Goal: Information Seeking & Learning: Learn about a topic

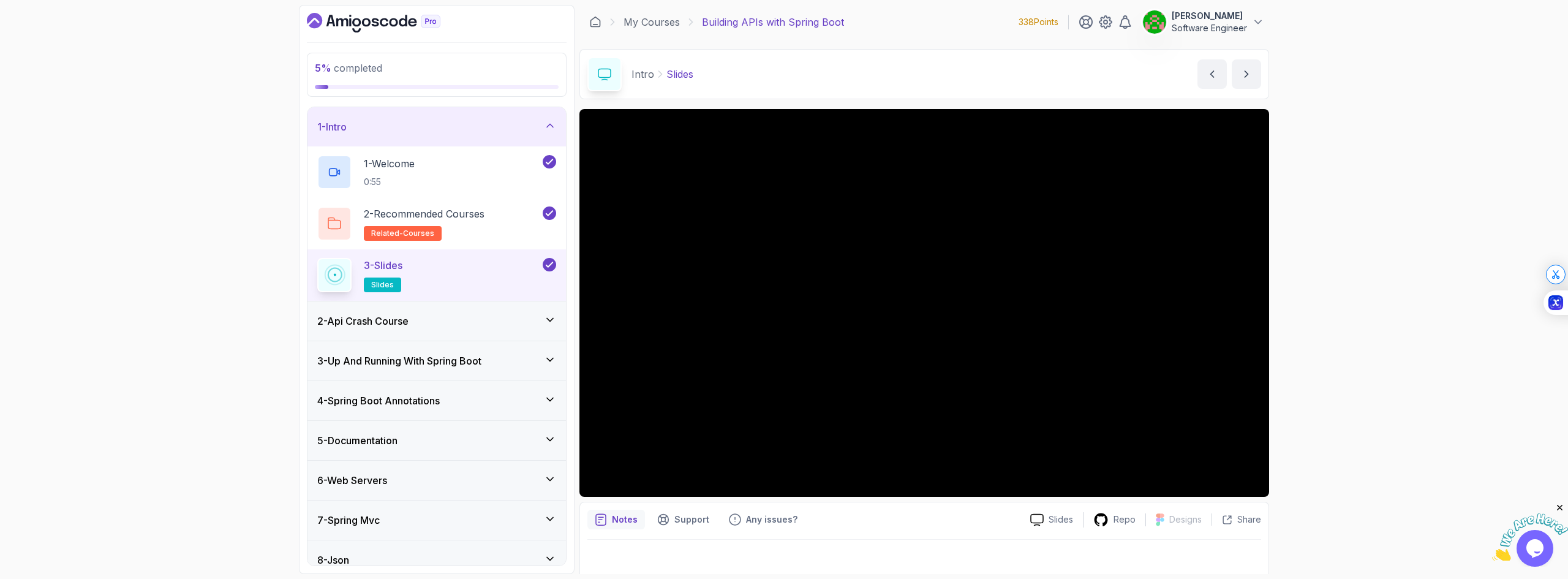
scroll to position [8, 0]
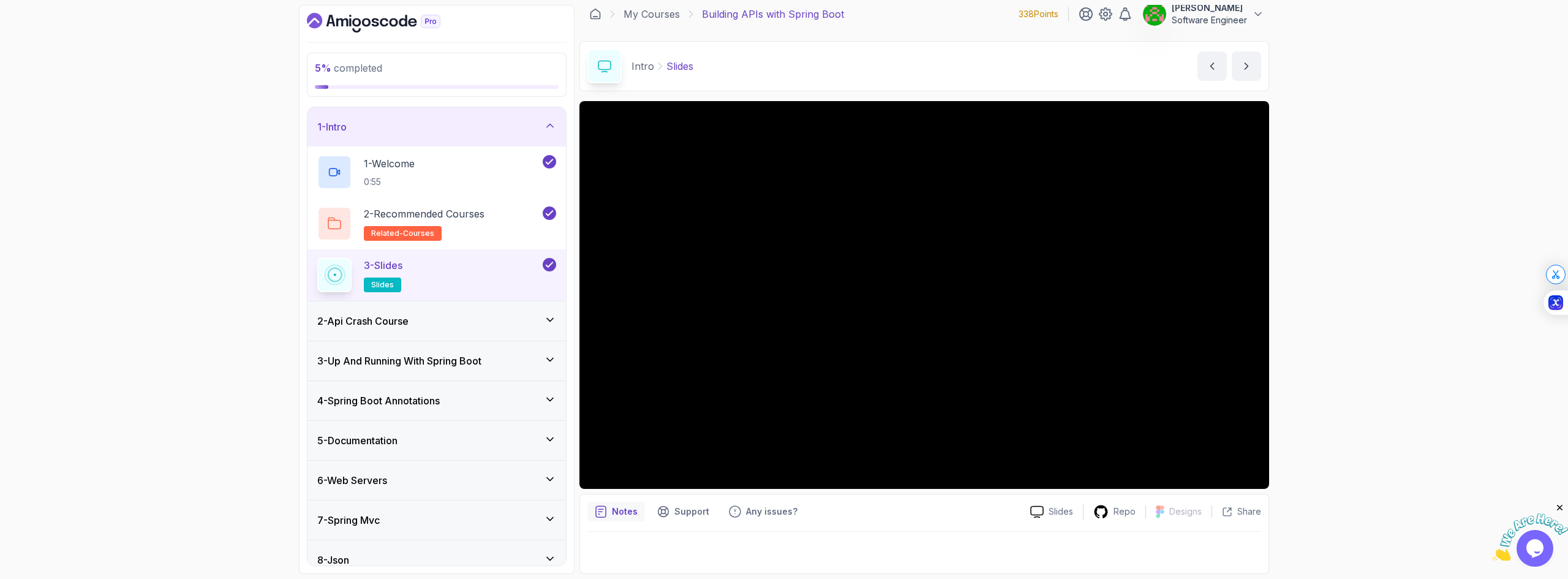
click at [371, 323] on h3 "2 - Api Crash Course" at bounding box center [363, 321] width 91 height 15
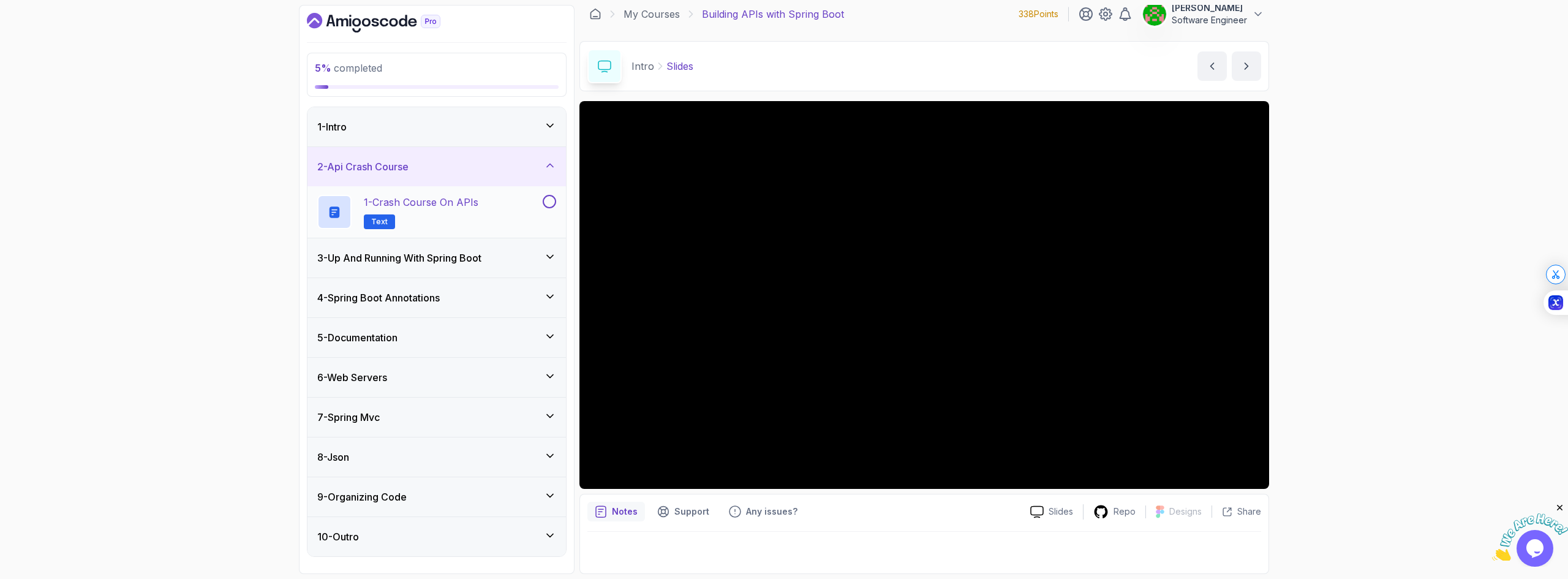
click at [422, 218] on h2 "1 - Crash Course on APIs Text" at bounding box center [421, 211] width 115 height 34
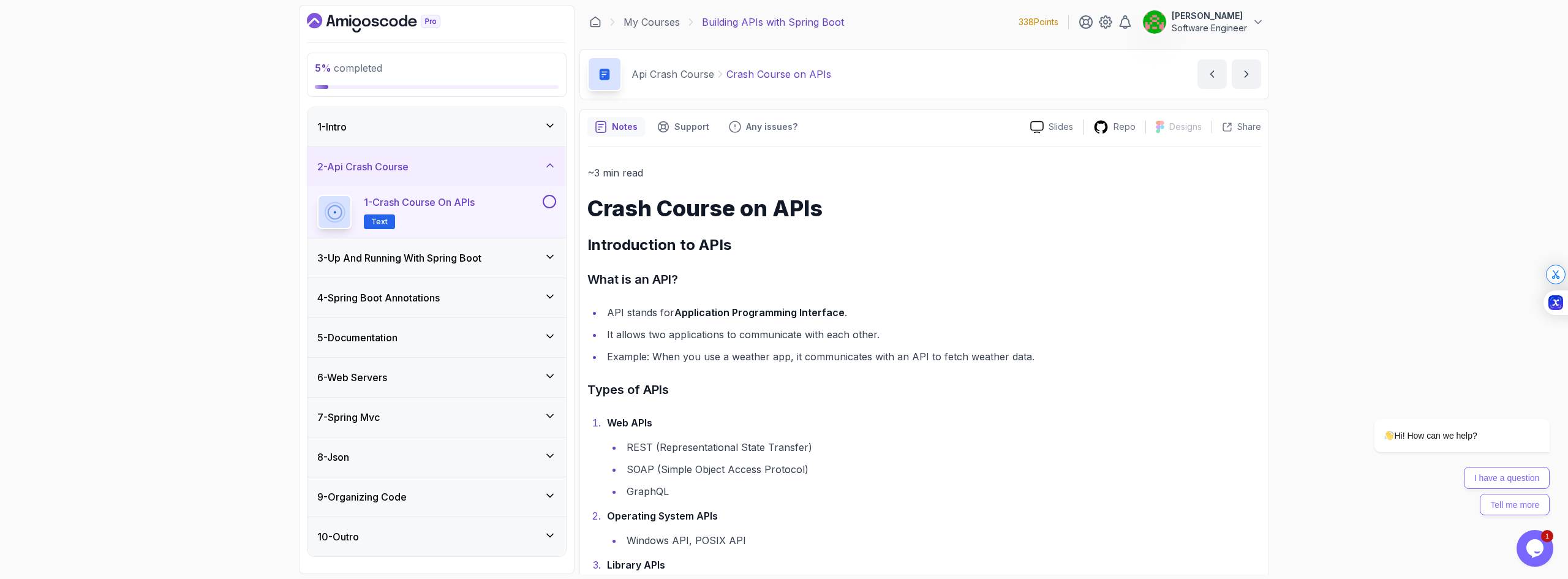
click at [1026, 218] on h1 "Crash Course on APIs" at bounding box center [924, 208] width 674 height 24
click at [1064, 127] on p "Slides" at bounding box center [1061, 127] width 24 height 12
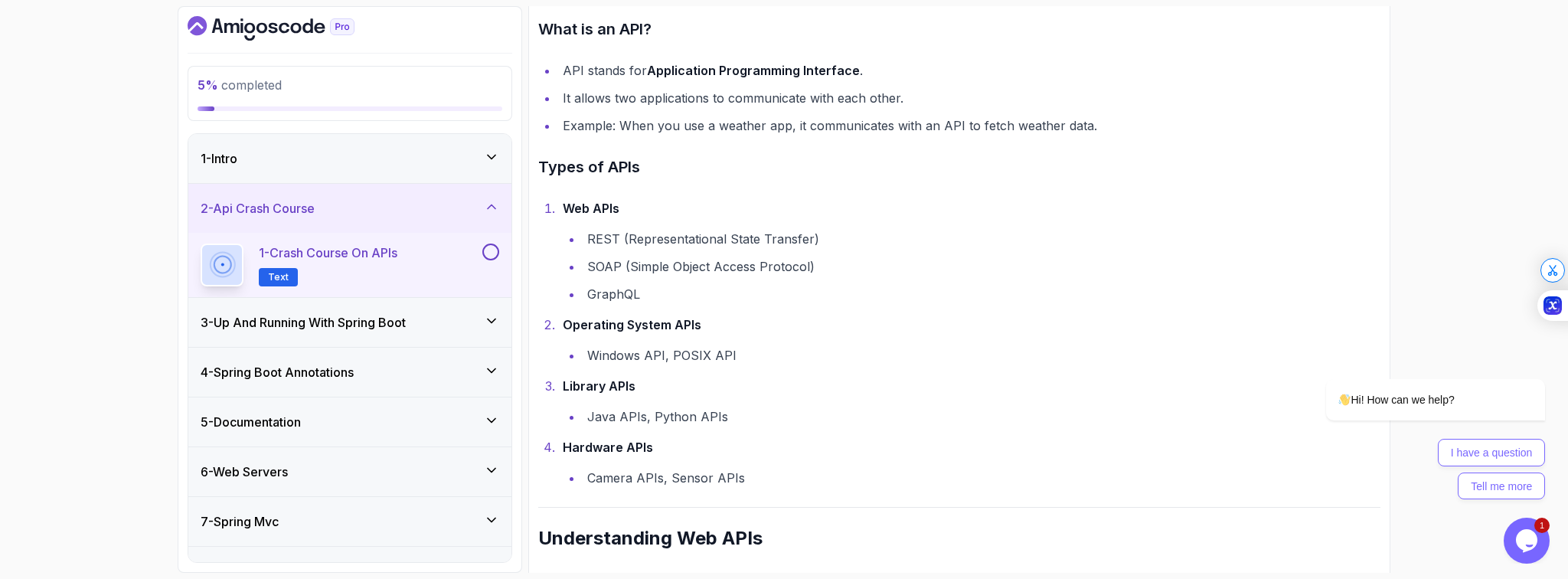
scroll to position [322, 0]
drag, startPoint x: 629, startPoint y: 230, endPoint x: 812, endPoint y: 230, distance: 183.0
click at [812, 230] on li "REST (Representational State Transfer)" at bounding box center [982, 238] width 798 height 22
click at [1087, 279] on ul "REST (Representational State Transfer) SOAP (Simple Object Access Protocol) Gra…" at bounding box center [971, 265] width 818 height 76
drag, startPoint x: 587, startPoint y: 417, endPoint x: 643, endPoint y: 411, distance: 56.3
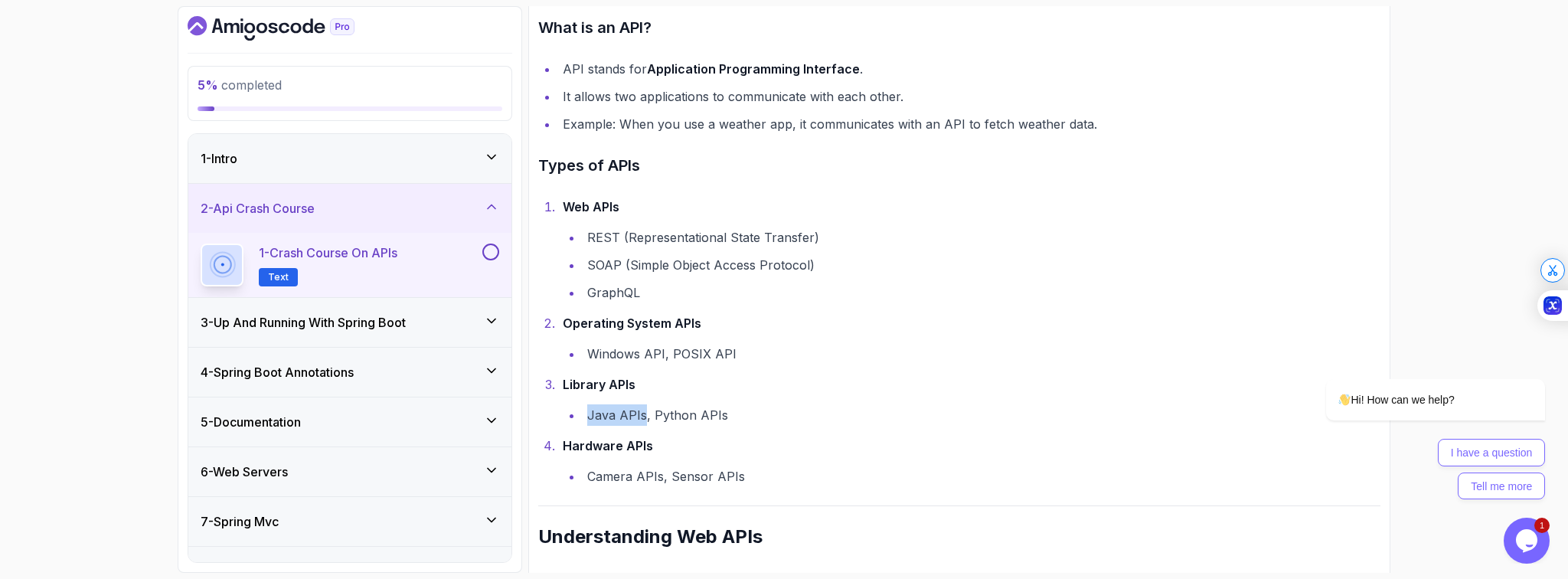
click at [643, 411] on li "Java APIs, Python APIs" at bounding box center [982, 415] width 798 height 22
click at [772, 404] on li "Java APIs, Python APIs" at bounding box center [982, 415] width 798 height 22
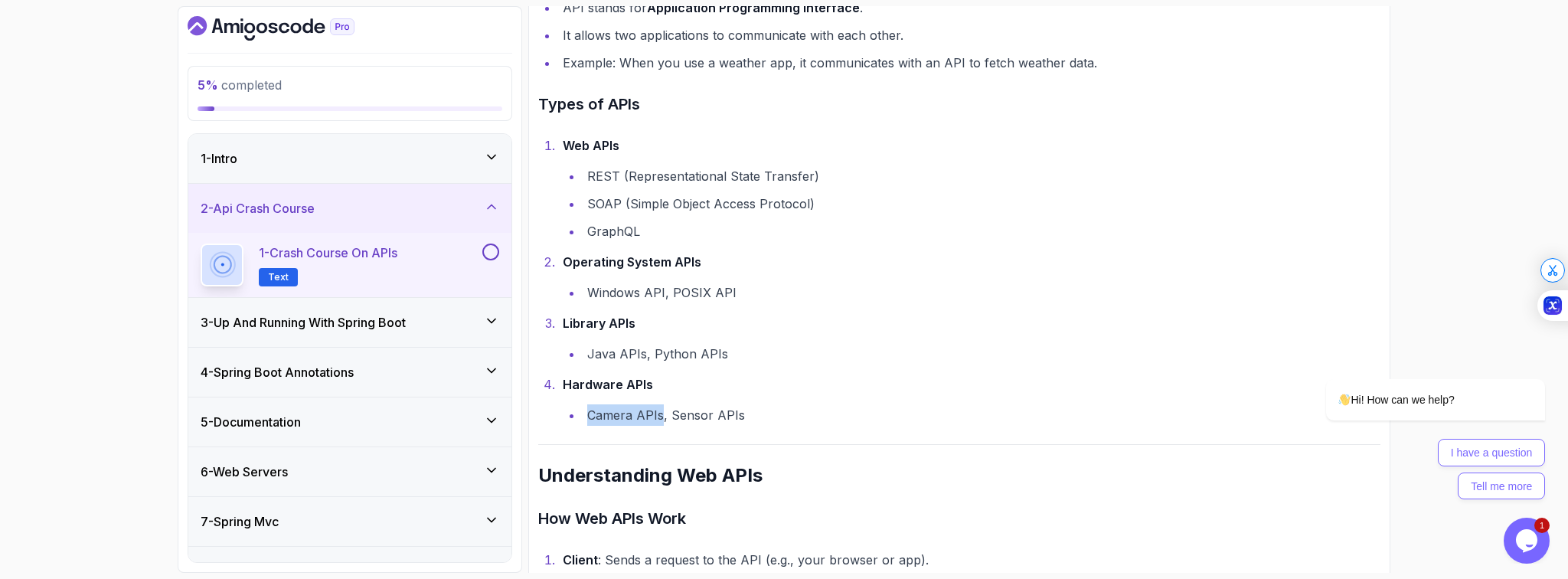
drag, startPoint x: 588, startPoint y: 414, endPoint x: 663, endPoint y: 422, distance: 75.4
click at [663, 422] on li "Camera APIs, Sensor APIs" at bounding box center [982, 415] width 798 height 22
click at [673, 415] on li "Camera APIs, Sensor APIs" at bounding box center [982, 415] width 798 height 22
drag, startPoint x: 668, startPoint y: 414, endPoint x: 740, endPoint y: 416, distance: 72.0
click at [740, 416] on li "Camera APIs, Sensor APIs" at bounding box center [982, 415] width 798 height 22
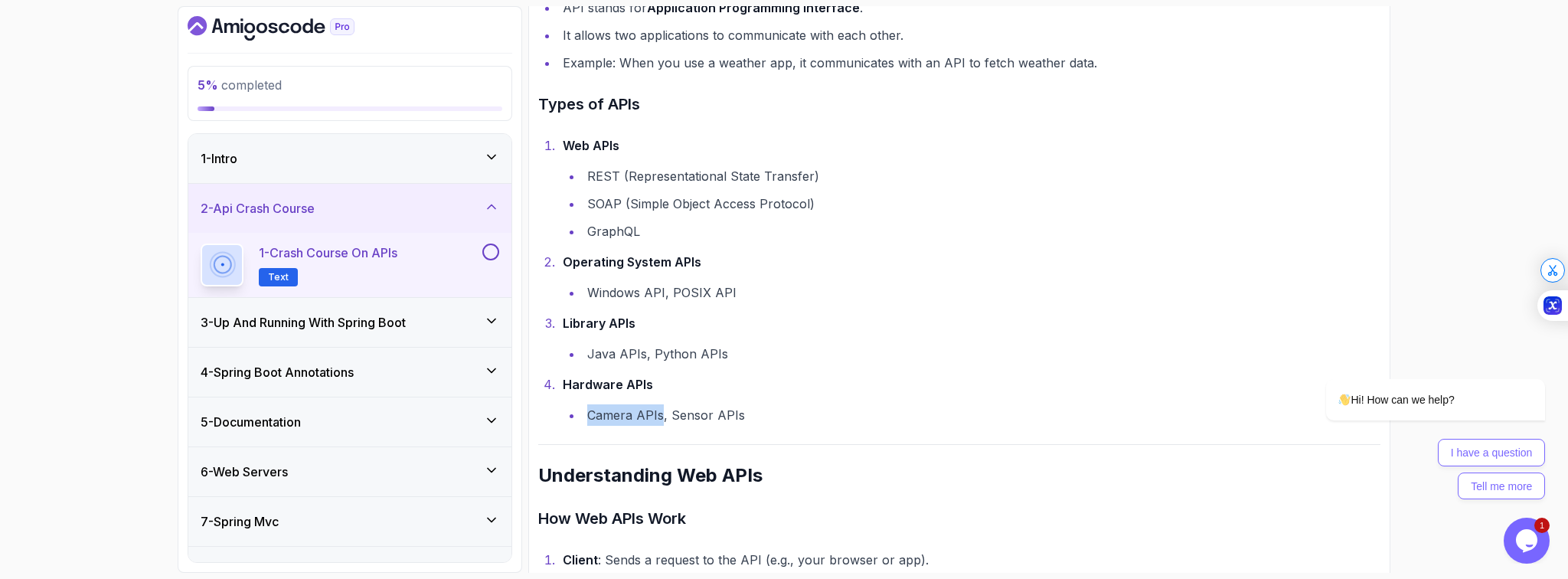
drag, startPoint x: 585, startPoint y: 417, endPoint x: 661, endPoint y: 422, distance: 76.2
click at [661, 422] on li "Camera APIs, Sensor APIs" at bounding box center [982, 415] width 798 height 22
drag, startPoint x: 670, startPoint y: 415, endPoint x: 740, endPoint y: 413, distance: 70.0
click at [740, 413] on li "Camera APIs, Sensor APIs" at bounding box center [982, 415] width 798 height 22
drag, startPoint x: 834, startPoint y: 312, endPoint x: 839, endPoint y: 319, distance: 8.6
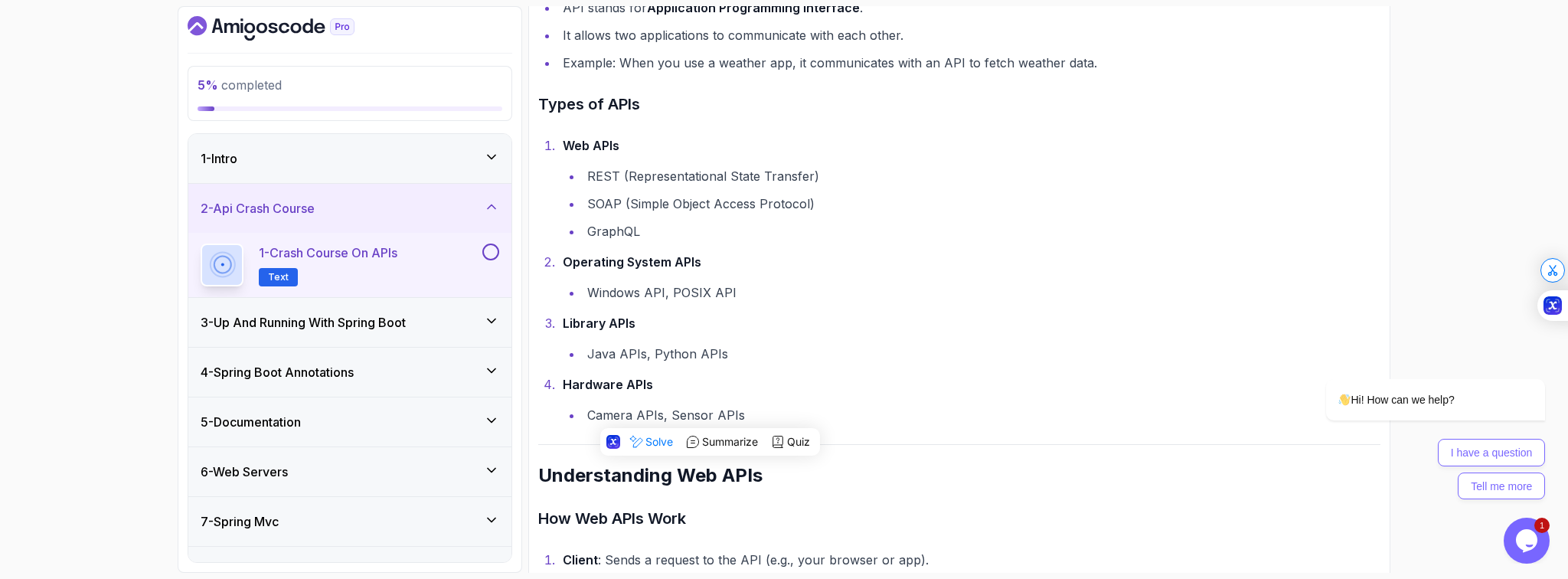
click at [835, 313] on li "Library APIs Java APIs, Python APIs" at bounding box center [969, 338] width 822 height 52
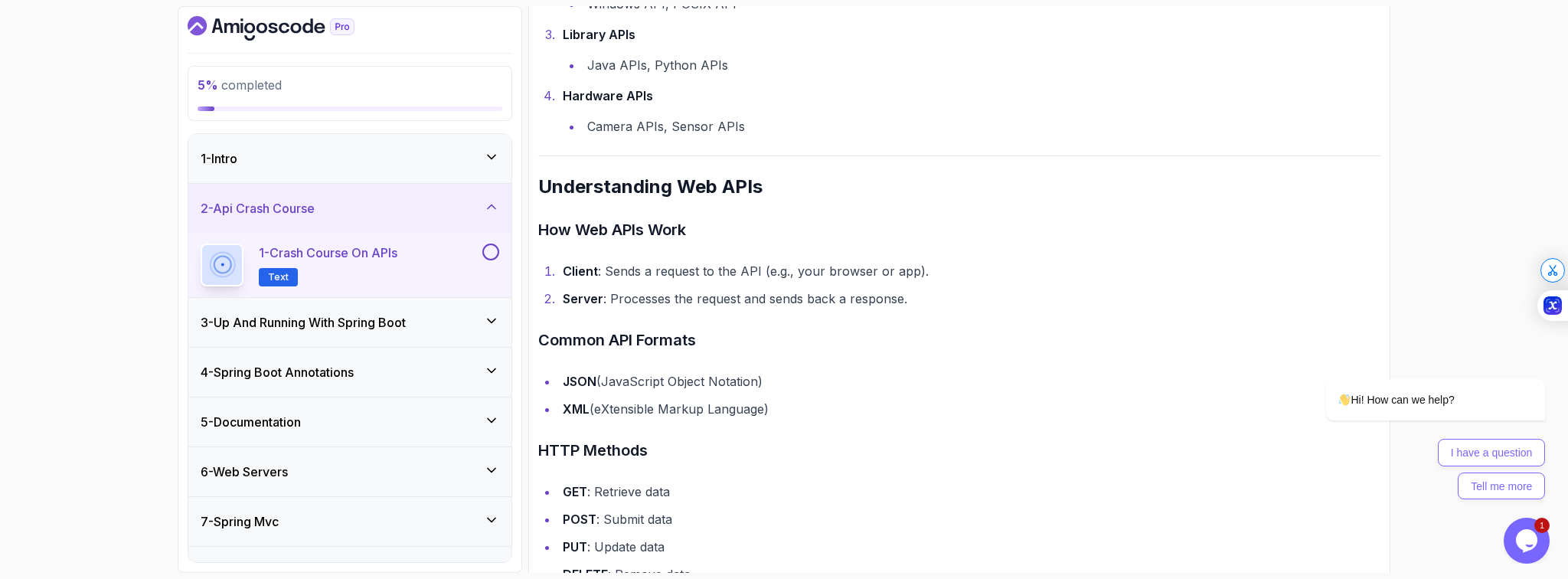
scroll to position [750, 0]
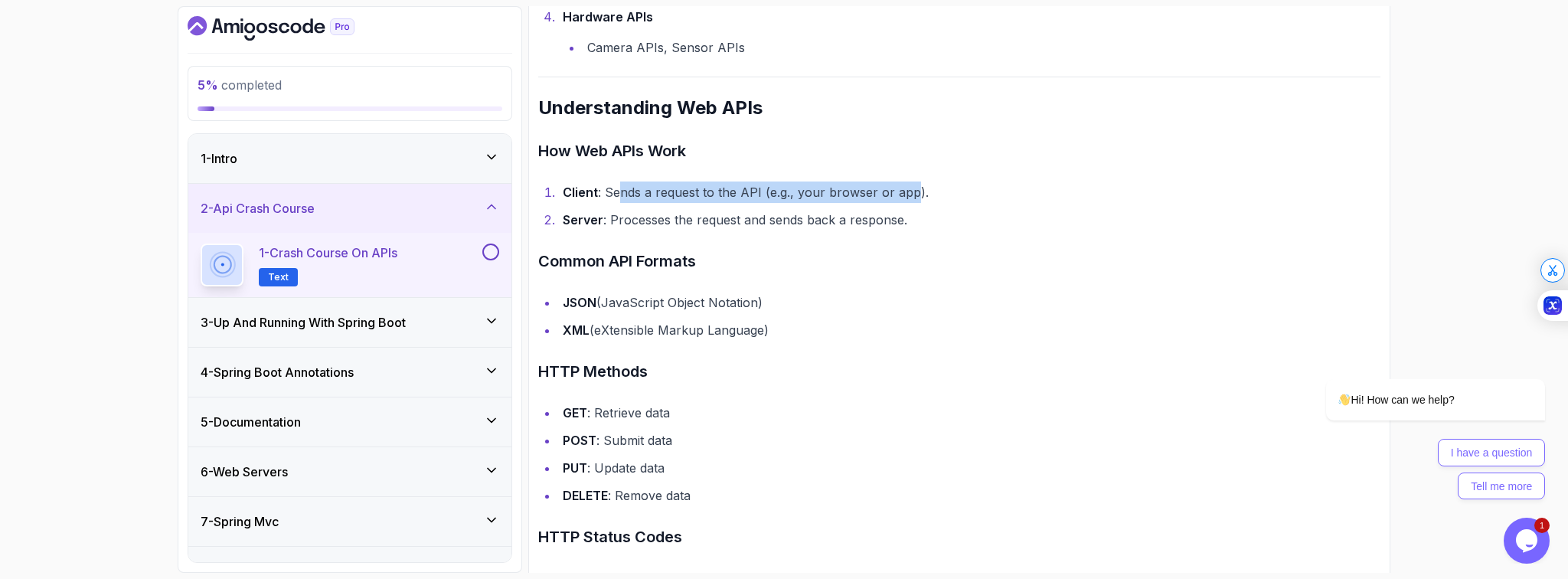
drag, startPoint x: 616, startPoint y: 189, endPoint x: 891, endPoint y: 205, distance: 275.5
click at [913, 199] on li "Client : Sends a request to the API (e.g., your browser or app)." at bounding box center [969, 192] width 822 height 22
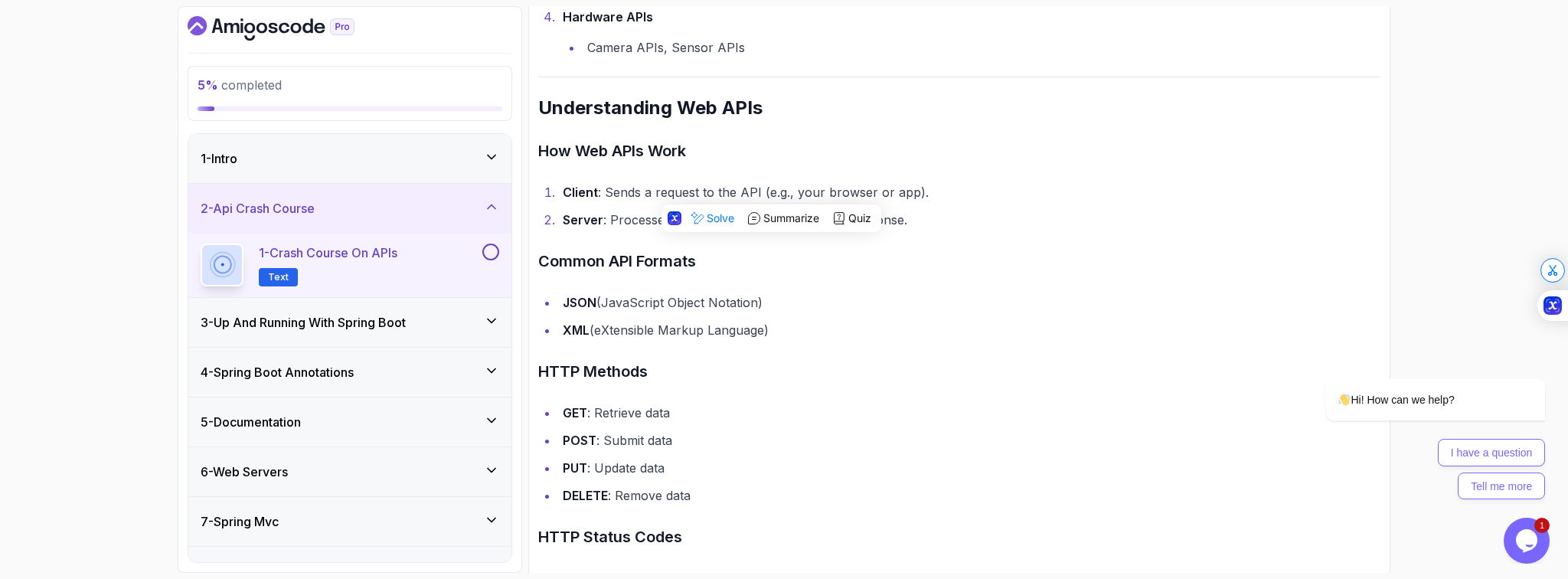
click at [619, 221] on li "Server : Processes the request and sends back a response." at bounding box center [969, 220] width 822 height 22
drag, startPoint x: 609, startPoint y: 221, endPoint x: 900, endPoint y: 230, distance: 291.1
click at [900, 230] on li "Server : Processes the request and sends back a response." at bounding box center [969, 220] width 822 height 22
click at [796, 313] on ul "JSON (JavaScript Object Notation) XML (eXtensible Markup Language)" at bounding box center [959, 316] width 842 height 49
drag, startPoint x: 606, startPoint y: 216, endPoint x: 943, endPoint y: 224, distance: 337.1
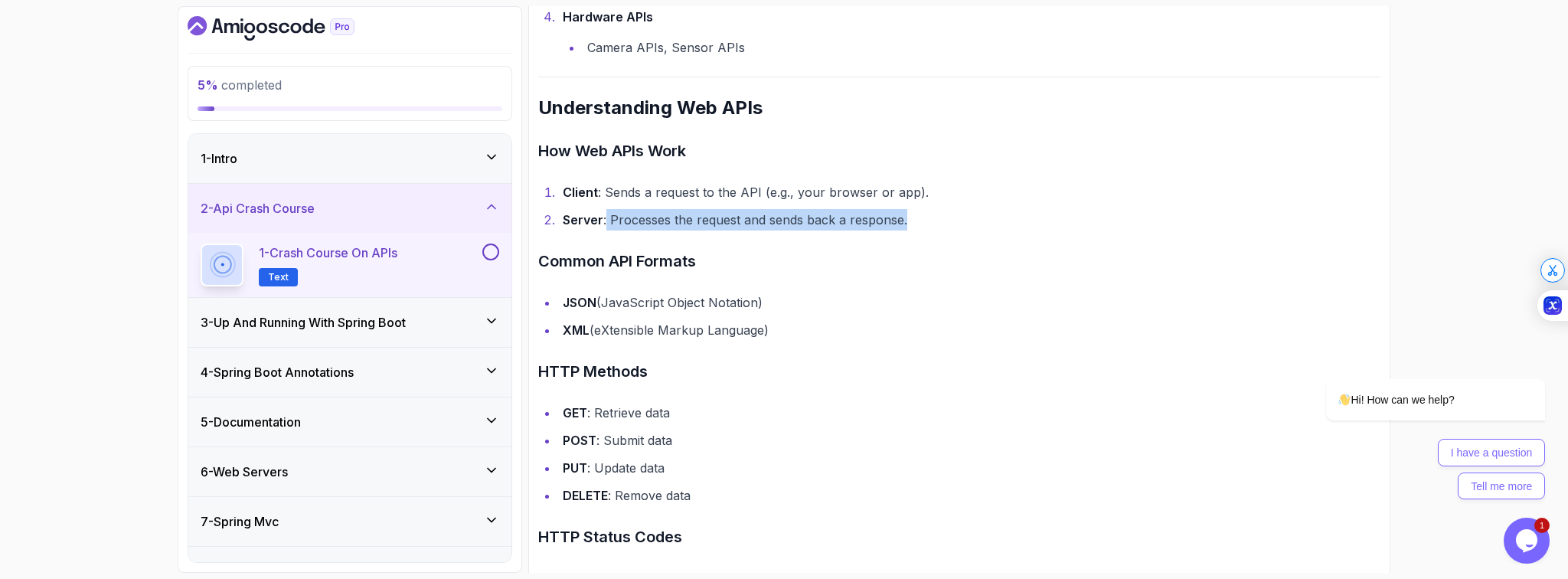
click at [945, 224] on li "Server : Processes the request and sends back a response." at bounding box center [969, 220] width 822 height 22
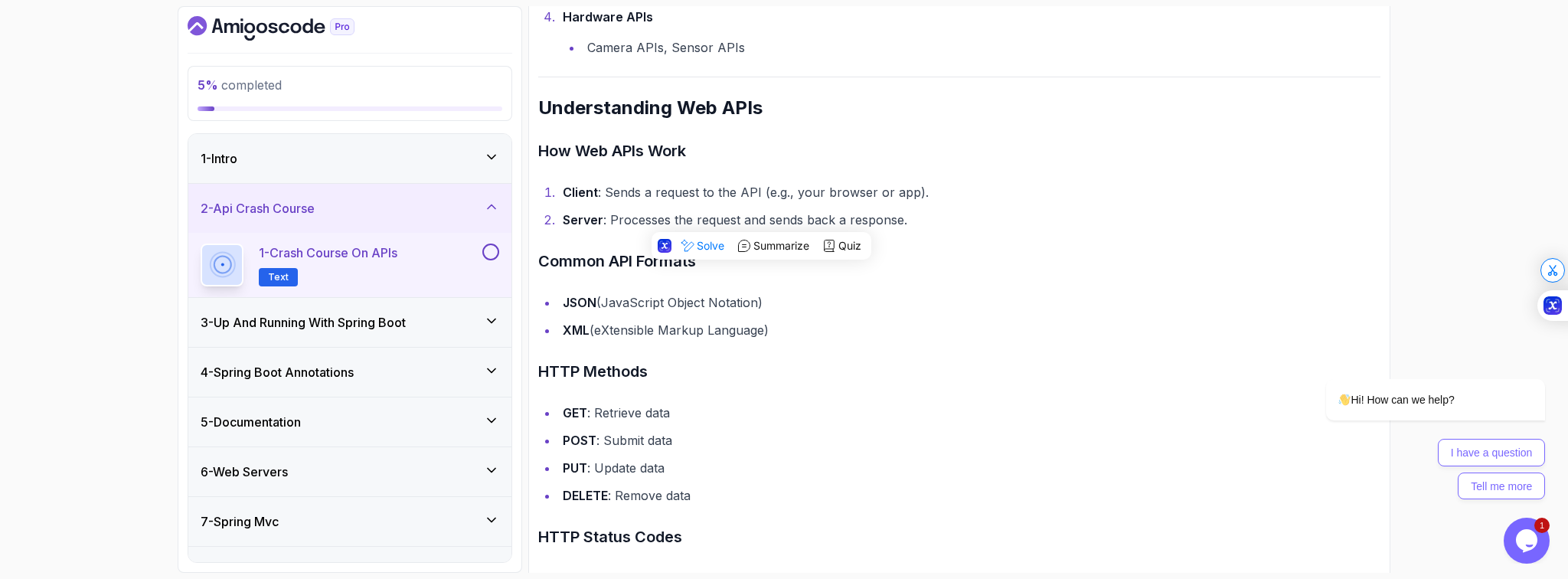
click at [889, 272] on h3 "Common API Formats" at bounding box center [959, 260] width 842 height 24
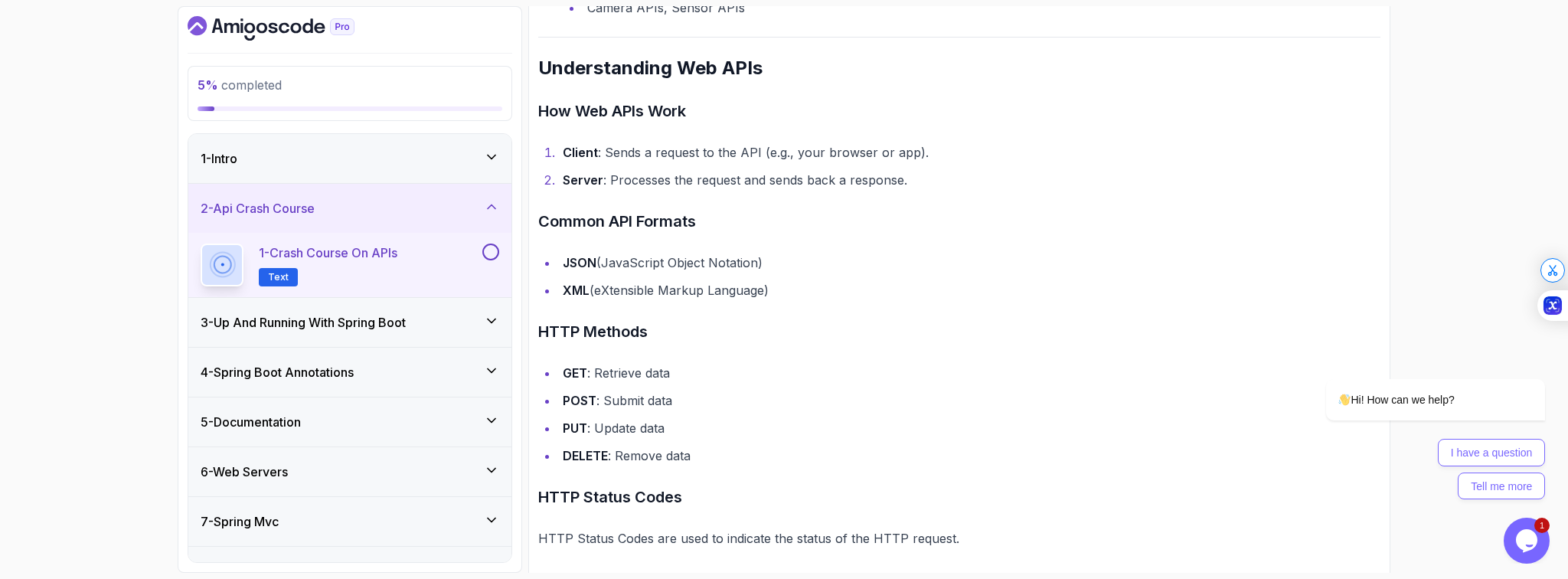
scroll to position [812, 0]
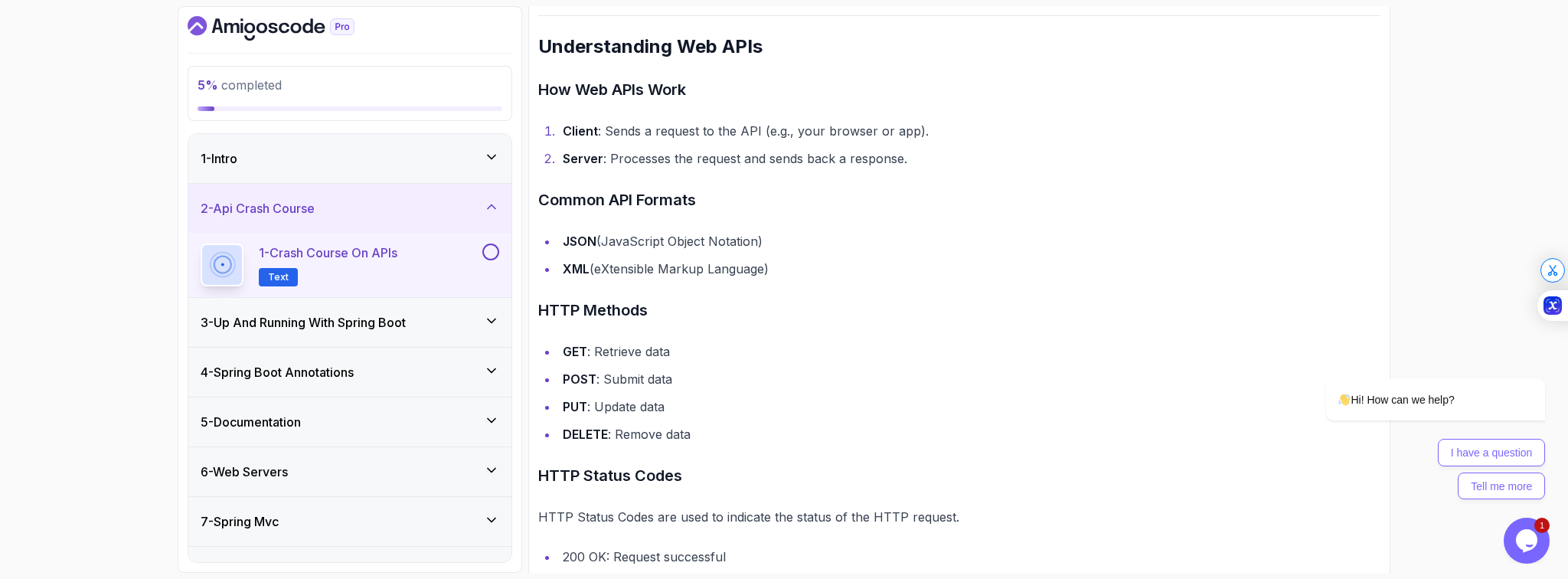
click at [596, 239] on li "JSON (JavaScript Object Notation)" at bounding box center [969, 242] width 822 height 22
drag, startPoint x: 594, startPoint y: 265, endPoint x: 772, endPoint y: 262, distance: 178.0
click at [772, 262] on li "XML (eXtensible Markup Language)" at bounding box center [969, 269] width 822 height 22
click at [663, 235] on li "JSON (JavaScript Object Notation)" at bounding box center [969, 242] width 822 height 22
drag, startPoint x: 599, startPoint y: 240, endPoint x: 758, endPoint y: 249, distance: 159.3
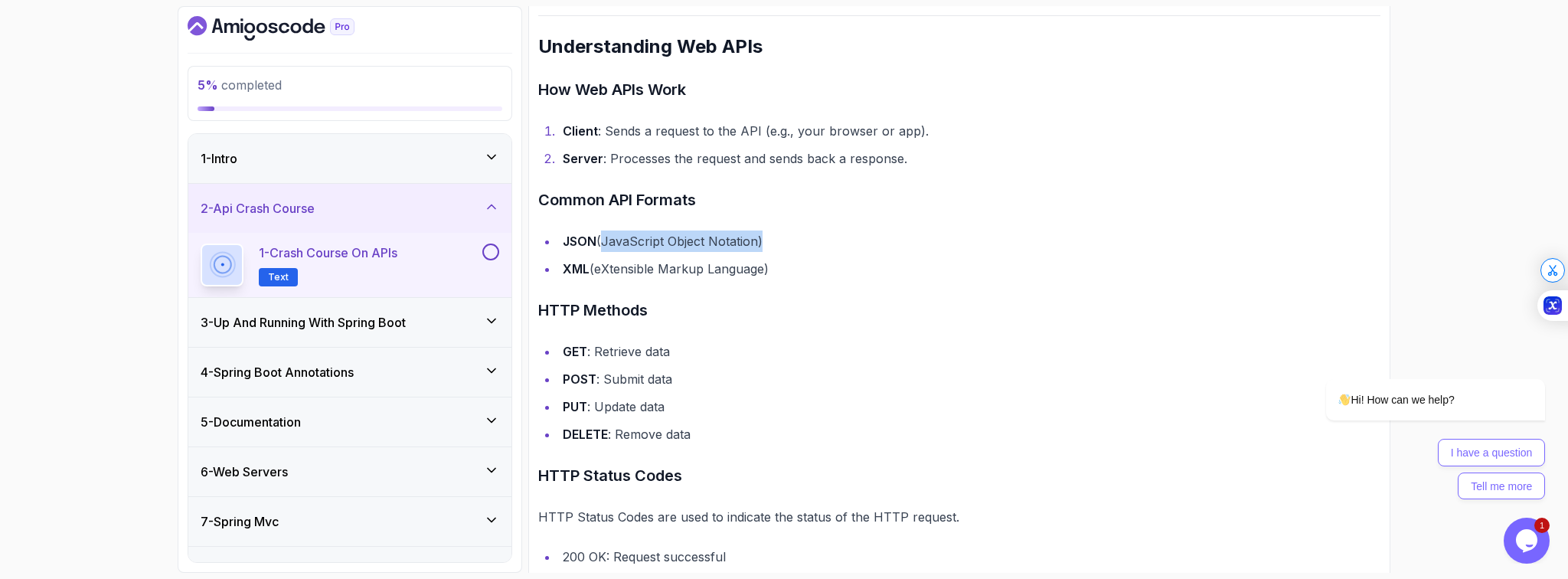
click at [758, 249] on li "JSON (JavaScript Object Notation)" at bounding box center [969, 242] width 822 height 22
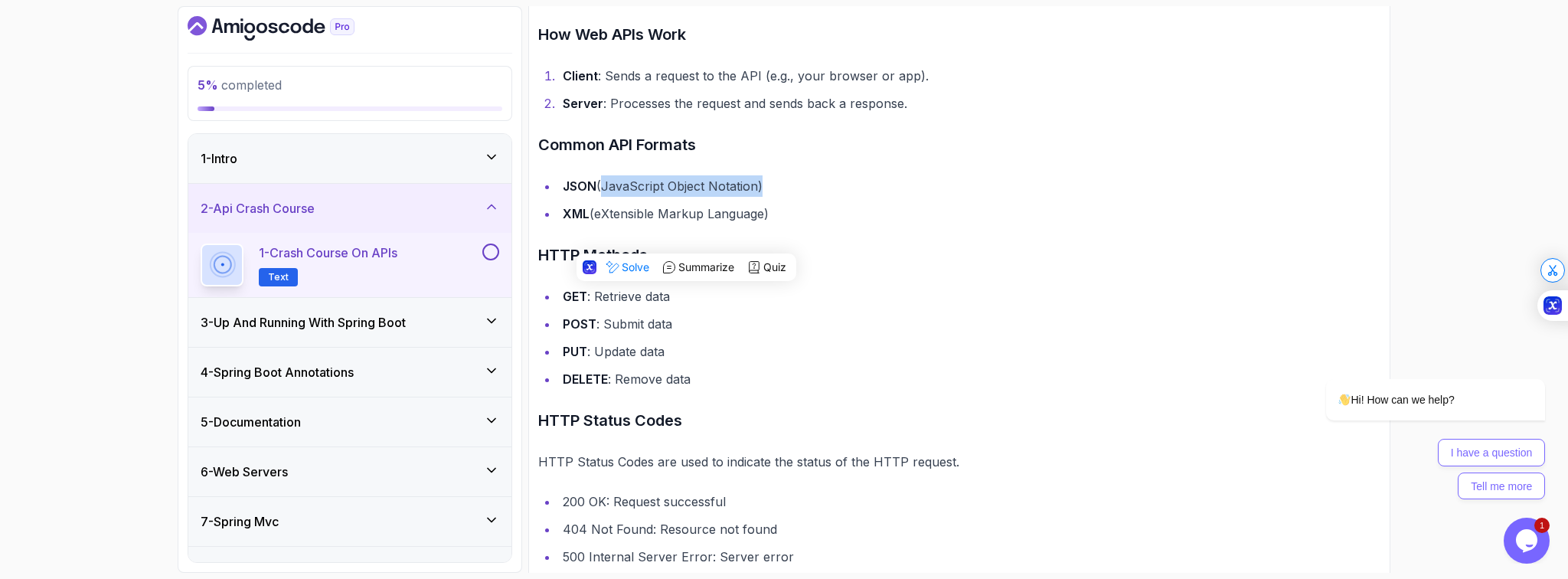
scroll to position [934, 0]
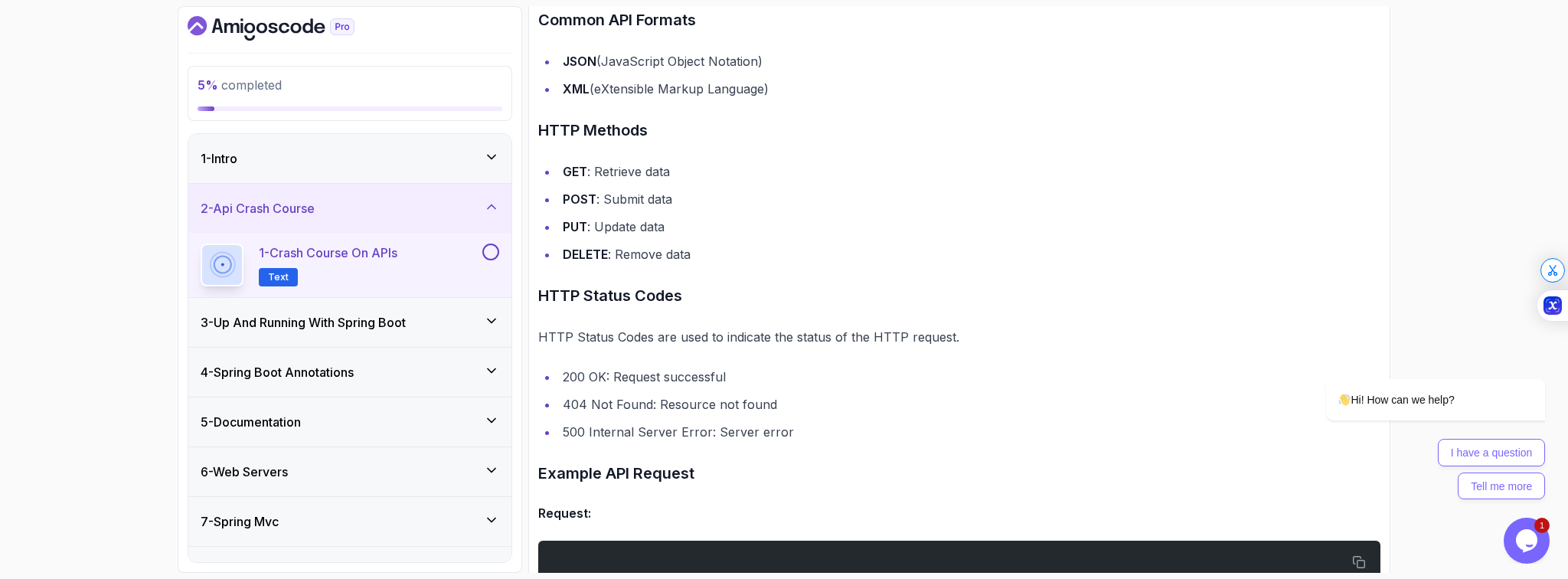
scroll to position [1057, 0]
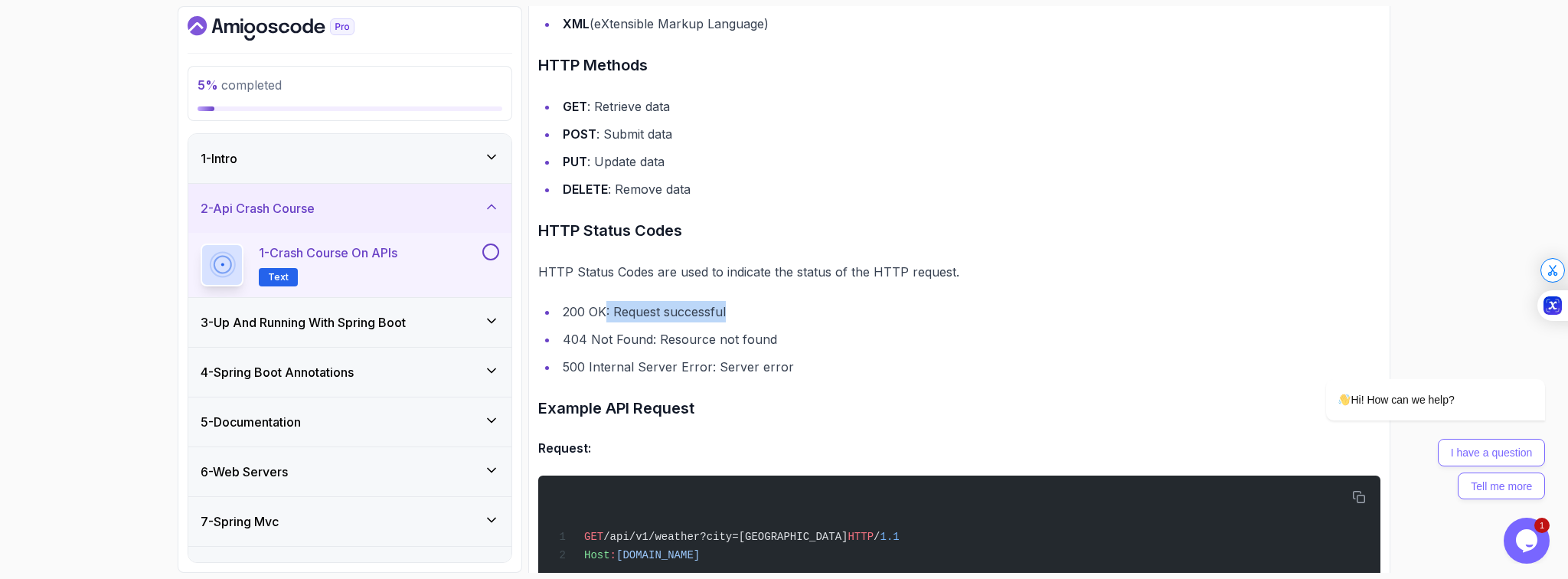
drag, startPoint x: 606, startPoint y: 309, endPoint x: 757, endPoint y: 312, distance: 151.0
click at [757, 312] on li "200 OK: Request successful" at bounding box center [969, 312] width 822 height 22
click at [631, 267] on p "HTTP Status Codes are used to indicate the status of the HTTP request." at bounding box center [959, 272] width 842 height 22
drag, startPoint x: 587, startPoint y: 334, endPoint x: 811, endPoint y: 326, distance: 224.1
click at [811, 326] on ul "200 OK: Request successful 404 Not Found: Resource not found 500 Internal Serve…" at bounding box center [959, 339] width 842 height 76
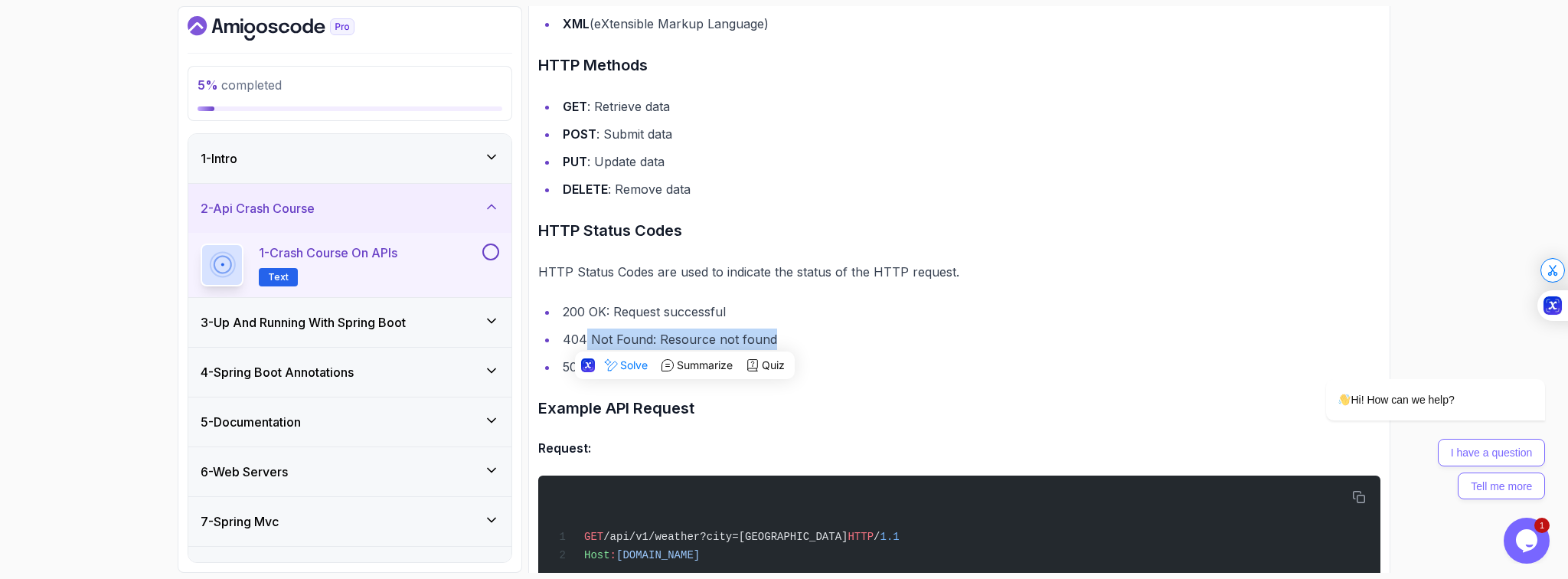
click at [866, 340] on li "404 Not Found: Resource not found" at bounding box center [969, 340] width 822 height 22
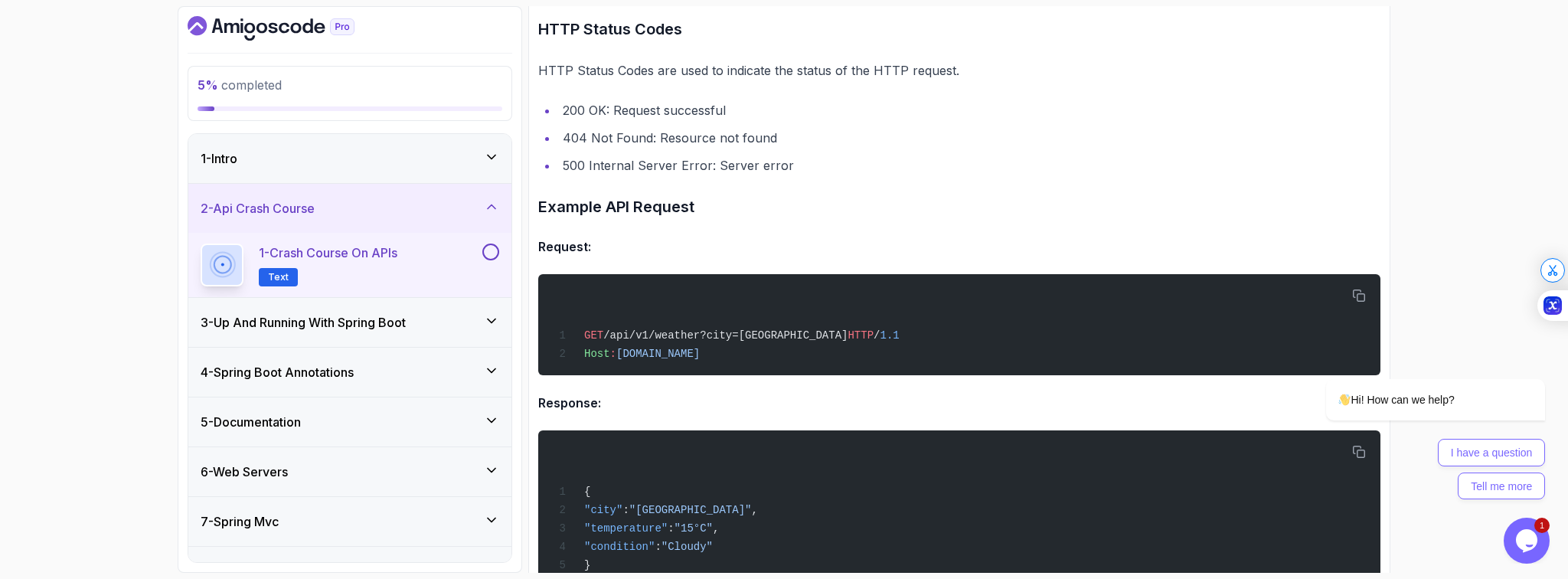
scroll to position [1363, 0]
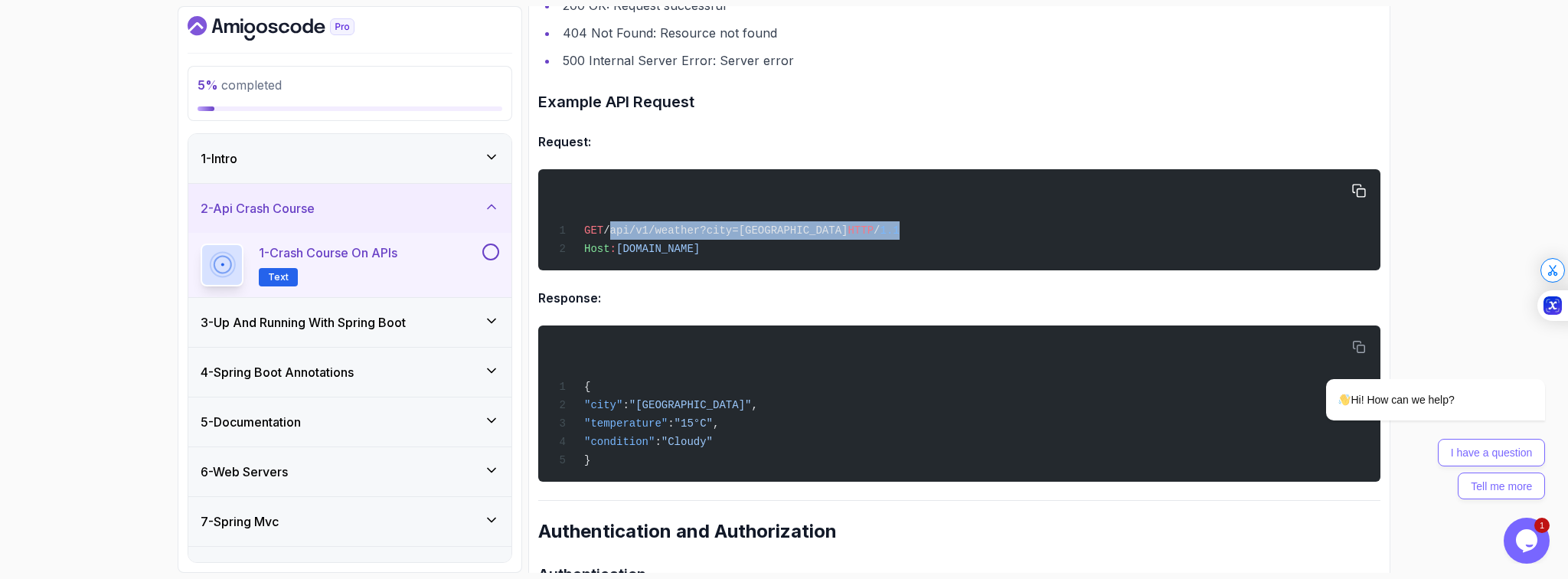
drag, startPoint x: 609, startPoint y: 231, endPoint x: 927, endPoint y: 227, distance: 318.0
click at [927, 227] on div "GET /api/v1/weather?city=[GEOGRAPHIC_DATA] HTTP / 1.1 Host : [DOMAIN_NAME]" at bounding box center [959, 220] width 818 height 83
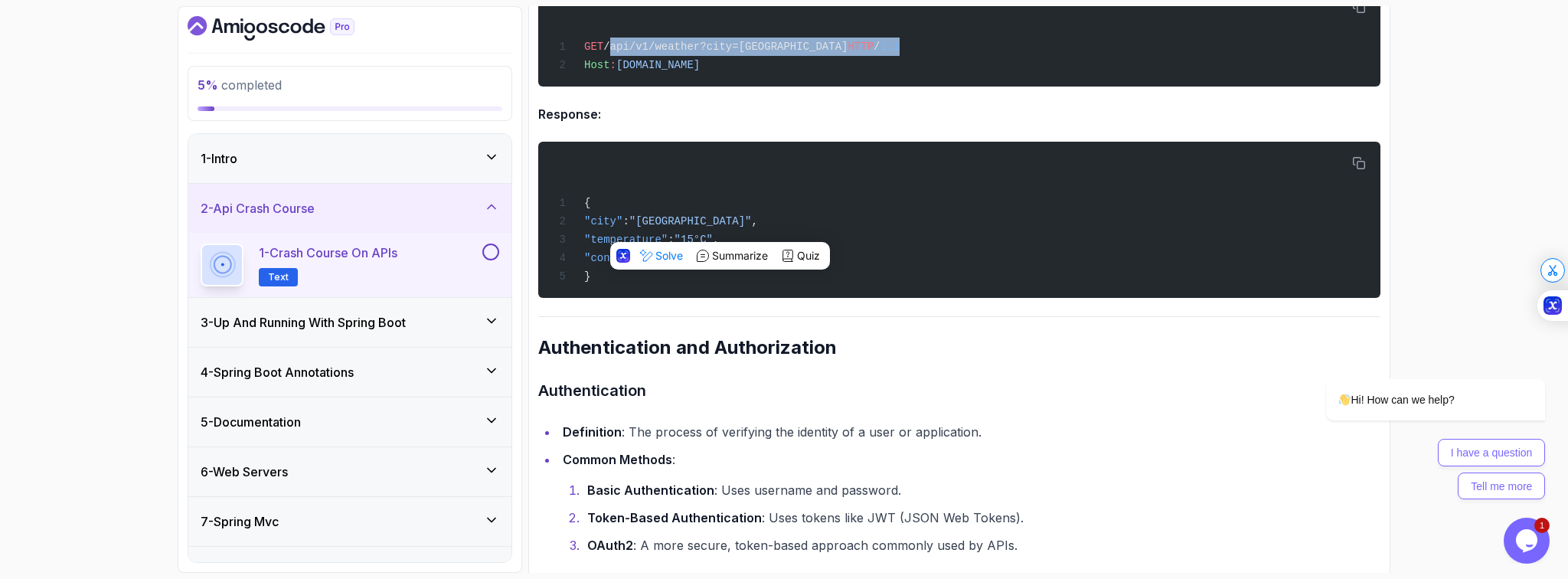
scroll to position [1731, 0]
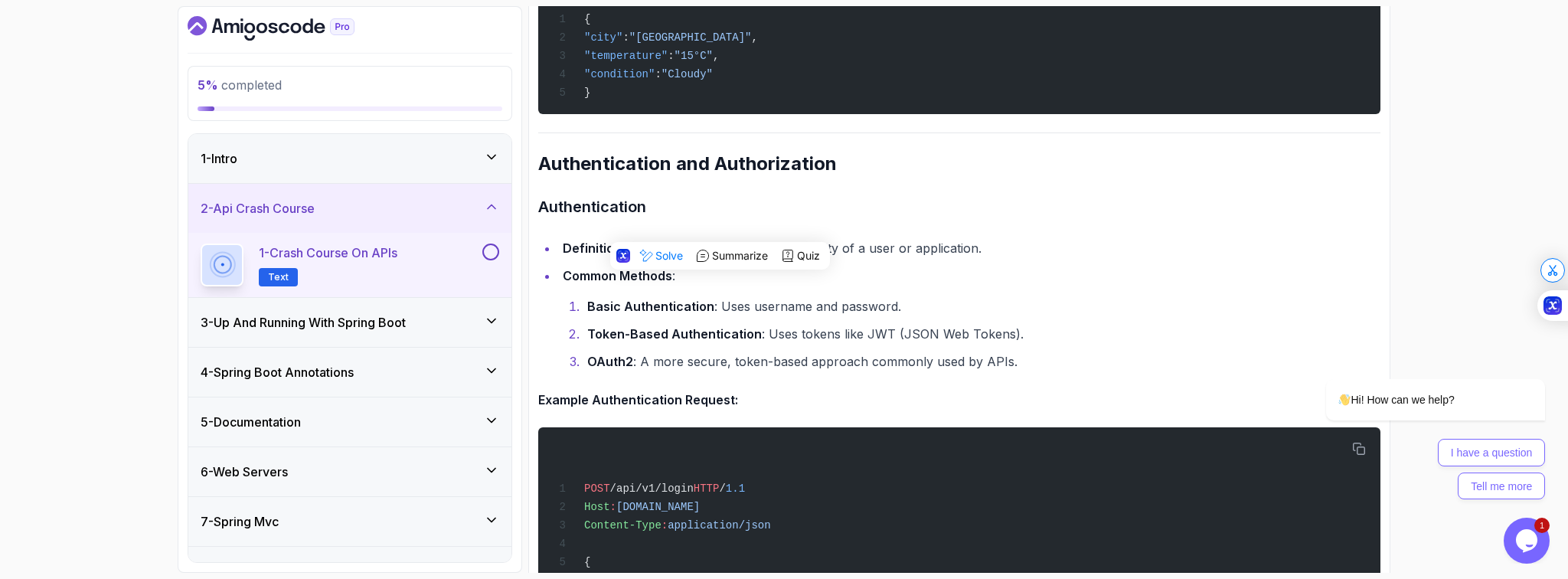
click at [997, 273] on li "Common Methods : Basic Authentication : Uses username and password. Token-Based…" at bounding box center [969, 319] width 822 height 108
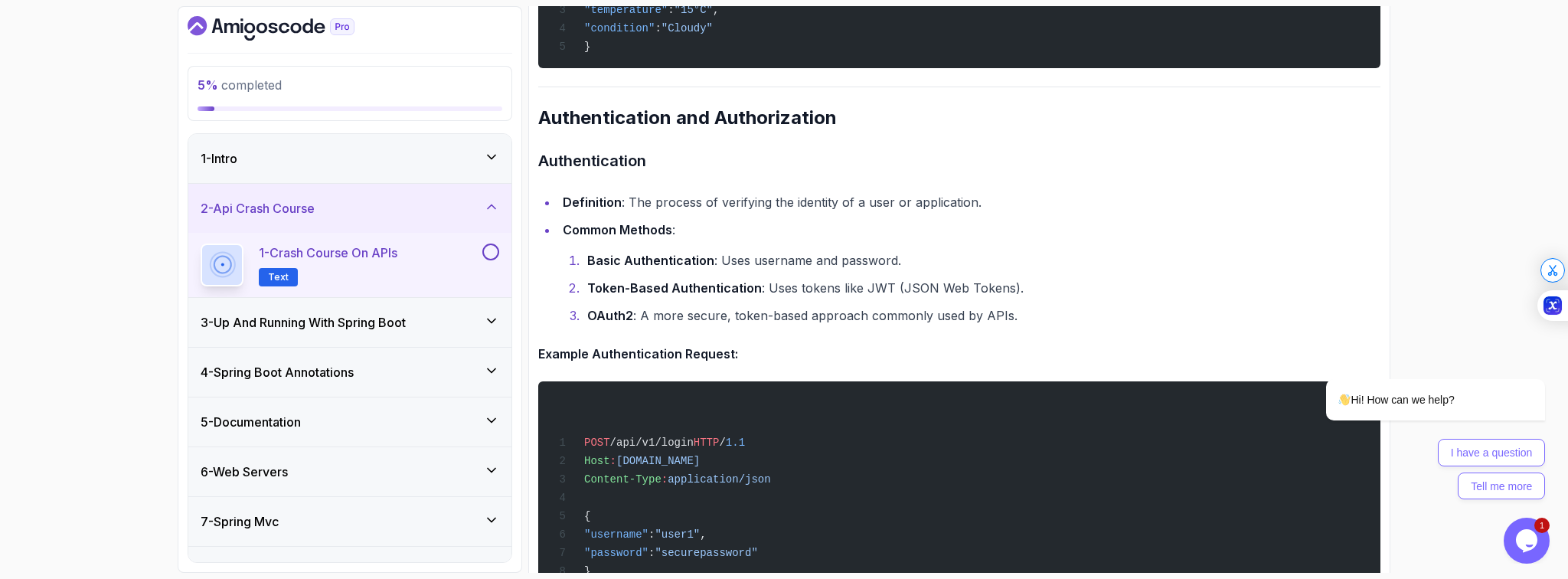
scroll to position [1853, 0]
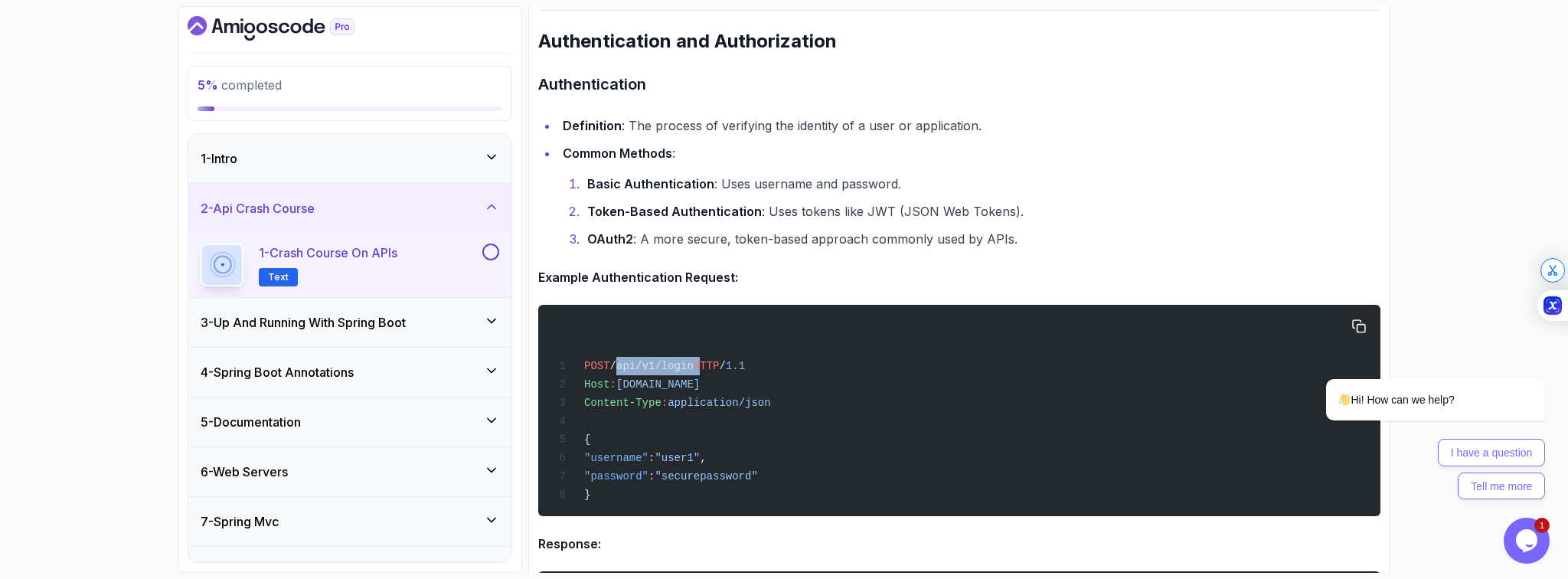
drag, startPoint x: 613, startPoint y: 368, endPoint x: 701, endPoint y: 372, distance: 88.1
click at [701, 372] on div "POST /api/v1/login HTTP / 1.1 Host : [DOMAIN_NAME] Content-Type : application/j…" at bounding box center [959, 411] width 818 height 193
click at [900, 334] on div "POST /api/v1/login HTTP / 1.1 Host : [DOMAIN_NAME] Content-Type : application/j…" at bounding box center [959, 411] width 818 height 193
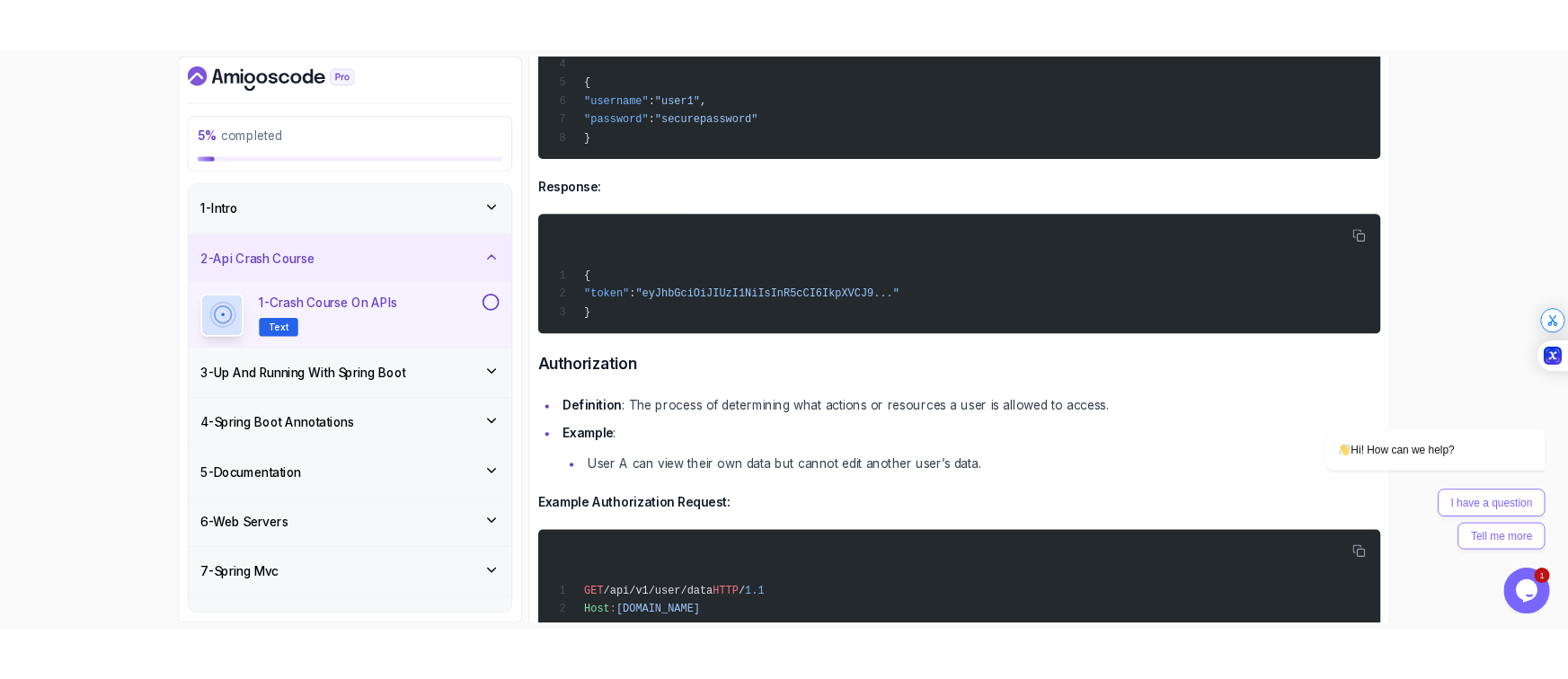
scroll to position [2676, 0]
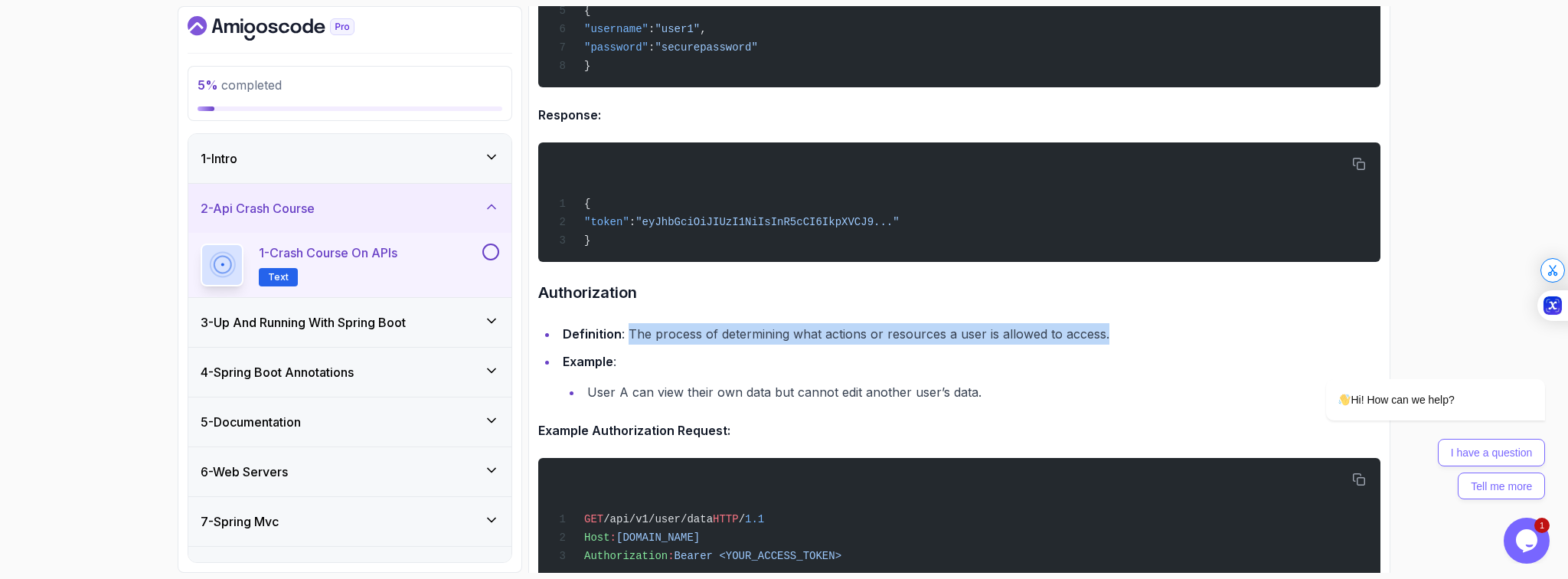
drag, startPoint x: 627, startPoint y: 330, endPoint x: 1072, endPoint y: 349, distance: 445.4
click at [1072, 349] on ul "Definition : The process of determining what actions or resources a user is all…" at bounding box center [959, 363] width 842 height 79
click at [896, 362] on button "Summarize" at bounding box center [883, 360] width 80 height 17
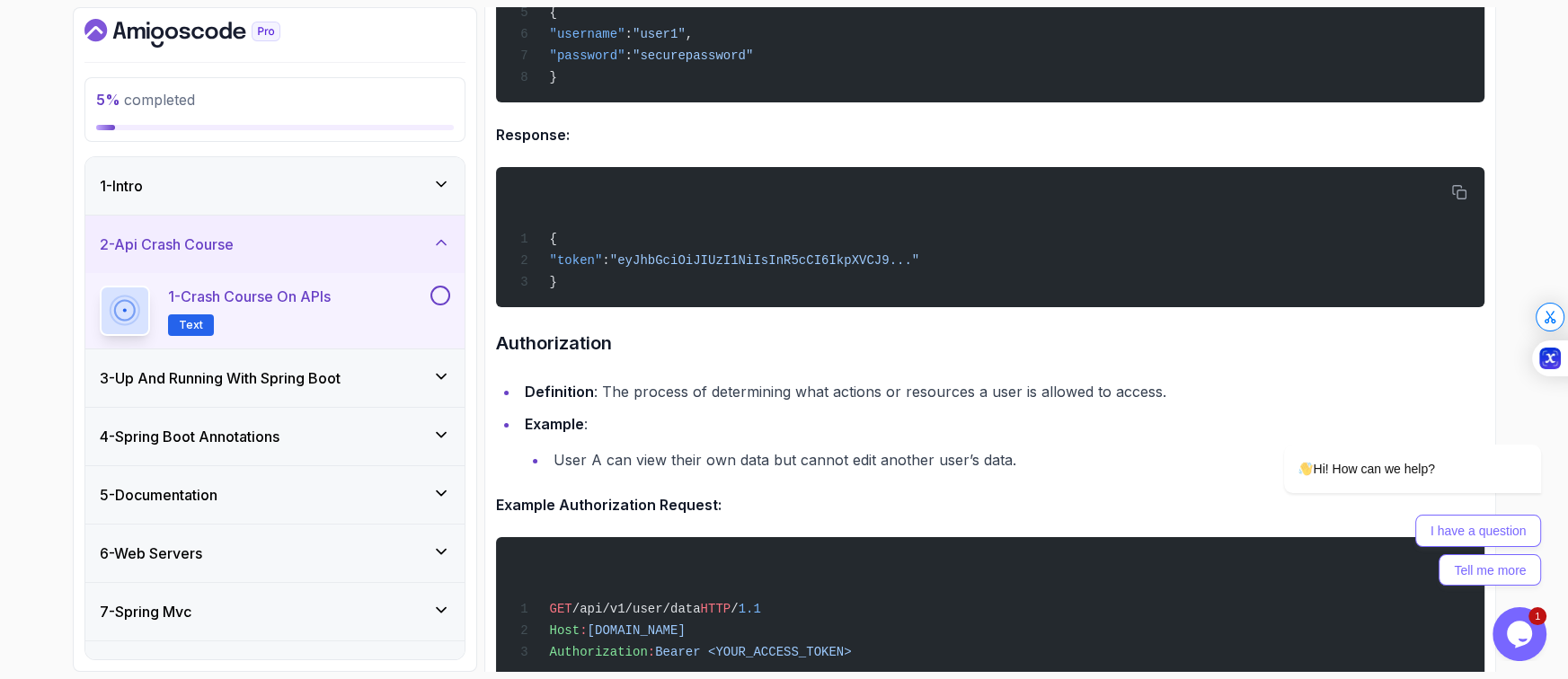
click at [807, 437] on li "Example : User A can view their own data but cannot edit another user’s data." at bounding box center [1001, 441] width 965 height 61
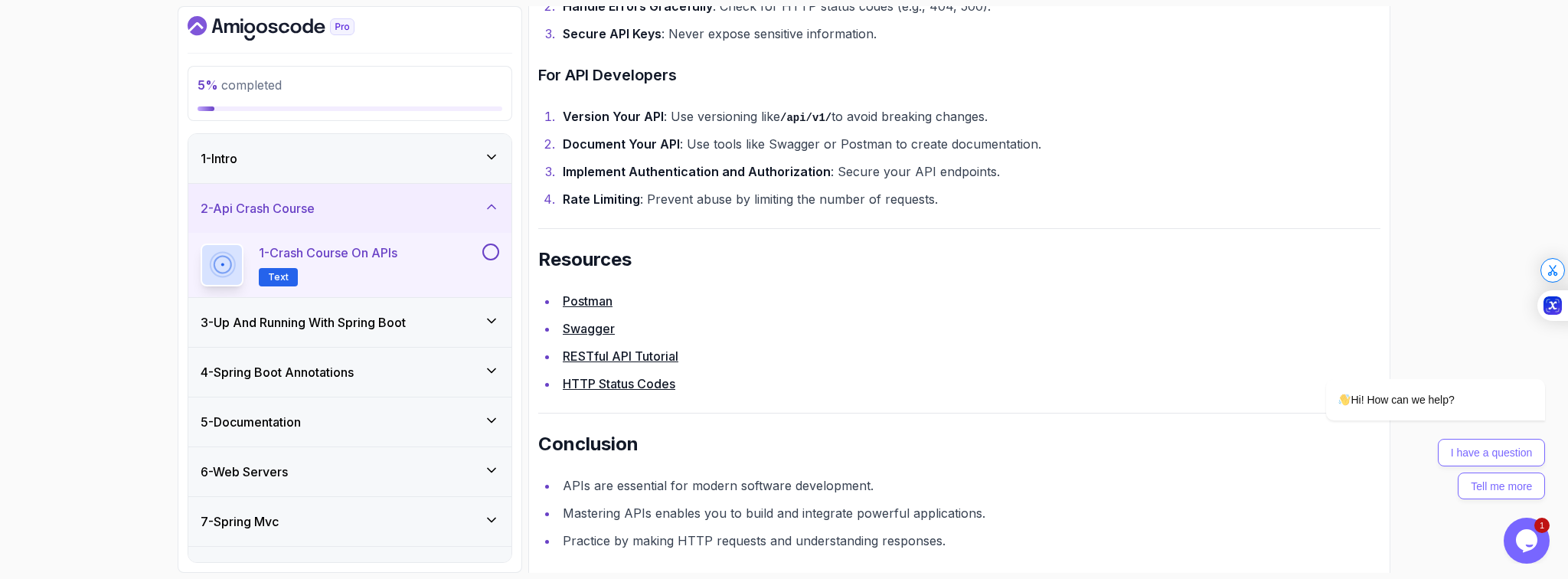
scroll to position [3240, 0]
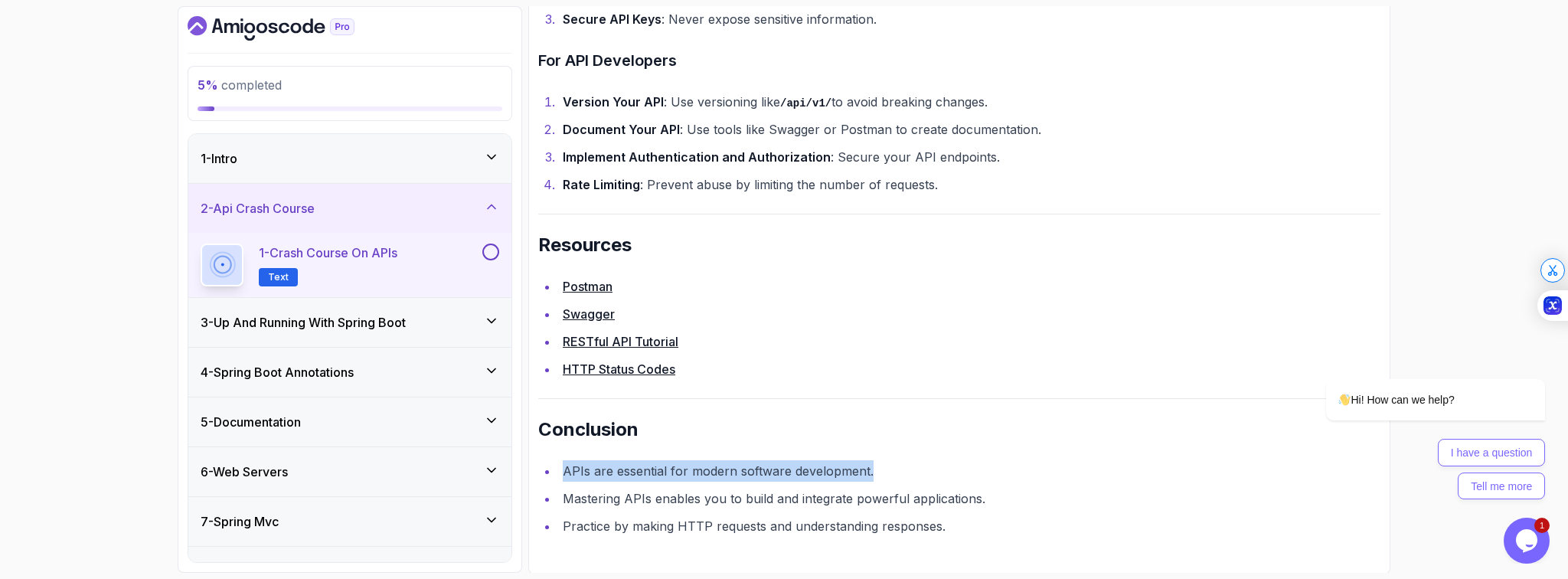
drag, startPoint x: 565, startPoint y: 465, endPoint x: 881, endPoint y: 463, distance: 316.0
click at [881, 463] on li "APIs are essential for modern software development." at bounding box center [969, 471] width 822 height 22
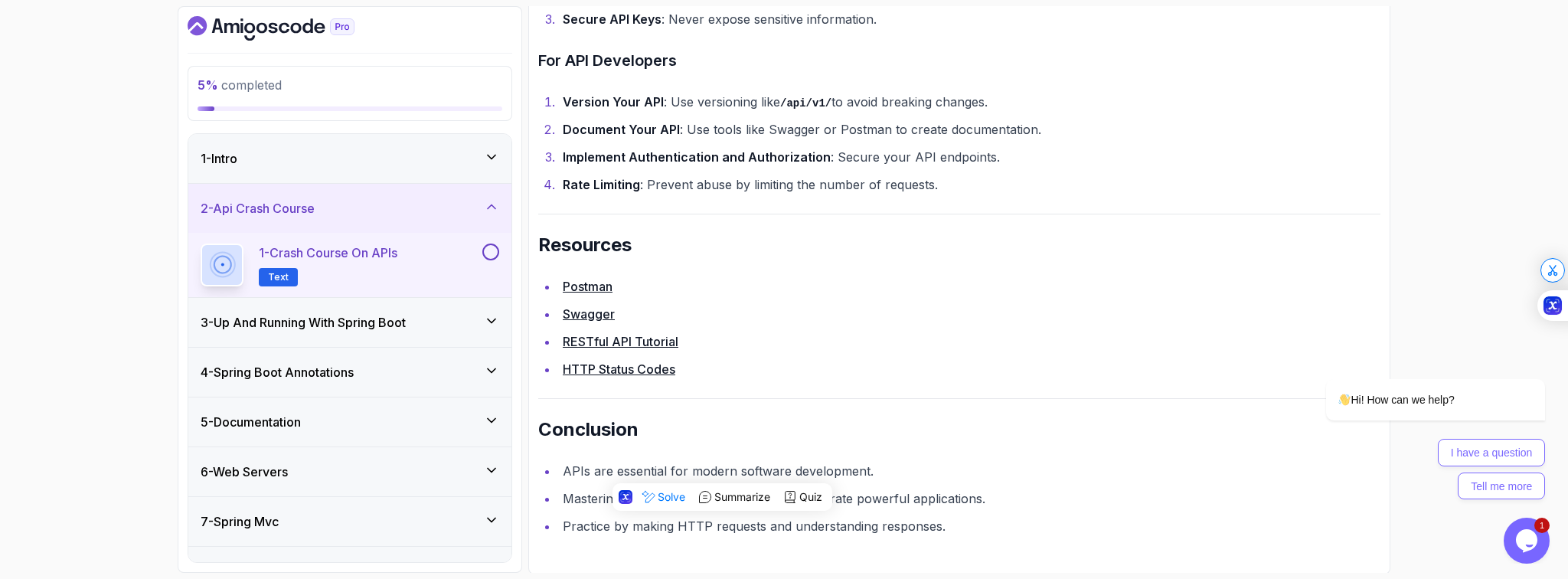
click at [873, 482] on ul "APIs are essential for modern software development. Mastering APIs enables you …" at bounding box center [959, 499] width 842 height 76
click at [496, 256] on button at bounding box center [491, 252] width 17 height 17
click at [426, 313] on div "3 - Up And Running With Spring Boot" at bounding box center [349, 323] width 298 height 19
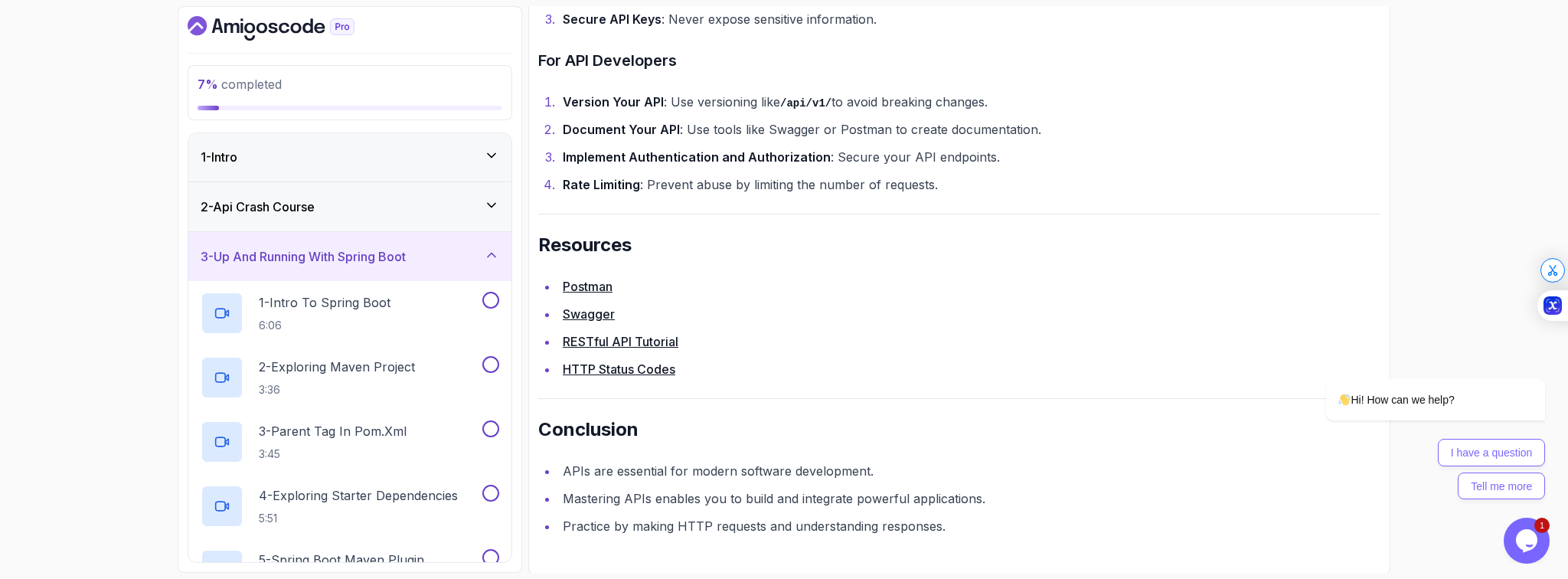
scroll to position [0, 0]
click at [415, 307] on div "1 - Intro To Spring Boot 6:06" at bounding box center [340, 313] width 279 height 43
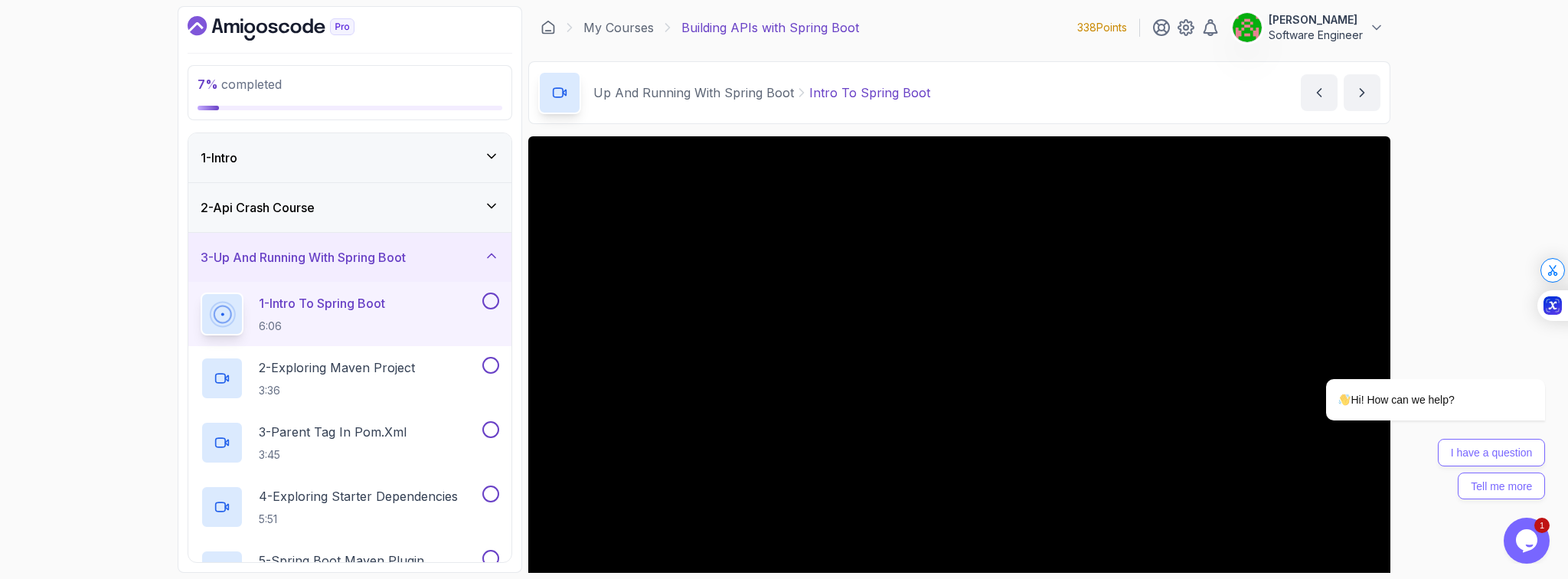
click at [1534, 535] on icon "$i18n('chat', 'chat_widget')" at bounding box center [1527, 540] width 22 height 23
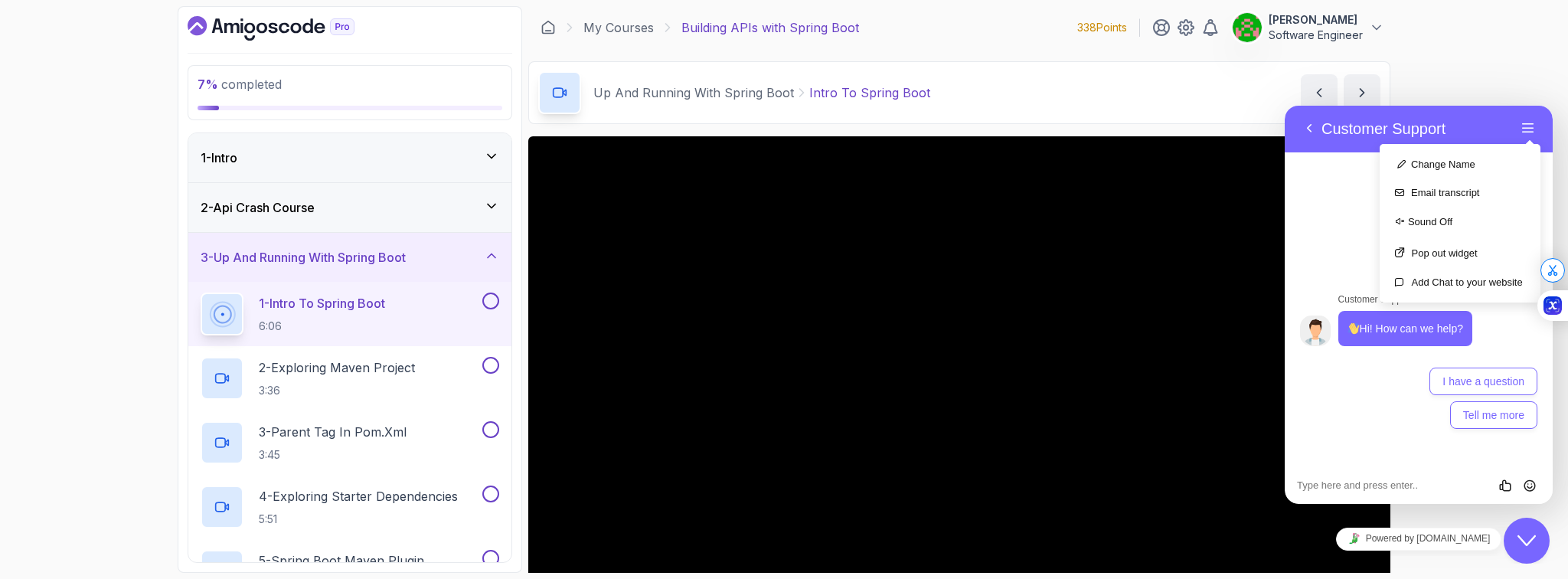
click at [1505, 52] on div "7 % completed 1 - Intro 2 - Api Crash Course 3 - Up And Running With Spring Boo…" at bounding box center [784, 289] width 1568 height 579
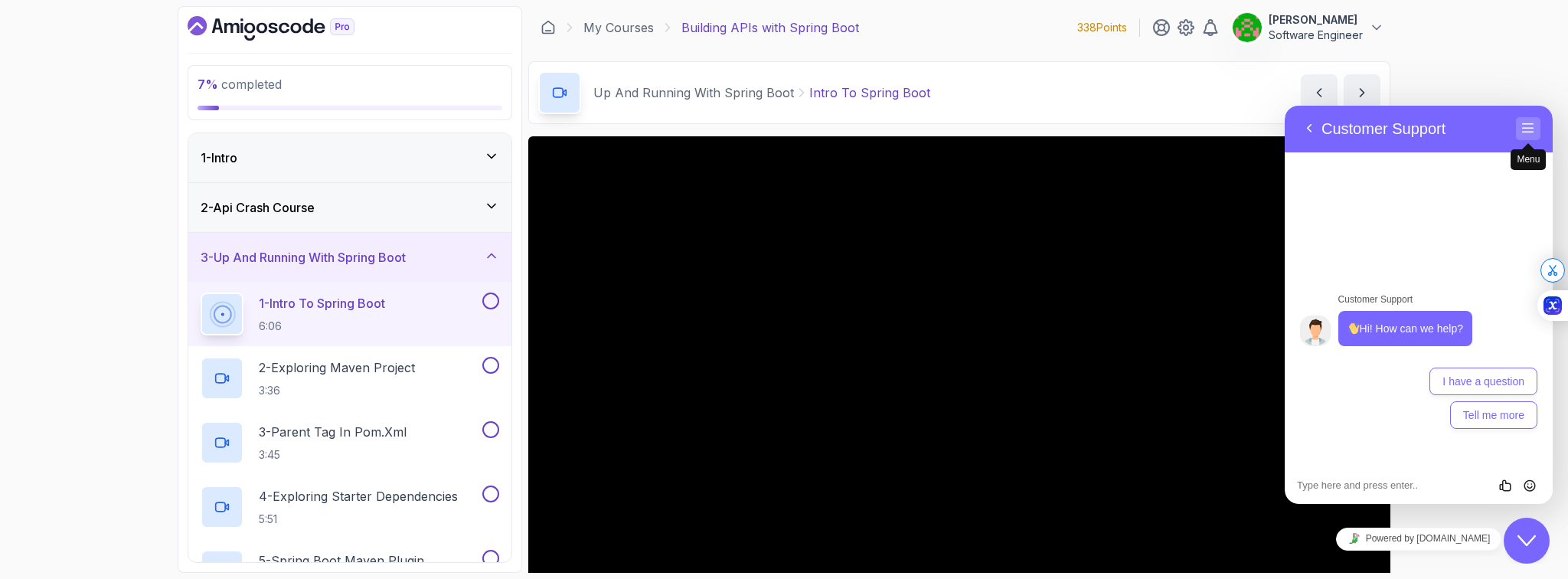
click at [1531, 130] on button "Menu" at bounding box center [1527, 128] width 24 height 23
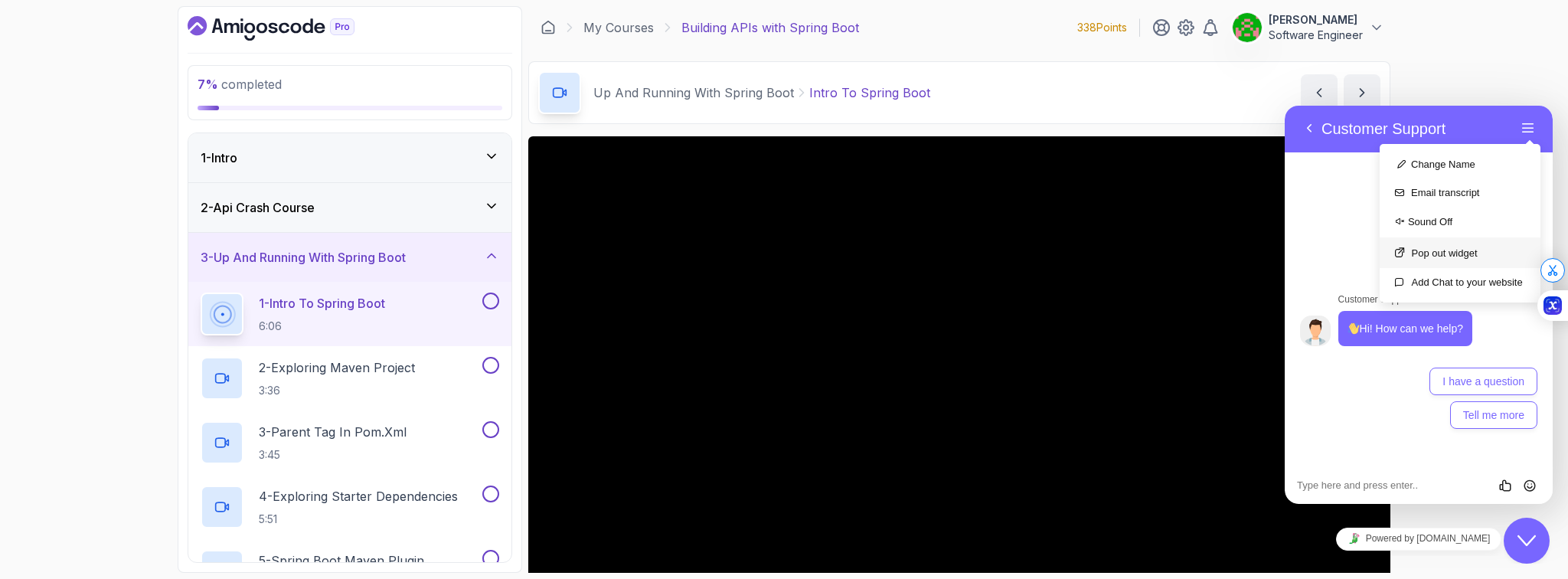
click at [1445, 252] on button "Pop out widget" at bounding box center [1460, 252] width 161 height 30
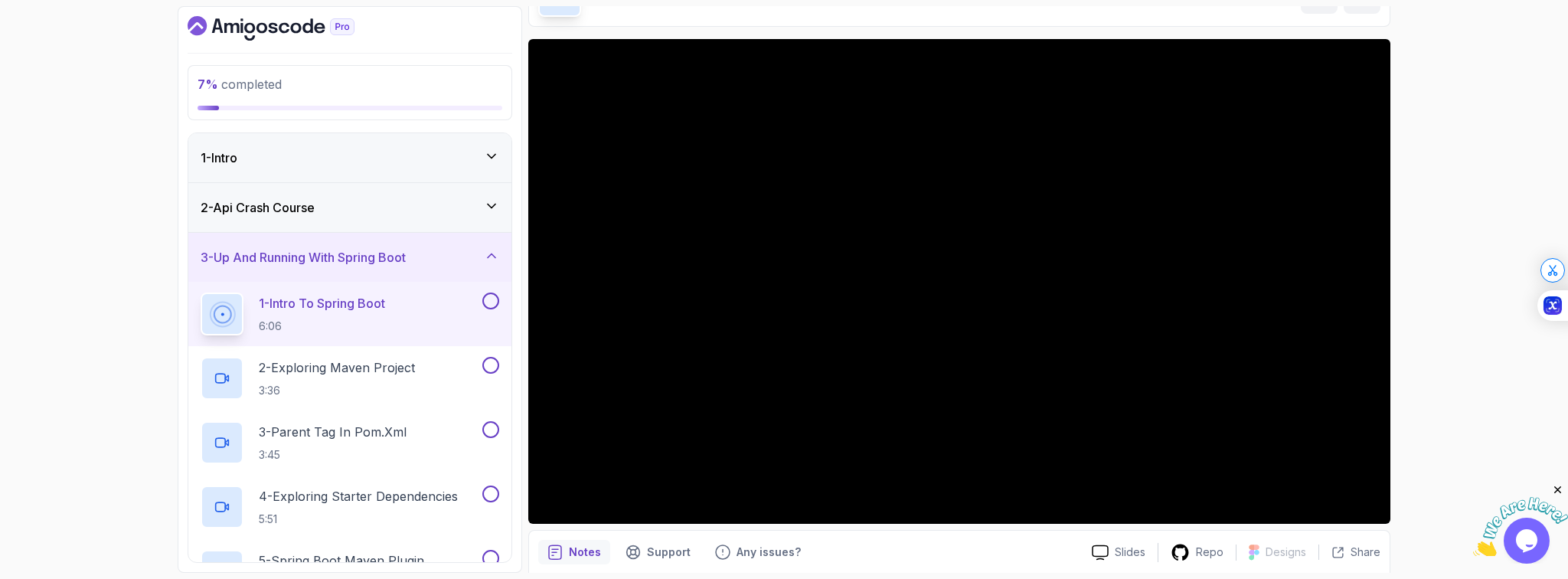
scroll to position [62, 0]
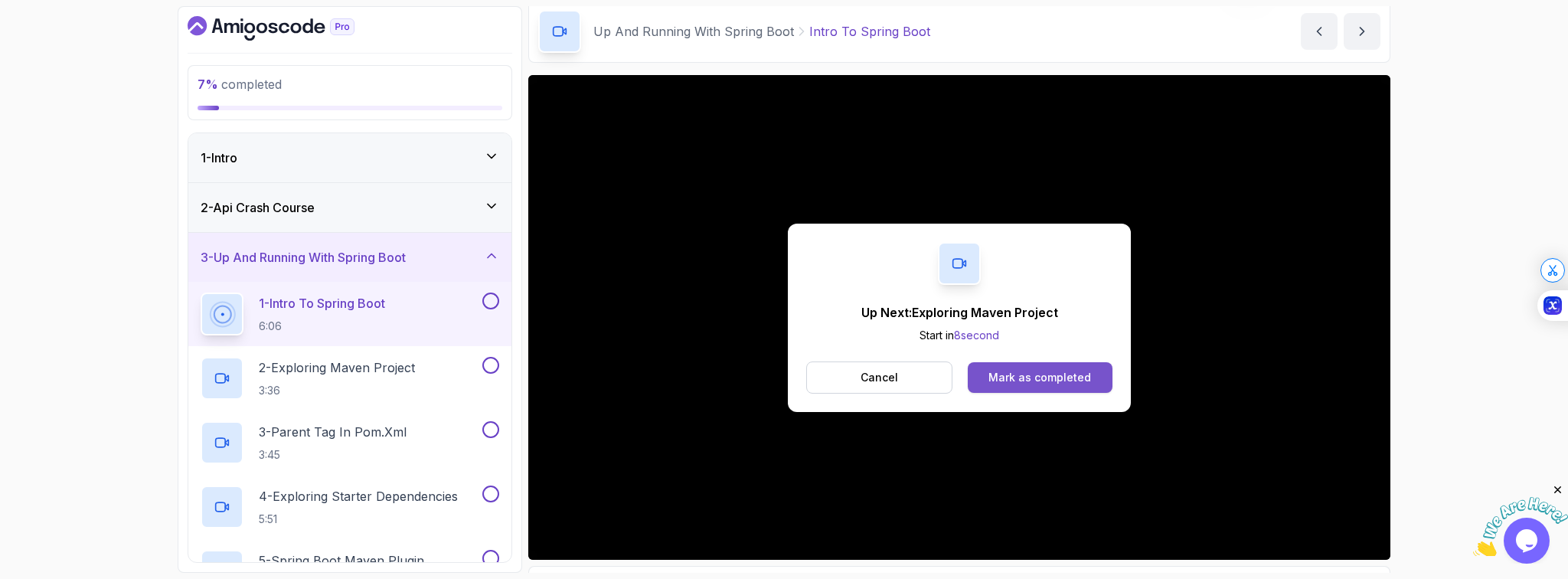
click at [1029, 382] on div "Mark as completed" at bounding box center [1040, 378] width 103 height 16
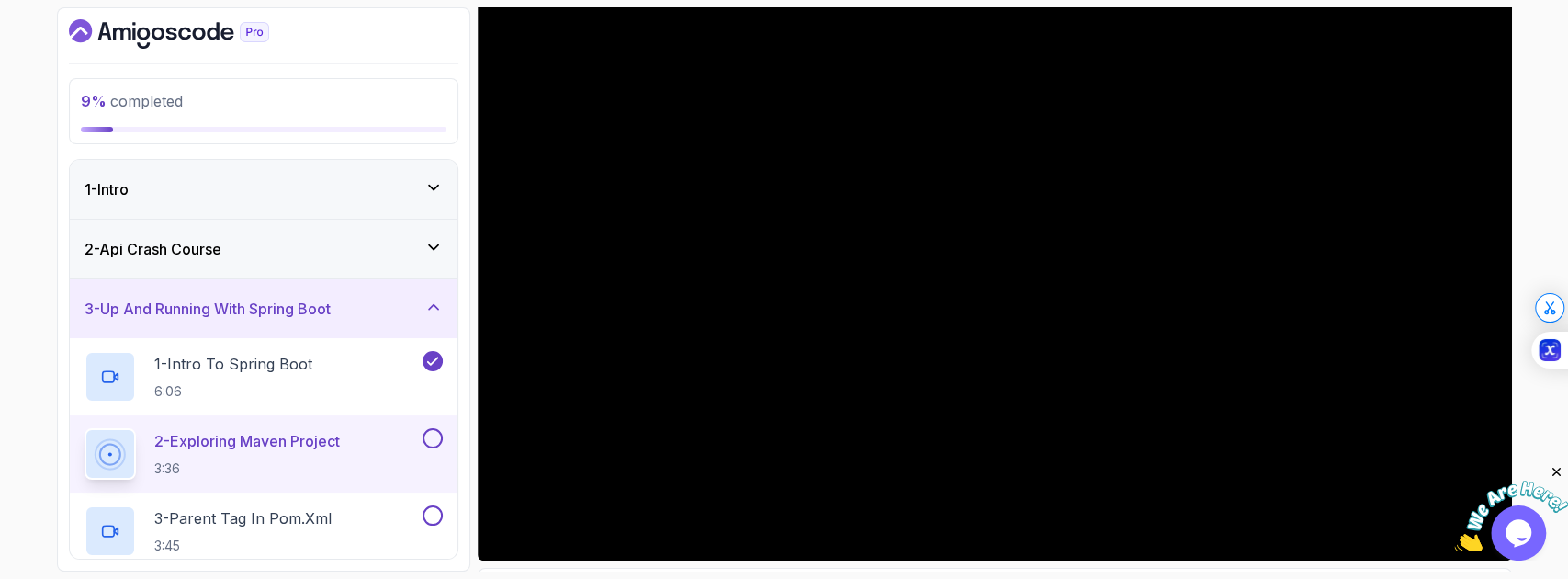
scroll to position [184, 0]
click at [1561, 471] on icon "Close" at bounding box center [1557, 472] width 17 height 17
drag, startPoint x: 1517, startPoint y: 531, endPoint x: 3026, endPoint y: 1068, distance: 1601.7
click html "Opens Chat This icon Opens the chat window."
drag, startPoint x: 21, startPoint y: 25, endPoint x: 1556, endPoint y: 437, distance: 1589.3
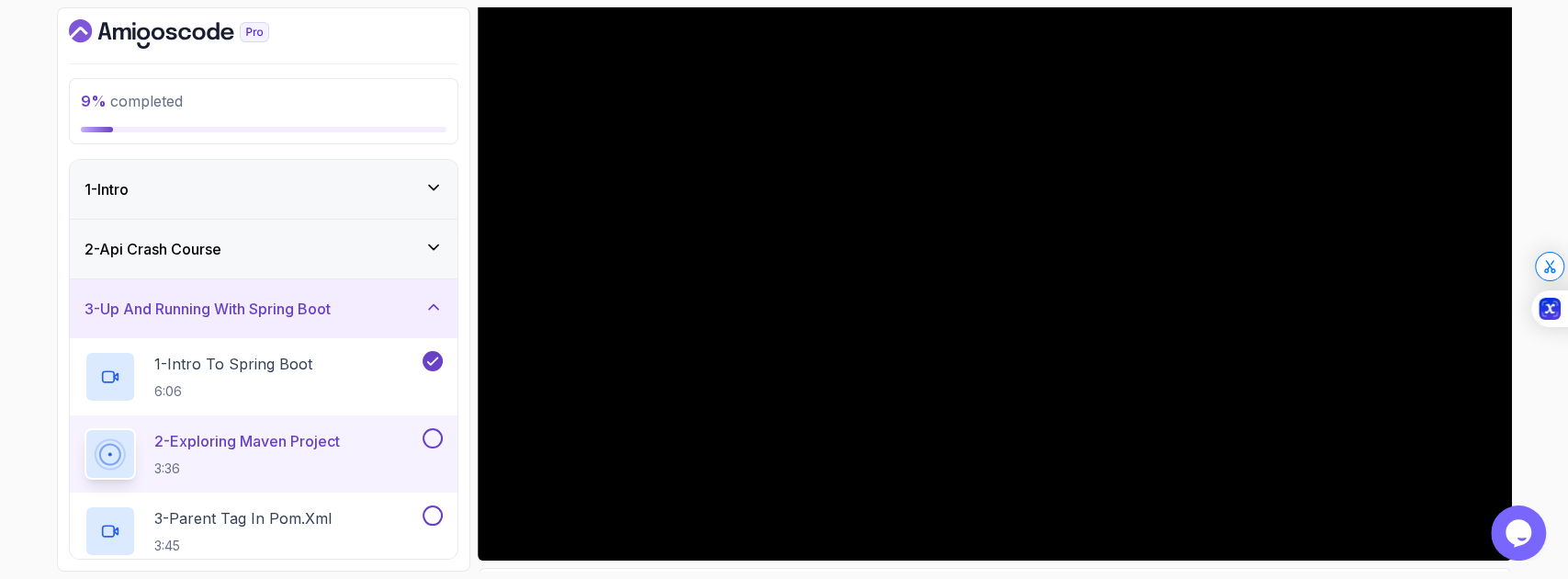
click at [1556, 437] on div "9 % completed 1 - Intro 2 - Api Crash Course 3 - Up And Running With Spring Boo…" at bounding box center [784, 289] width 1568 height 579
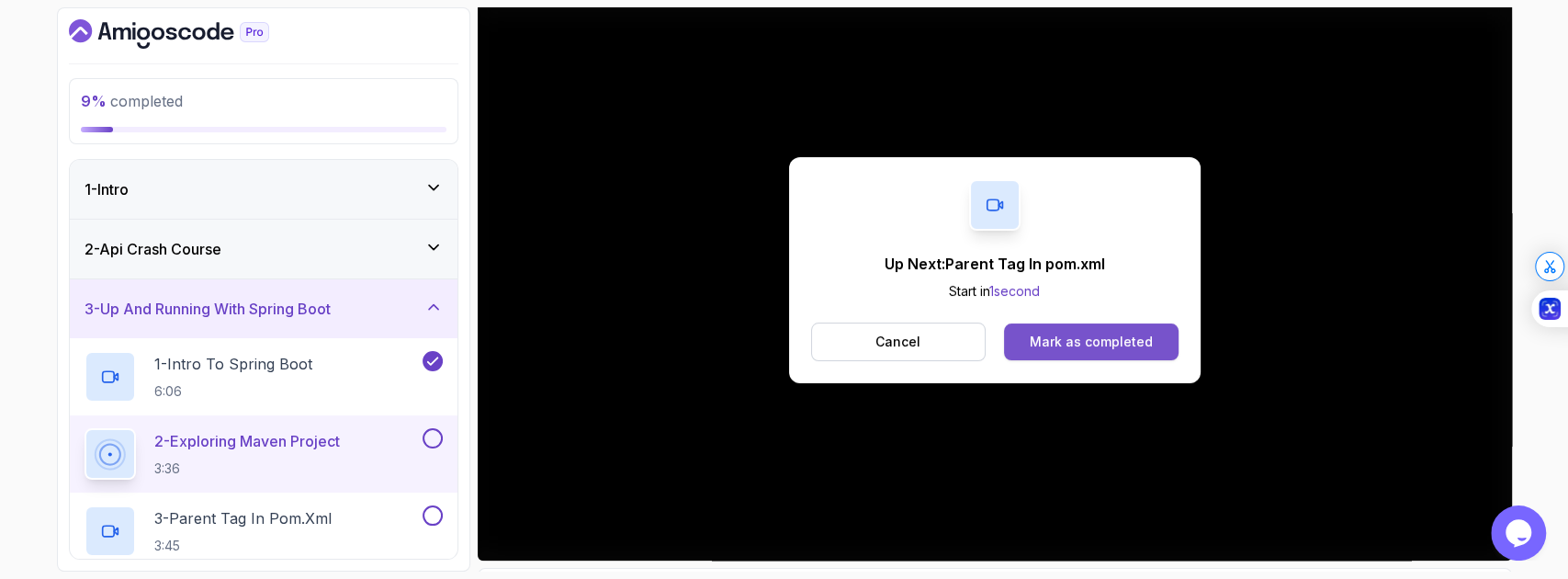
click at [1126, 333] on div "Mark as completed" at bounding box center [1091, 342] width 123 height 19
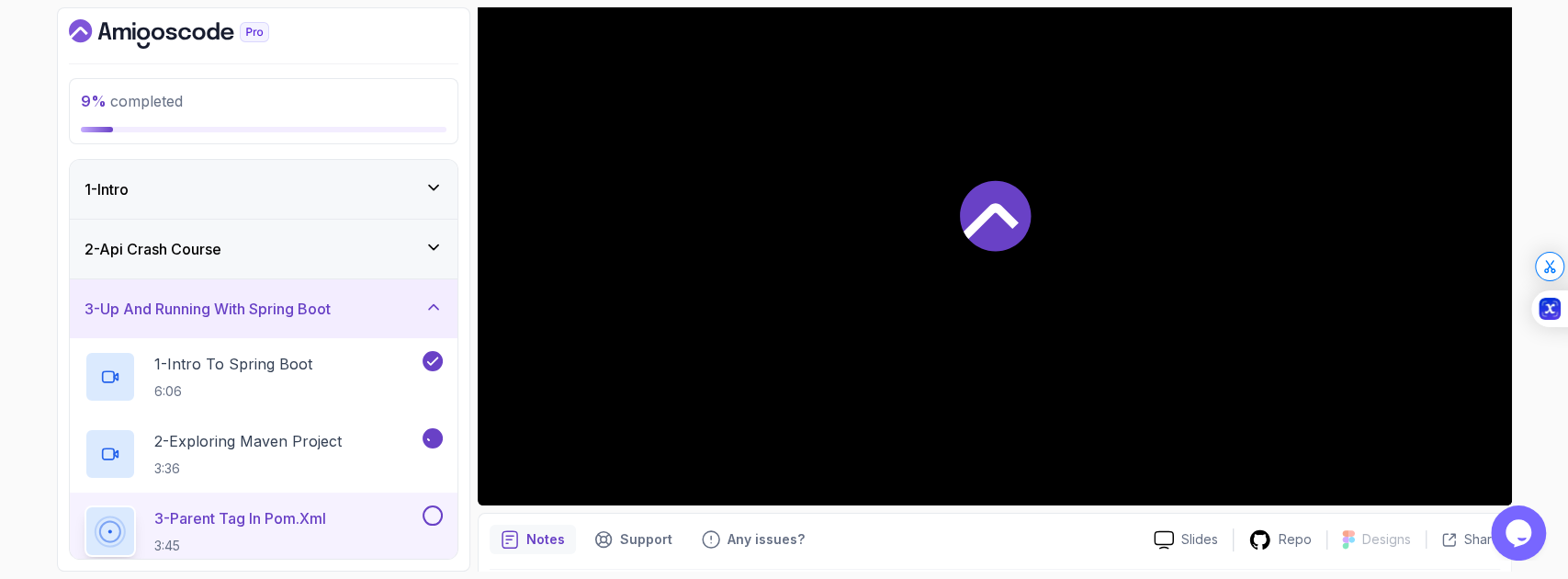
scroll to position [307, 0]
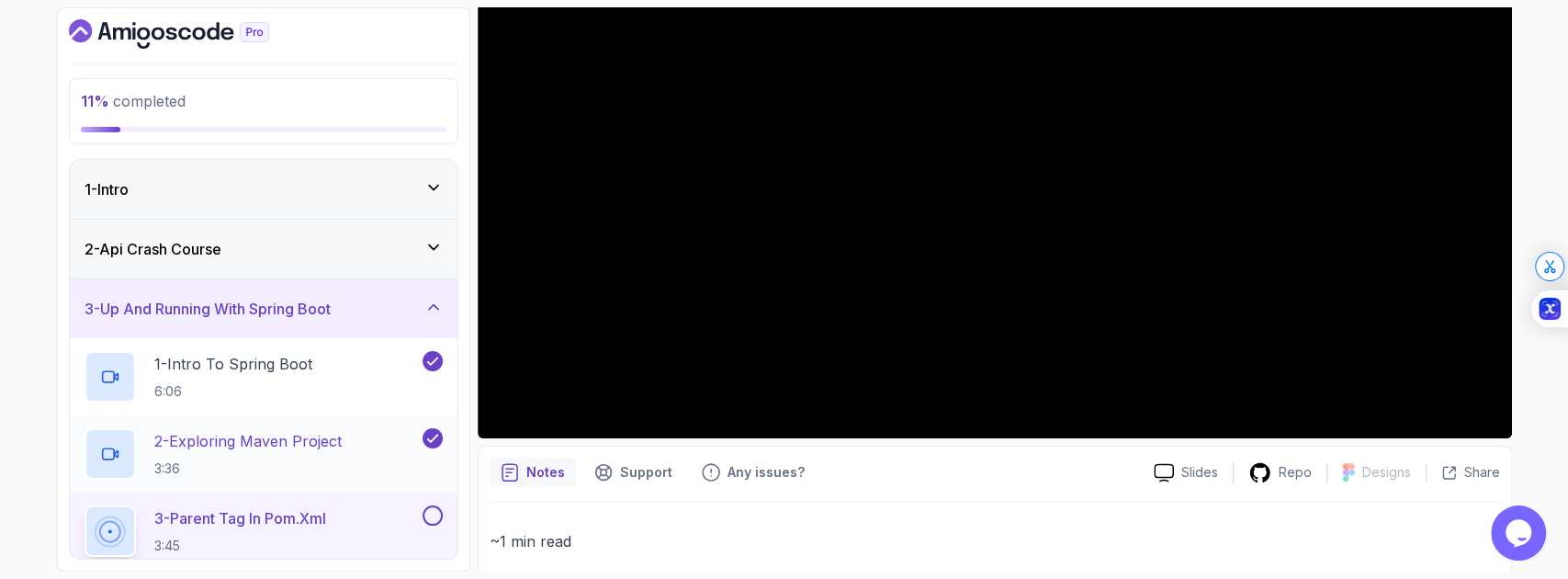
click at [352, 451] on div "2 - Exploring Maven Project 3:36" at bounding box center [252, 454] width 335 height 51
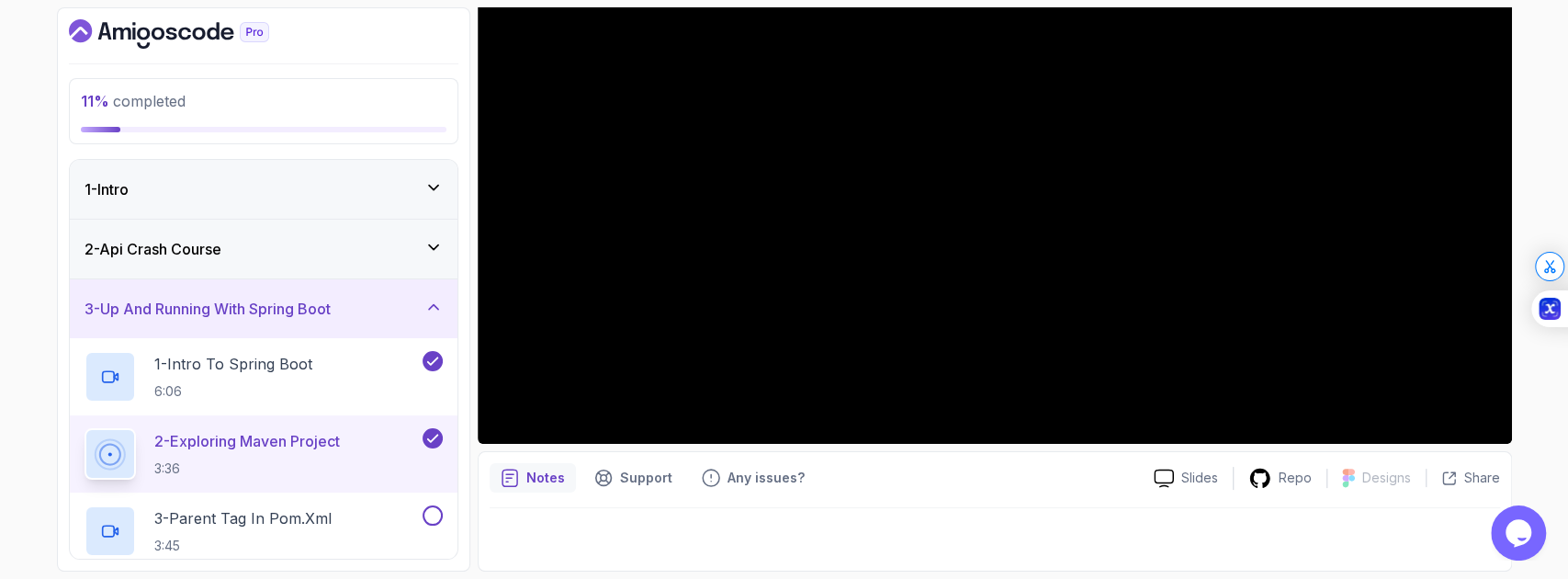
scroll to position [300, 0]
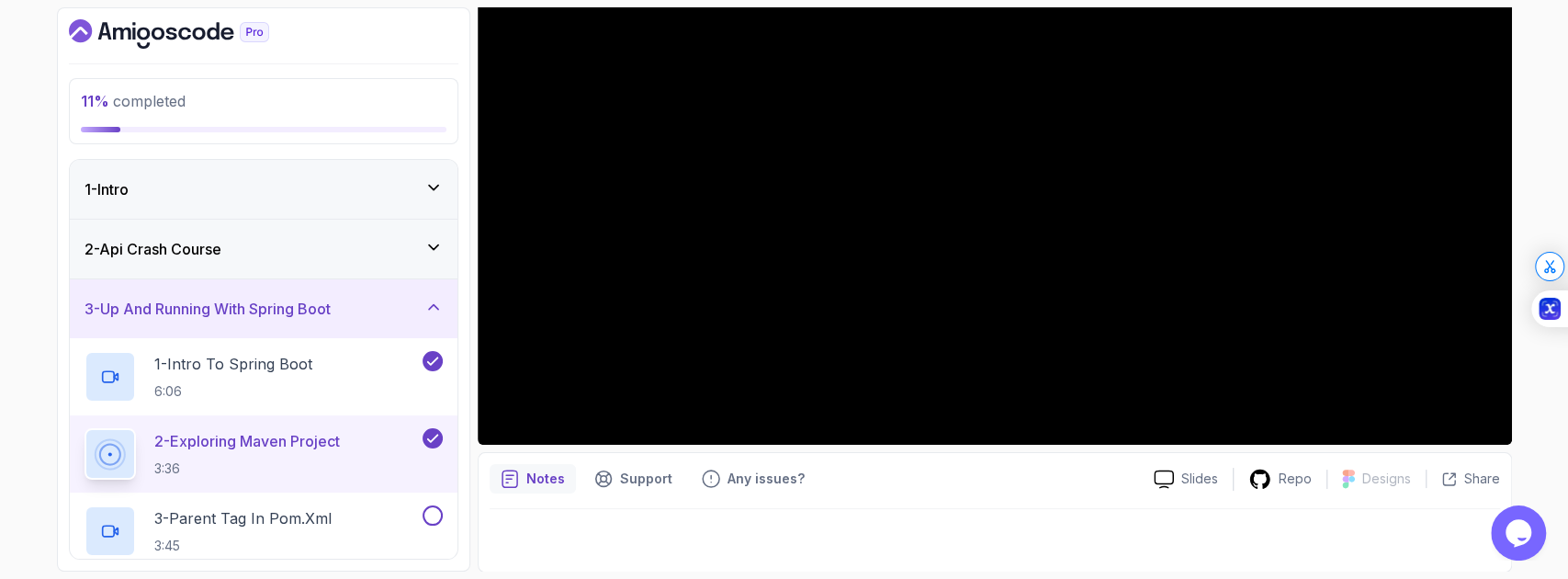
click at [352, 451] on div "2 - Exploring Maven Project 3:36" at bounding box center [252, 454] width 335 height 51
click at [303, 517] on p "3 - Parent Tag In pom.xml" at bounding box center [243, 518] width 178 height 22
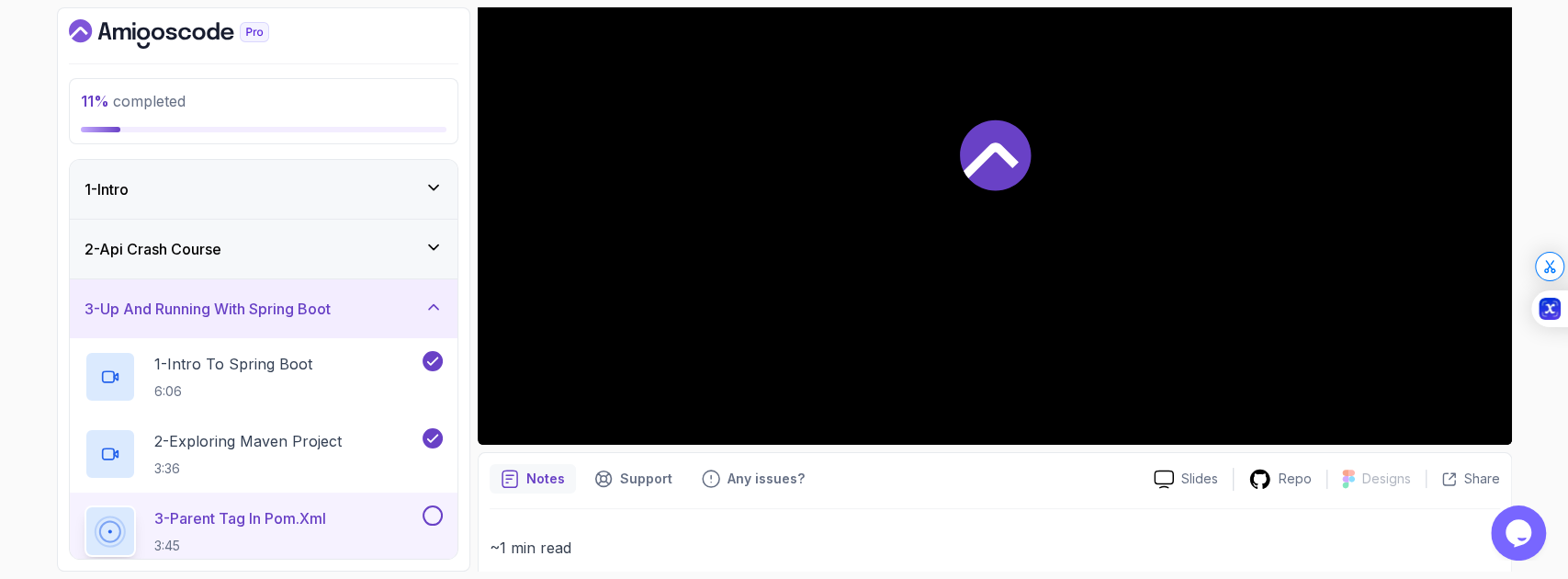
scroll to position [307, 0]
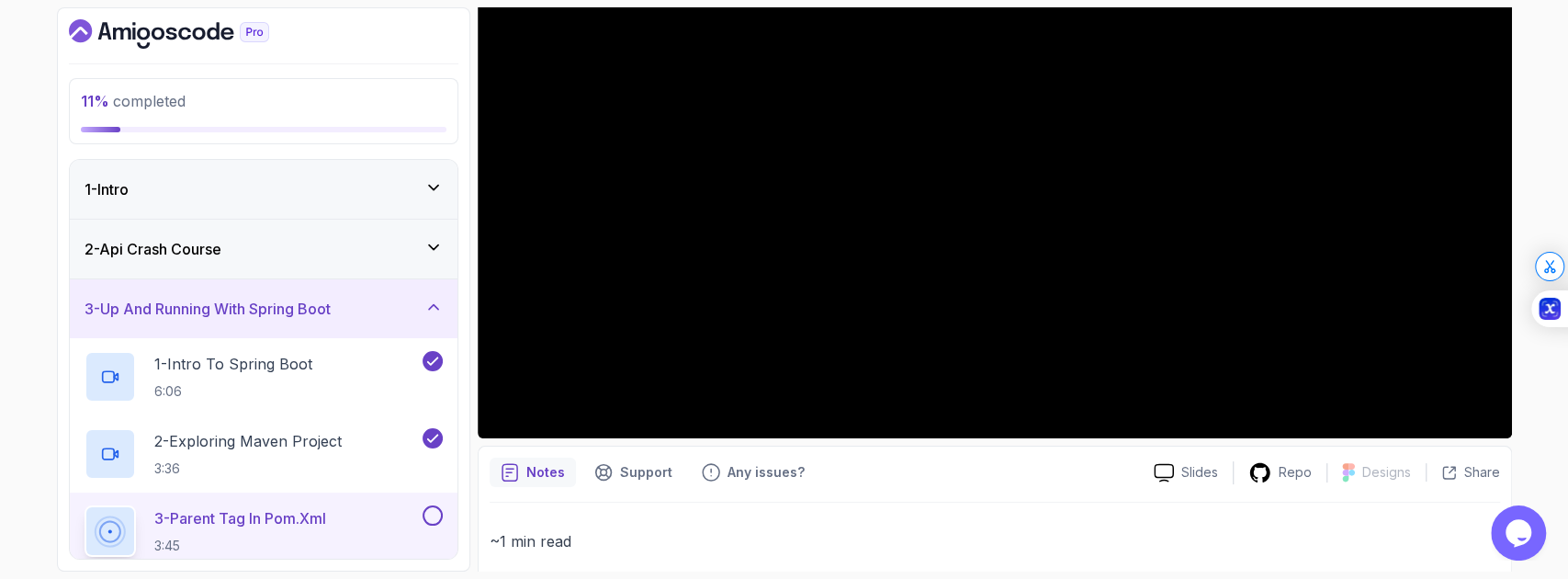
click at [344, 518] on div "3 - Parent Tag In pom.xml 3:45" at bounding box center [252, 530] width 335 height 51
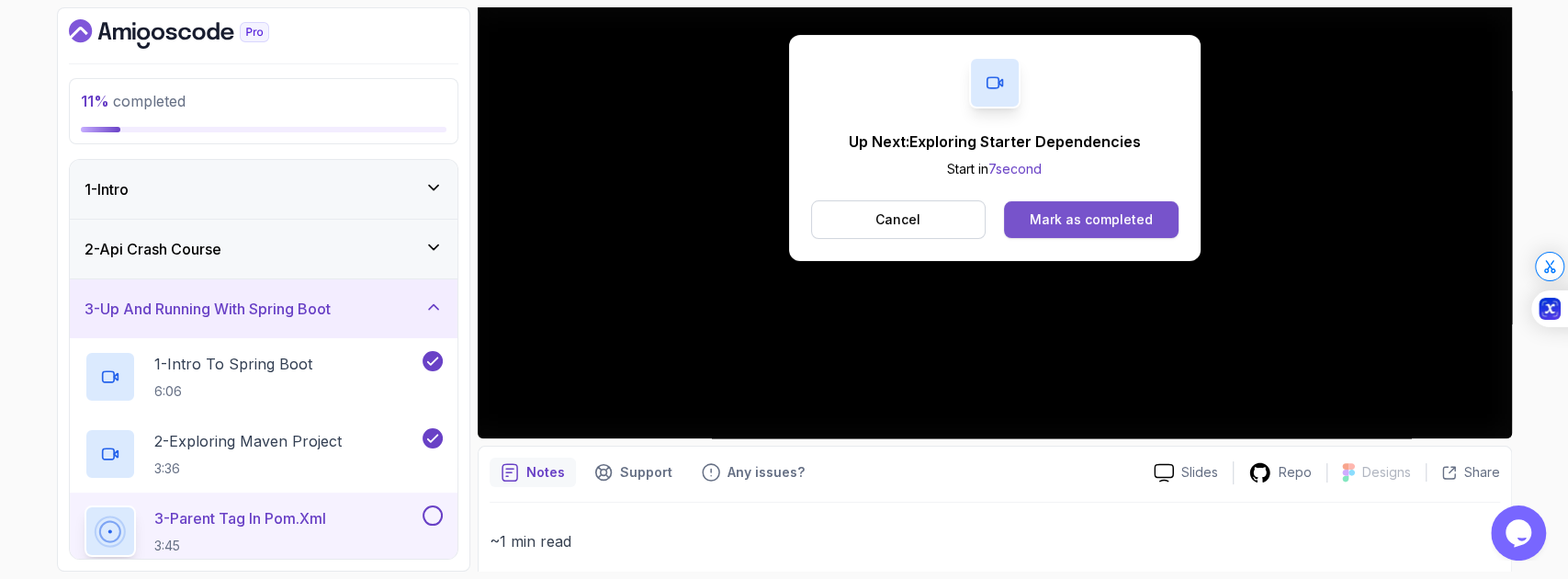
click at [1089, 217] on div "Mark as completed" at bounding box center [1091, 220] width 123 height 19
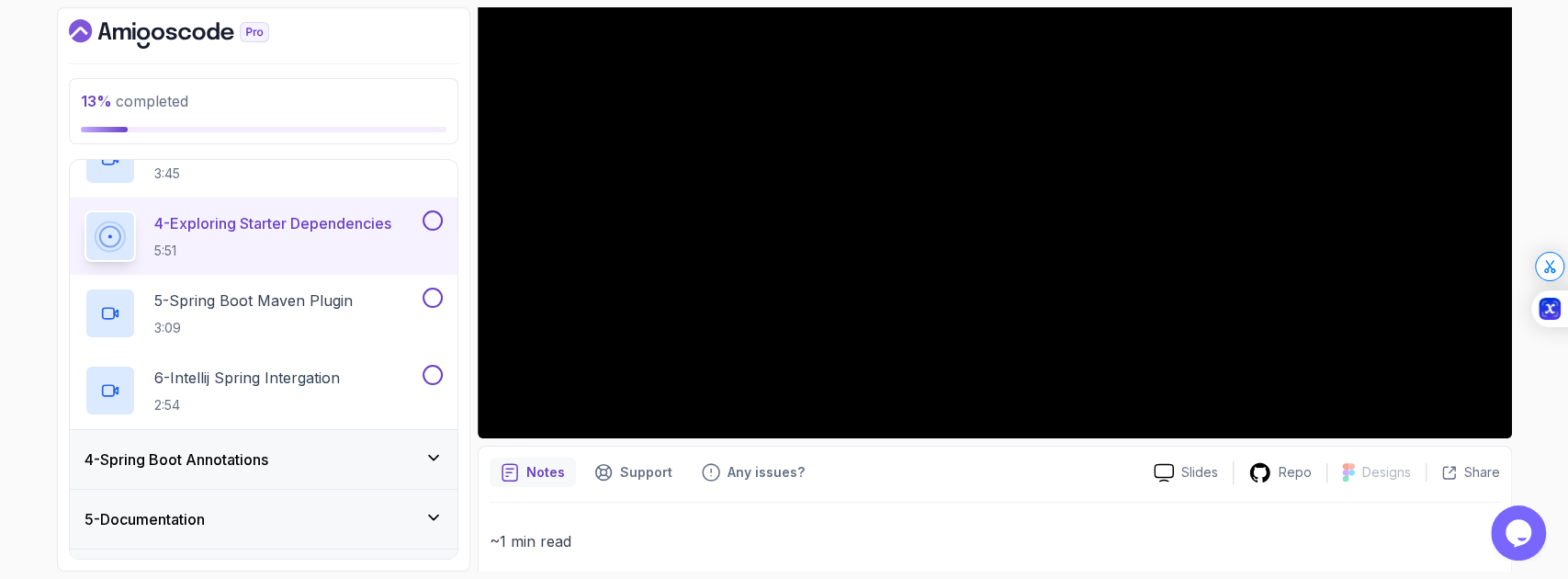
scroll to position [368, 0]
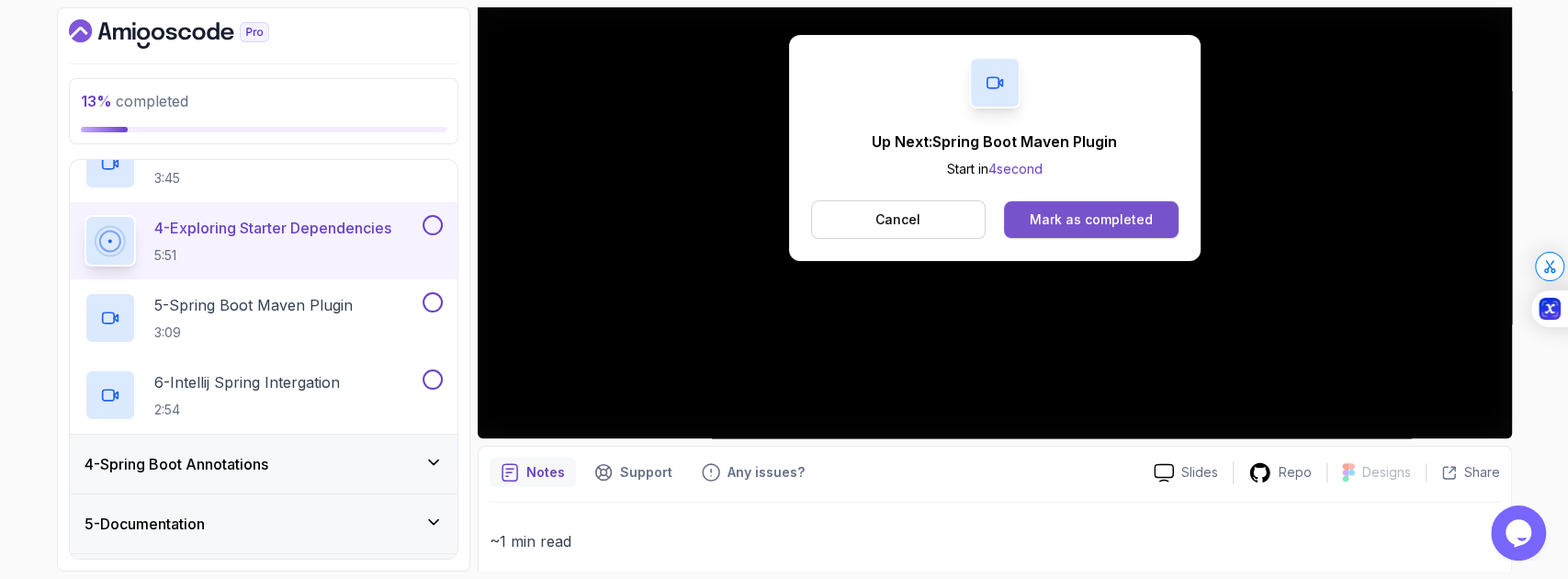
click at [1062, 213] on div "Mark as completed" at bounding box center [1091, 220] width 123 height 19
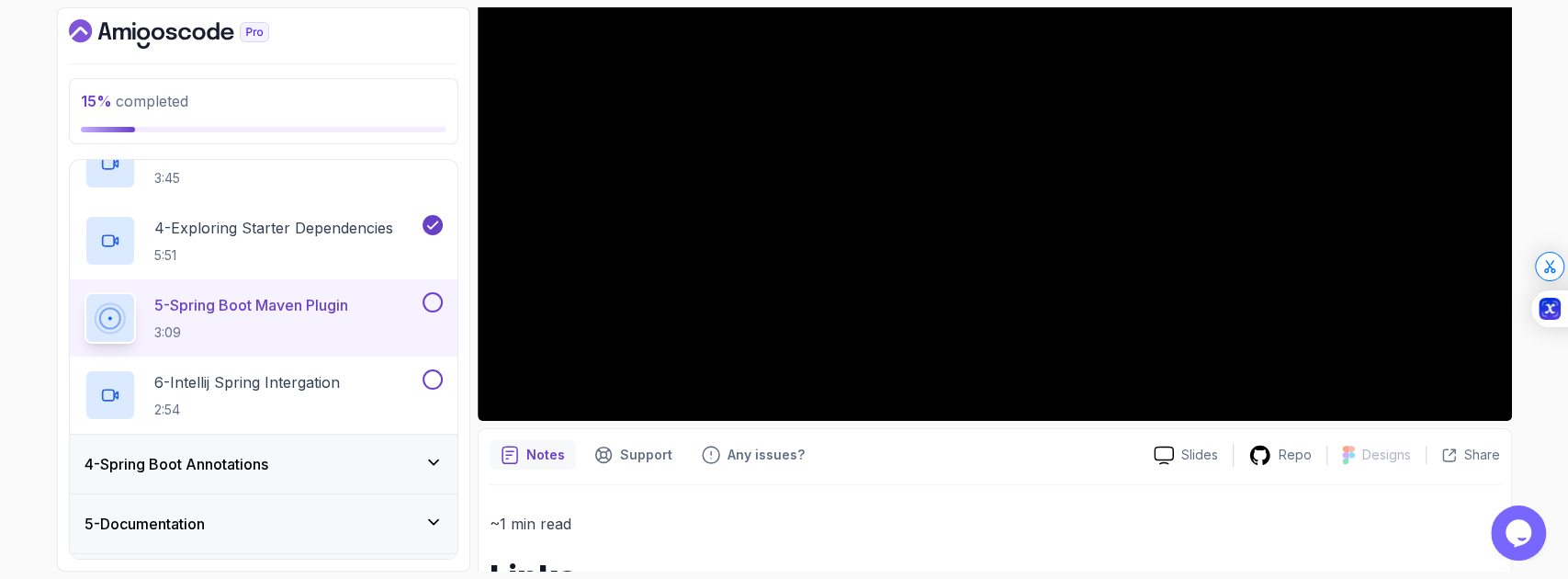
scroll to position [441, 0]
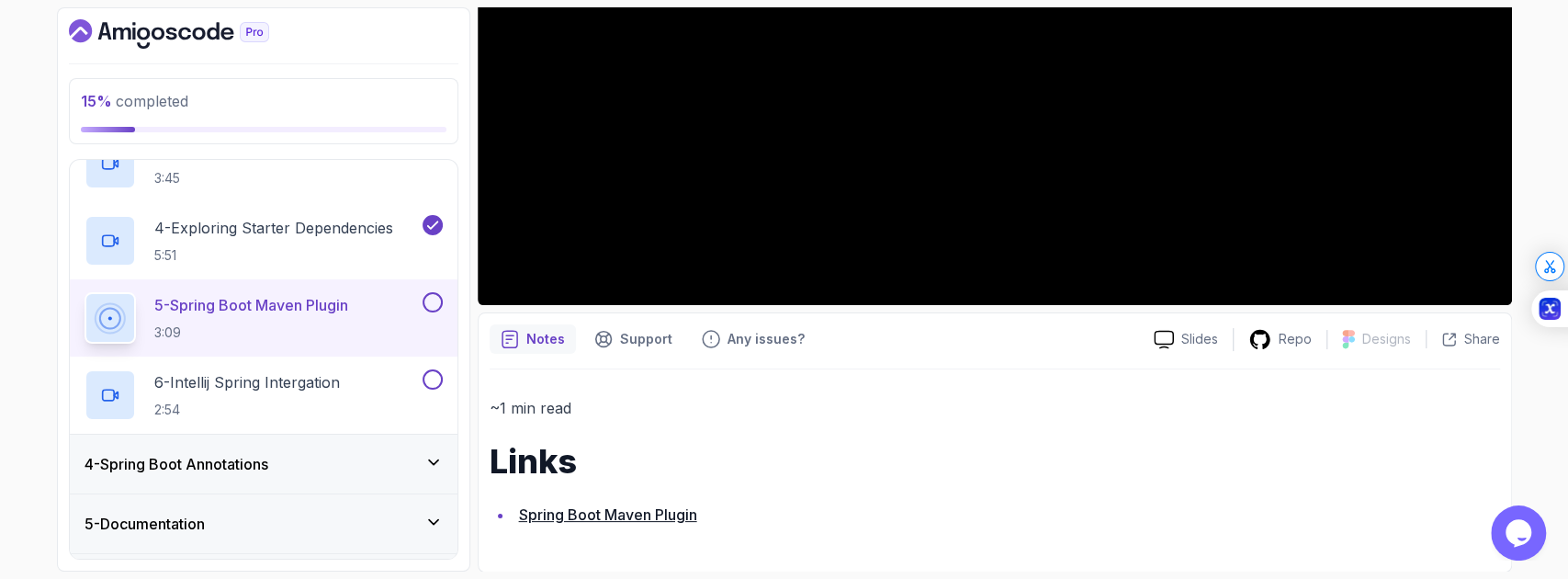
click at [658, 513] on link "Spring Boot Maven Plugin" at bounding box center [608, 514] width 179 height 19
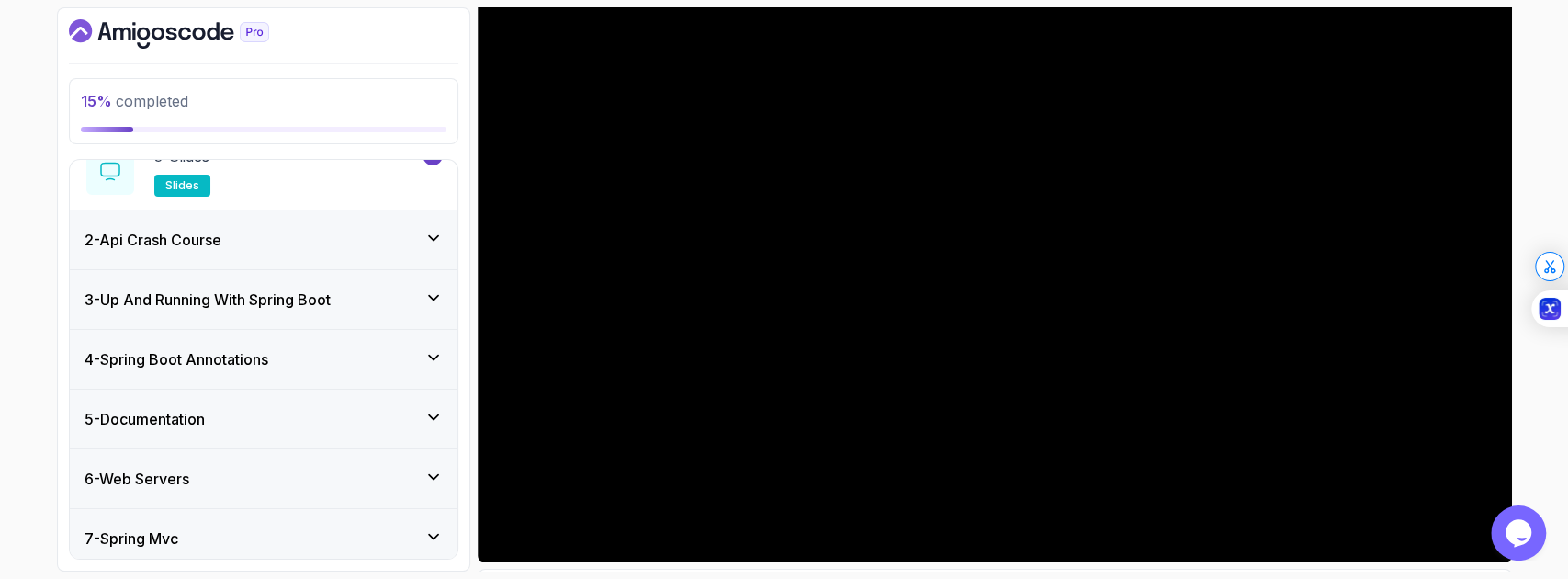
scroll to position [300, 0]
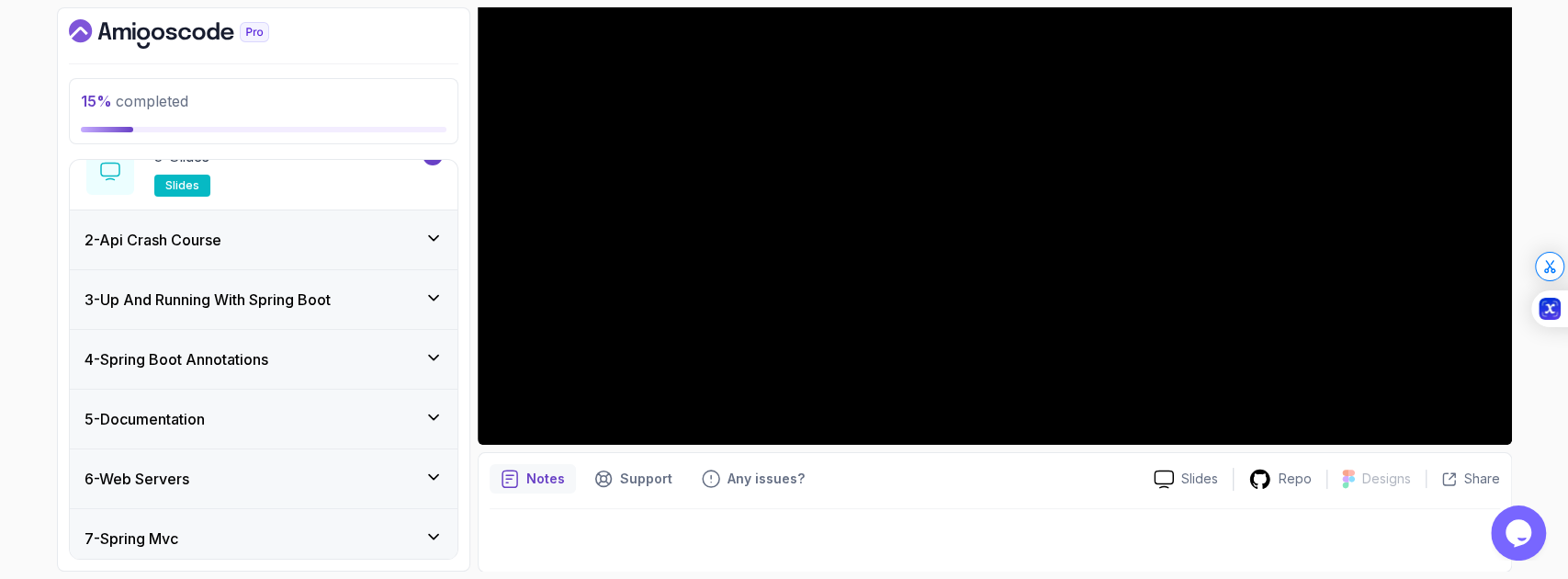
click at [295, 236] on div "2 - Api Crash Course" at bounding box center [263, 240] width 358 height 22
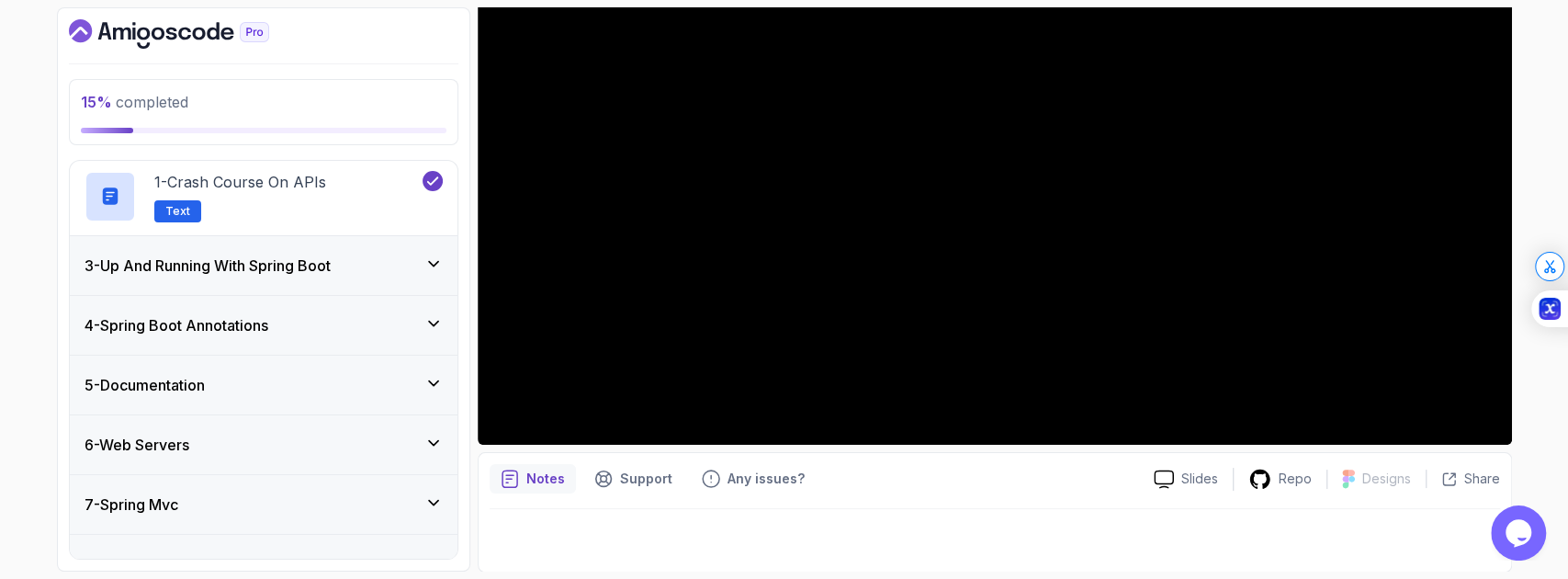
scroll to position [86, 0]
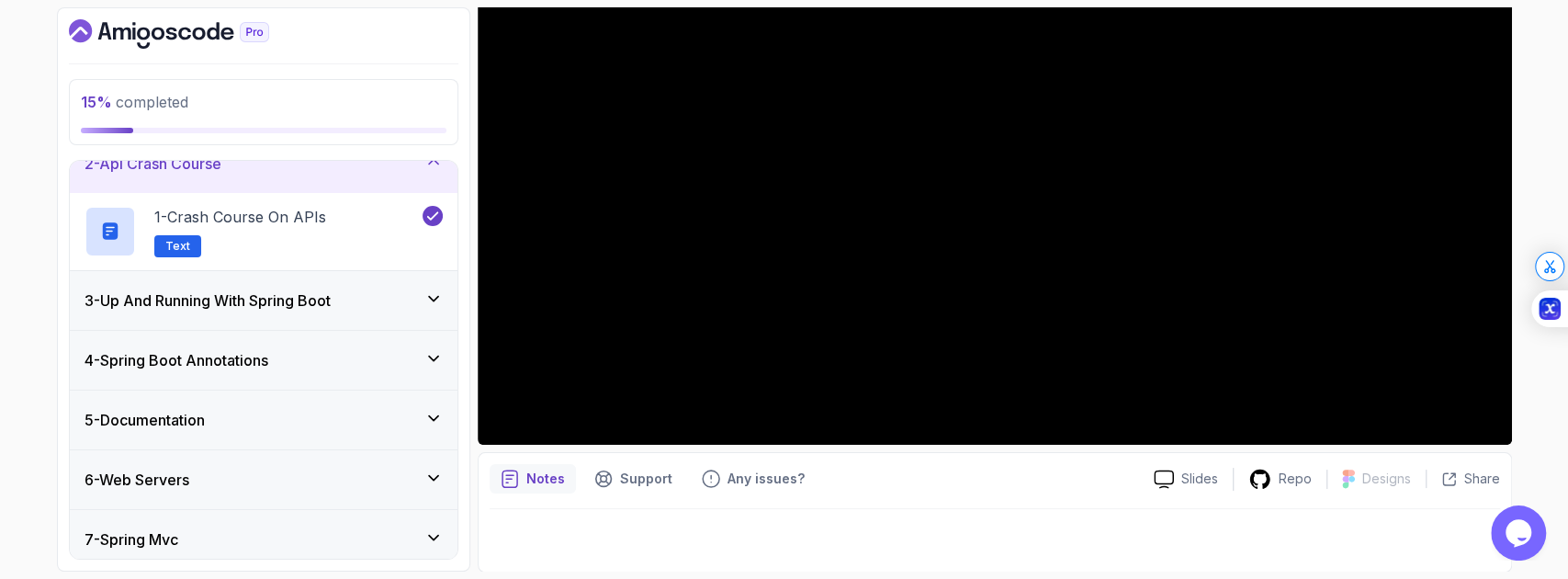
click at [317, 351] on div "4 - Spring Boot Annotations" at bounding box center [263, 360] width 358 height 22
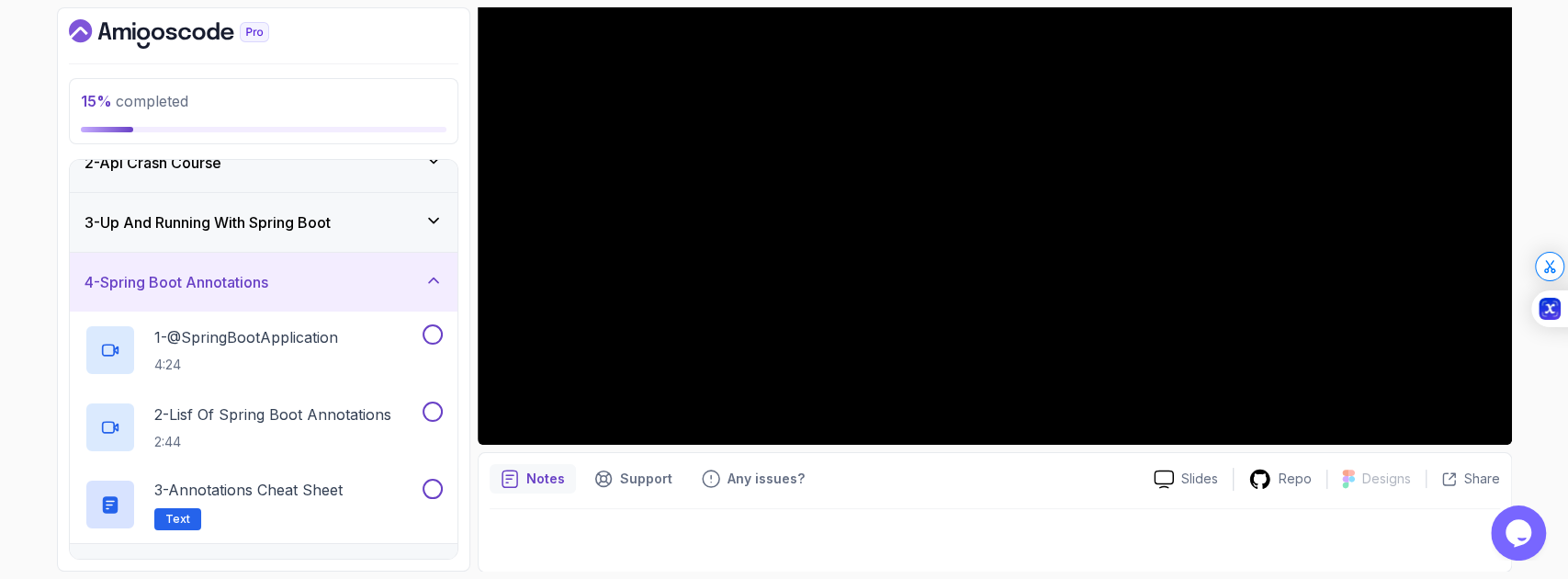
click at [337, 239] on div "3 - Up And Running With Spring Boot" at bounding box center [264, 222] width 388 height 59
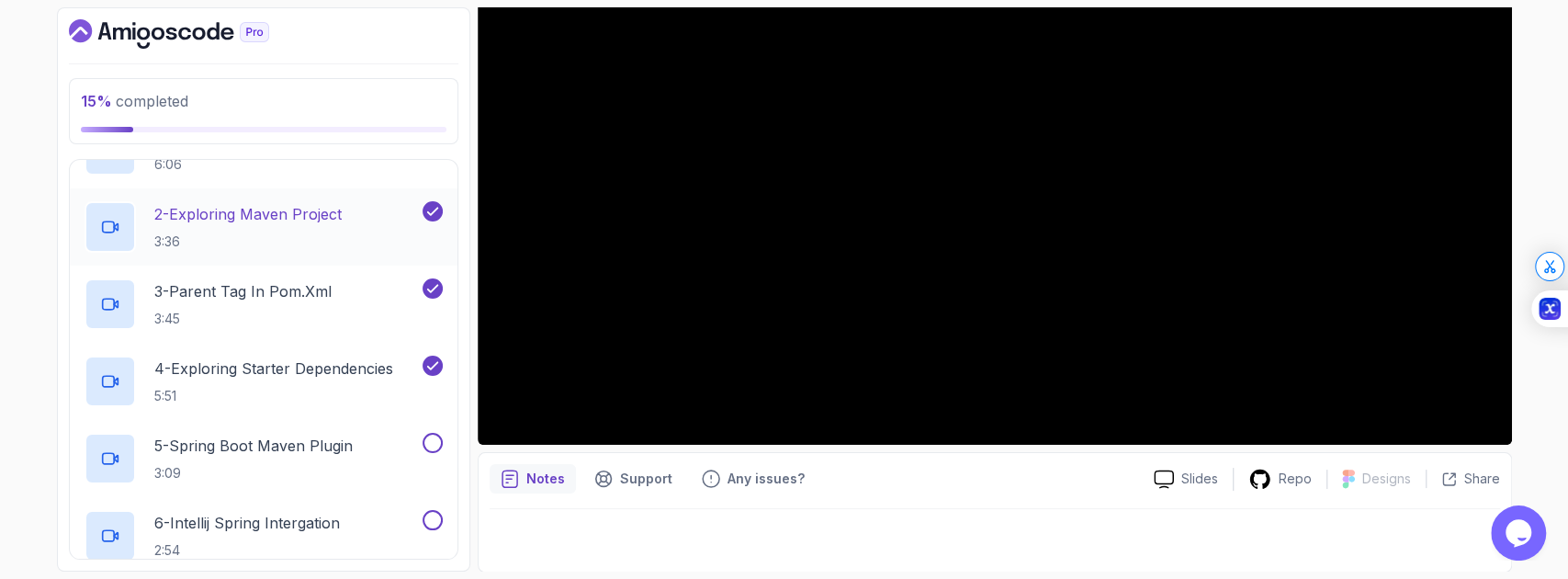
scroll to position [394, 0]
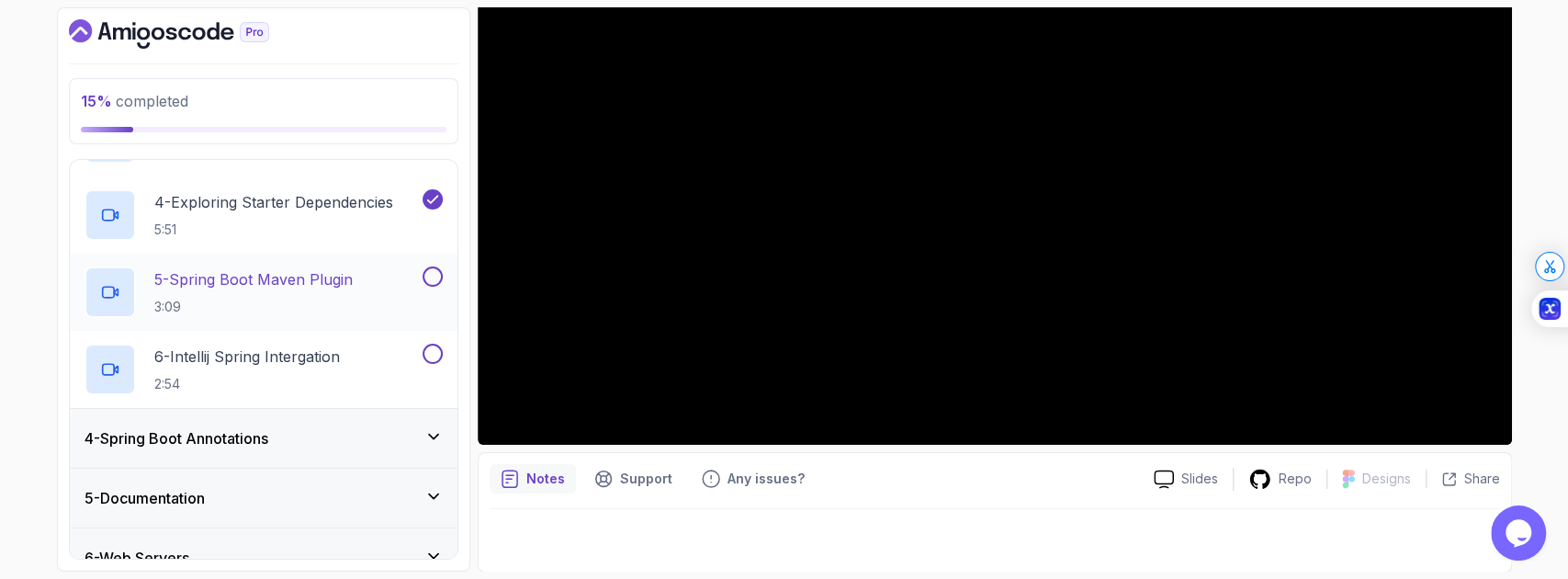
click at [308, 289] on h2 "5 - Spring Boot Maven Plugin 3:09" at bounding box center [253, 292] width 198 height 48
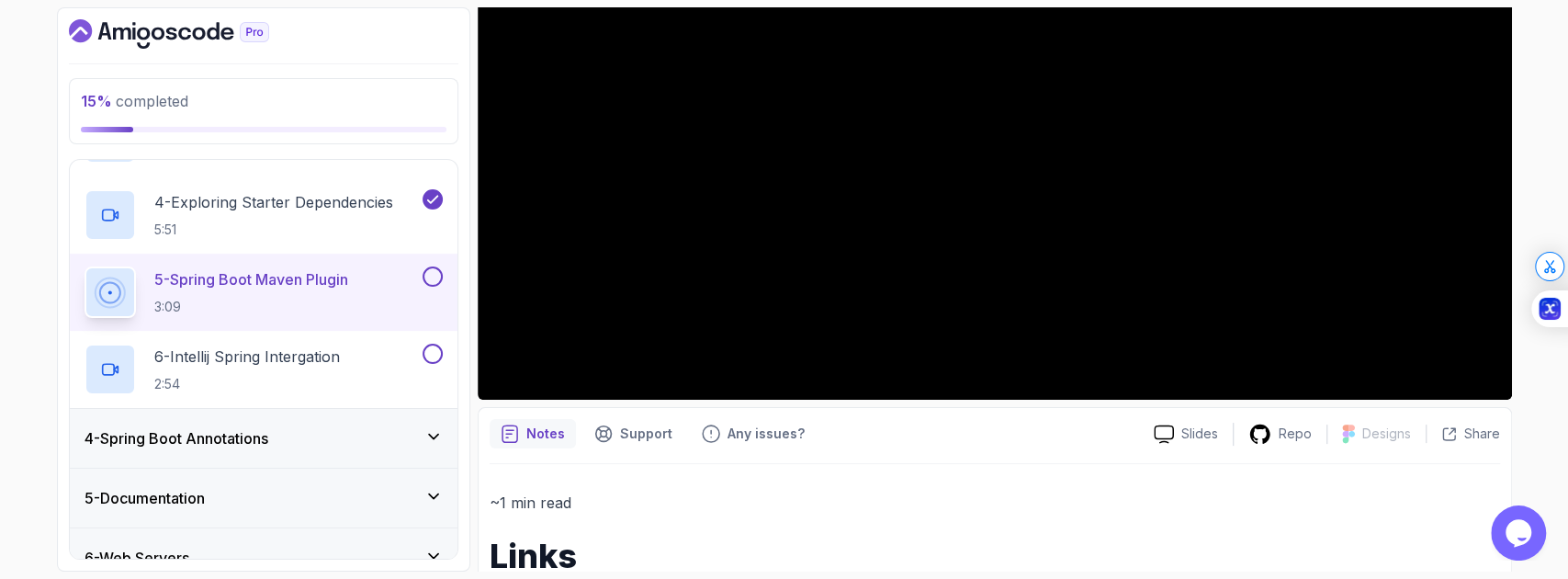
scroll to position [318, 0]
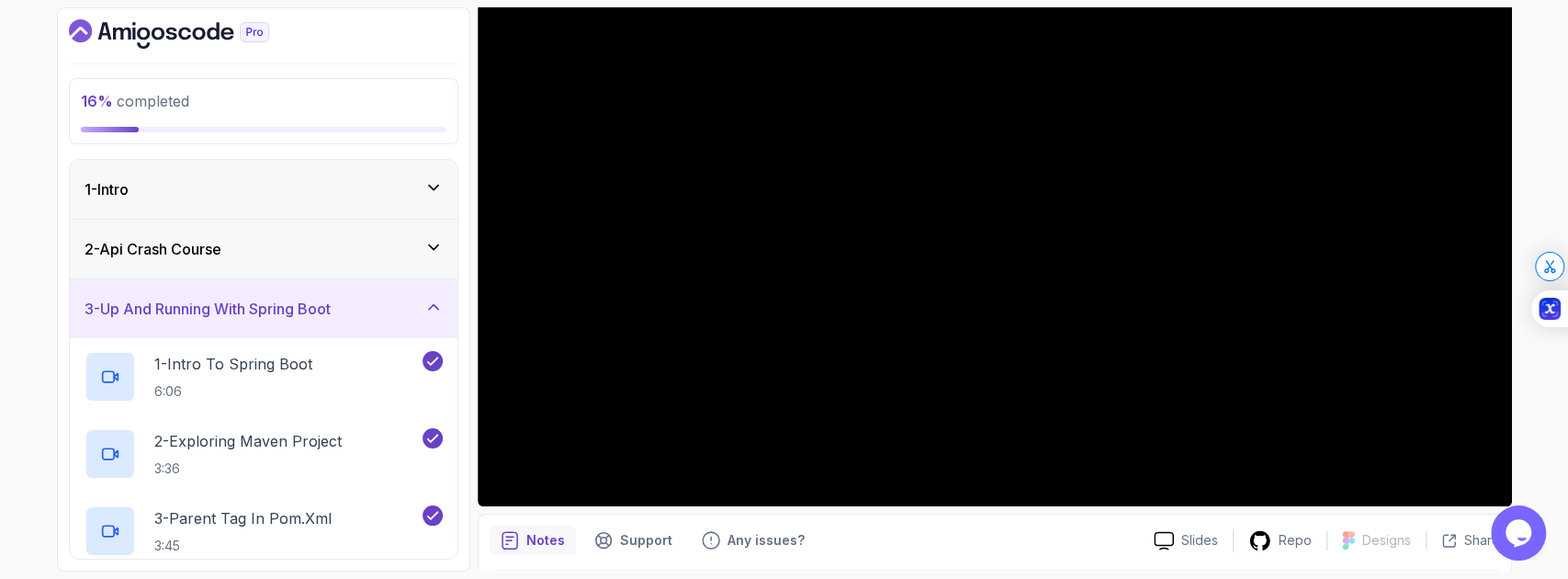
click at [243, 200] on div "1 - Intro" at bounding box center [264, 189] width 388 height 59
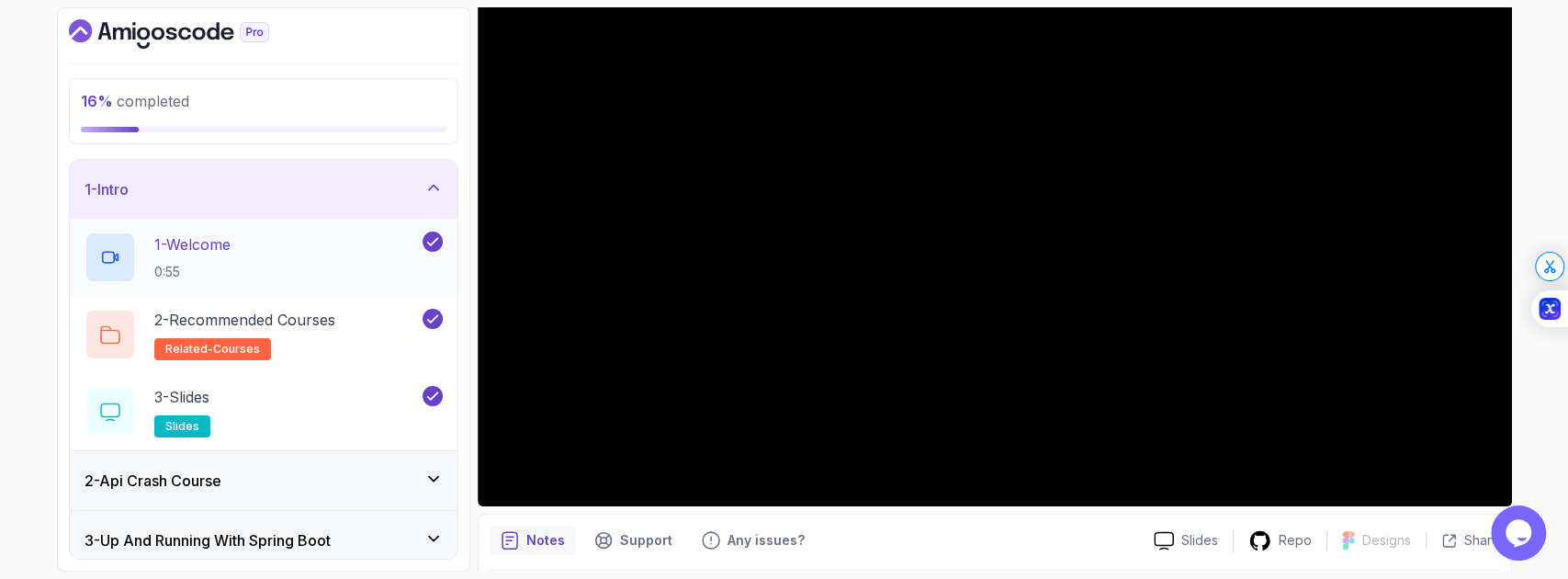
click at [310, 237] on div "1 - Welcome 0:55" at bounding box center [252, 257] width 335 height 51
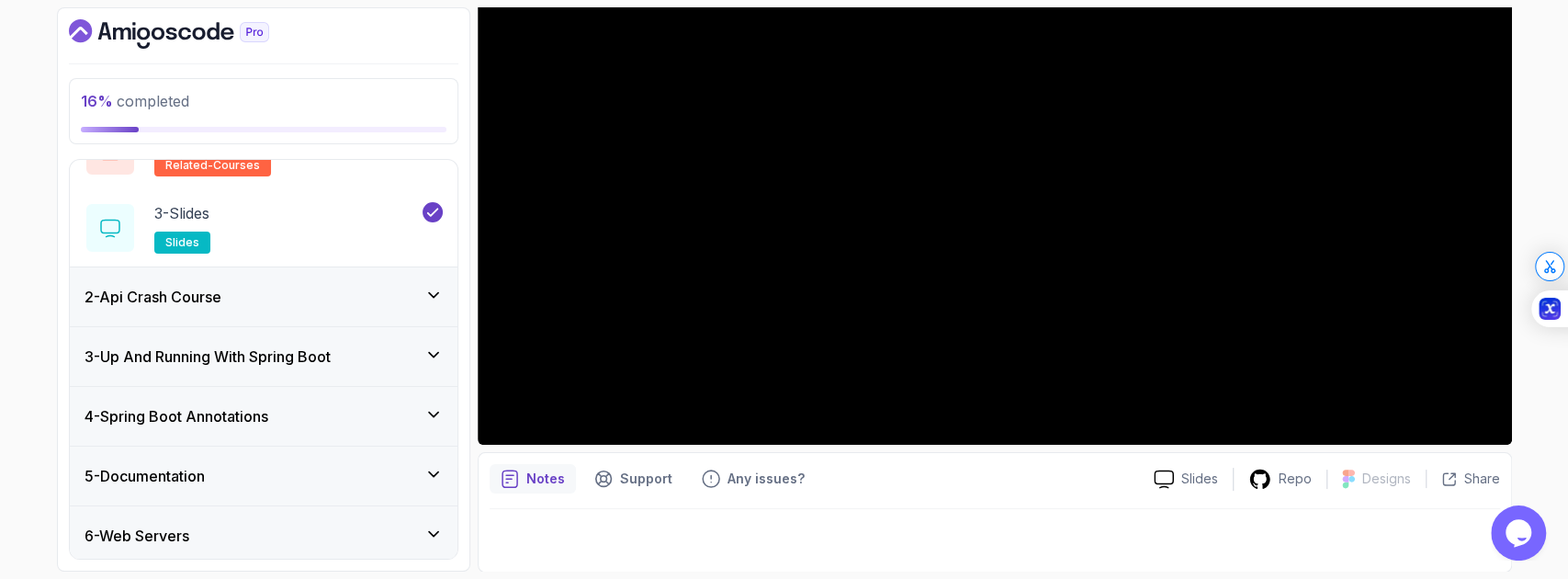
click at [327, 354] on h3 "3 - Up And Running With Spring Boot" at bounding box center [207, 356] width 246 height 22
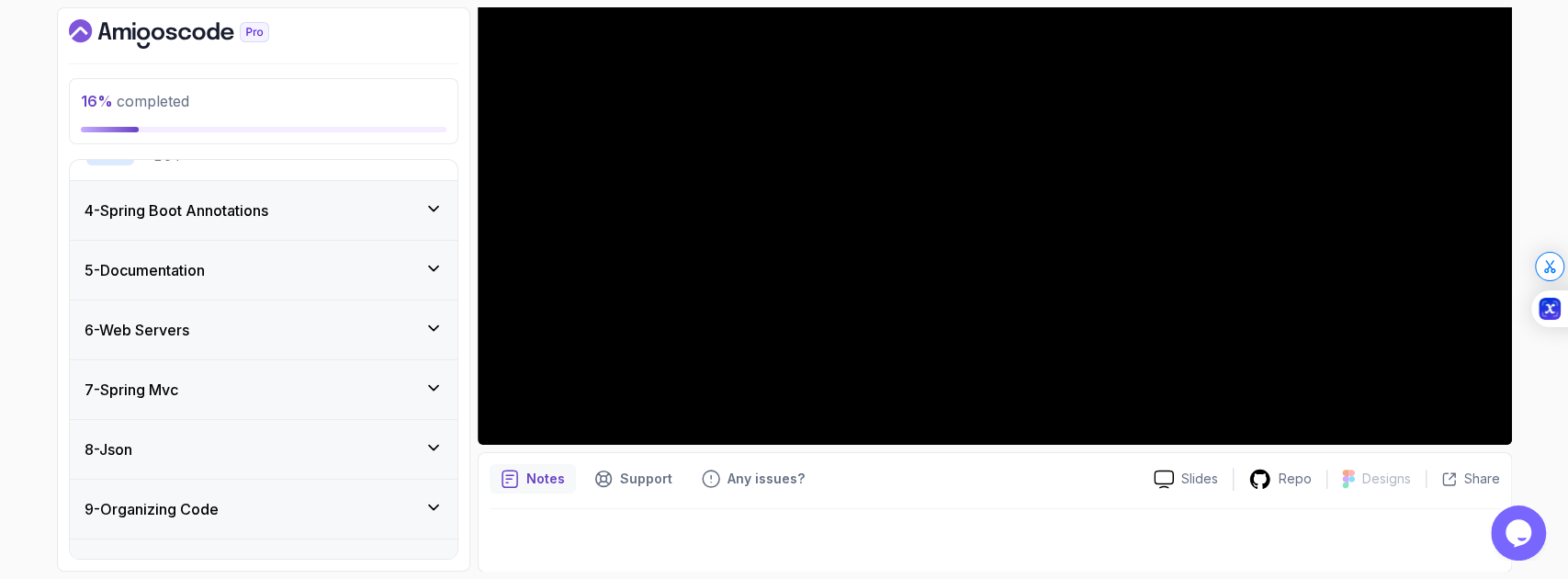
scroll to position [657, 0]
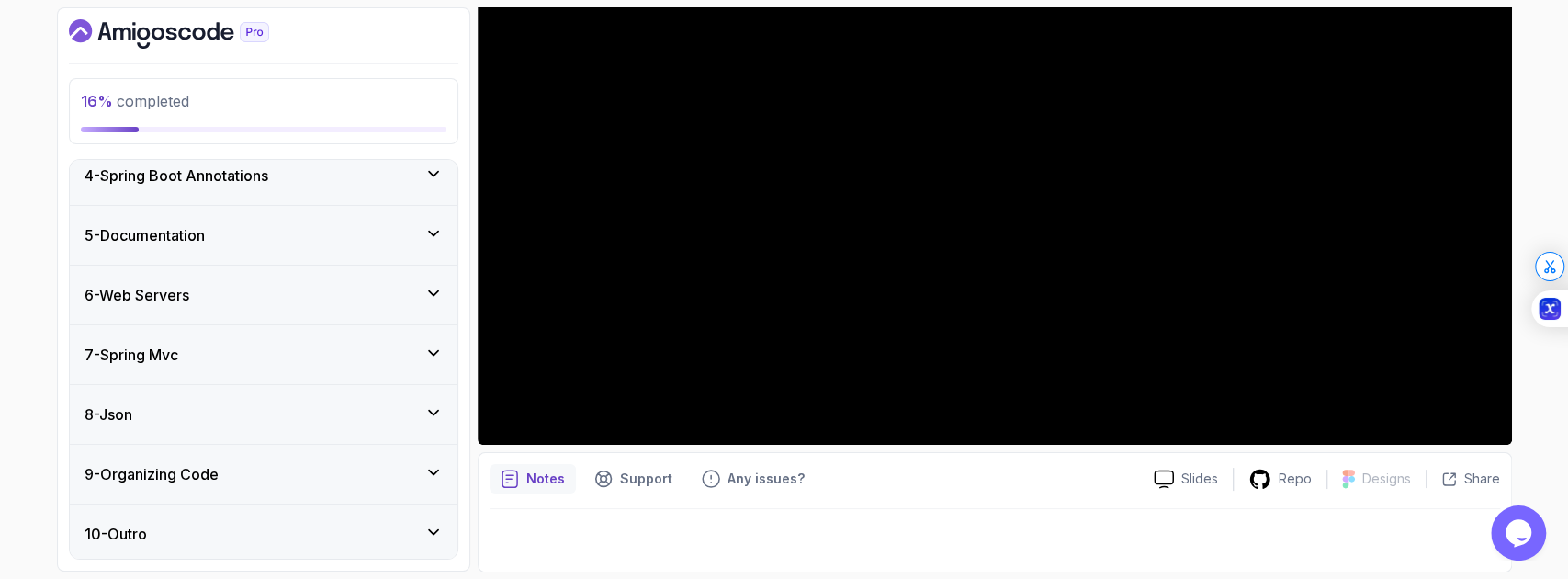
click at [343, 480] on div "9 - Organizing Code" at bounding box center [263, 474] width 358 height 22
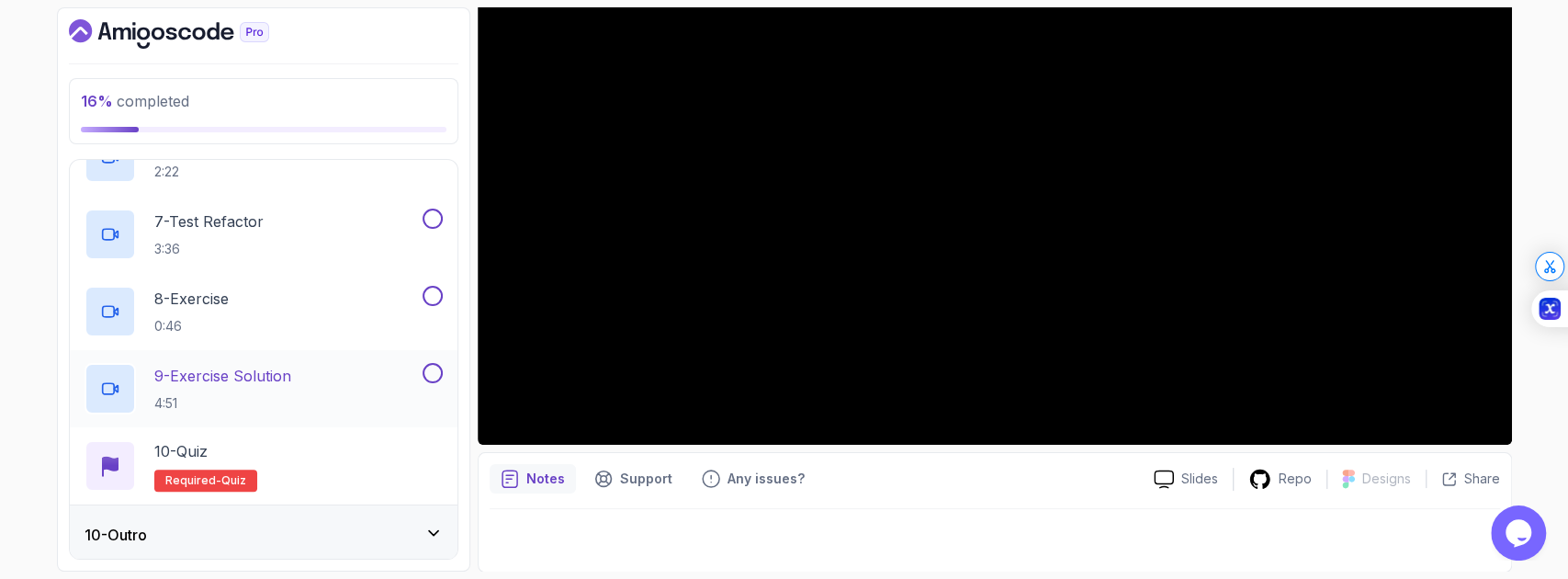
scroll to position [965, 0]
click at [294, 528] on div "10 - Outro" at bounding box center [263, 534] width 358 height 22
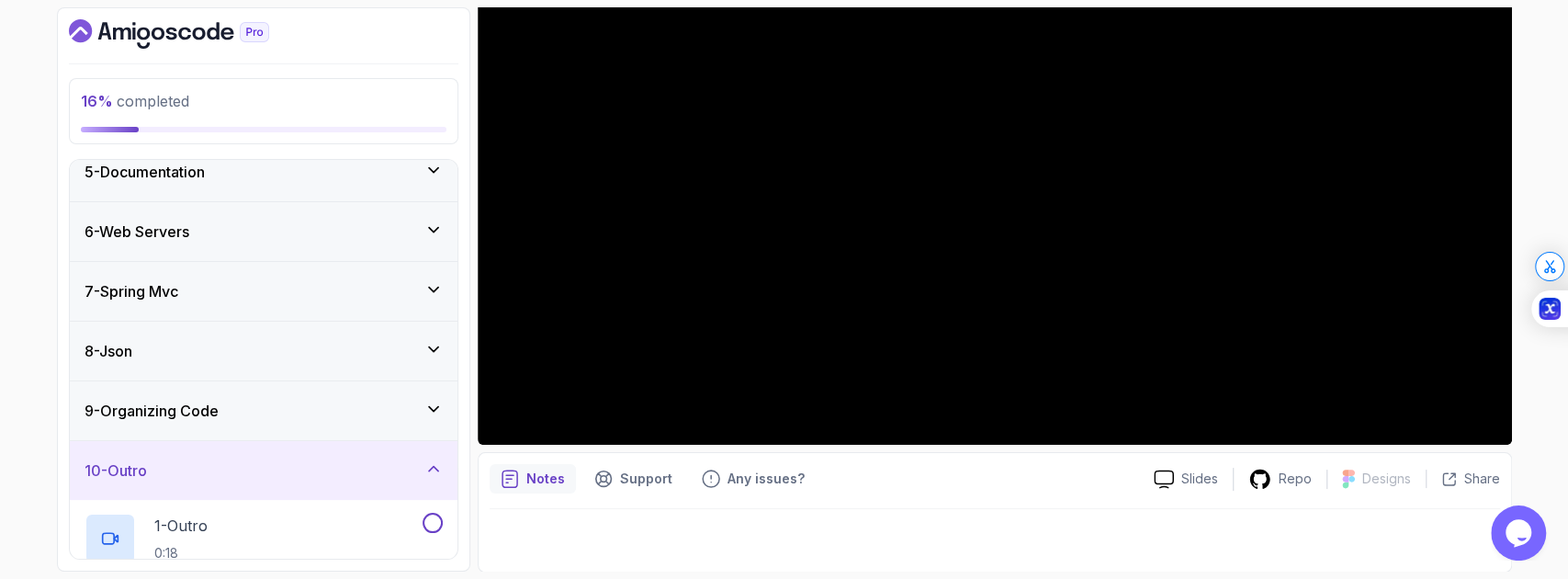
scroll to position [0, 0]
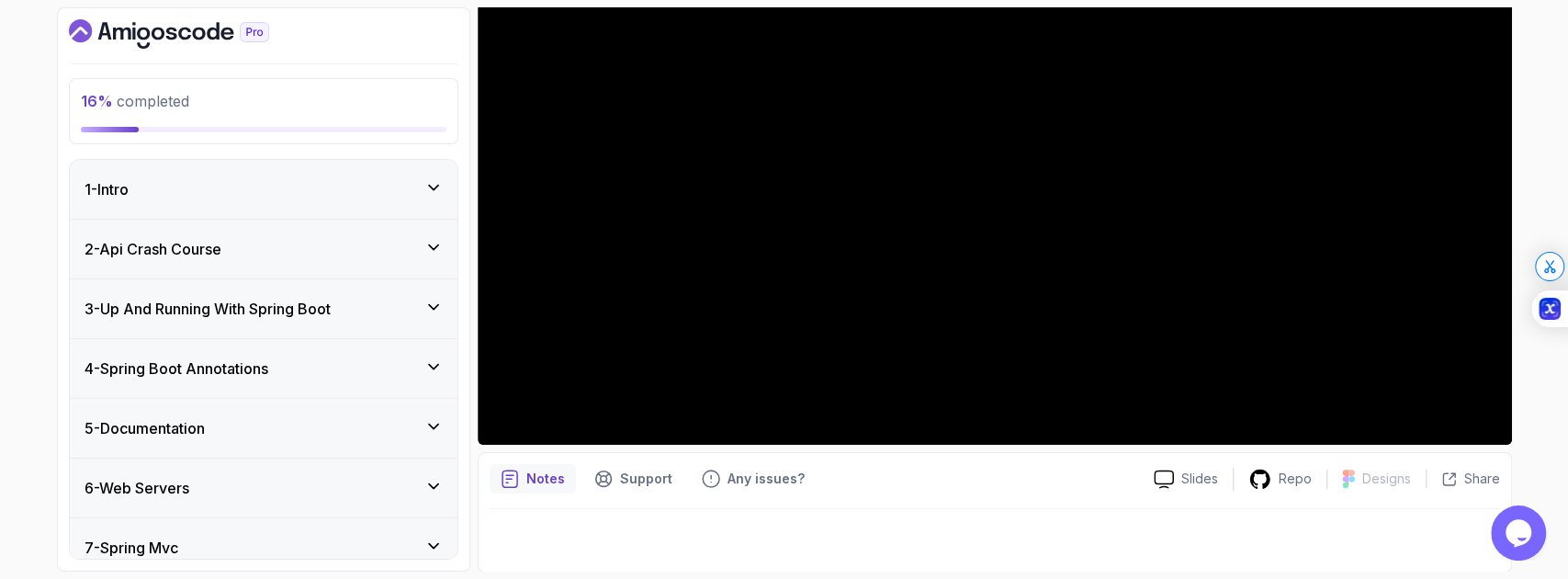
click at [329, 187] on div "1 - Intro" at bounding box center [263, 190] width 358 height 22
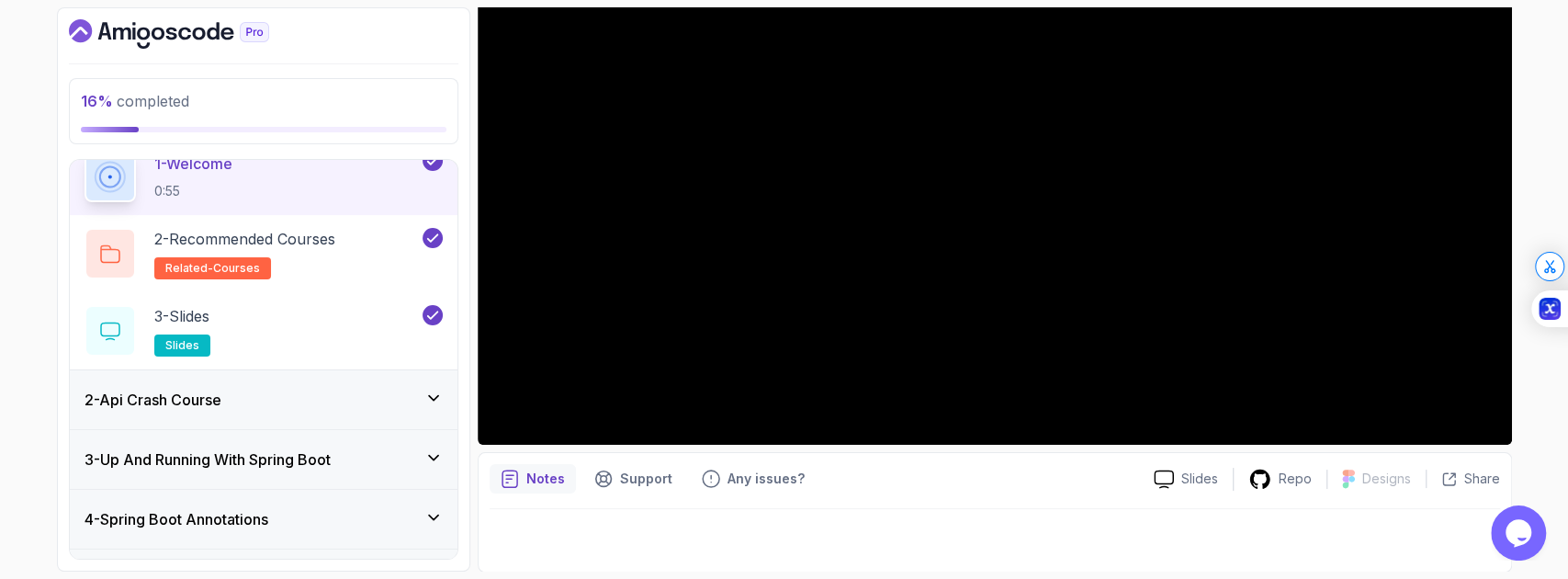
scroll to position [244, 0]
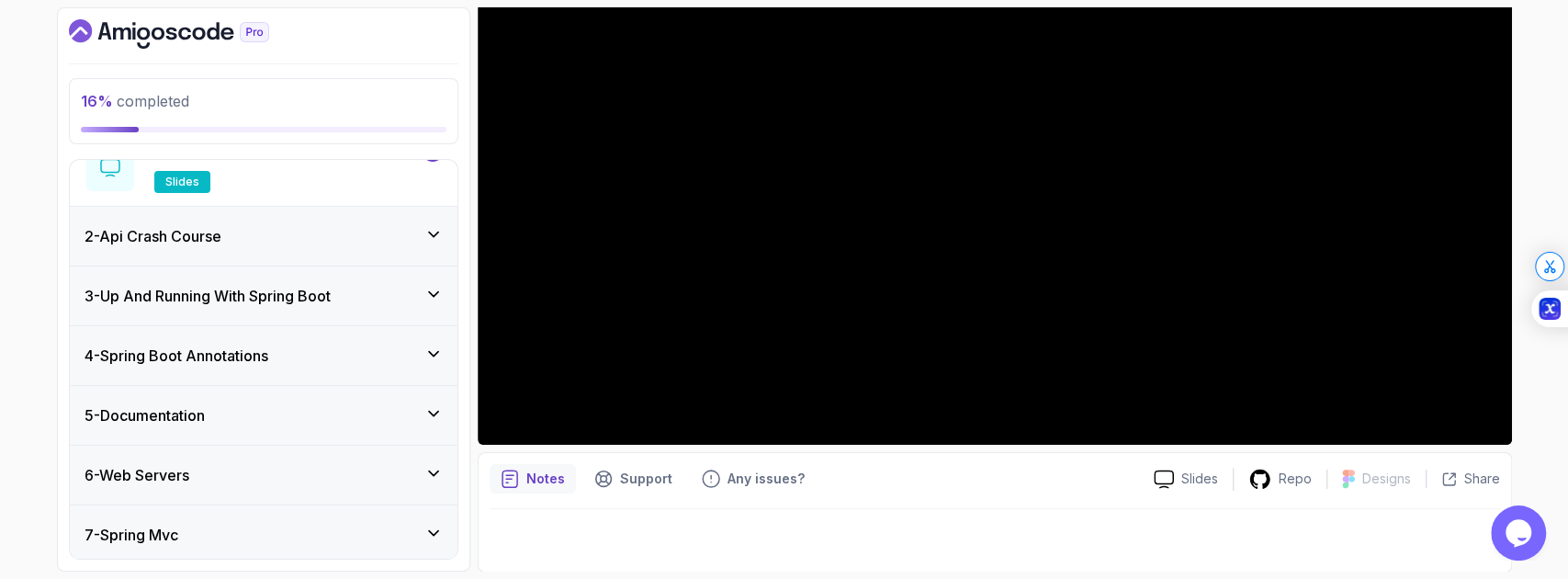
click at [333, 231] on div "2 - Api Crash Course" at bounding box center [263, 237] width 358 height 22
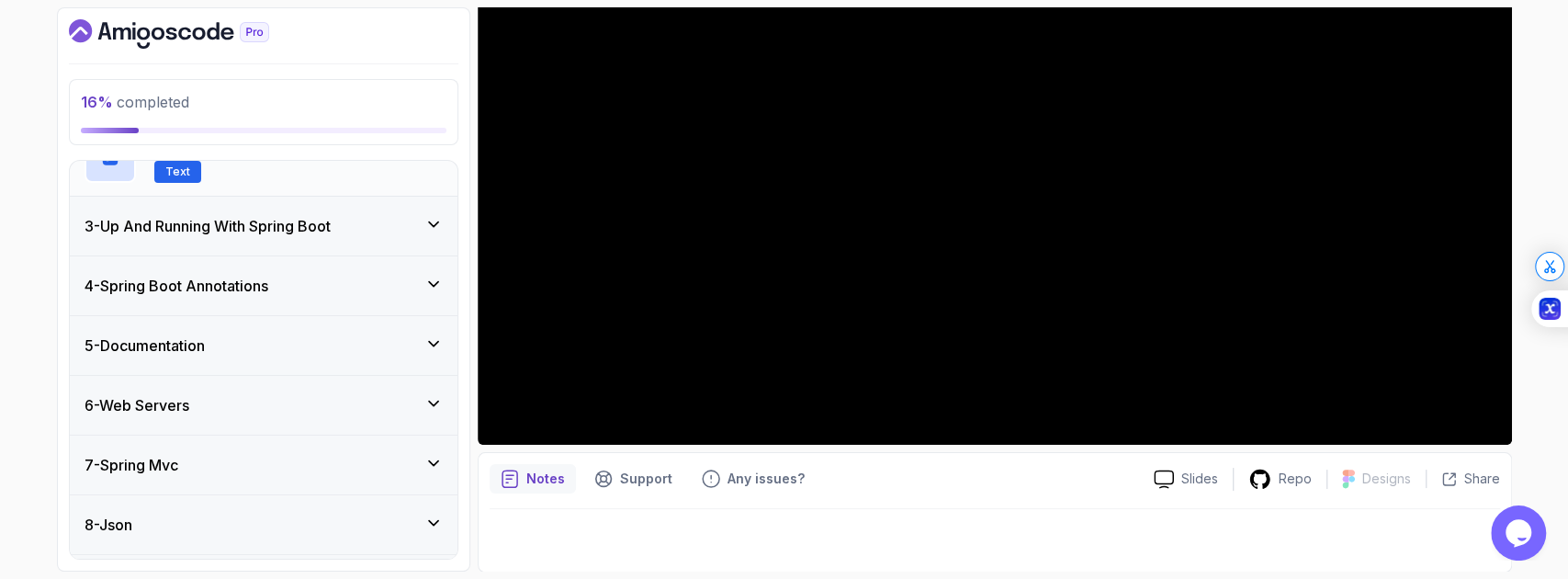
scroll to position [26, 0]
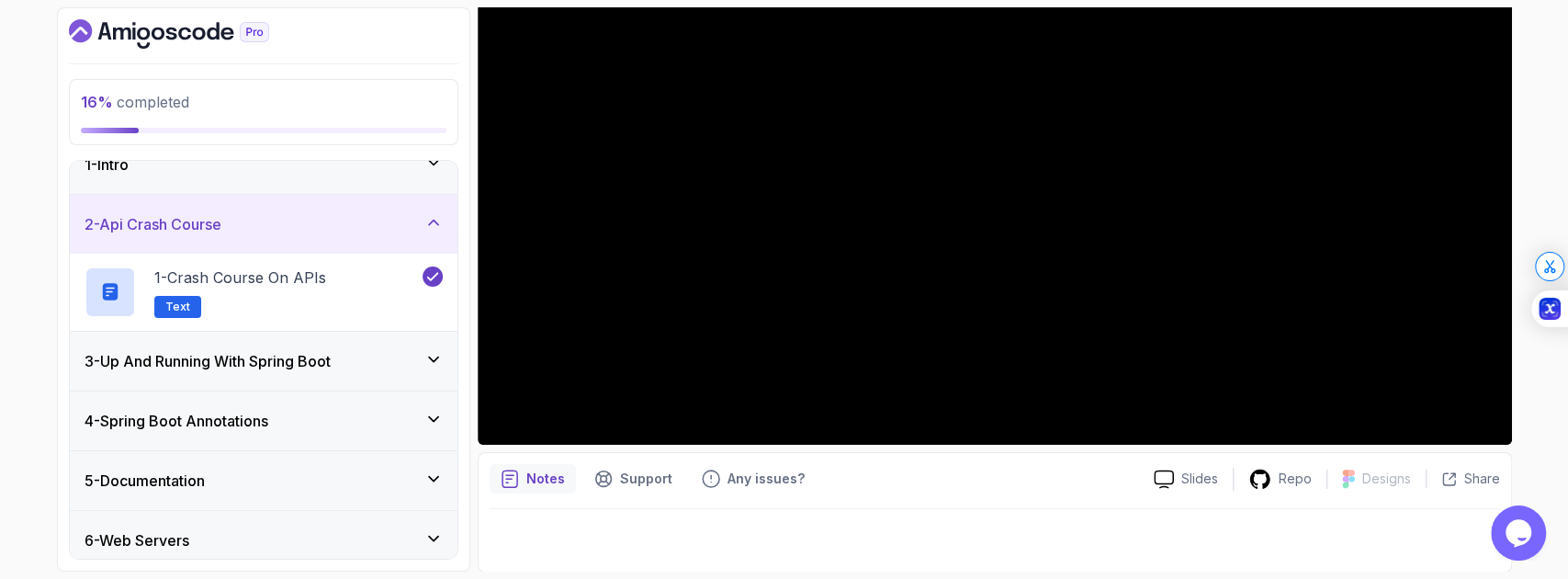
click at [319, 368] on h3 "3 - Up And Running With Spring Boot" at bounding box center [207, 361] width 246 height 22
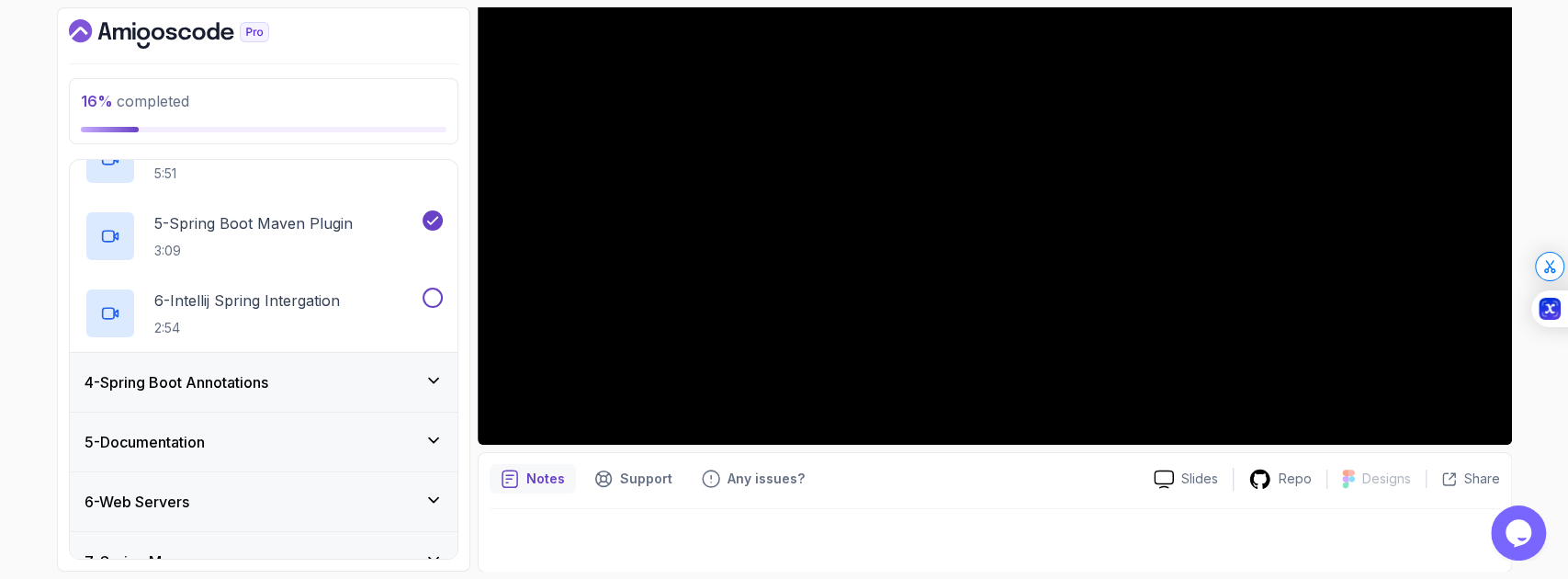
scroll to position [515, 0]
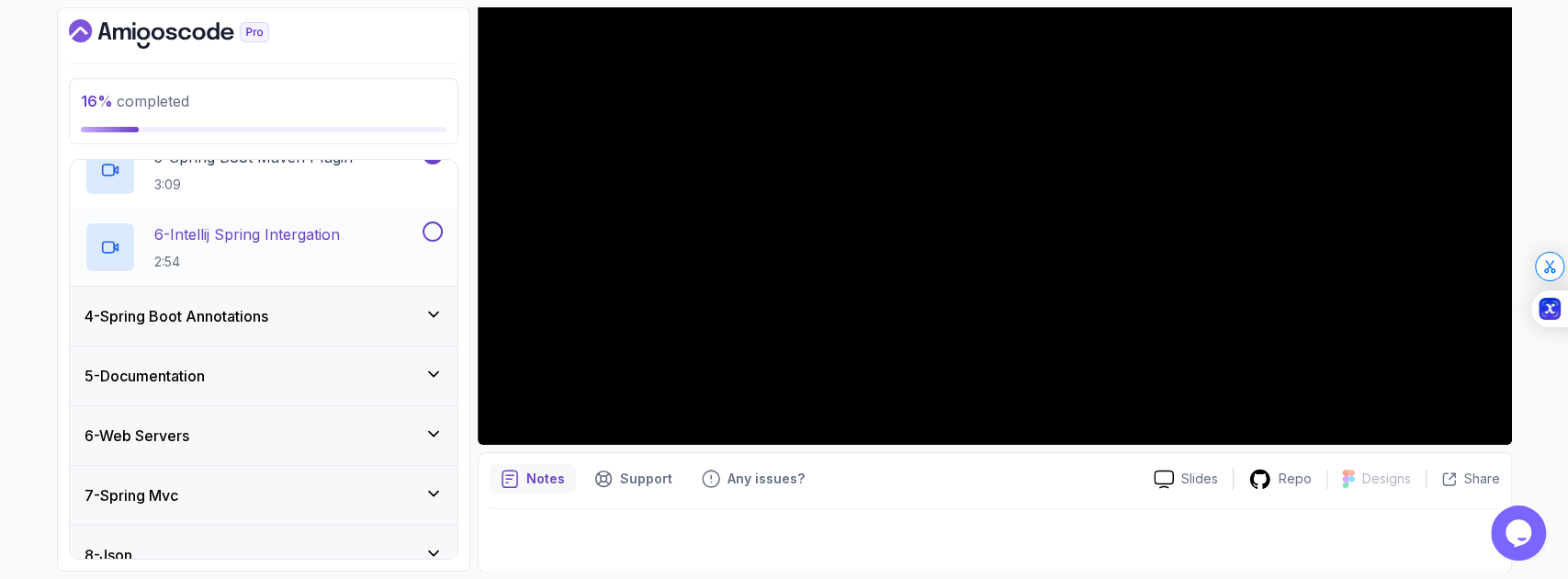
click at [327, 253] on p "2:54" at bounding box center [247, 262] width 185 height 19
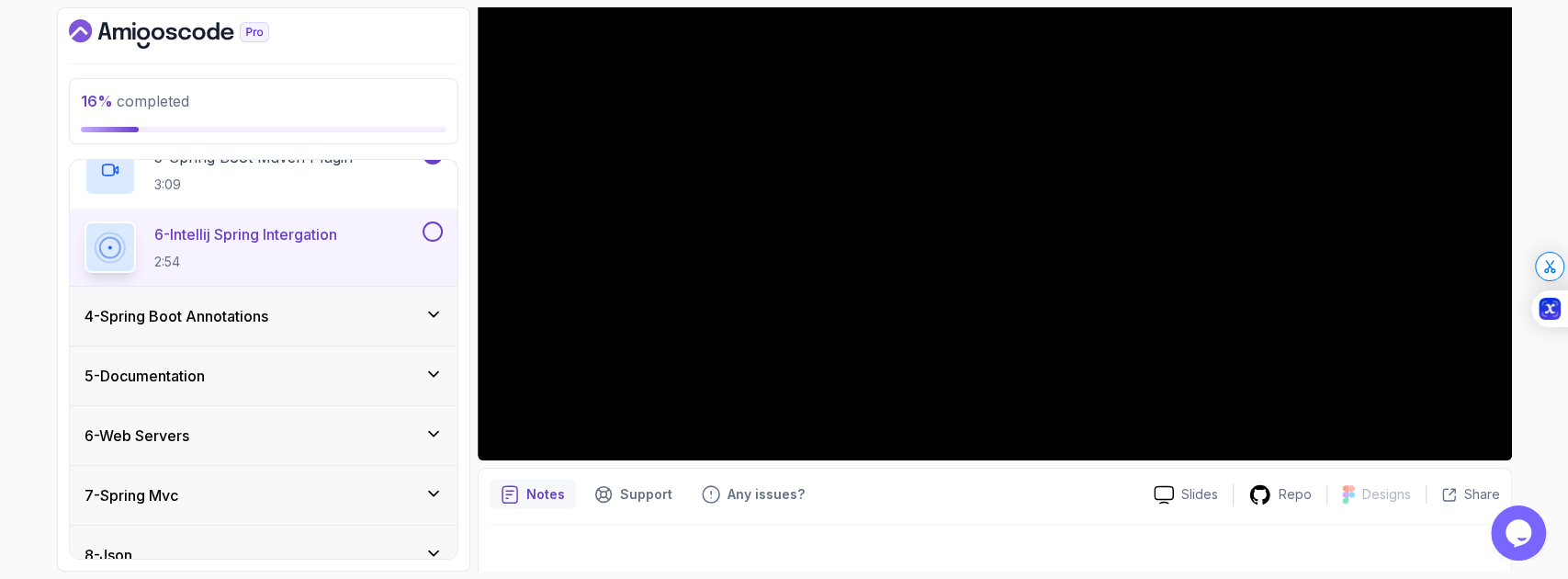
scroll to position [300, 0]
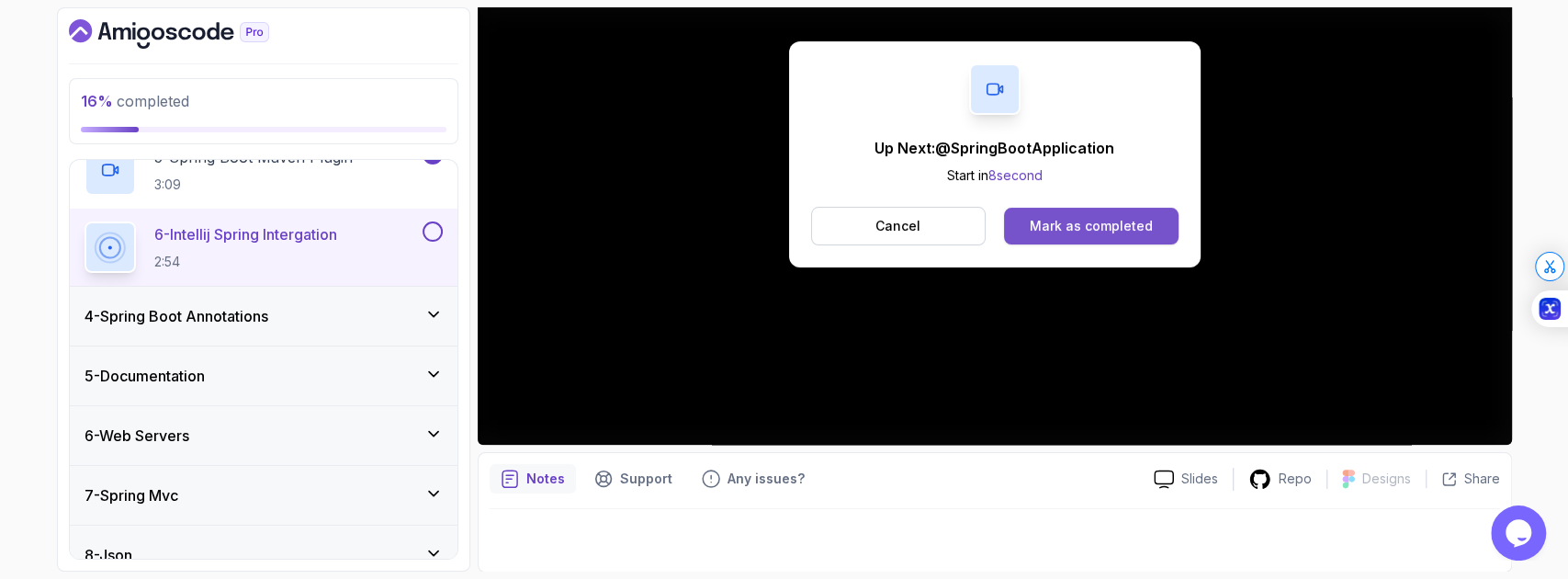
click at [1129, 230] on div "Mark as completed" at bounding box center [1091, 226] width 123 height 19
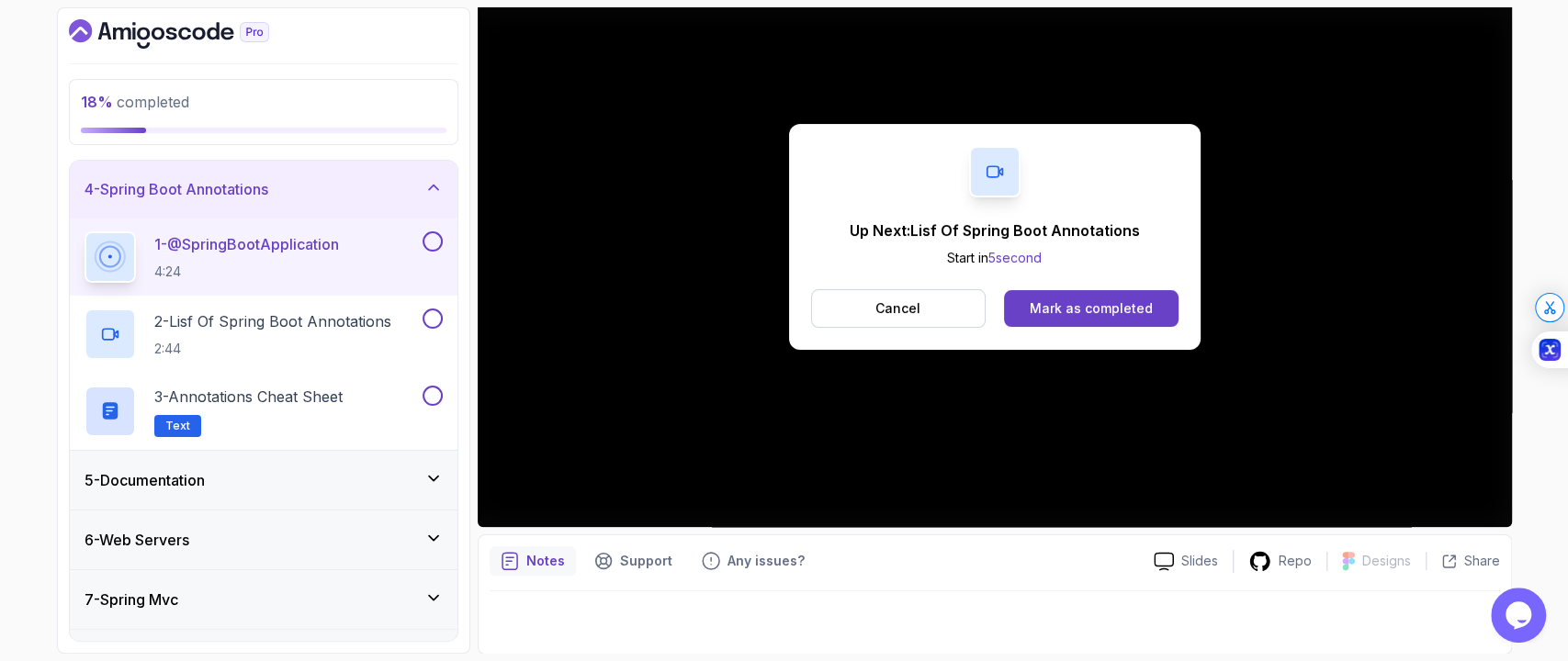
scroll to position [238, 0]
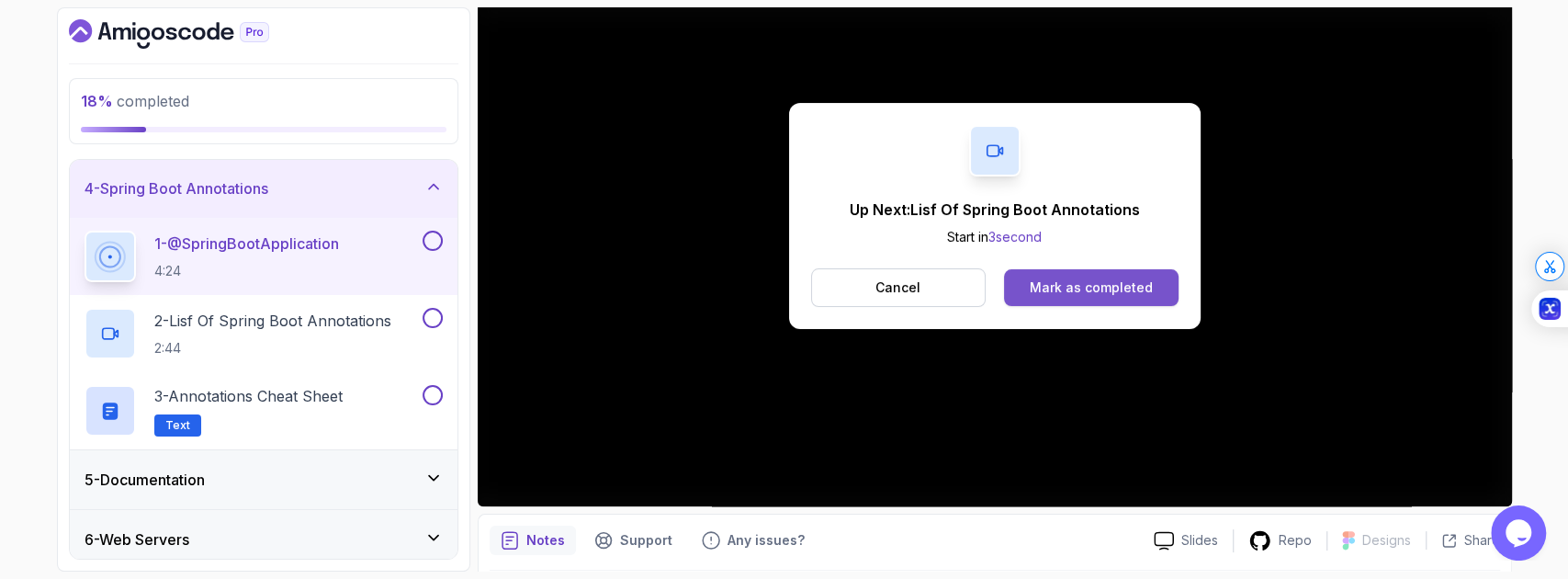
click at [1123, 284] on div "Mark as completed" at bounding box center [1091, 288] width 123 height 19
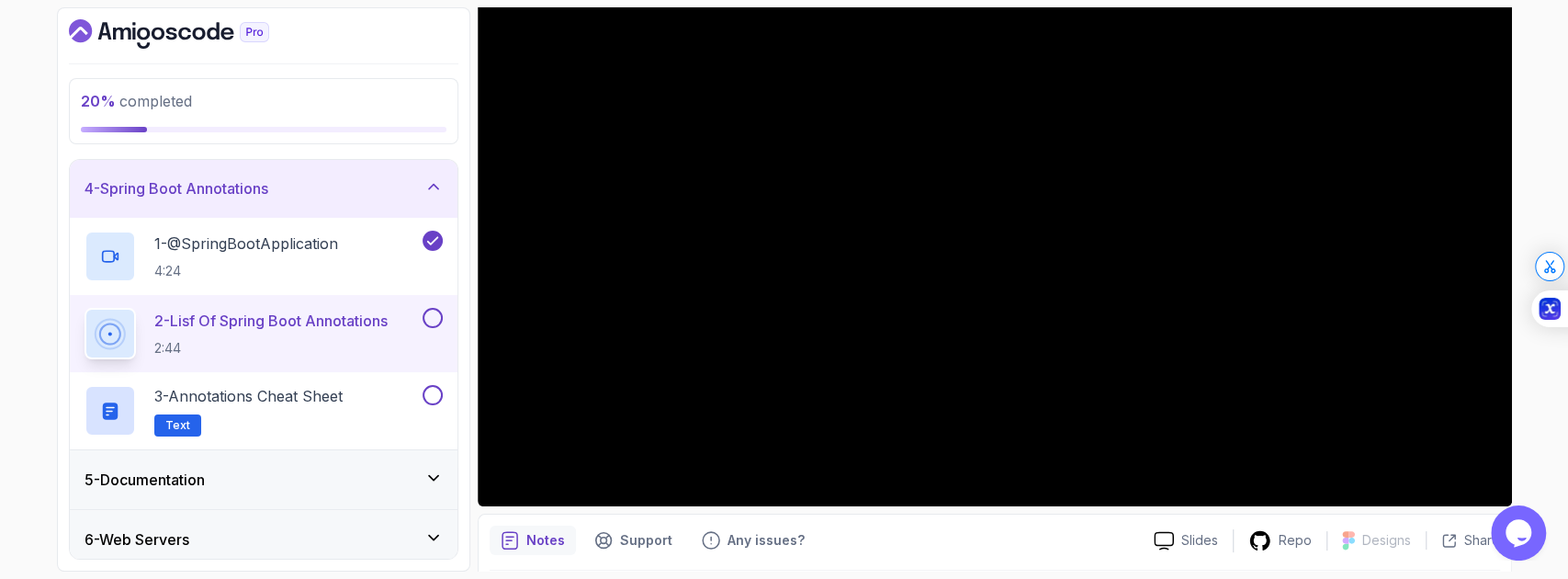
click at [319, 329] on p "2 - Lisf Of Spring Boot Annotations" at bounding box center [271, 321] width 234 height 22
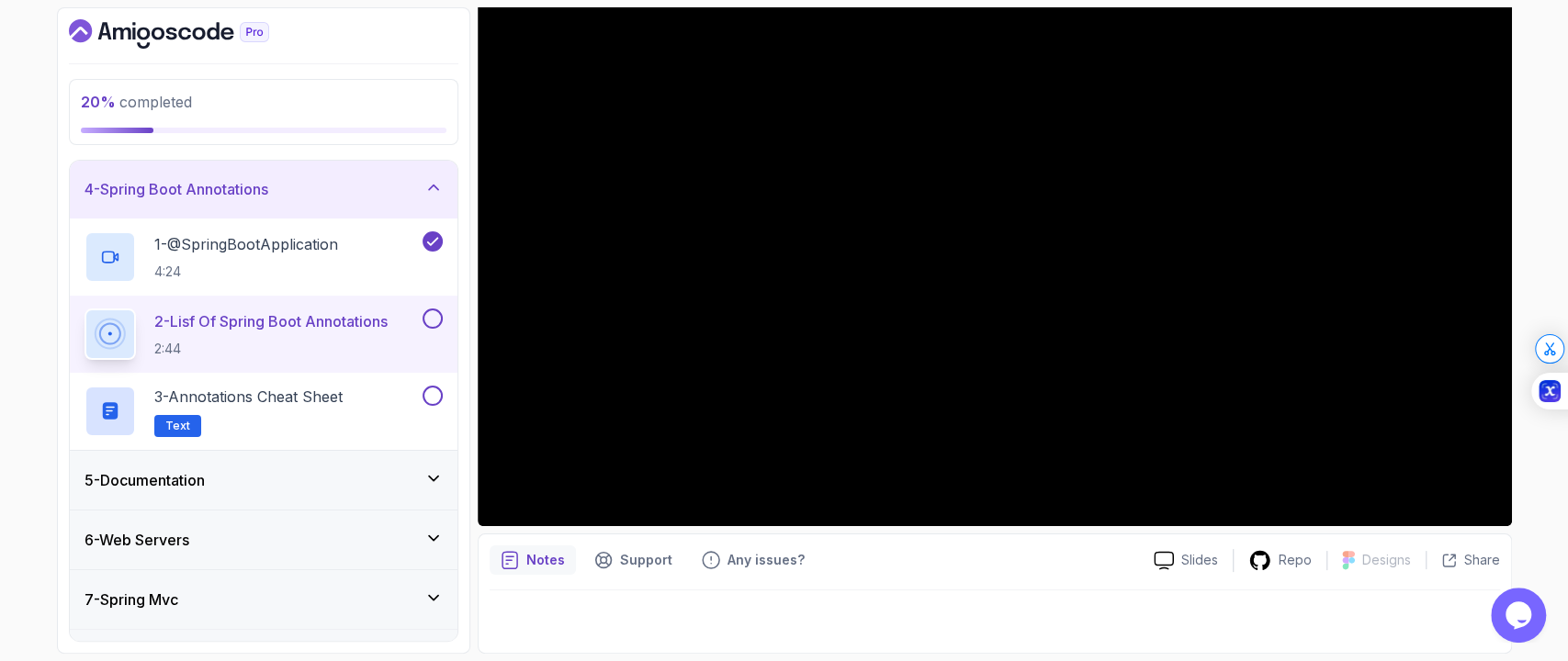
scroll to position [218, 0]
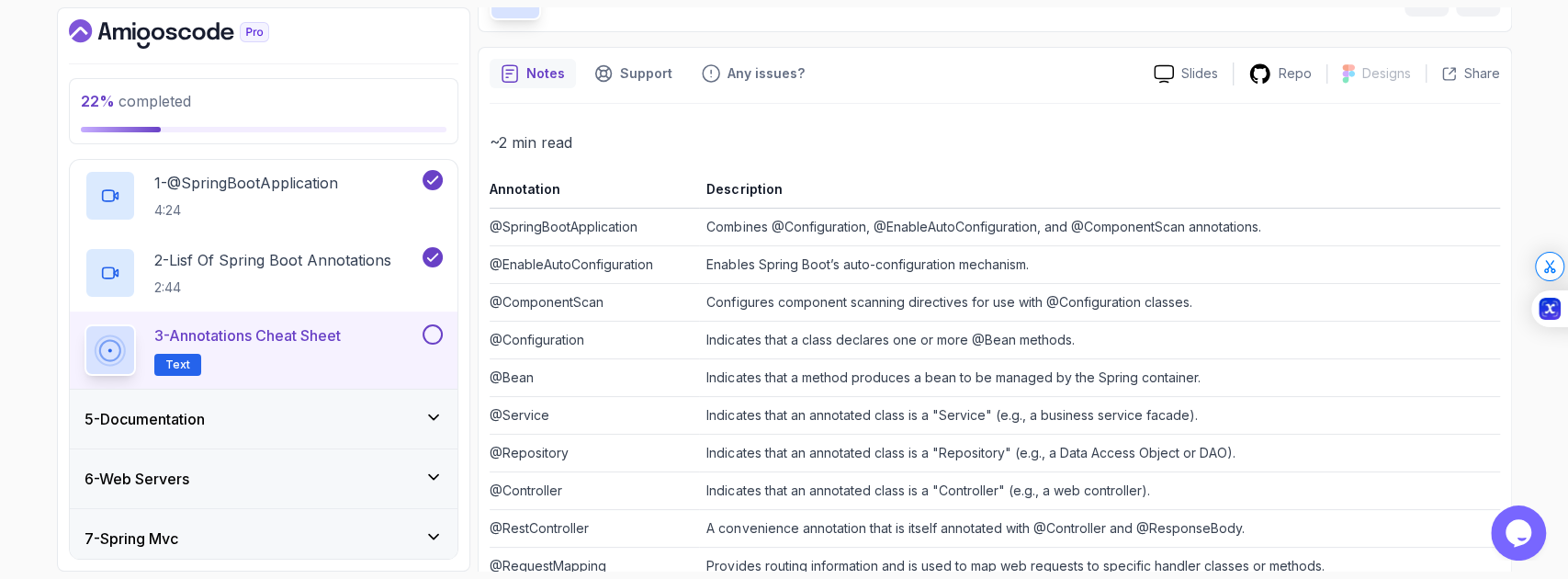
scroll to position [119, 0]
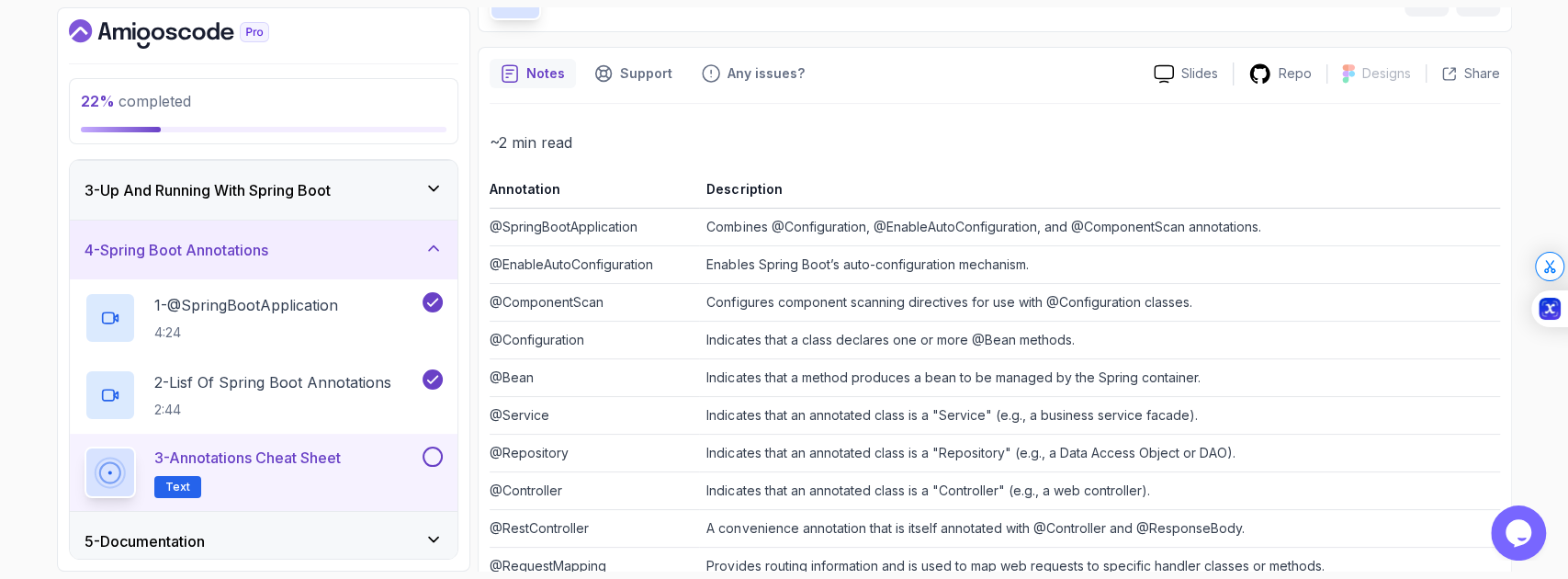
click at [325, 463] on p "3 - Annotations Cheat Sheet" at bounding box center [247, 458] width 186 height 22
click at [181, 489] on span "Text" at bounding box center [178, 487] width 25 height 15
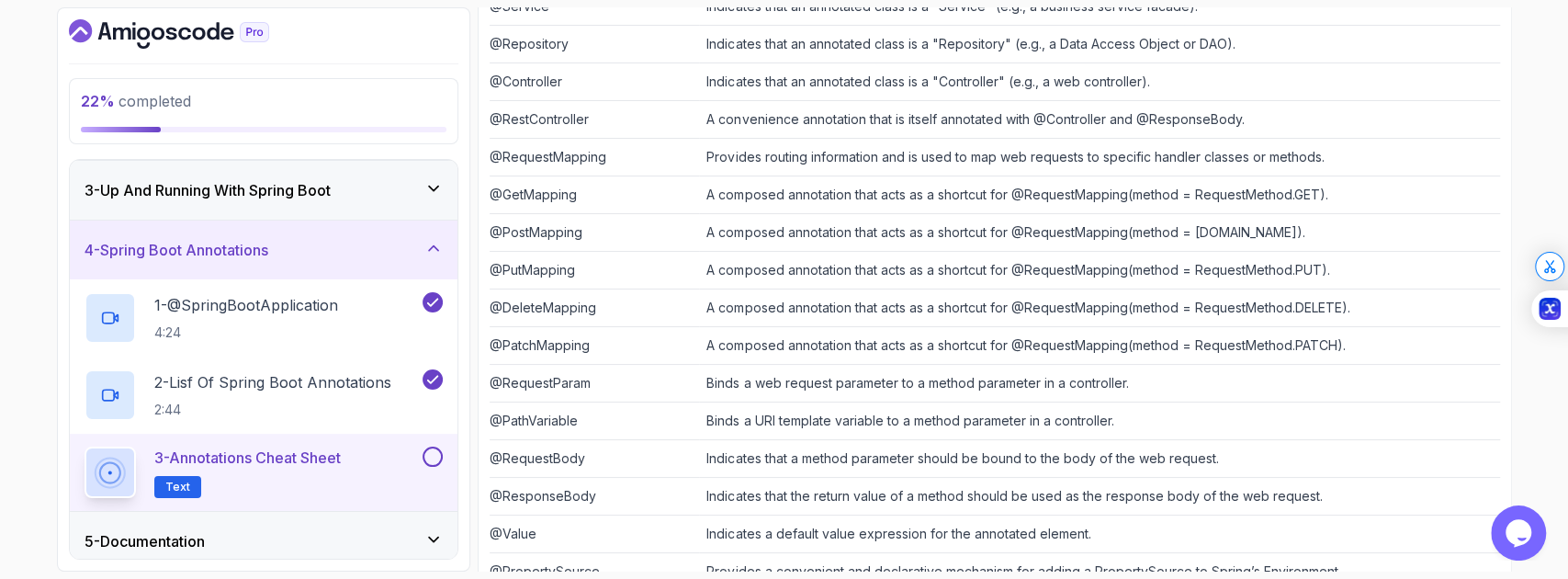
scroll to position [649, 0]
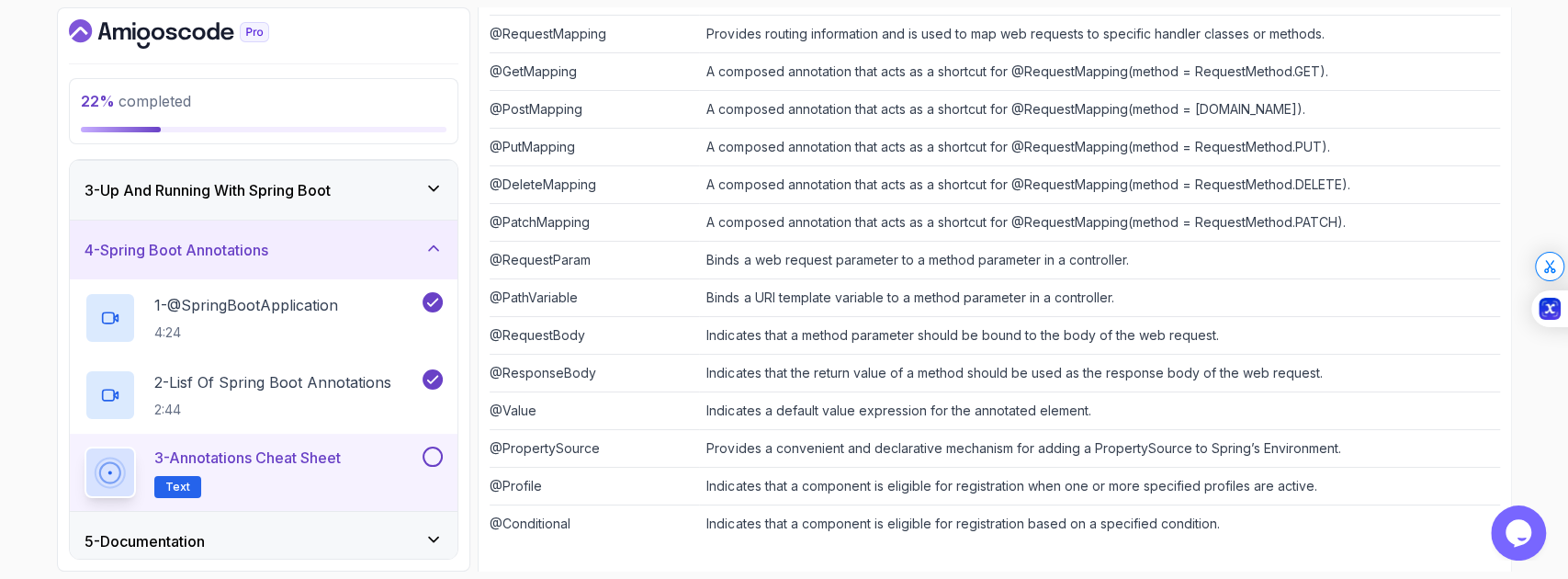
click at [1396, 358] on td "Indicates that the return value of a method should be used as the response body…" at bounding box center [1100, 373] width 800 height 37
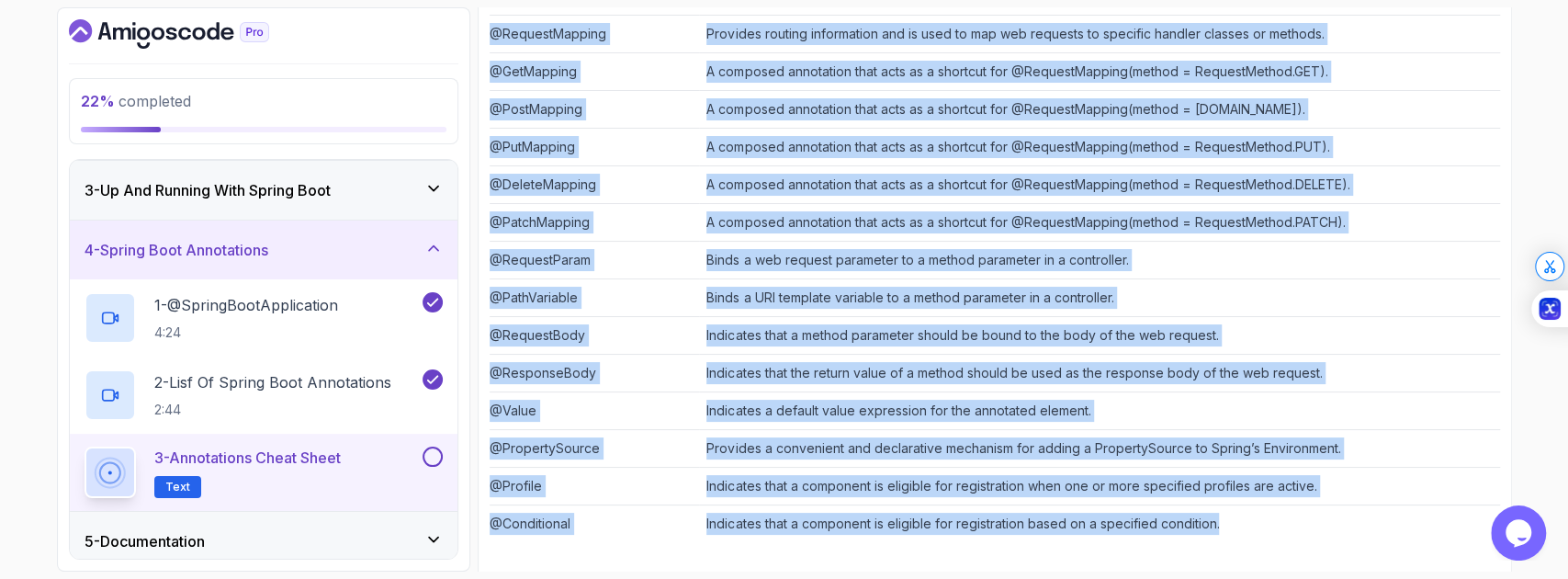
drag, startPoint x: 489, startPoint y: 208, endPoint x: 1313, endPoint y: 509, distance: 877.3
click at [1313, 509] on table "Annotation Description @SpringBootApplication Combines @Configuration, @EnableA…" at bounding box center [995, 94] width 1011 height 897
copy table "Annotation Description @SpringBootApplication Combines @Configuration, @EnableA…"
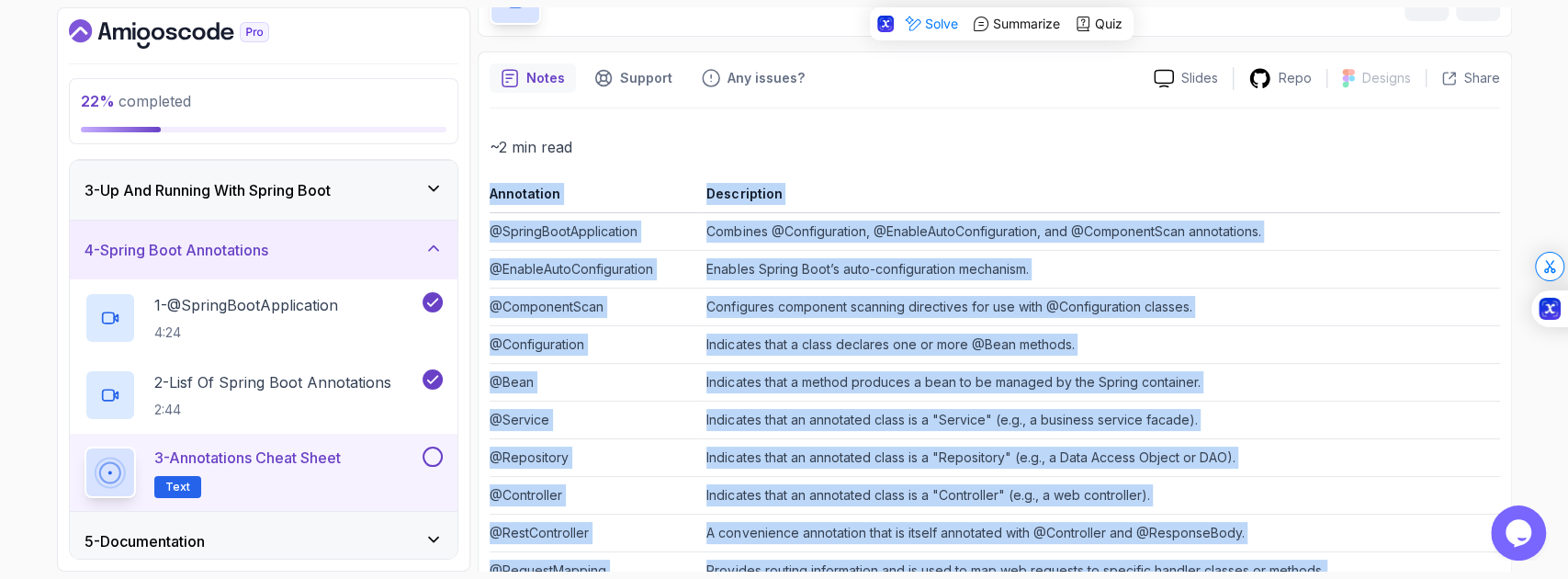
scroll to position [36, 0]
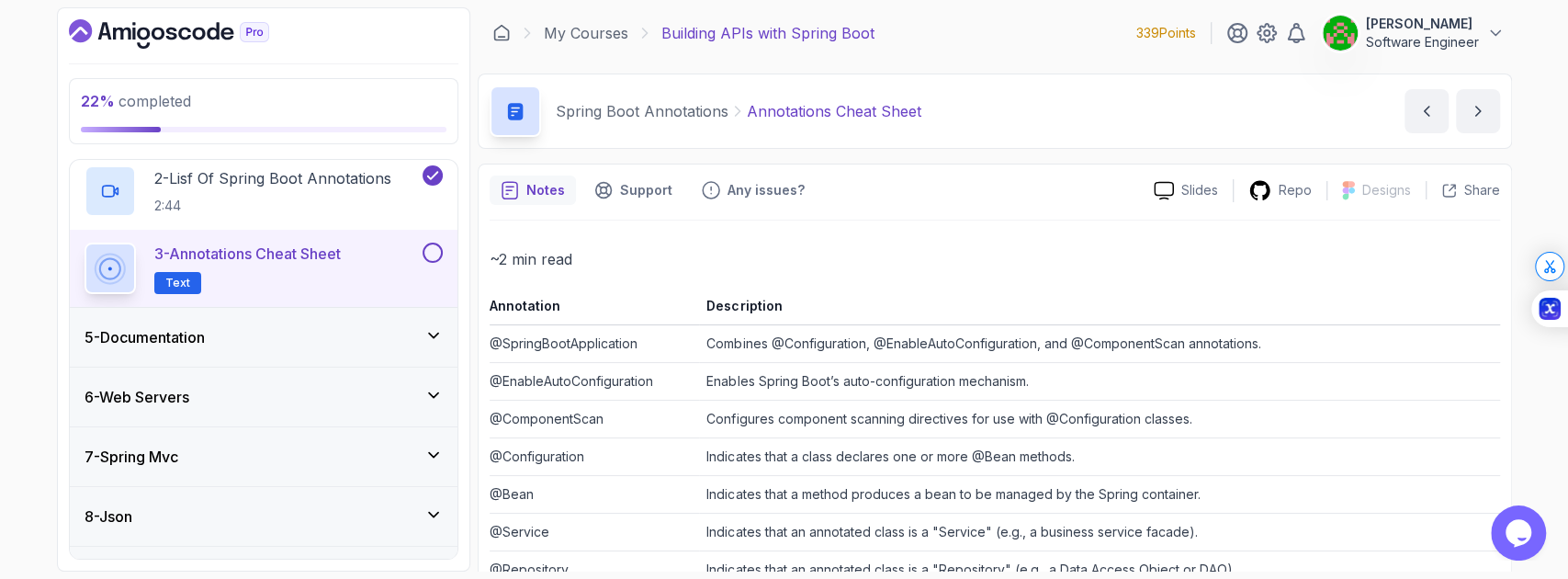
scroll to position [364, 0]
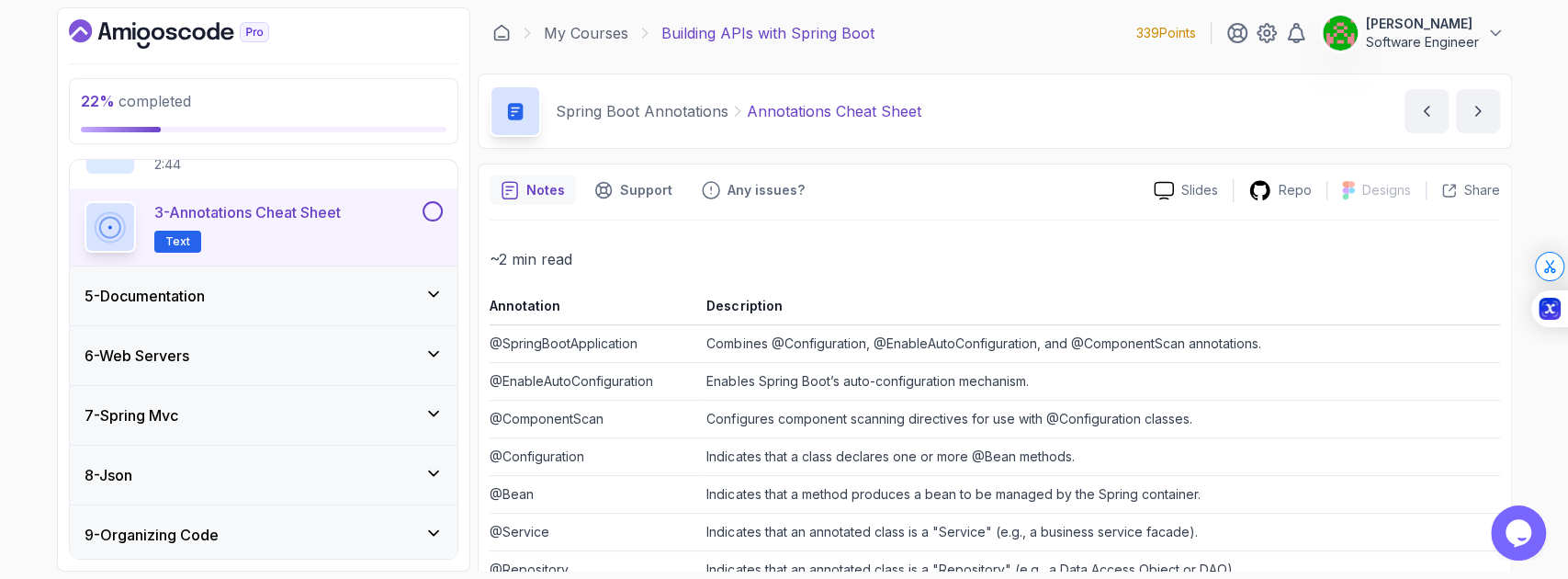
click at [436, 215] on button at bounding box center [433, 211] width 21 height 21
click at [272, 300] on div "5 - Documentation" at bounding box center [263, 297] width 358 height 22
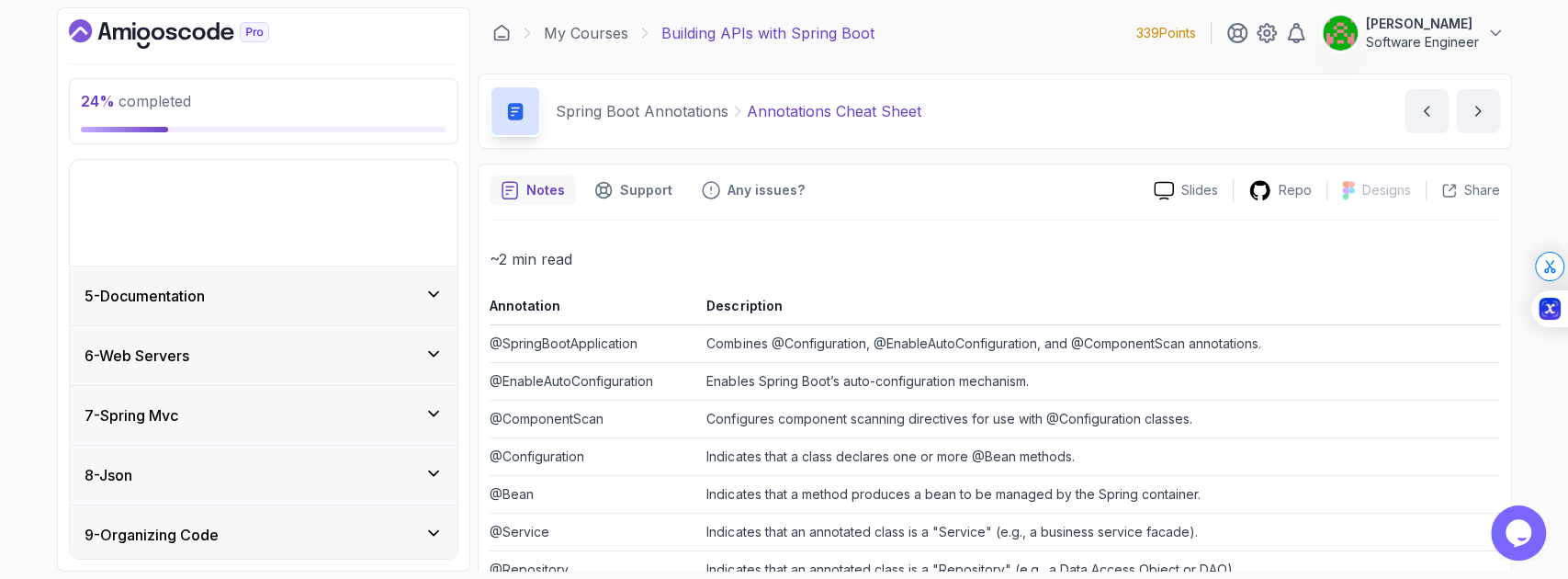
scroll to position [193, 0]
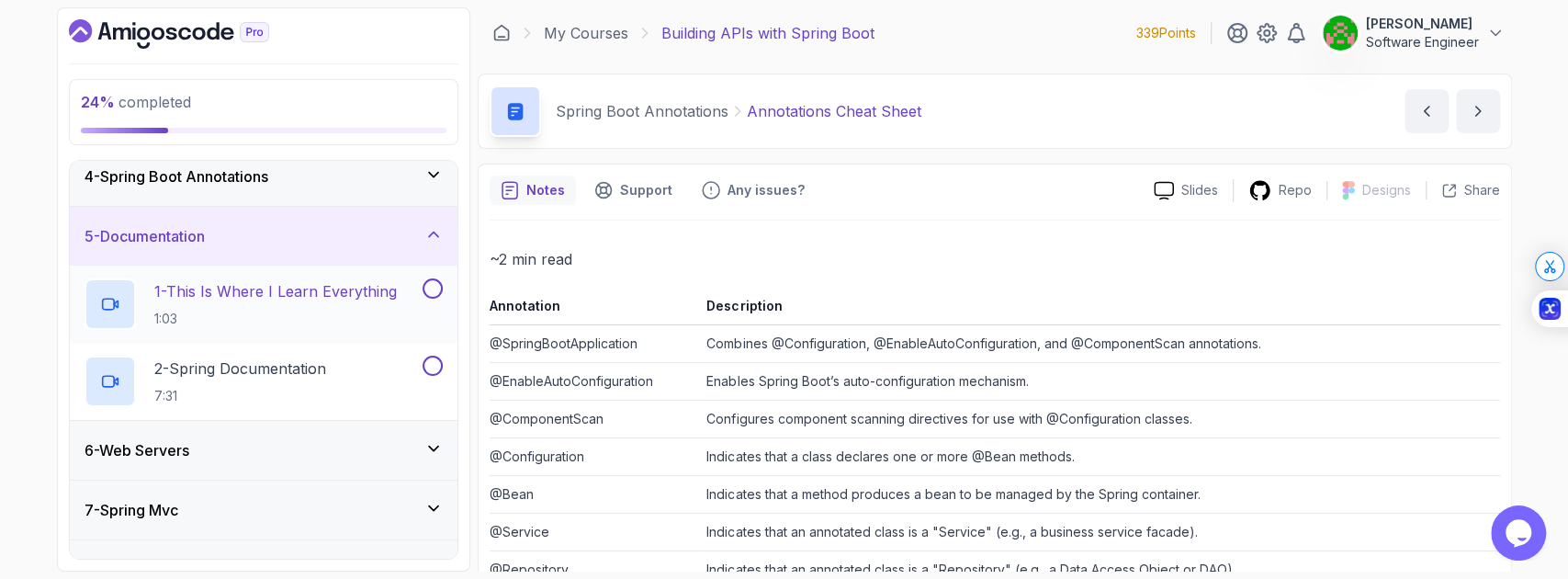
click at [303, 311] on p "1:03" at bounding box center [275, 319] width 242 height 19
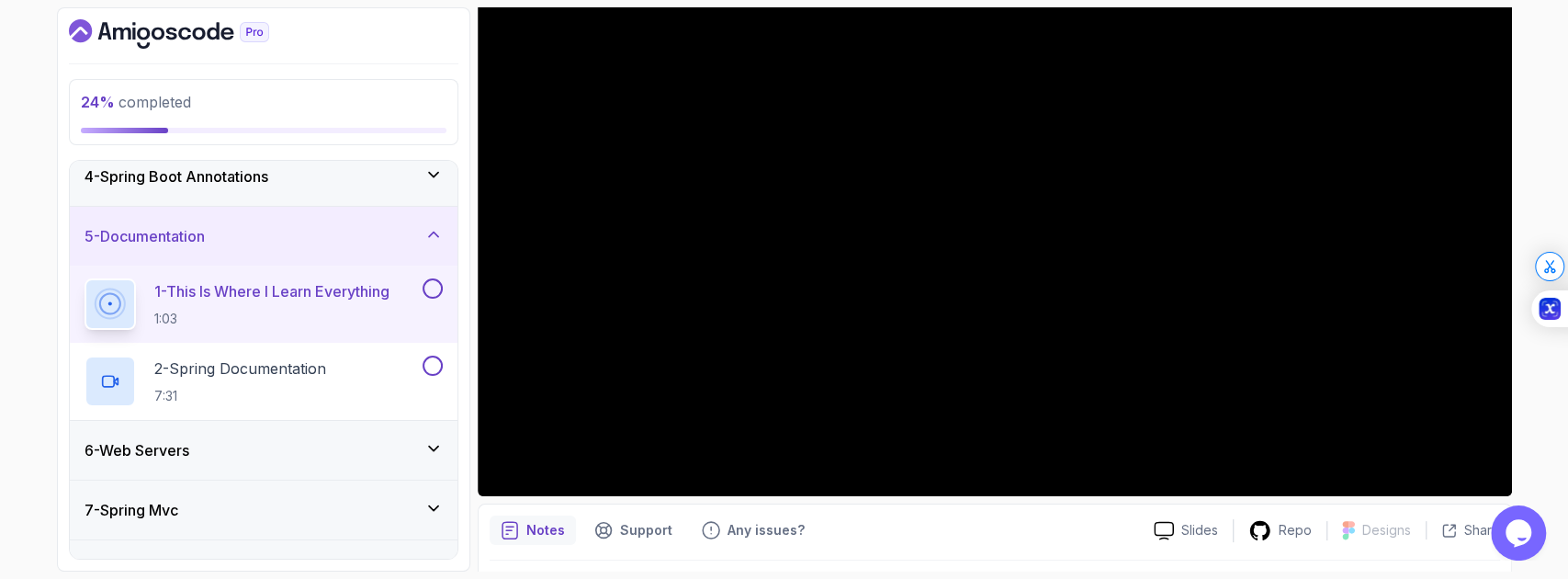
scroll to position [300, 0]
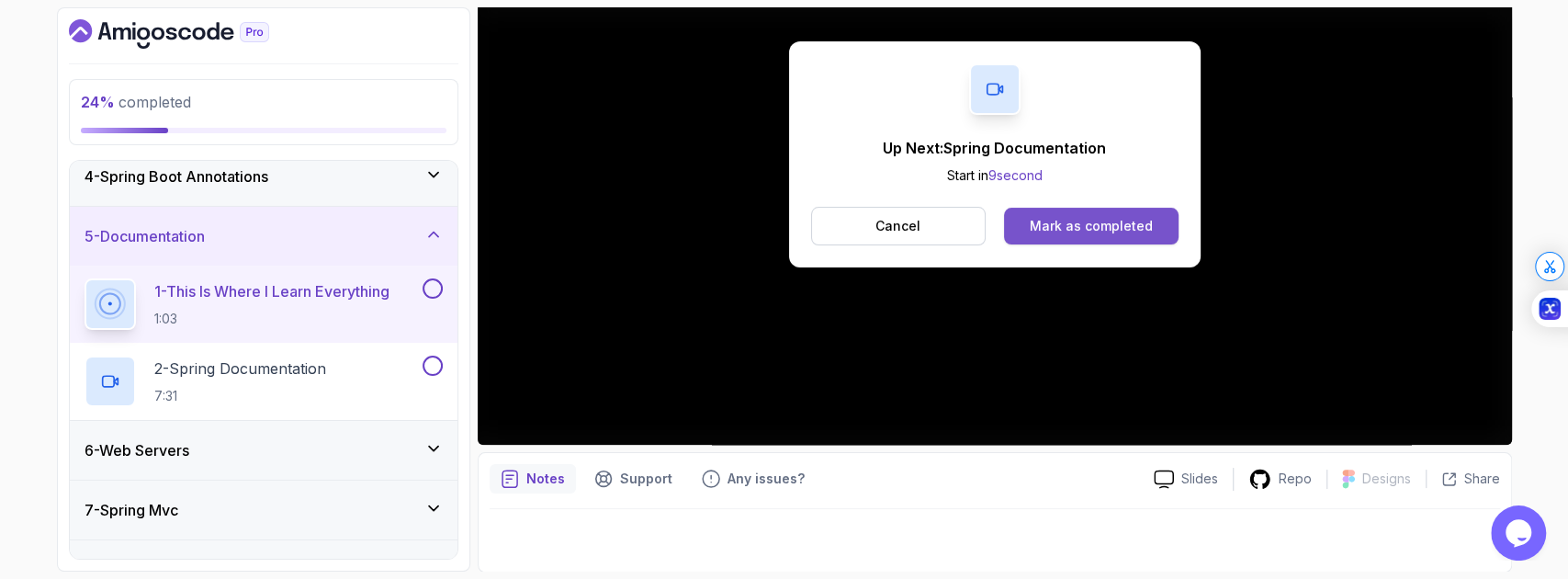
click at [1081, 219] on div "Mark as completed" at bounding box center [1091, 226] width 123 height 19
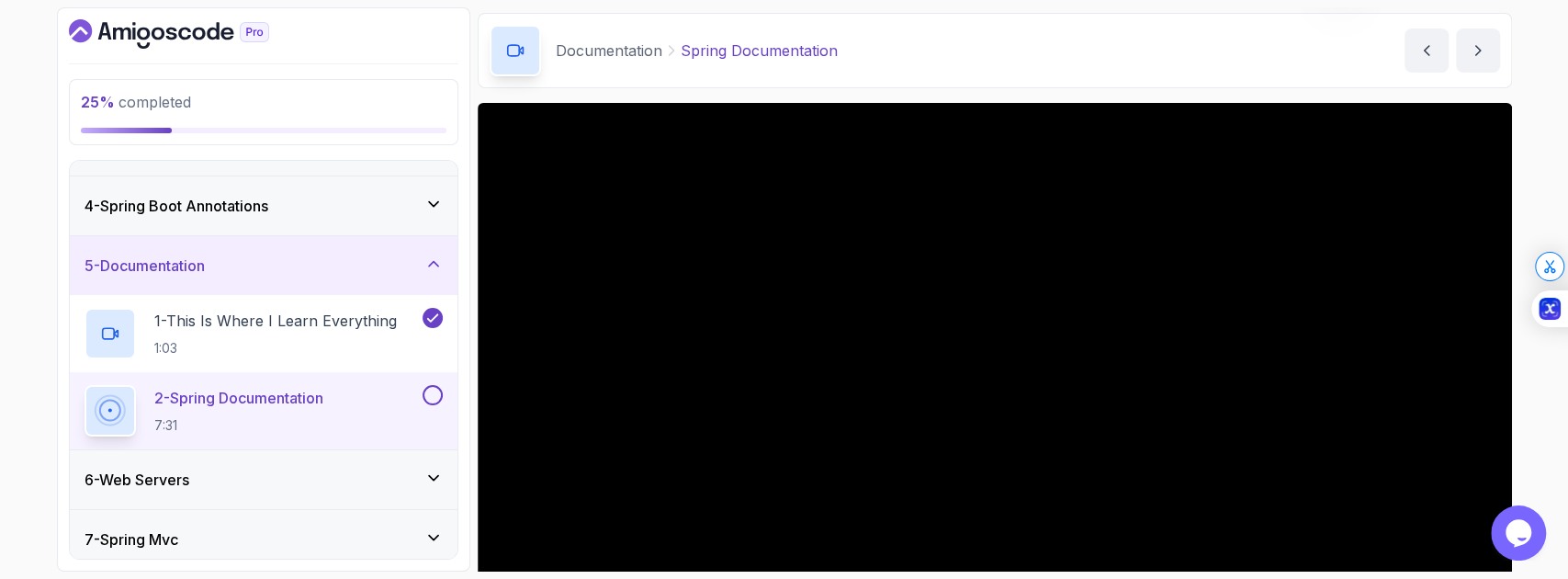
scroll to position [184, 0]
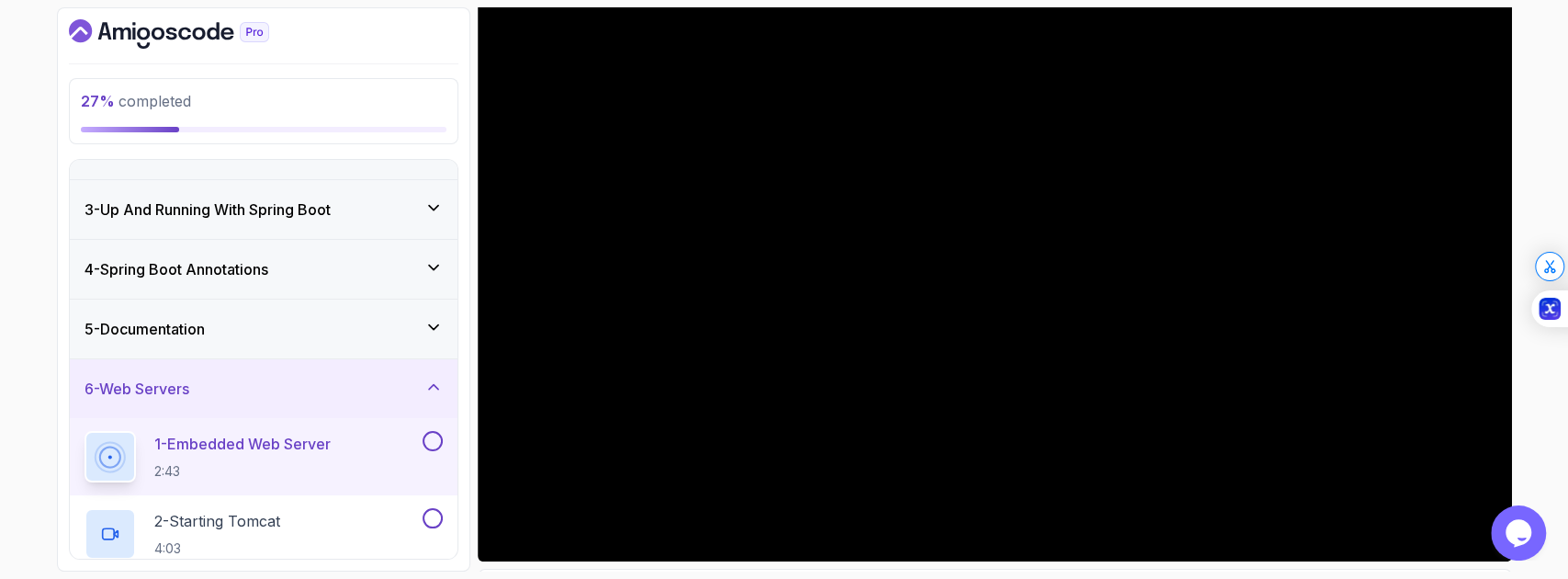
scroll to position [41, 0]
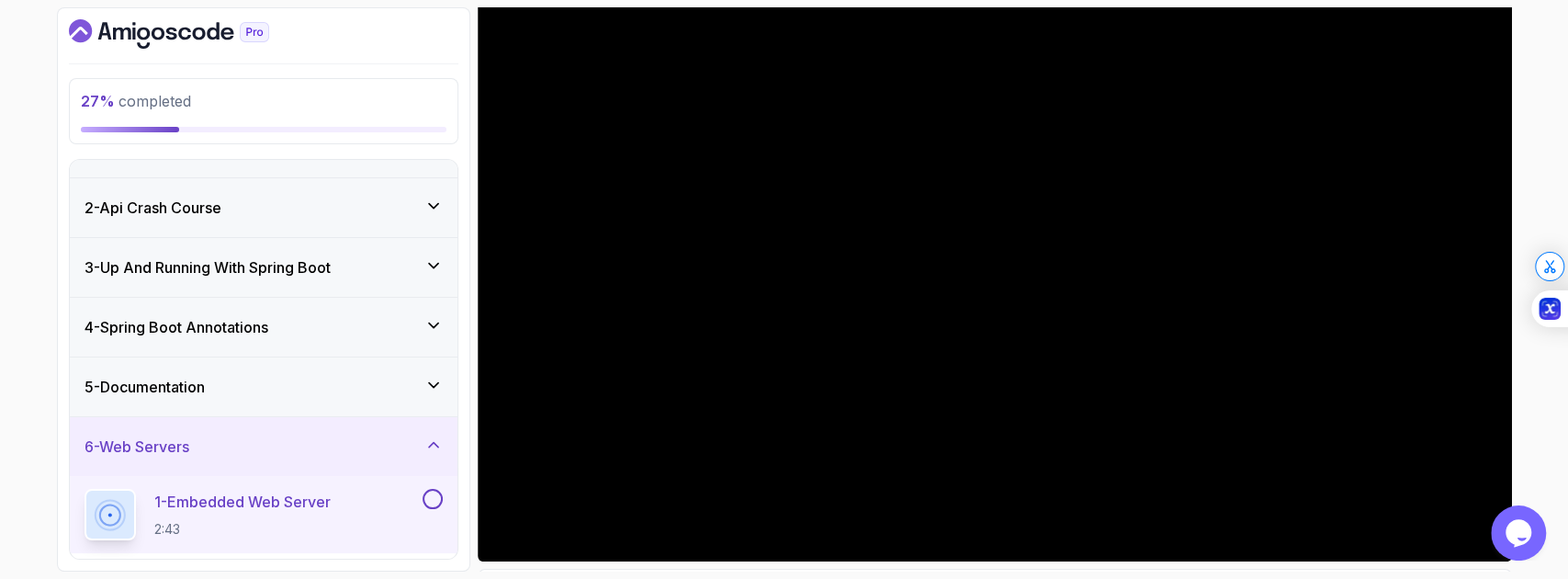
click at [317, 397] on div "5 - Documentation" at bounding box center [264, 386] width 388 height 59
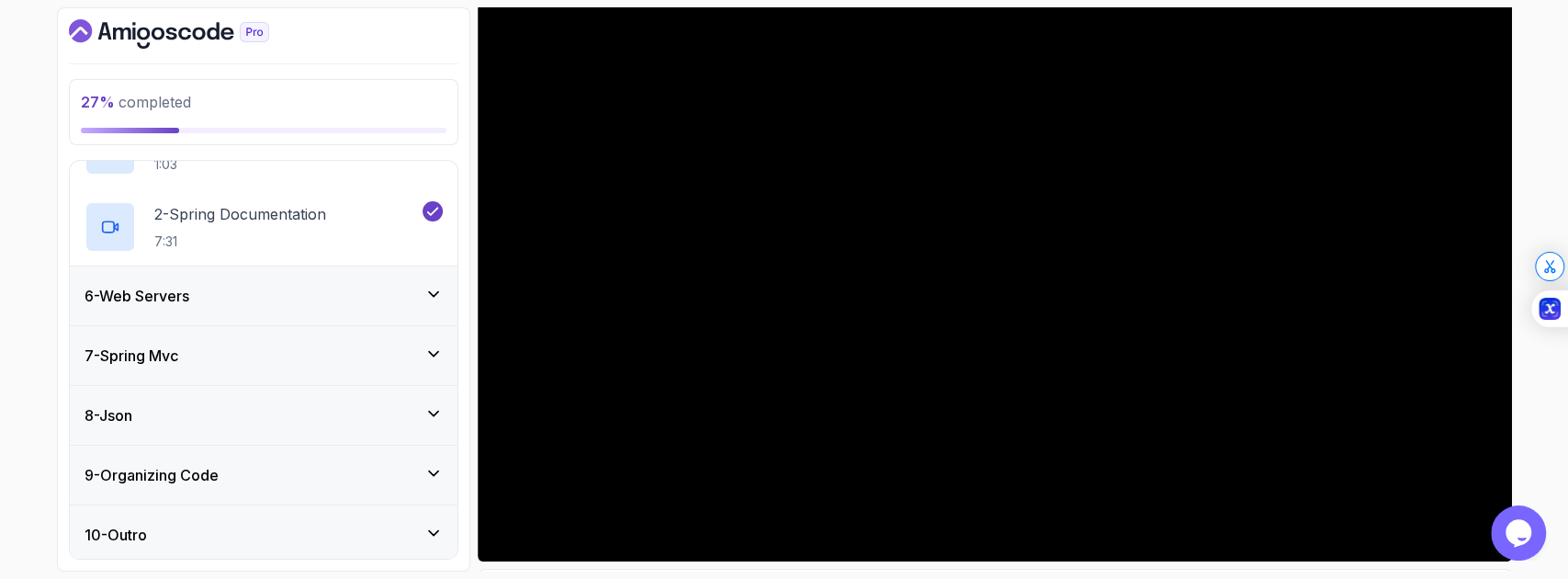
click at [323, 294] on div "6 - Web Servers" at bounding box center [263, 297] width 358 height 22
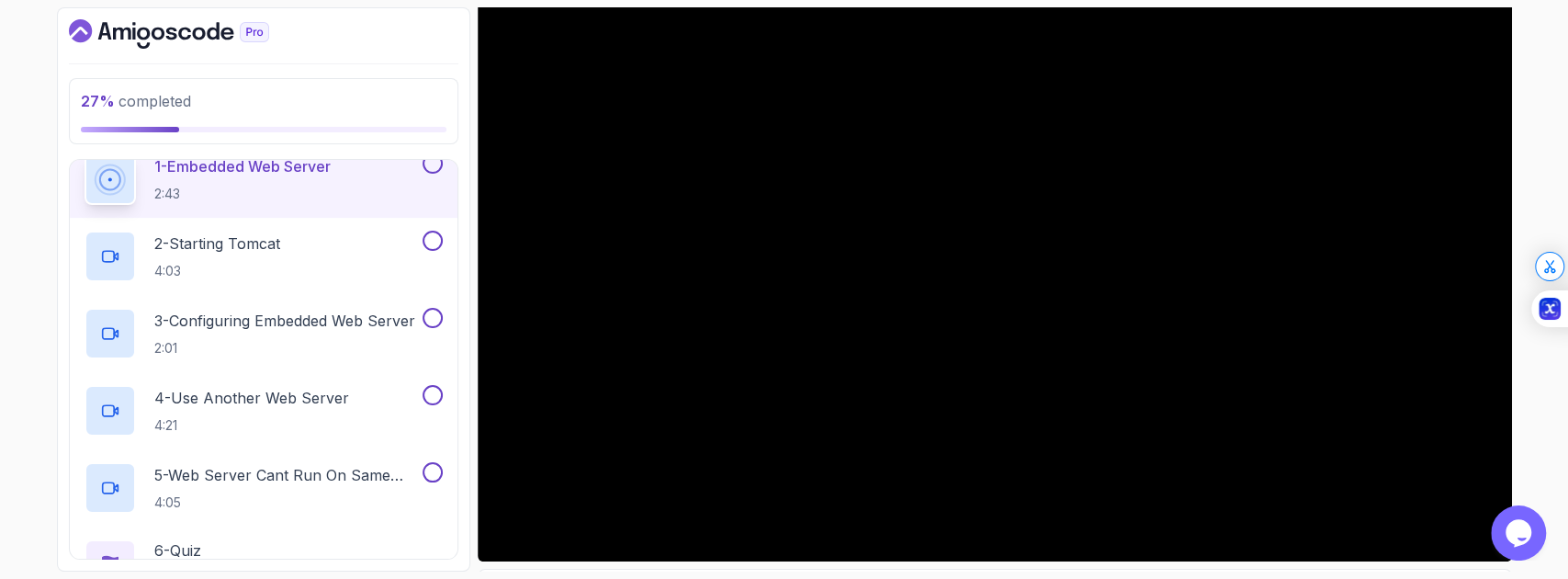
scroll to position [244, 0]
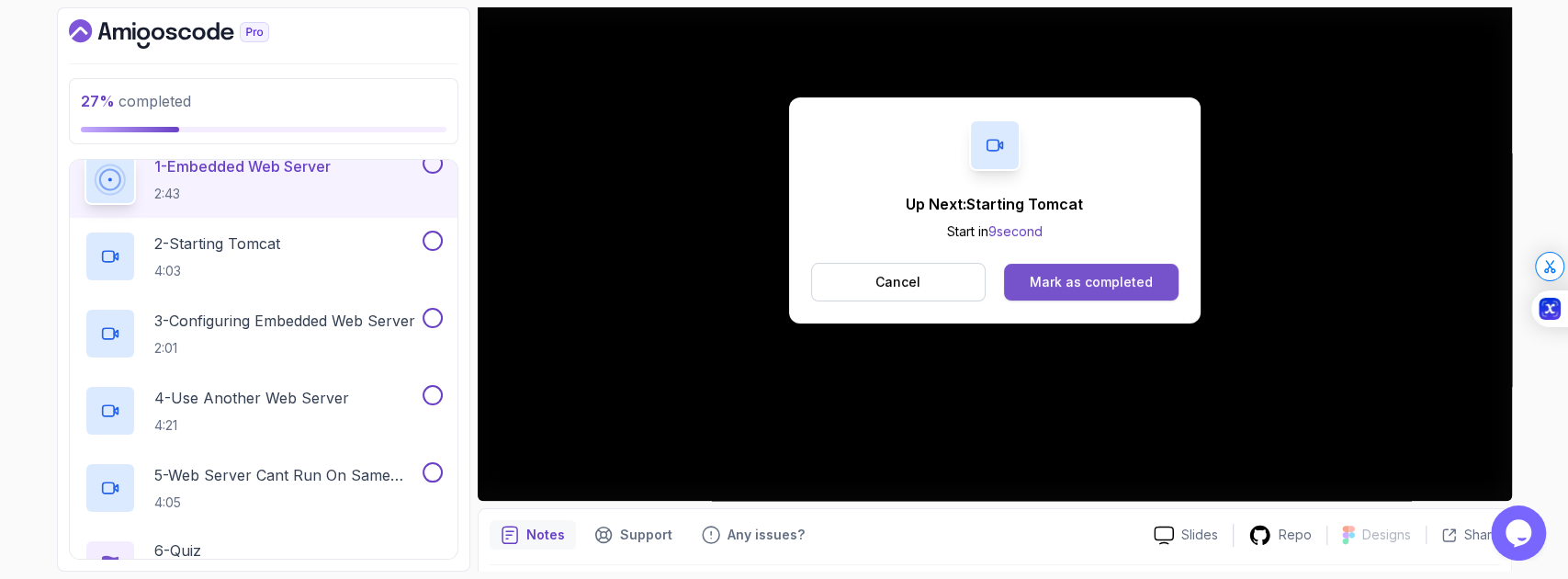
click at [1117, 282] on div "Mark as completed" at bounding box center [1091, 282] width 123 height 19
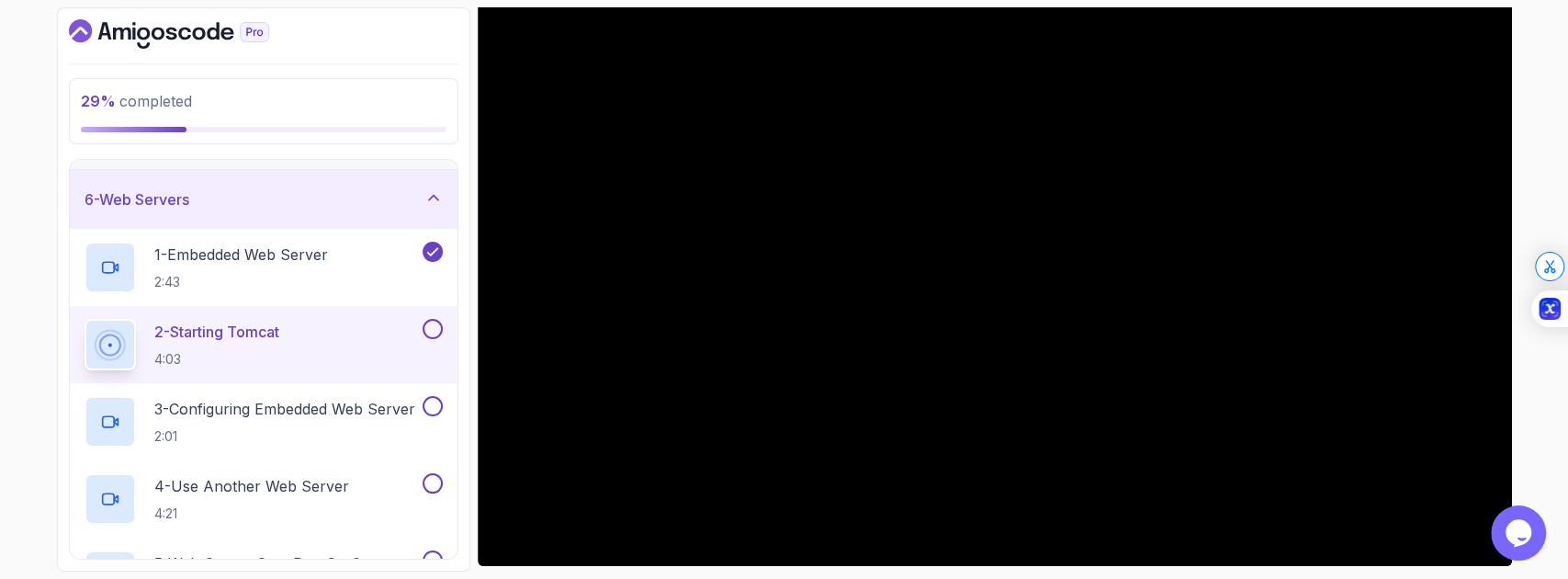
scroll to position [179, 0]
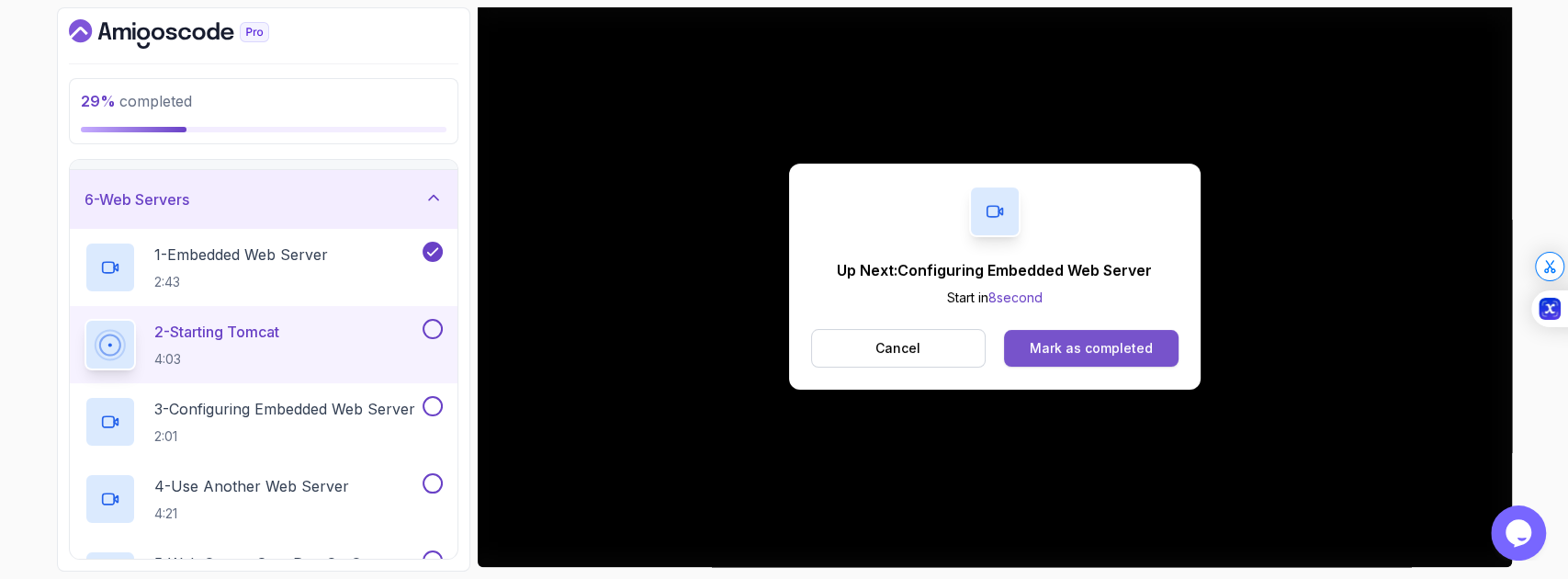
click at [1114, 353] on div "Mark as completed" at bounding box center [1091, 349] width 123 height 19
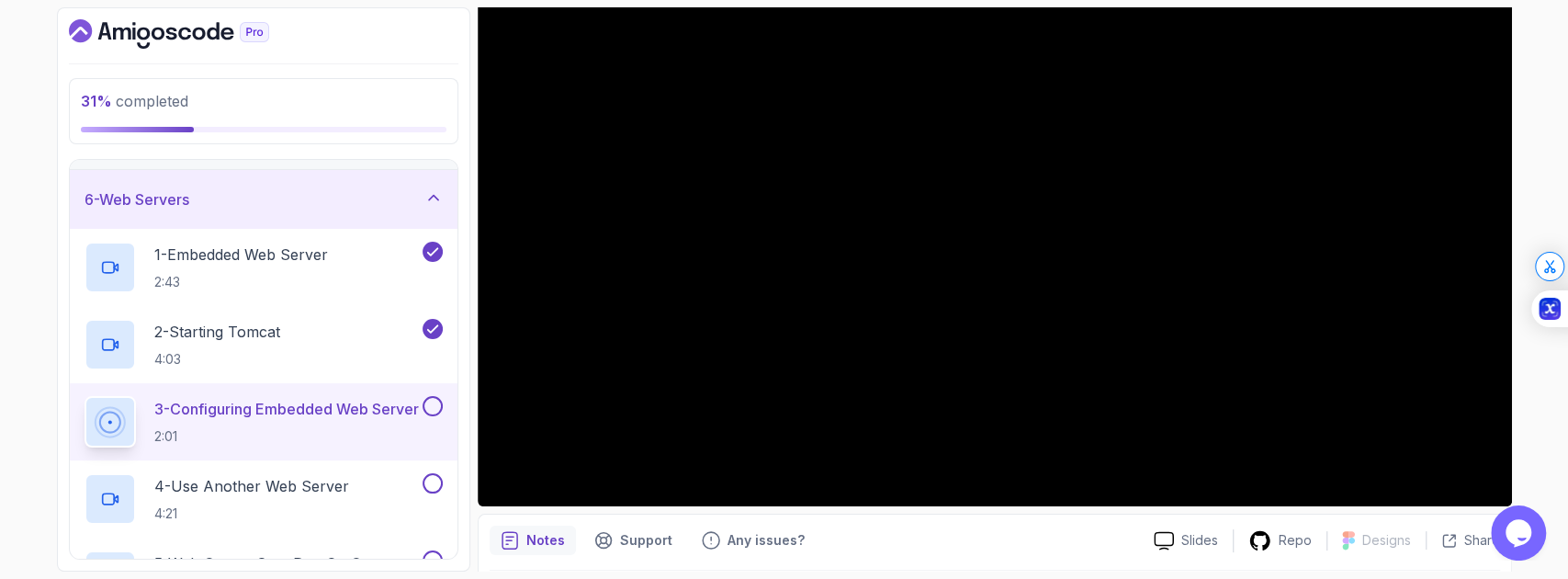
scroll to position [179, 0]
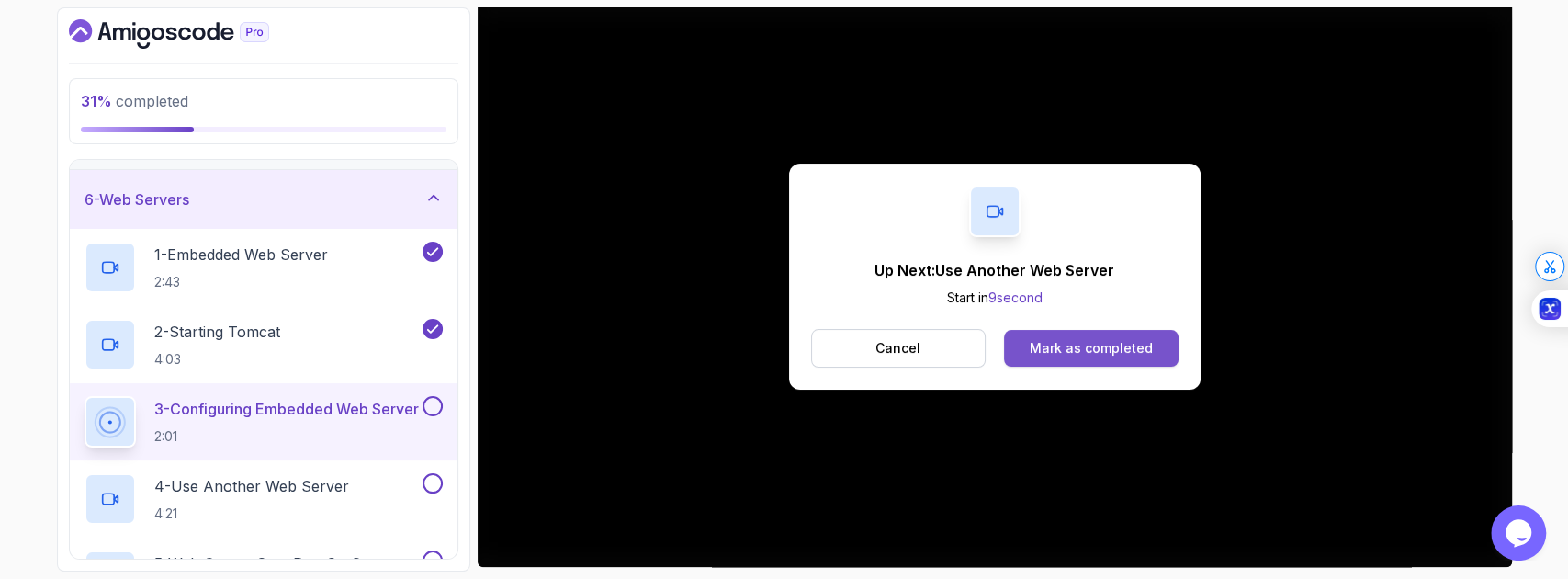
click at [1080, 353] on div "Mark as completed" at bounding box center [1091, 349] width 123 height 19
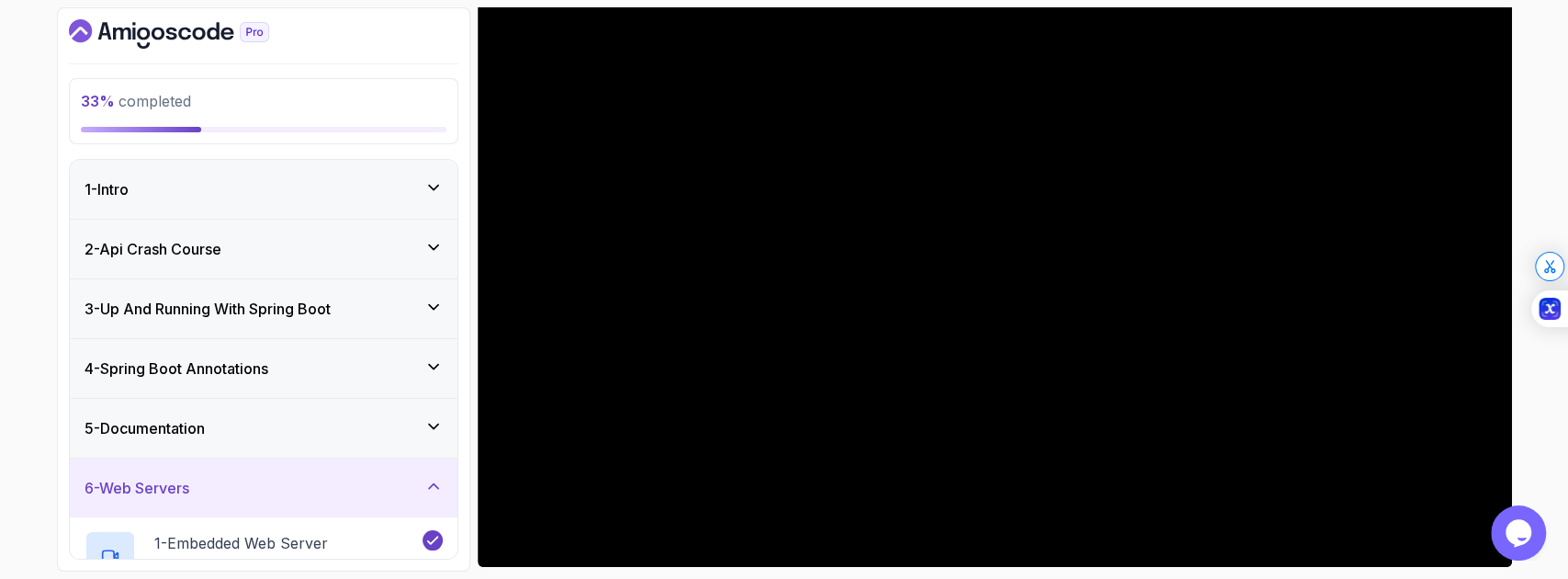
click at [318, 387] on div "4 - Spring Boot Annotations" at bounding box center [264, 369] width 388 height 59
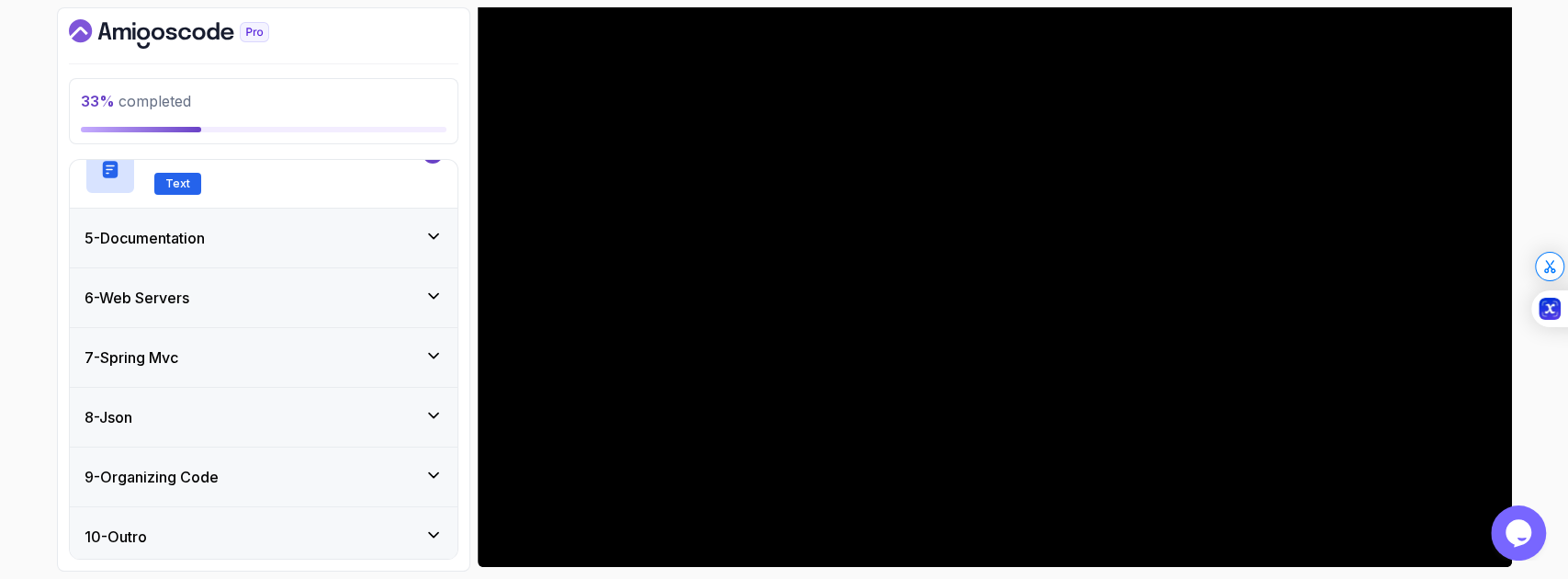
scroll to position [425, 0]
click at [364, 290] on div "6 - Web Servers" at bounding box center [263, 296] width 358 height 22
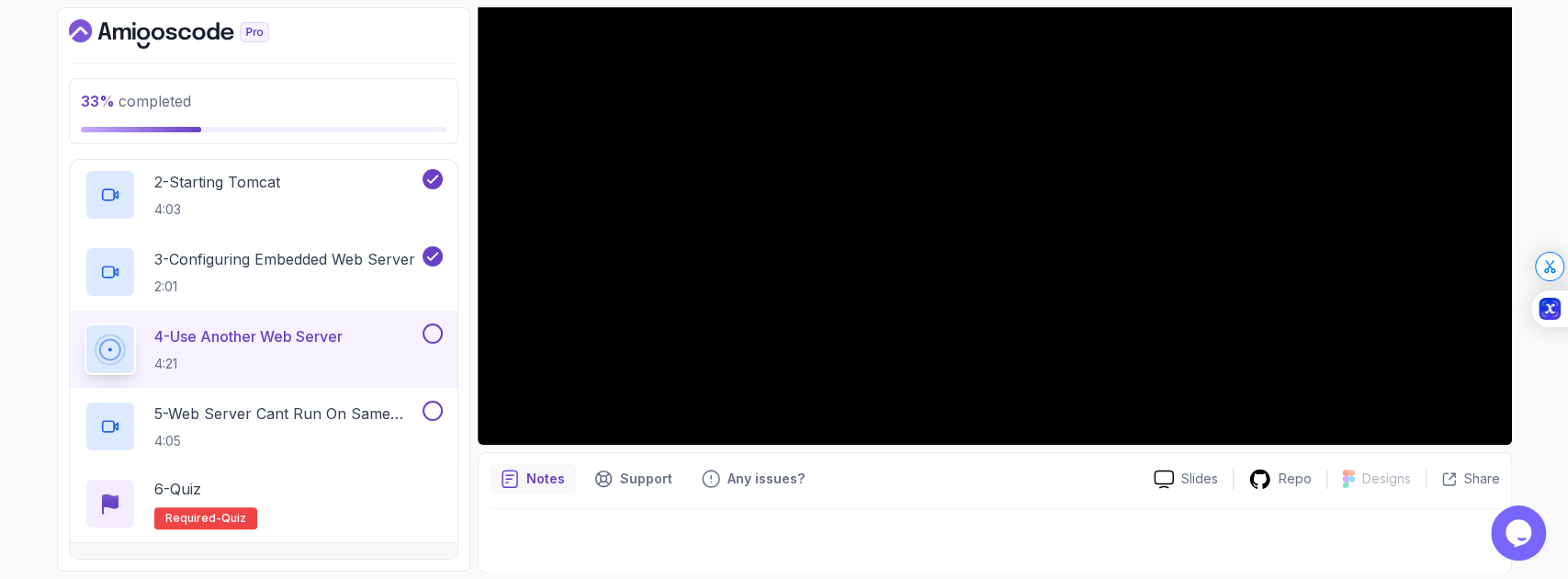
scroll to position [117, 0]
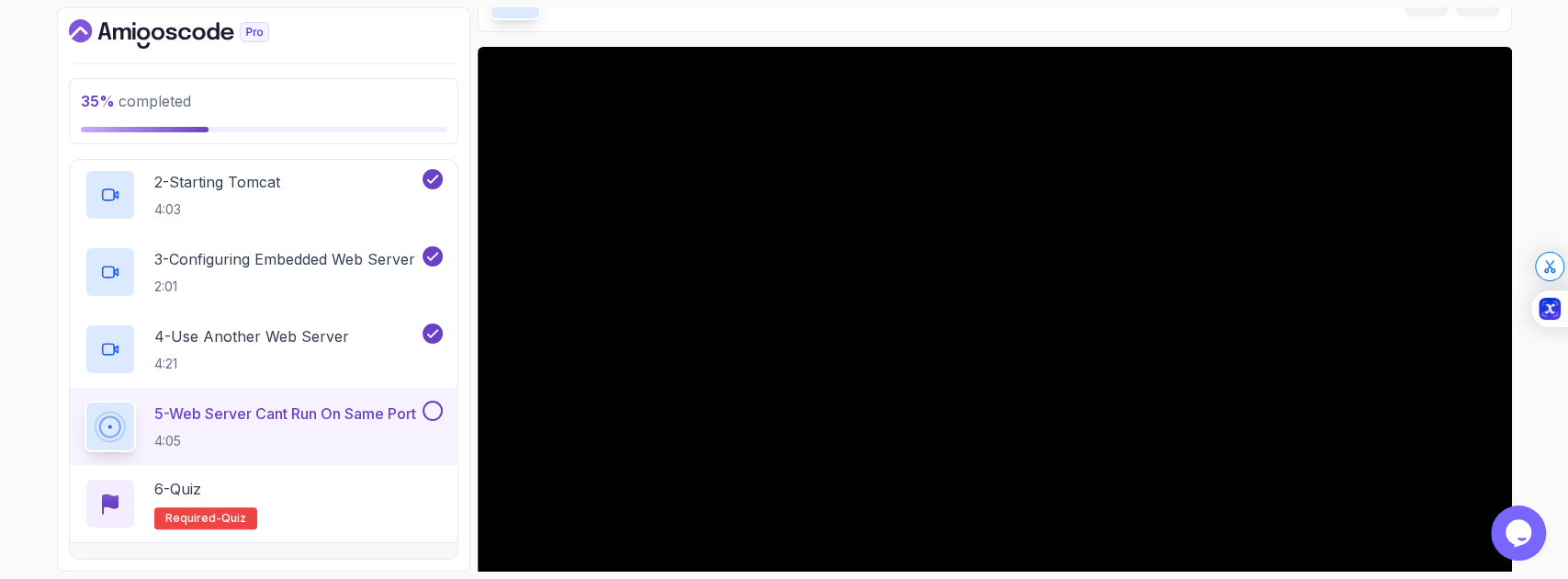
click at [70, 21] on button "6 - Web Servers" at bounding box center [264, 50] width 388 height 59
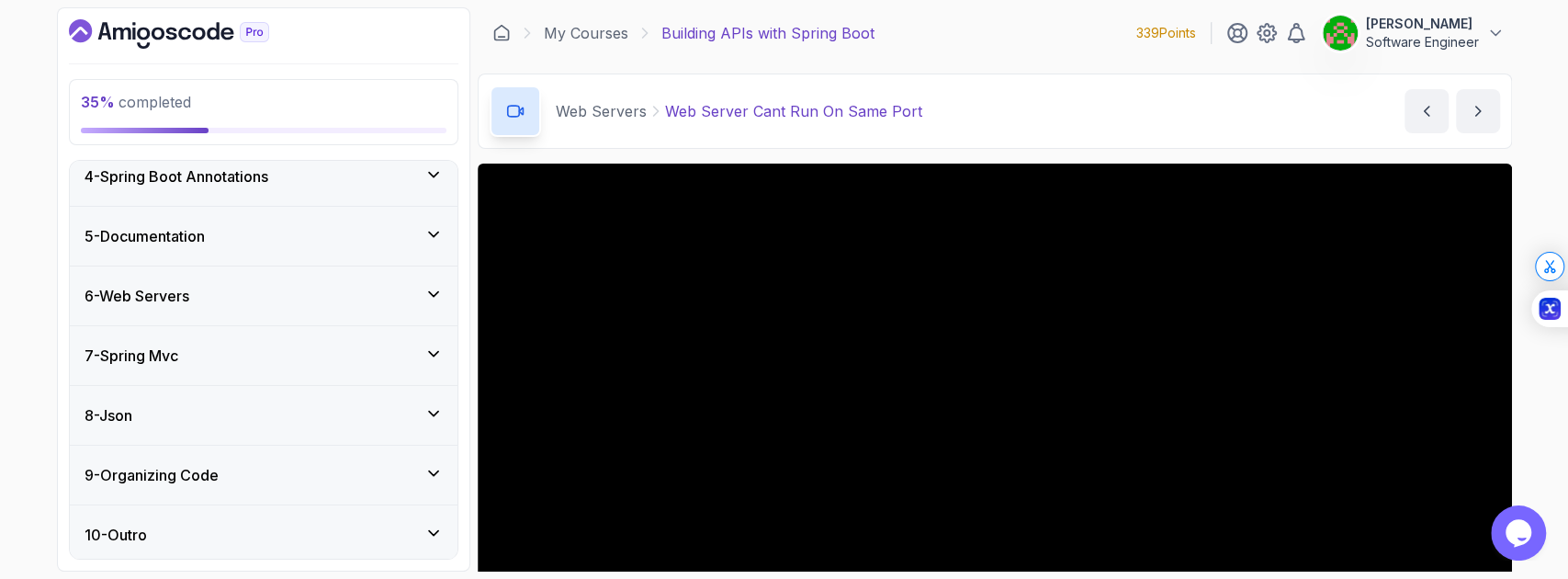
click at [444, 305] on div "6 - Web Servers" at bounding box center [264, 296] width 388 height 59
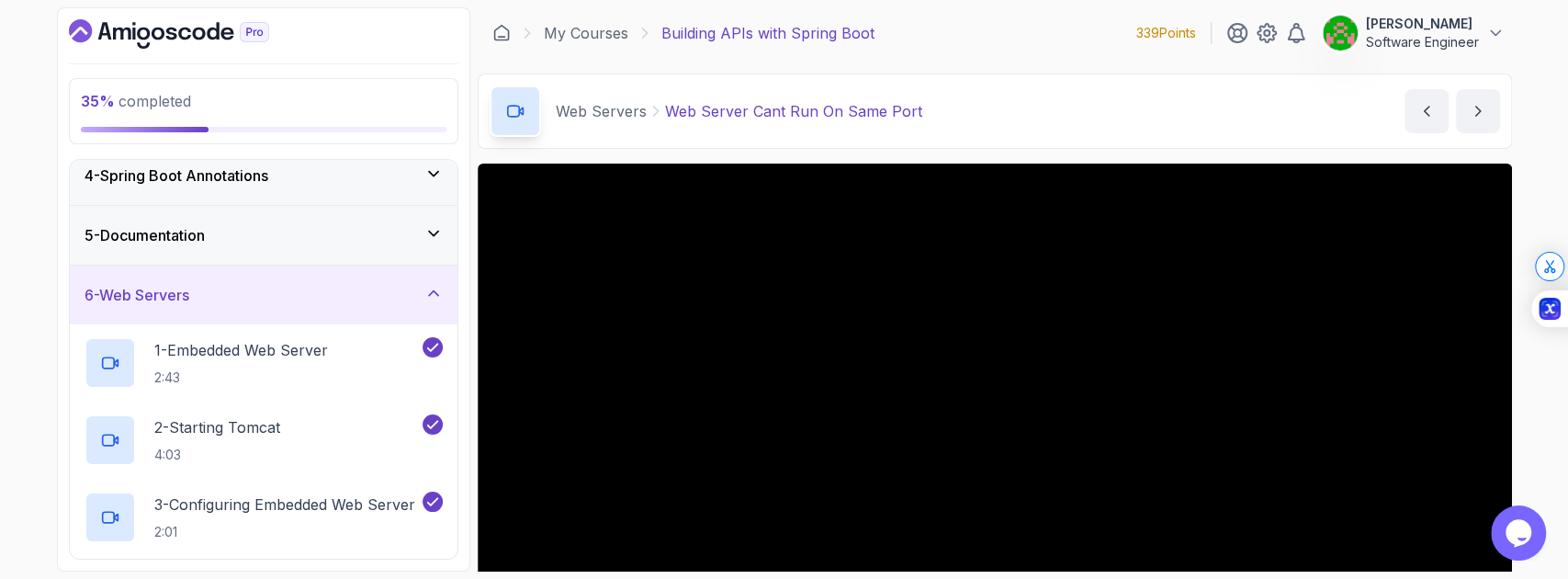
click at [70, 266] on button "6 - Web Servers" at bounding box center [264, 295] width 388 height 59
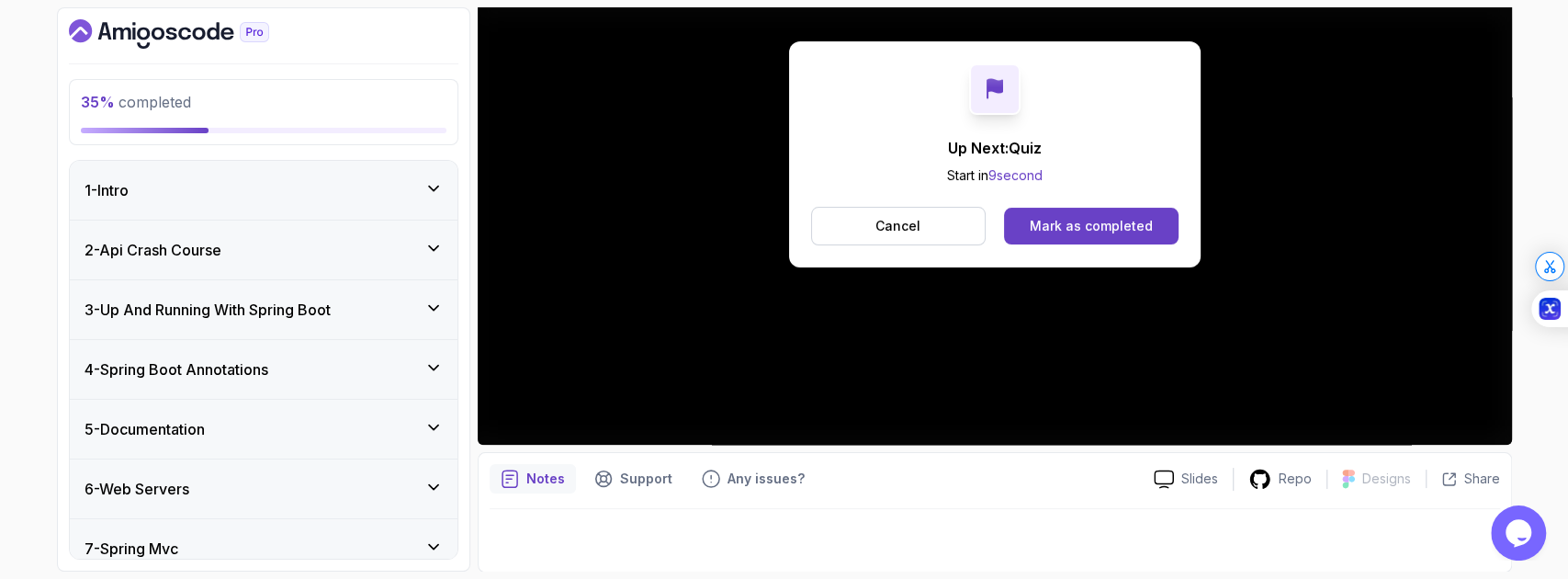
click at [1099, 219] on div "Mark as completed" at bounding box center [1091, 226] width 123 height 19
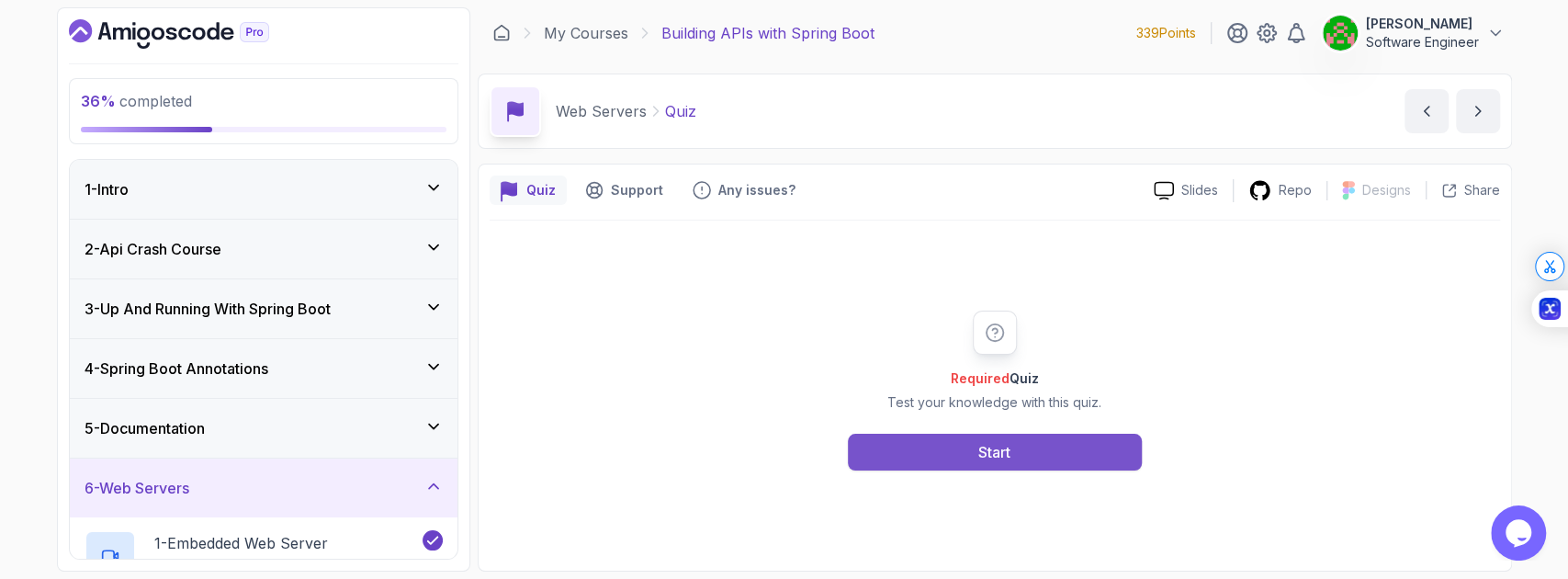
click at [950, 447] on button "Start" at bounding box center [995, 452] width 294 height 36
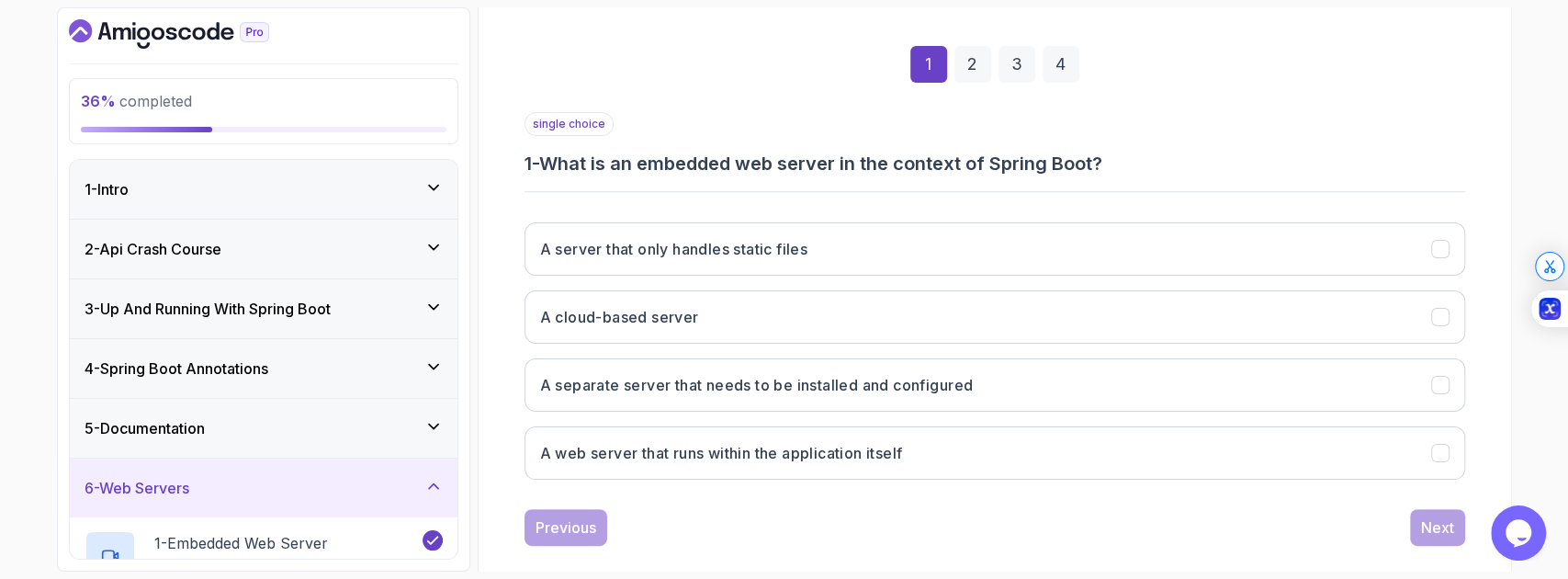
scroll to position [244, 0]
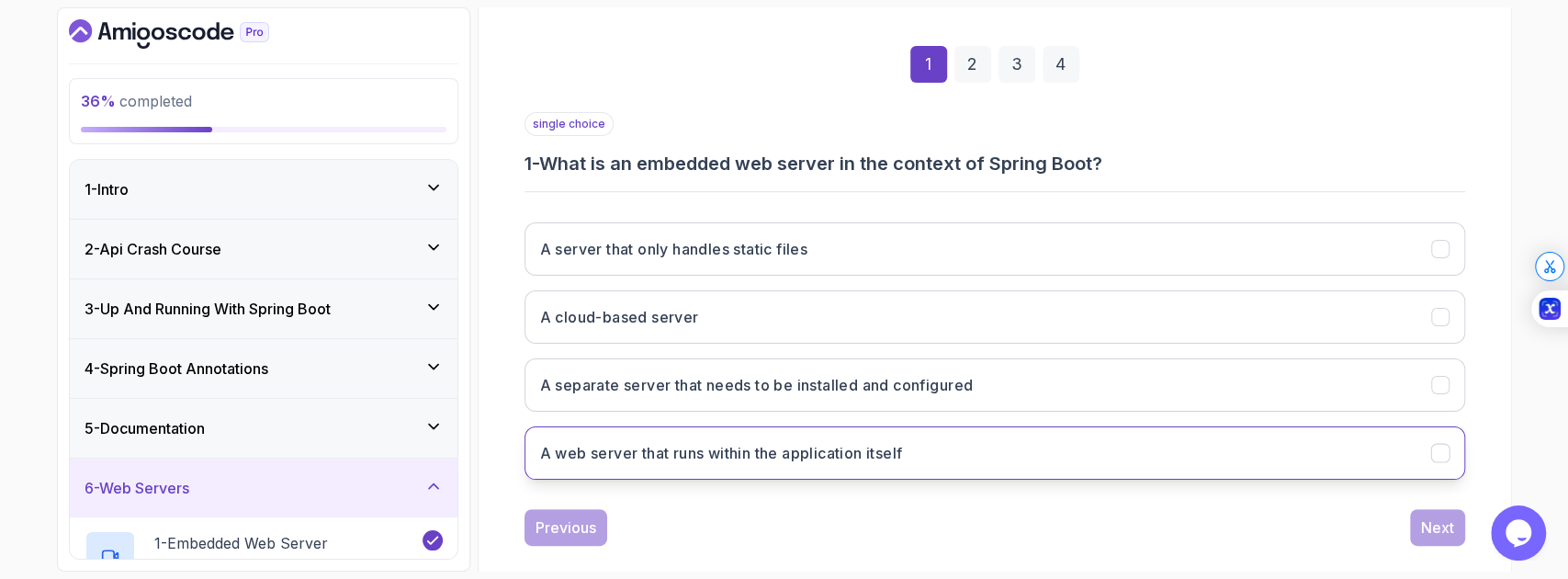
click at [721, 461] on button "A web server that runs within the application itself" at bounding box center [995, 453] width 941 height 53
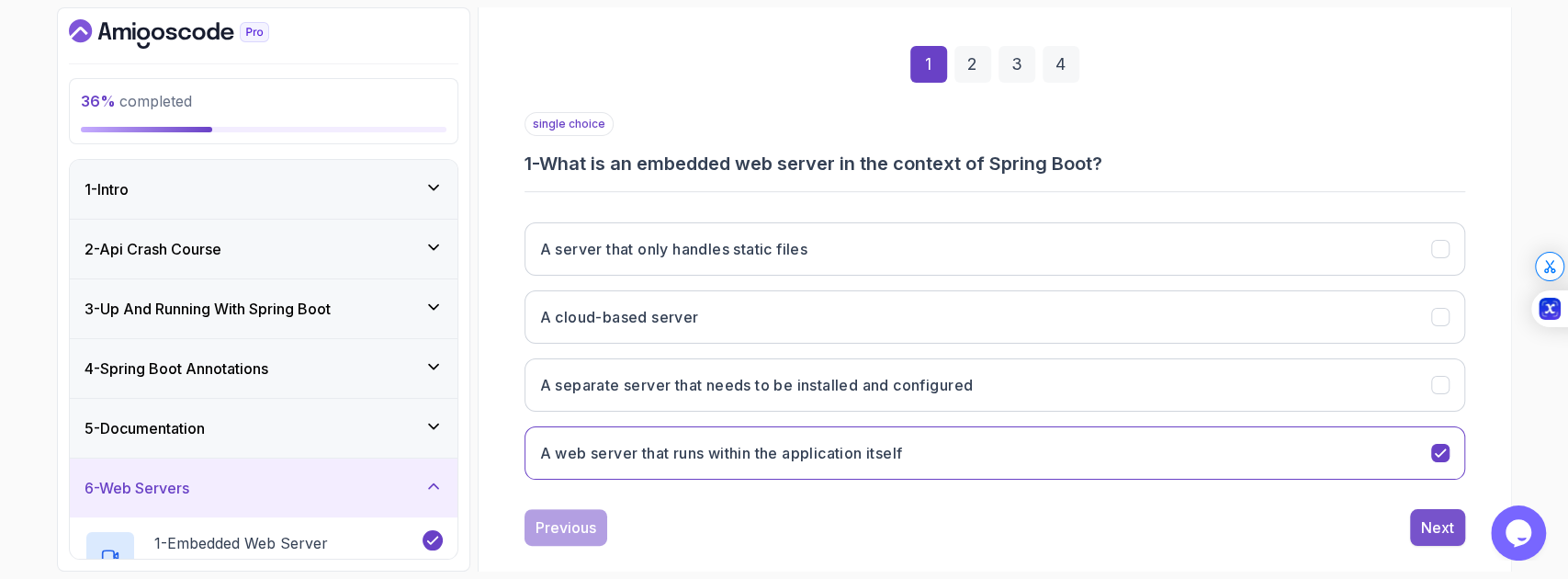
click at [1426, 524] on div "Next" at bounding box center [1437, 528] width 33 height 22
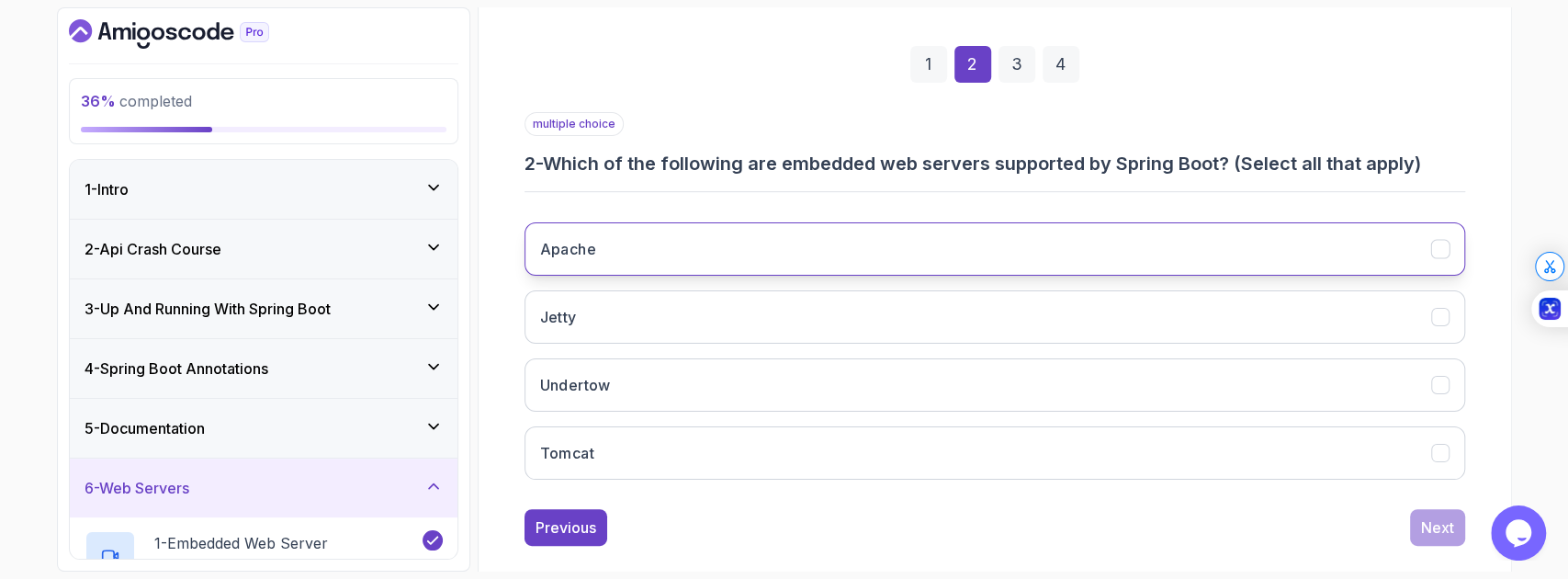
click at [796, 243] on button "Apache" at bounding box center [995, 249] width 941 height 53
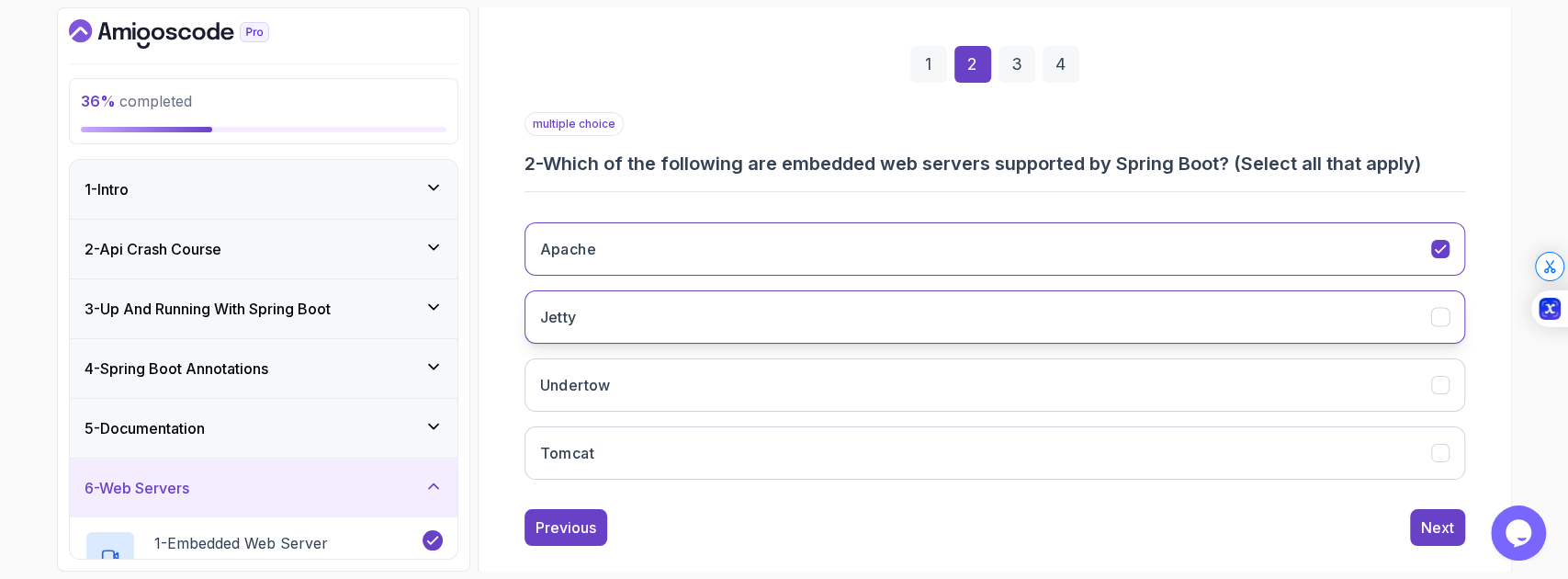
click at [770, 327] on button "Jetty" at bounding box center [995, 316] width 941 height 53
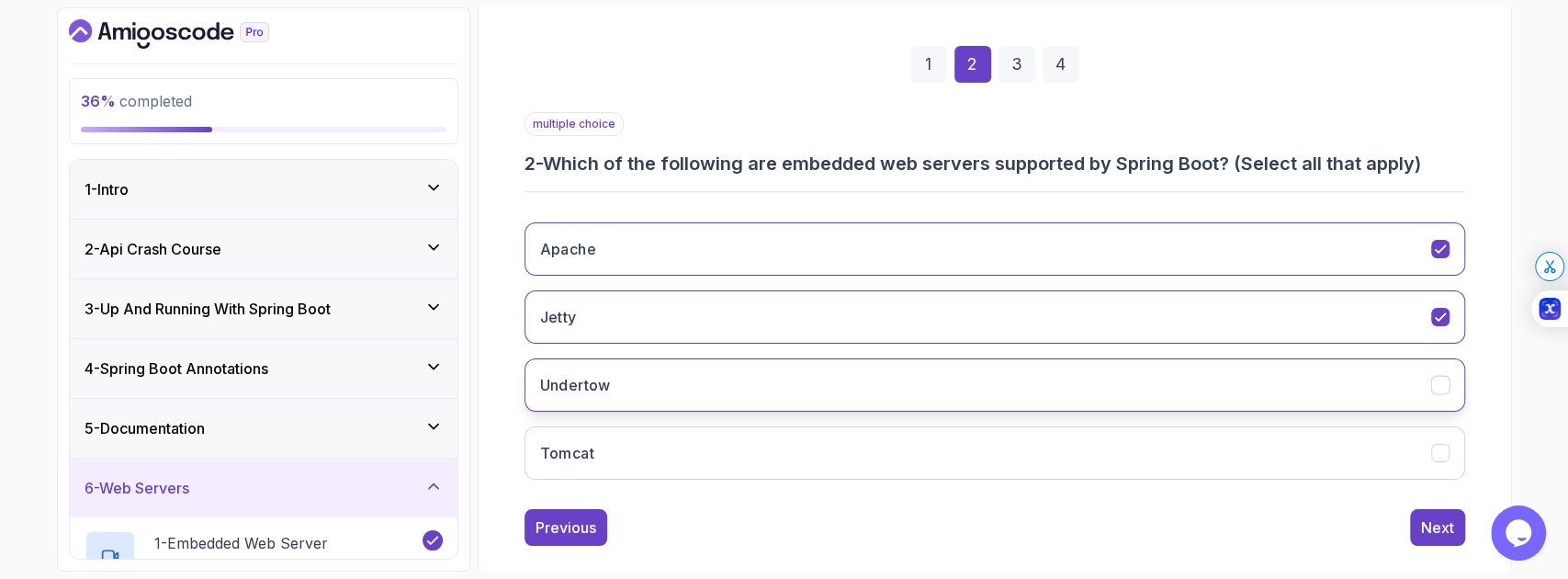
click at [774, 402] on button "Undertow" at bounding box center [995, 384] width 941 height 53
click at [1432, 246] on icon "Apache" at bounding box center [1440, 249] width 18 height 18
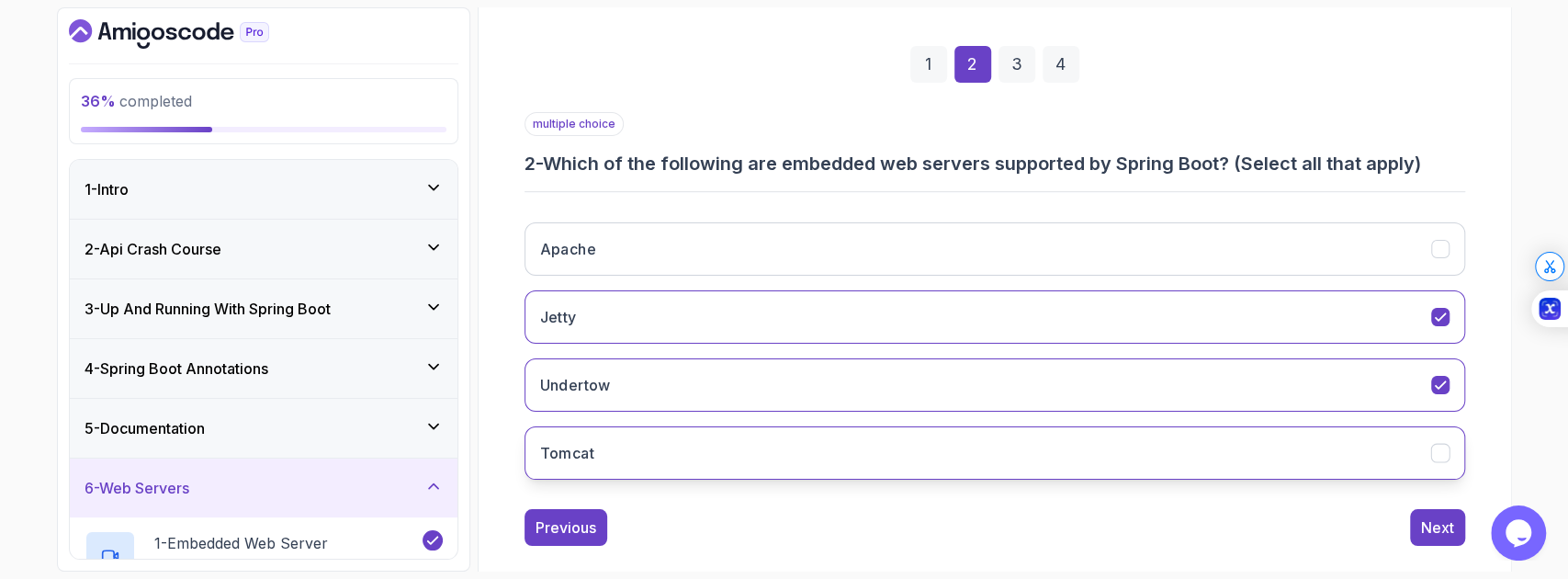
click at [1439, 450] on icon "Tomcat" at bounding box center [1440, 454] width 18 height 18
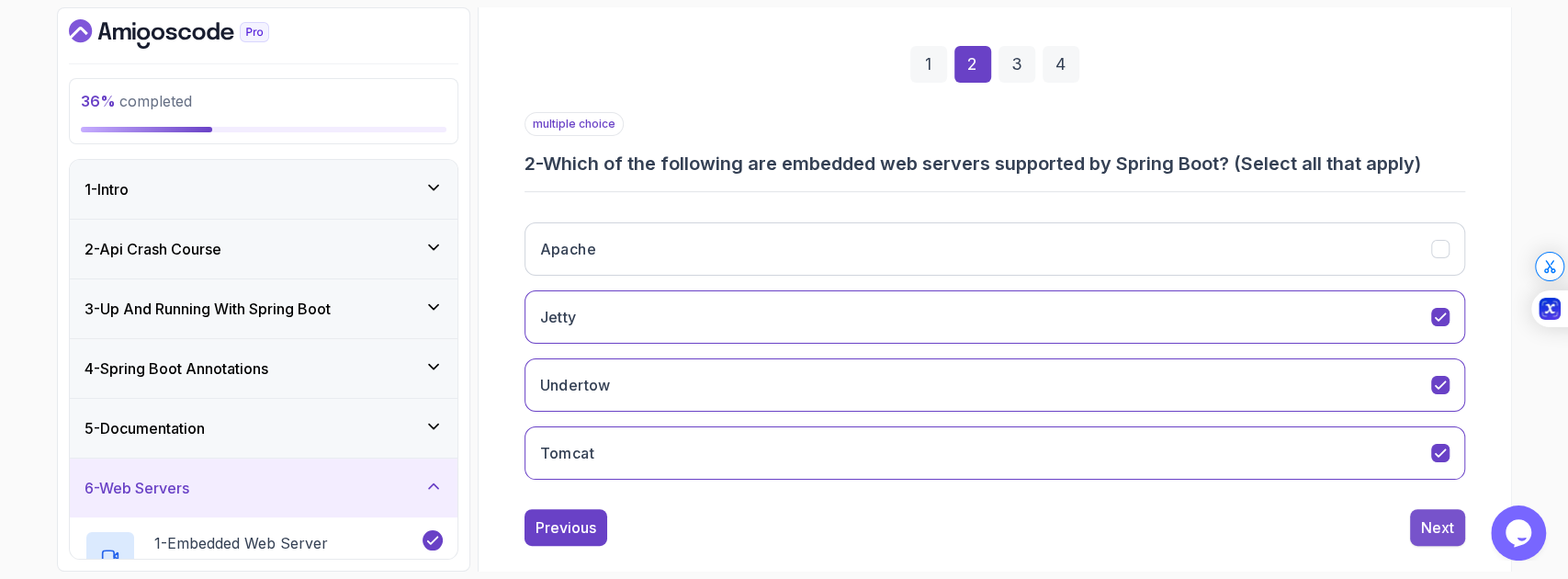
click at [1446, 529] on div "Next" at bounding box center [1437, 528] width 33 height 22
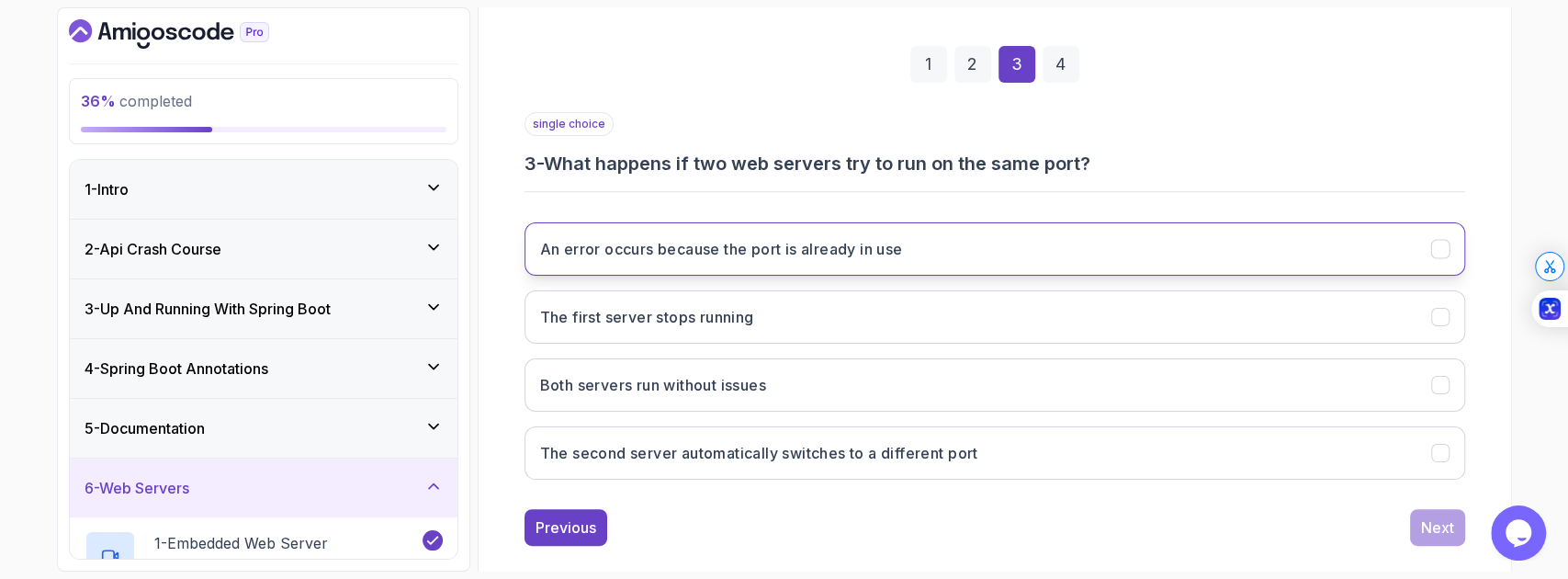
click at [809, 256] on h3 "An error occurs because the port is already in use" at bounding box center [722, 249] width 363 height 22
click at [1432, 527] on div "Next" at bounding box center [1437, 528] width 33 height 22
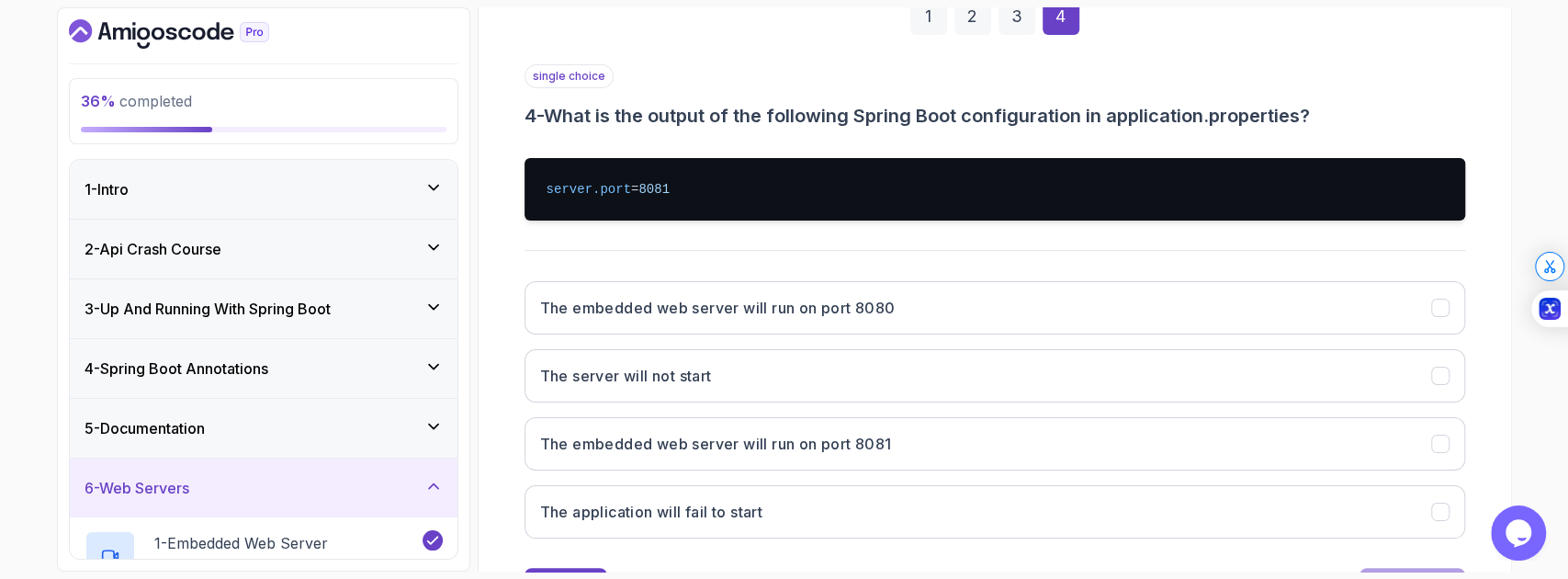
scroll to position [306, 0]
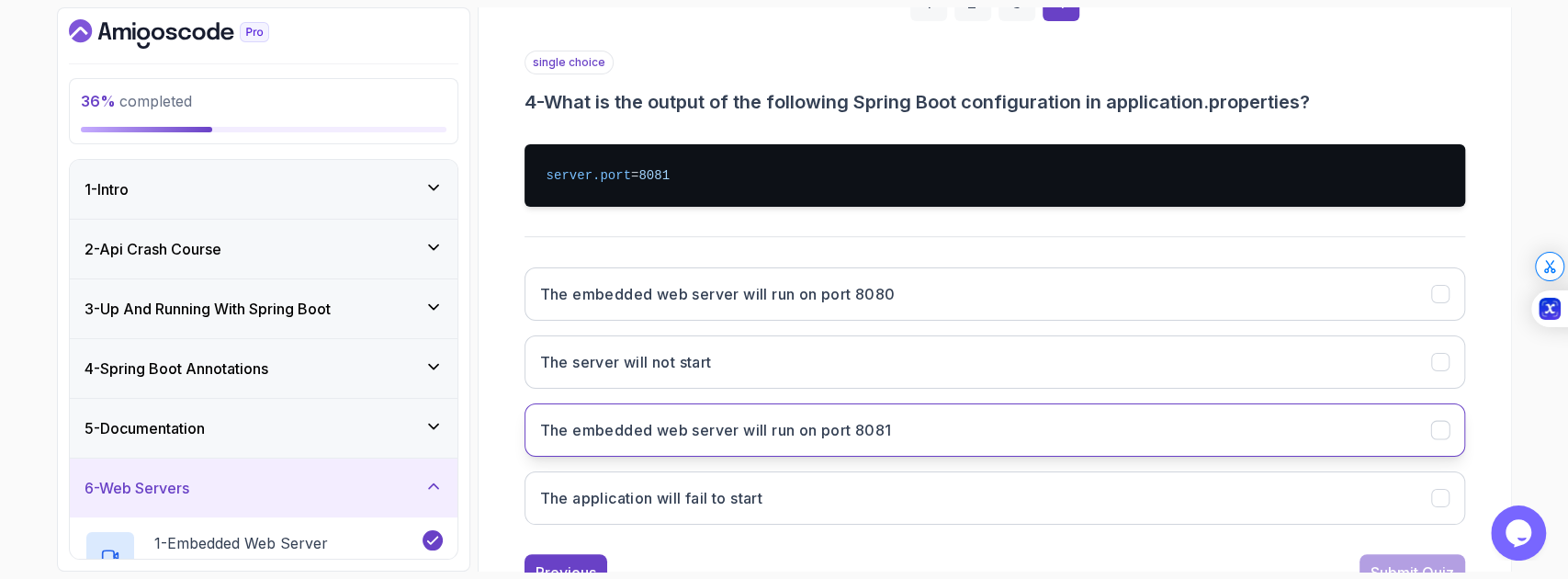
click at [805, 437] on h3 "The embedded web server will run on port 8081" at bounding box center [716, 430] width 352 height 22
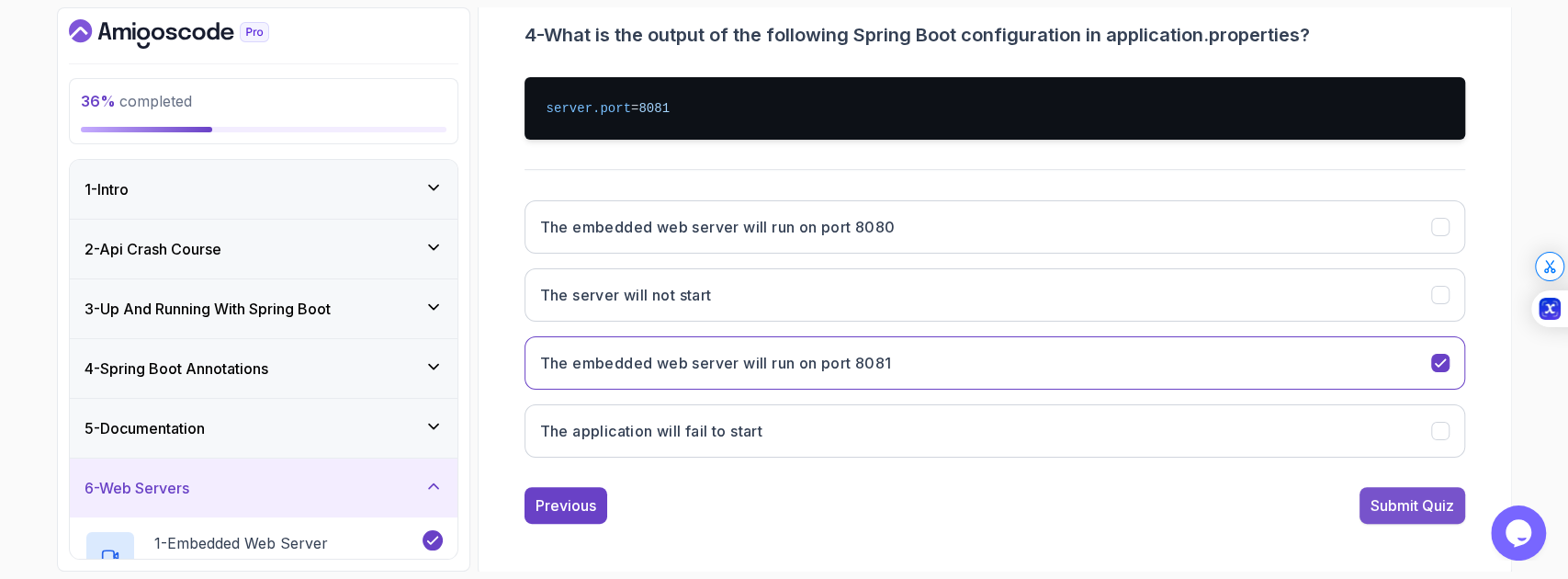
click at [1388, 499] on div "Submit Quiz" at bounding box center [1412, 506] width 83 height 22
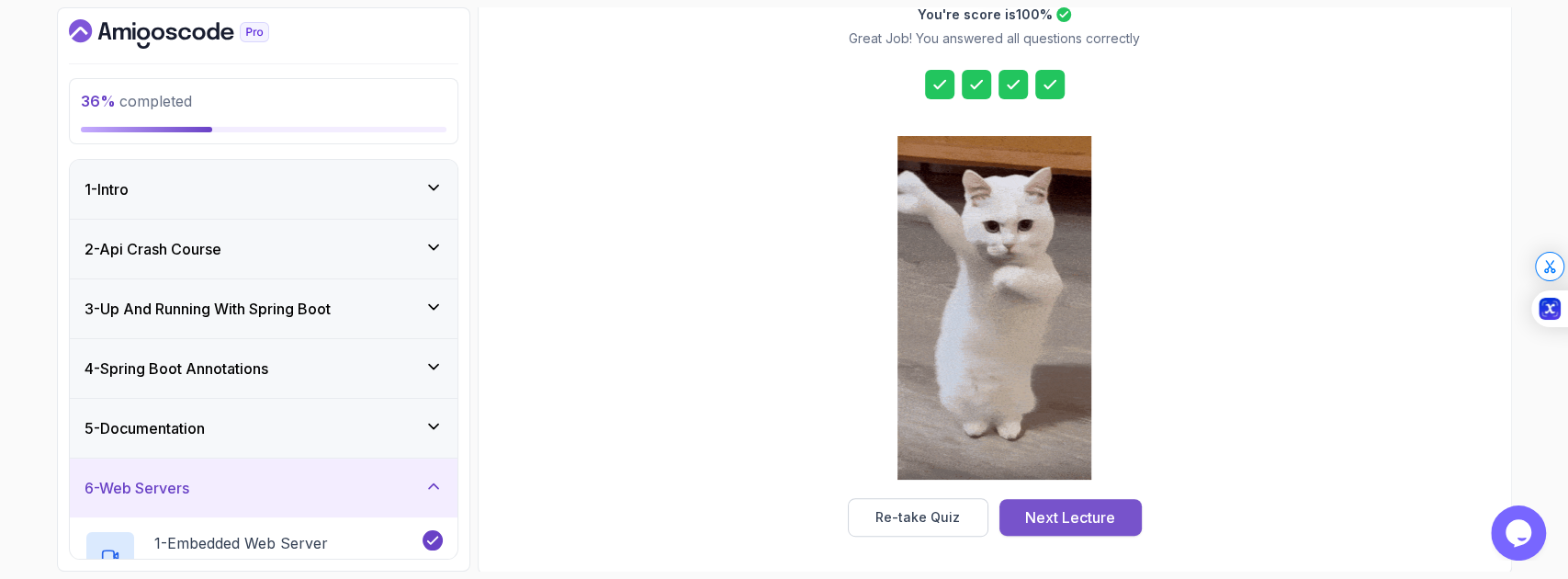
click at [1072, 517] on div "Next Lecture" at bounding box center [1071, 517] width 90 height 22
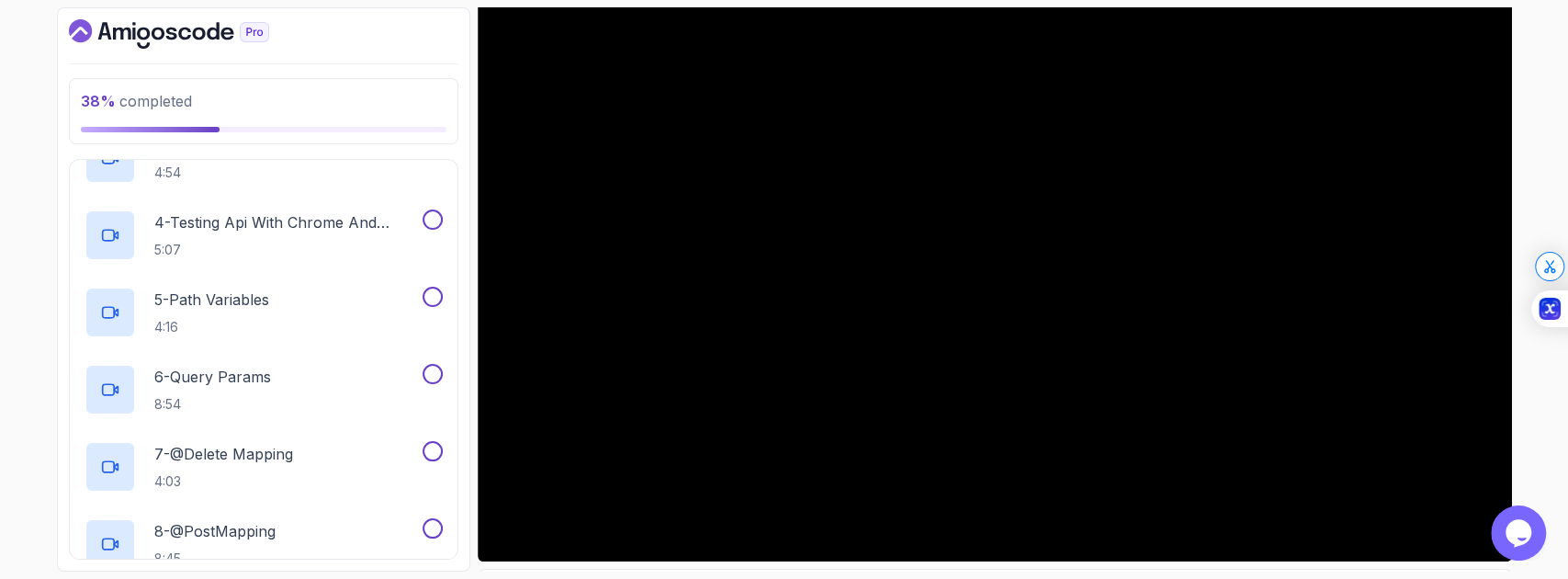
scroll to position [490, 0]
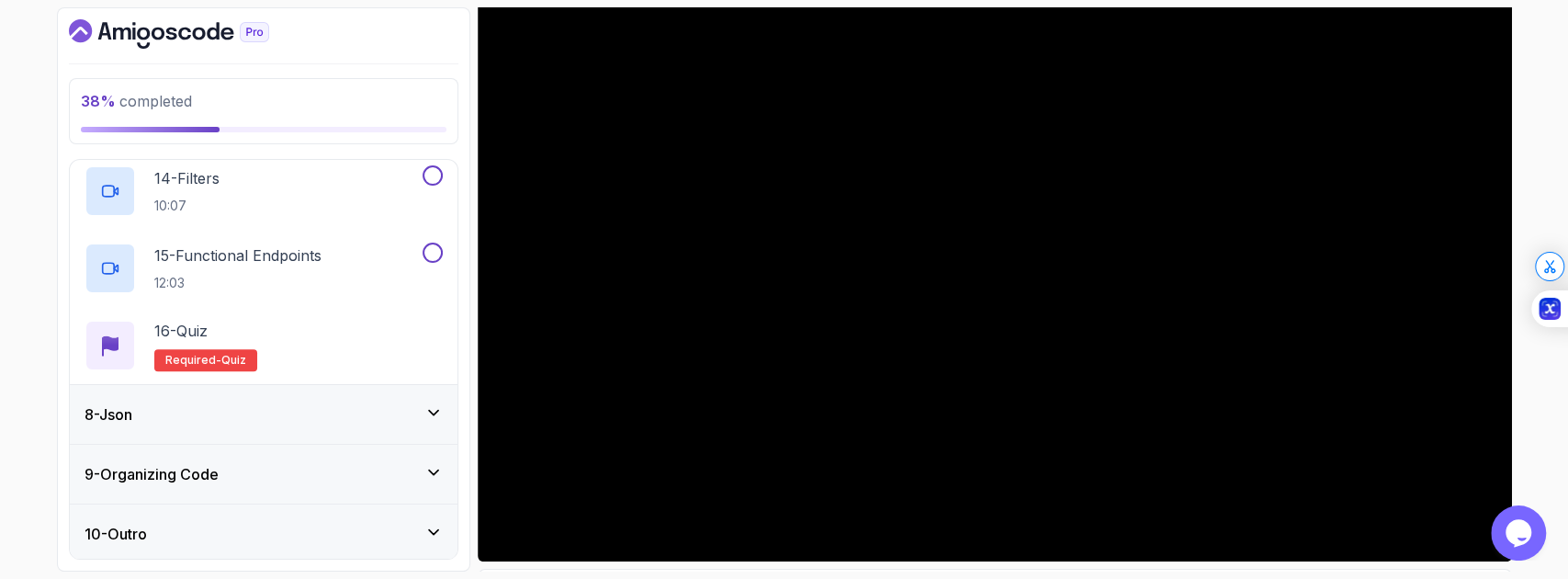
click at [283, 420] on div "8 - Json" at bounding box center [263, 414] width 358 height 22
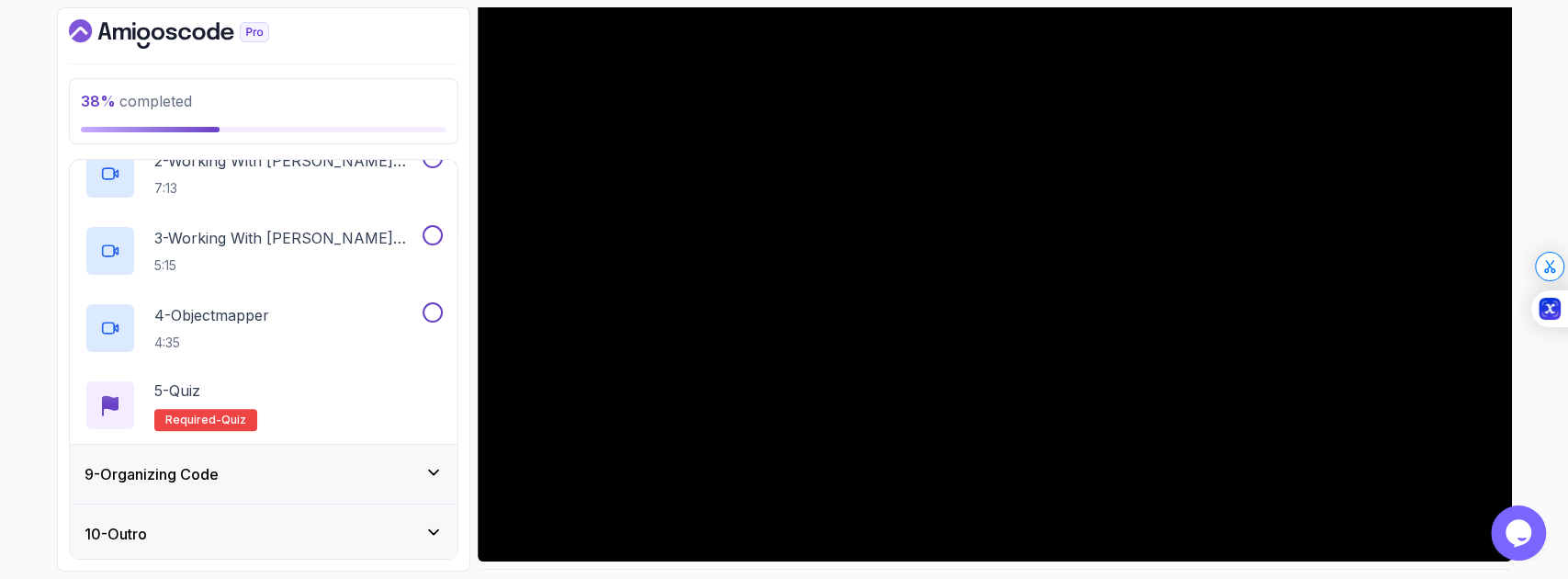
click at [289, 484] on div "9 - Organizing Code" at bounding box center [264, 474] width 388 height 59
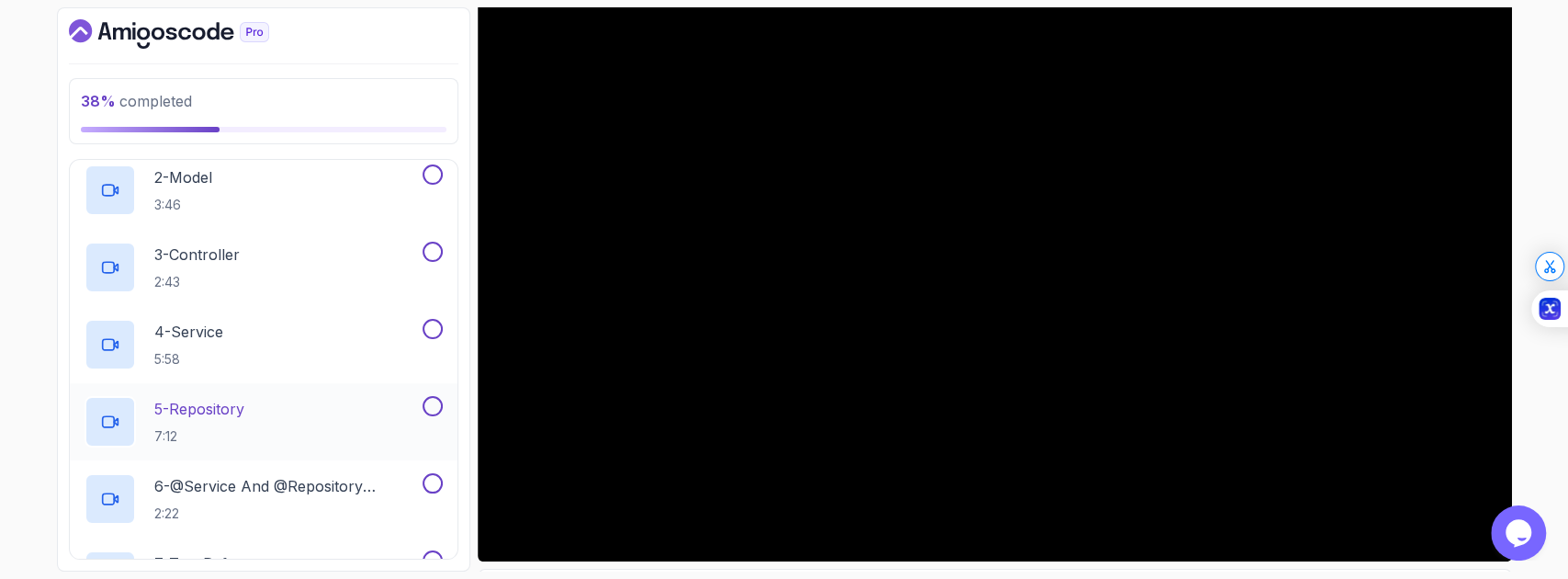
scroll to position [965, 0]
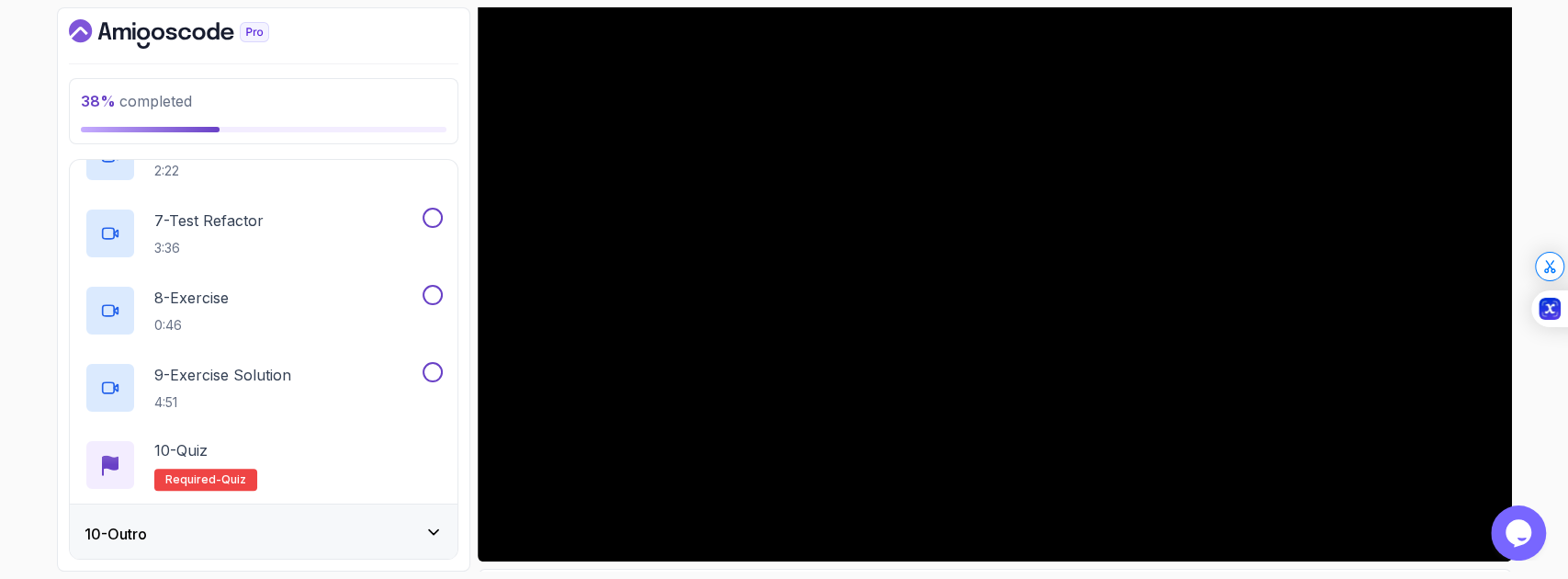
click at [285, 523] on div "10 - Outro" at bounding box center [263, 534] width 358 height 22
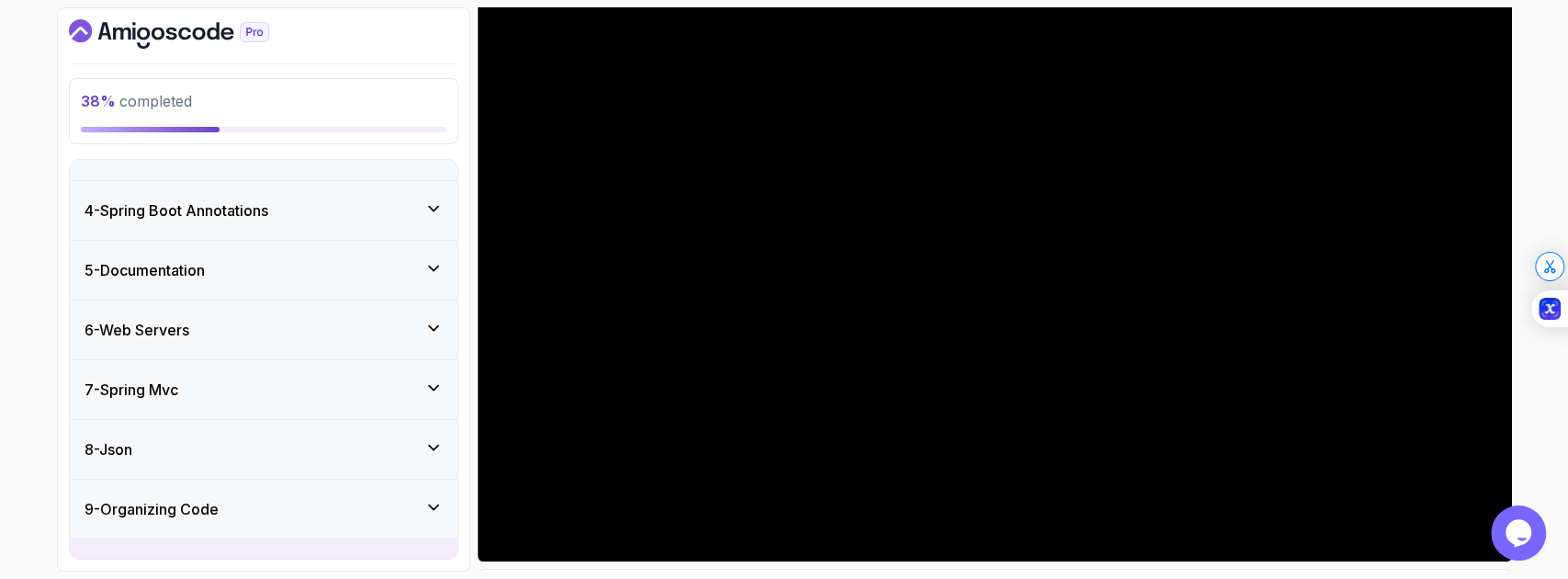
scroll to position [57, 0]
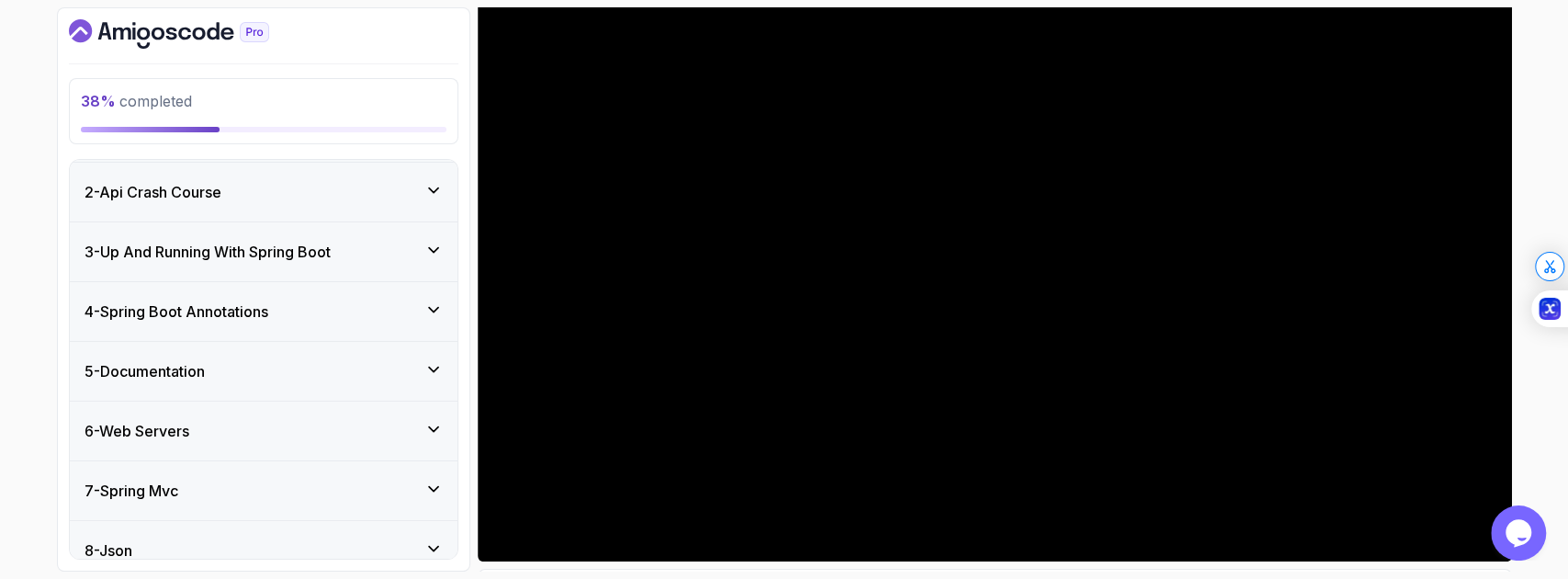
click at [381, 433] on div "6 - Web Servers" at bounding box center [263, 431] width 358 height 22
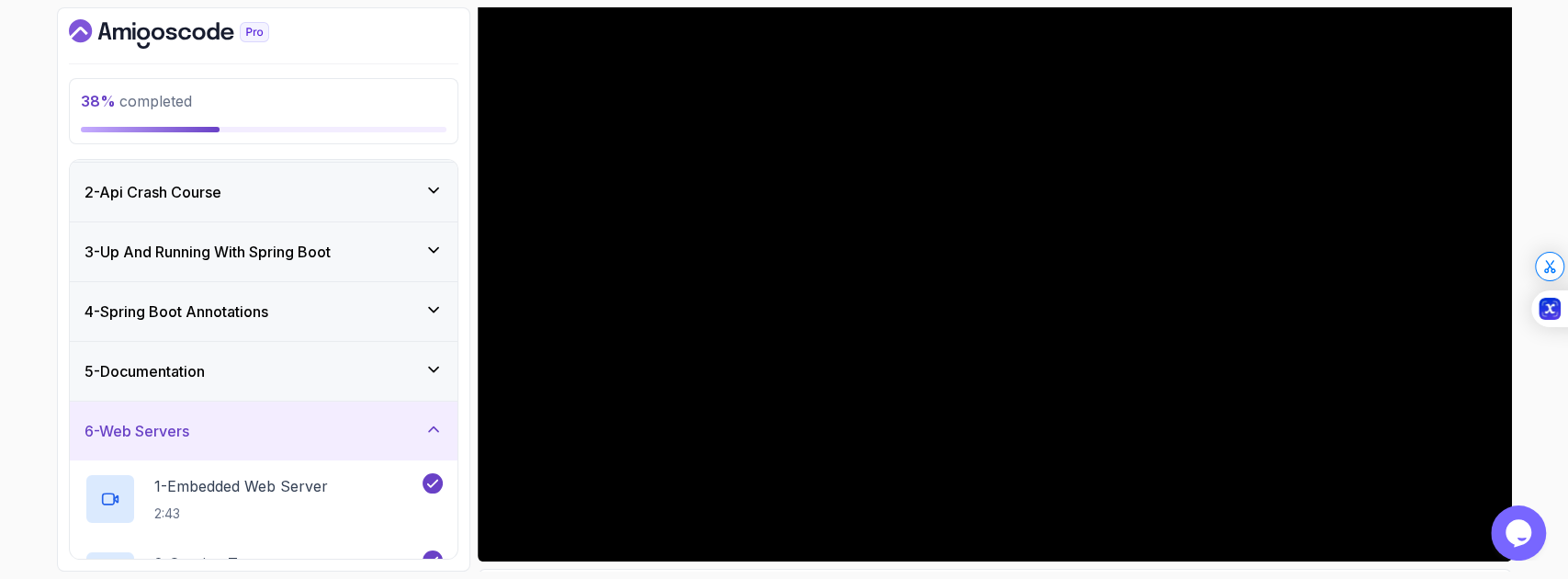
click at [381, 434] on div "6 - Web Servers" at bounding box center [263, 431] width 358 height 22
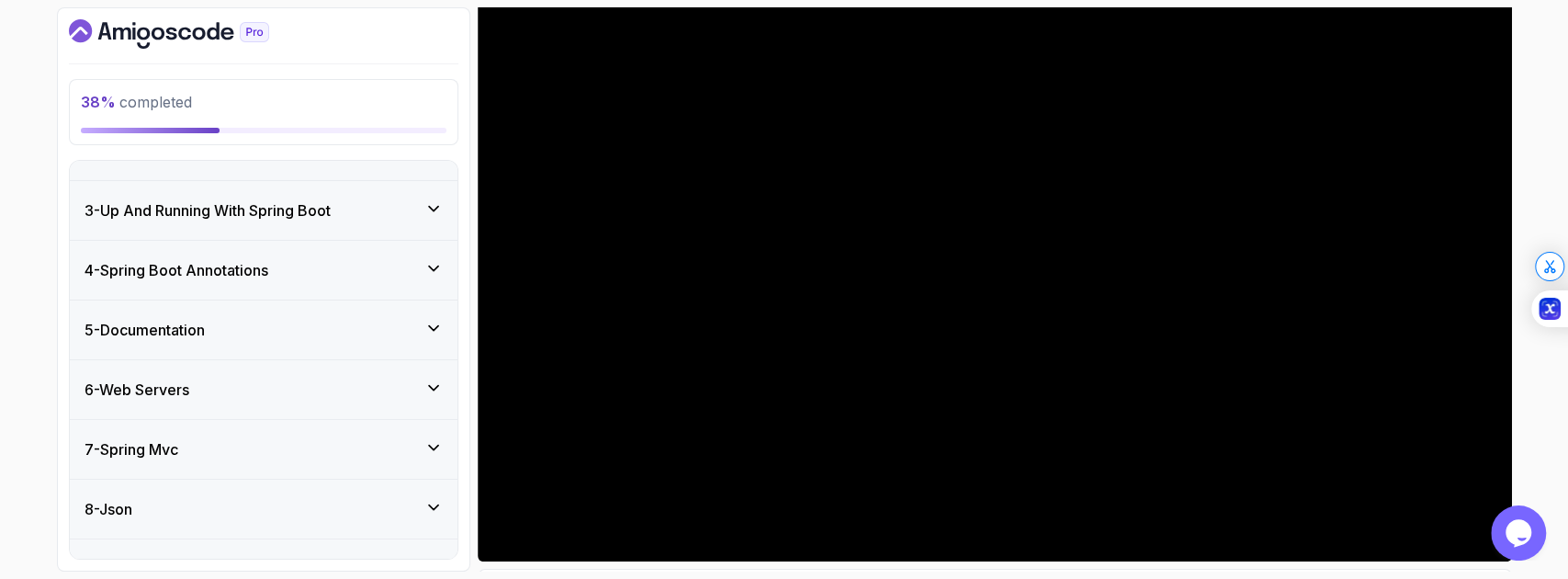
scroll to position [181, 0]
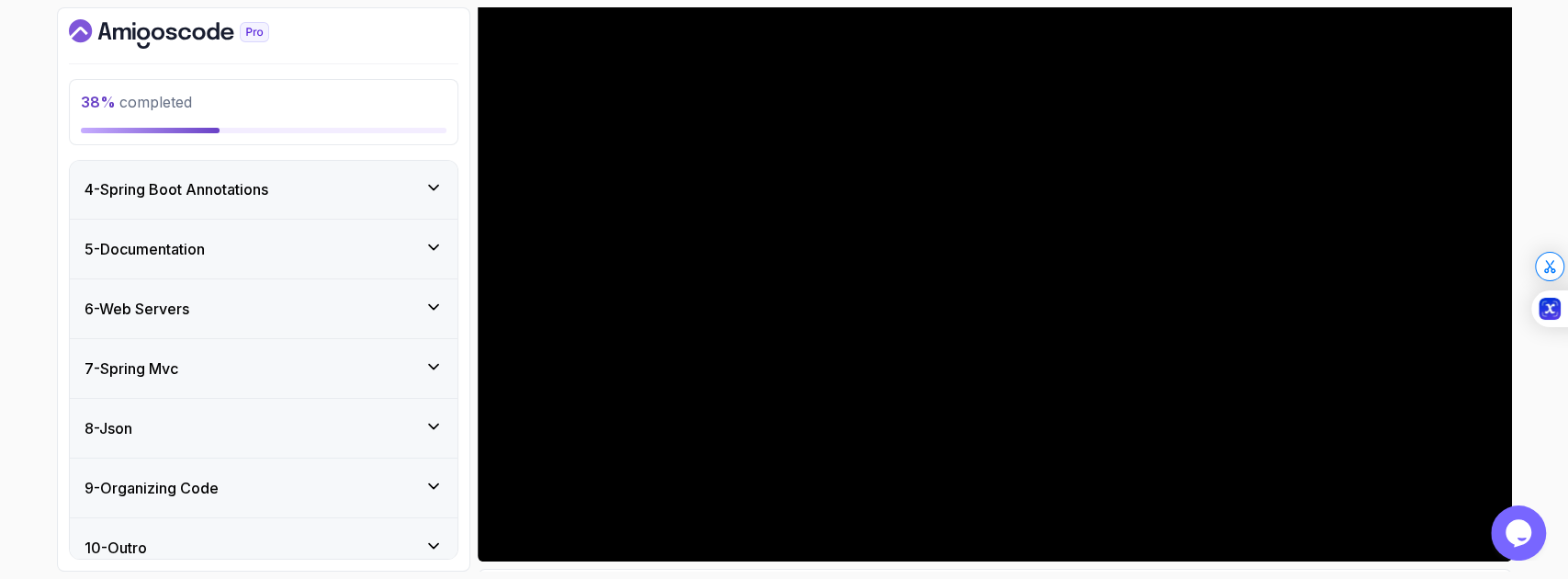
click at [380, 360] on div "7 - Spring Mvc" at bounding box center [263, 369] width 358 height 22
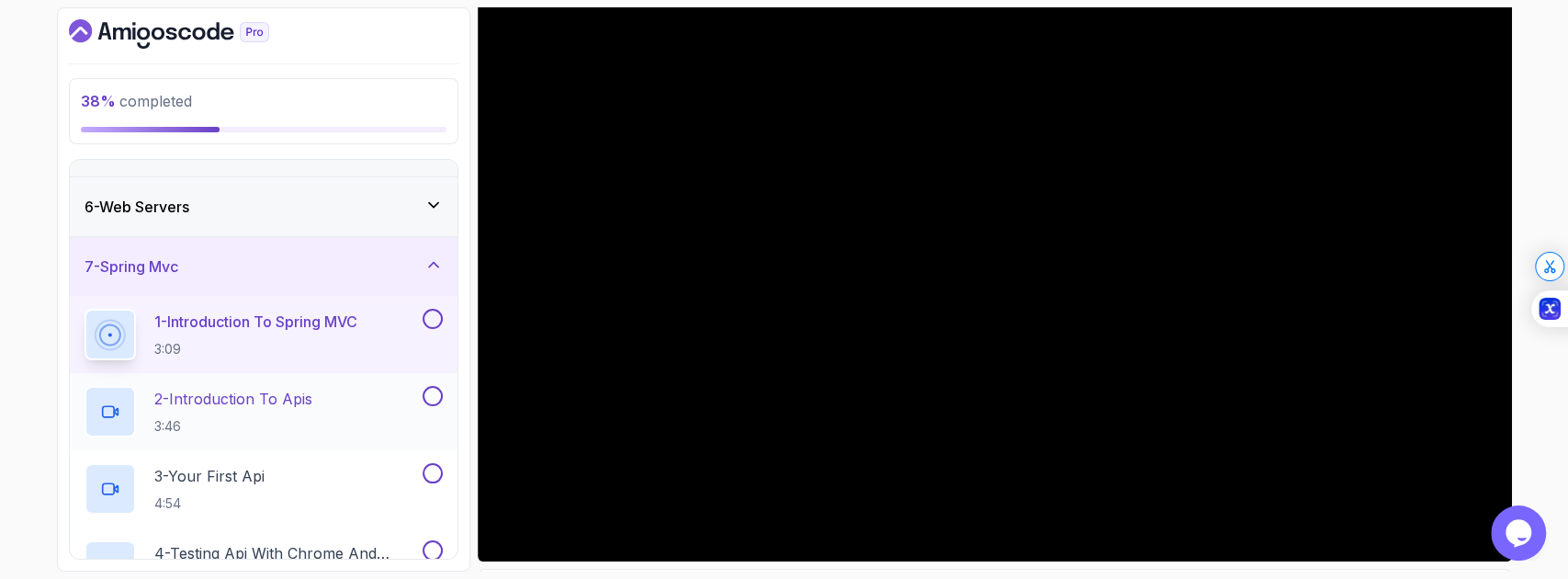
scroll to position [302, 0]
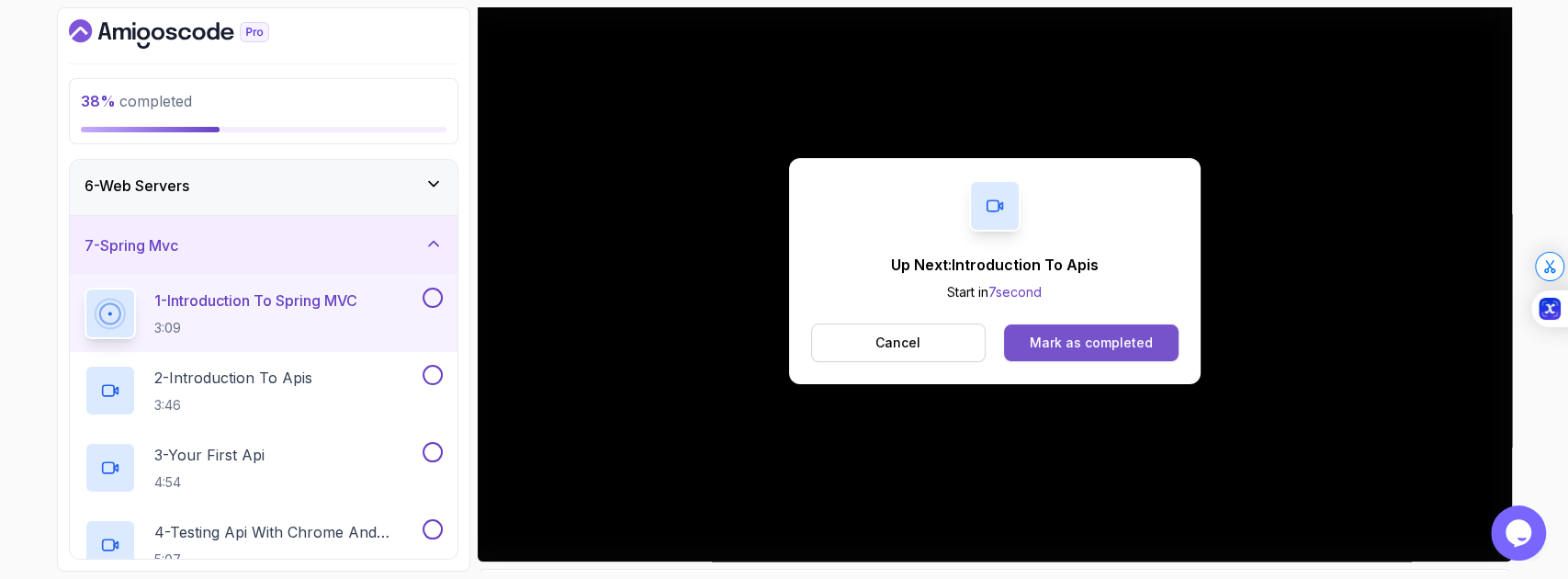
click at [1133, 356] on button "Mark as completed" at bounding box center [1091, 342] width 174 height 36
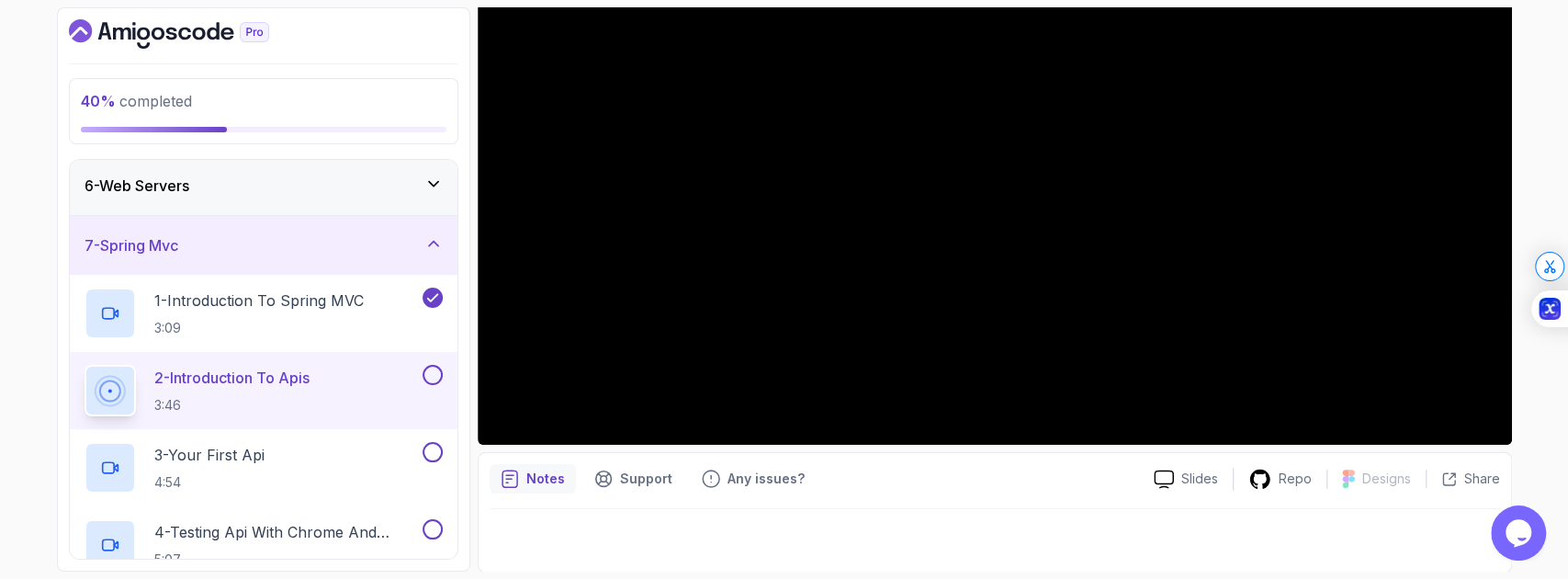
scroll to position [179, 0]
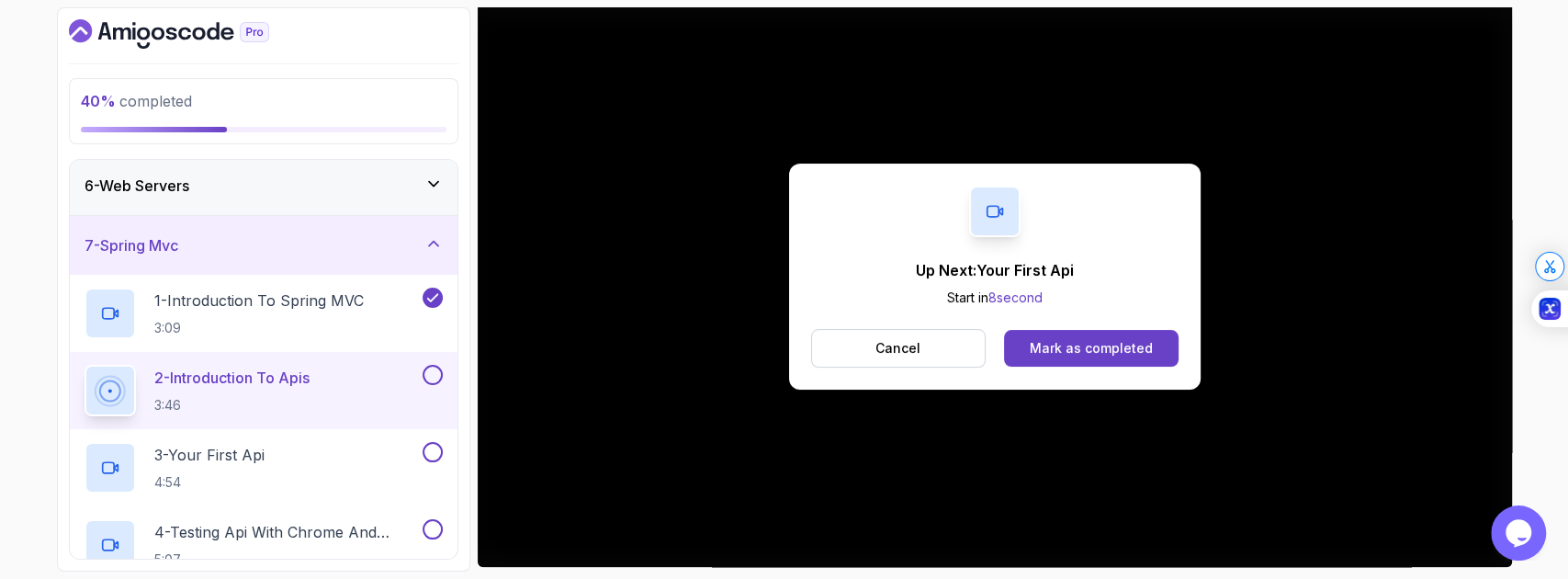
click at [1099, 366] on div "Cancel Mark as completed" at bounding box center [995, 348] width 367 height 38
click at [1100, 357] on button "Mark as completed" at bounding box center [1091, 348] width 174 height 36
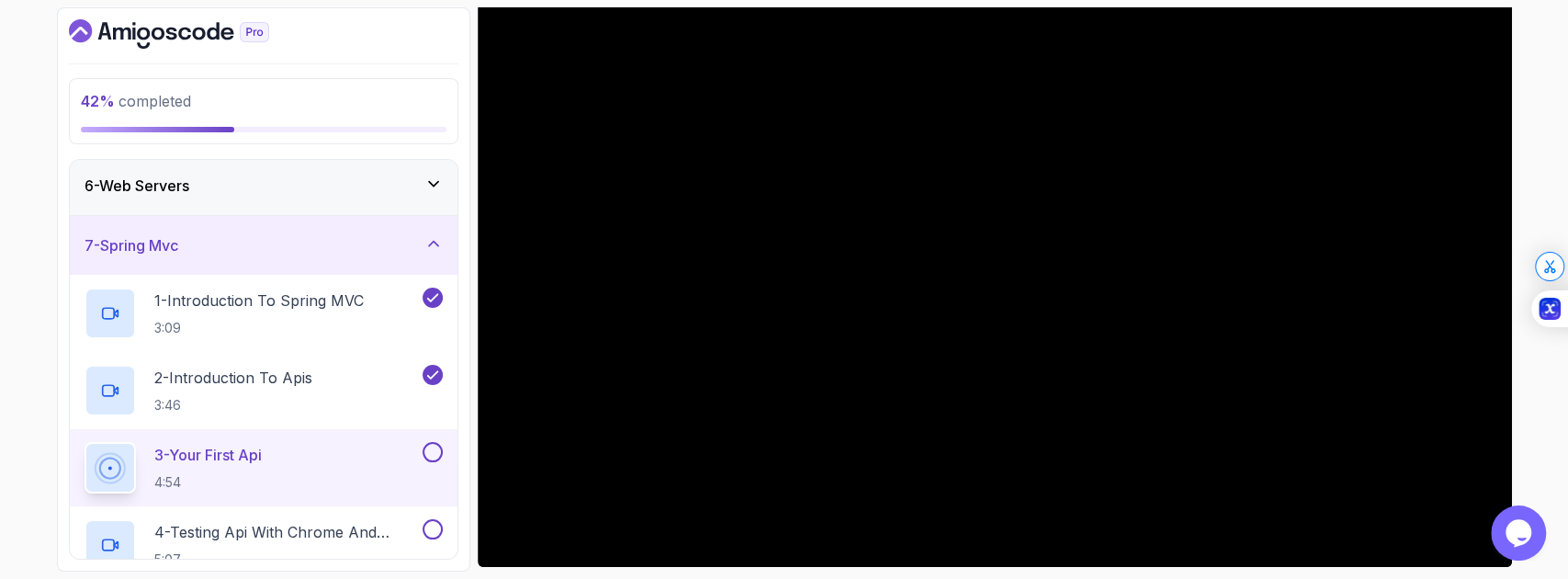
scroll to position [300, 0]
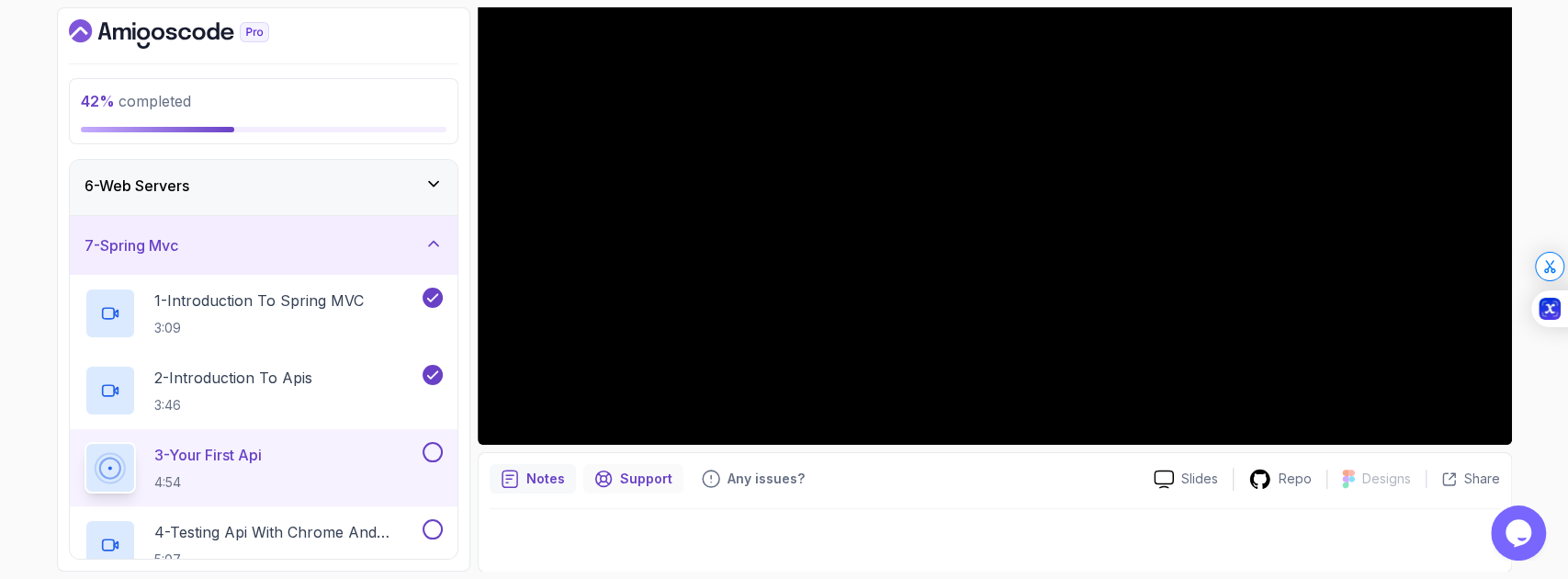
drag, startPoint x: 680, startPoint y: 474, endPoint x: 669, endPoint y: 480, distance: 12.5
click at [680, 474] on div "Notes Support Any issues?" at bounding box center [814, 478] width 650 height 29
click at [660, 482] on p "Support" at bounding box center [646, 479] width 52 height 19
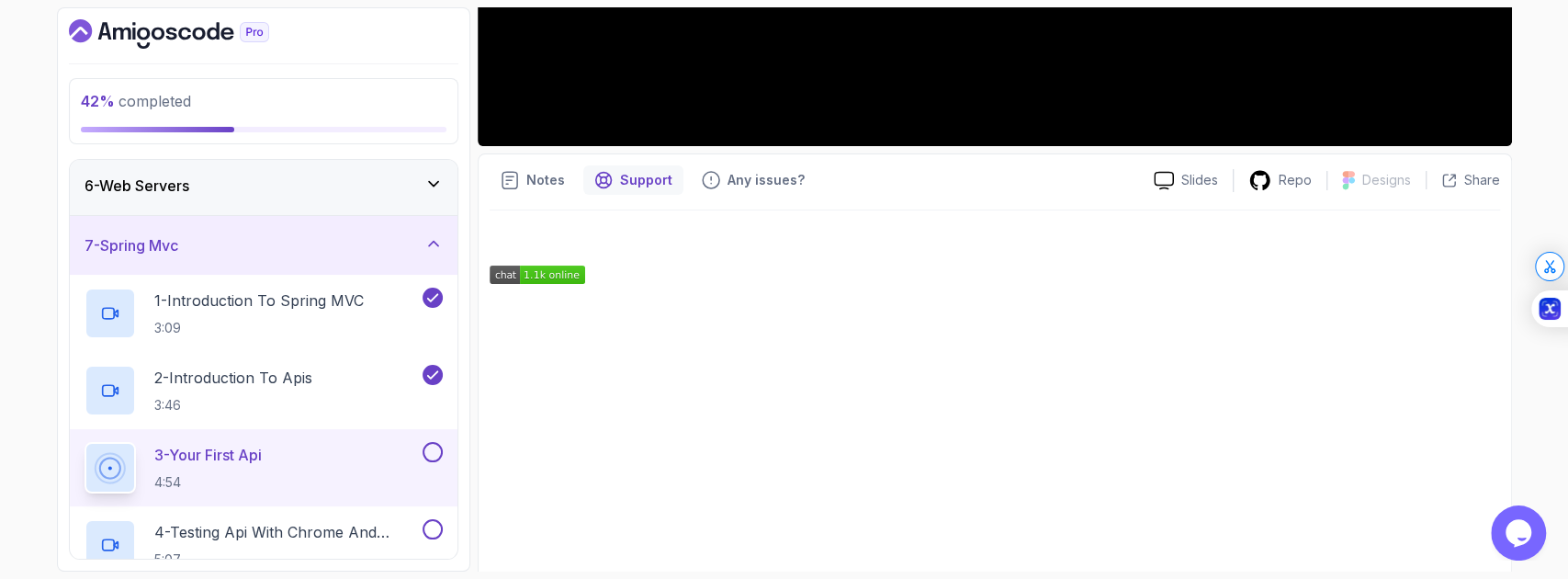
scroll to position [654, 0]
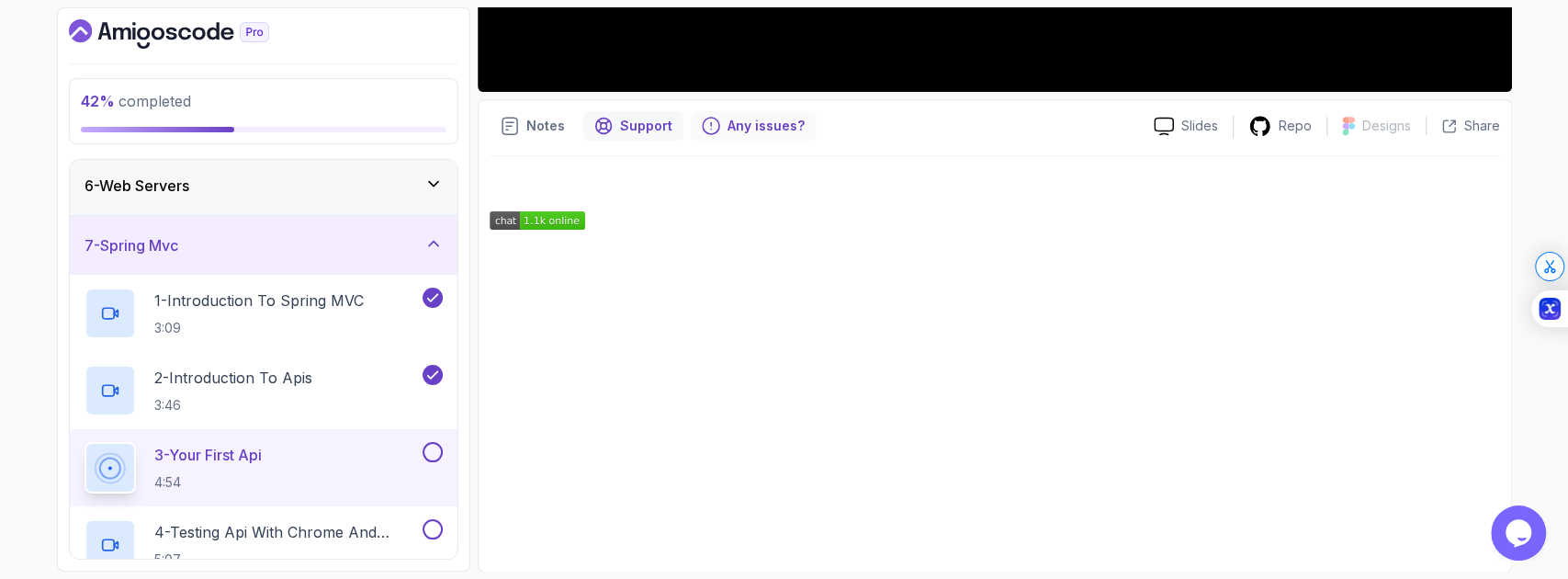
click at [742, 131] on p "Any issues?" at bounding box center [766, 126] width 78 height 19
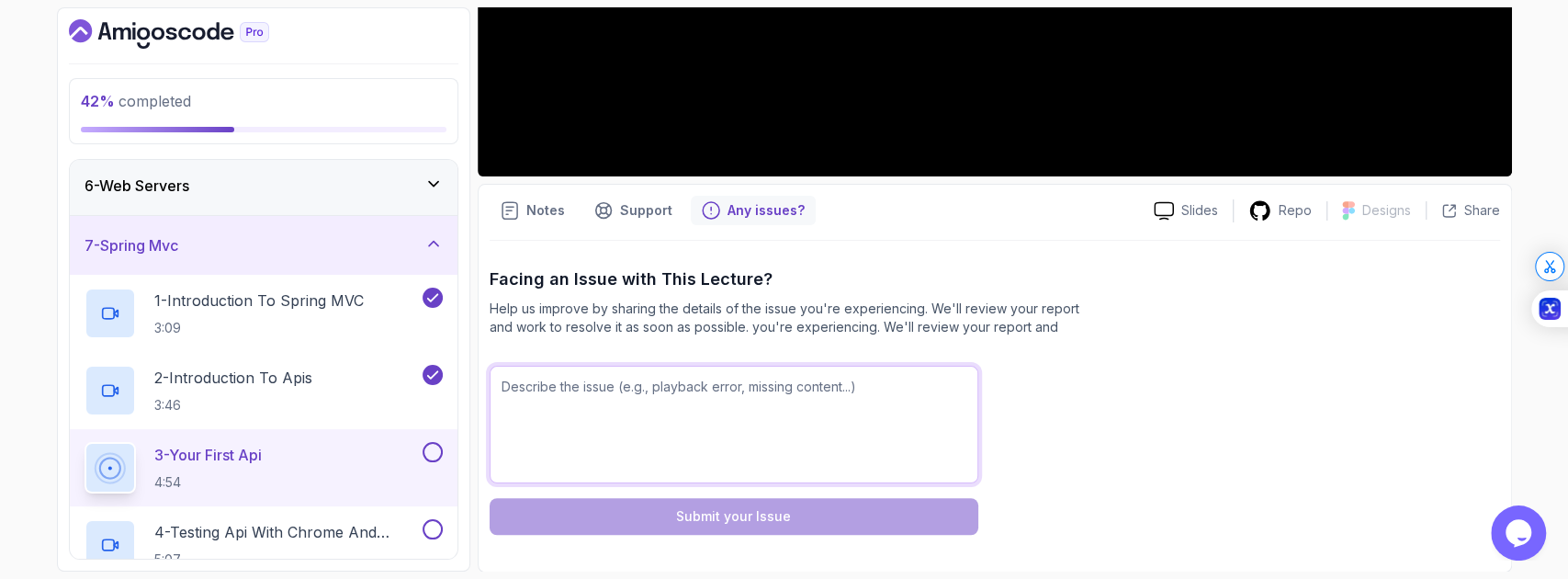
click at [674, 411] on textarea at bounding box center [734, 425] width 489 height 118
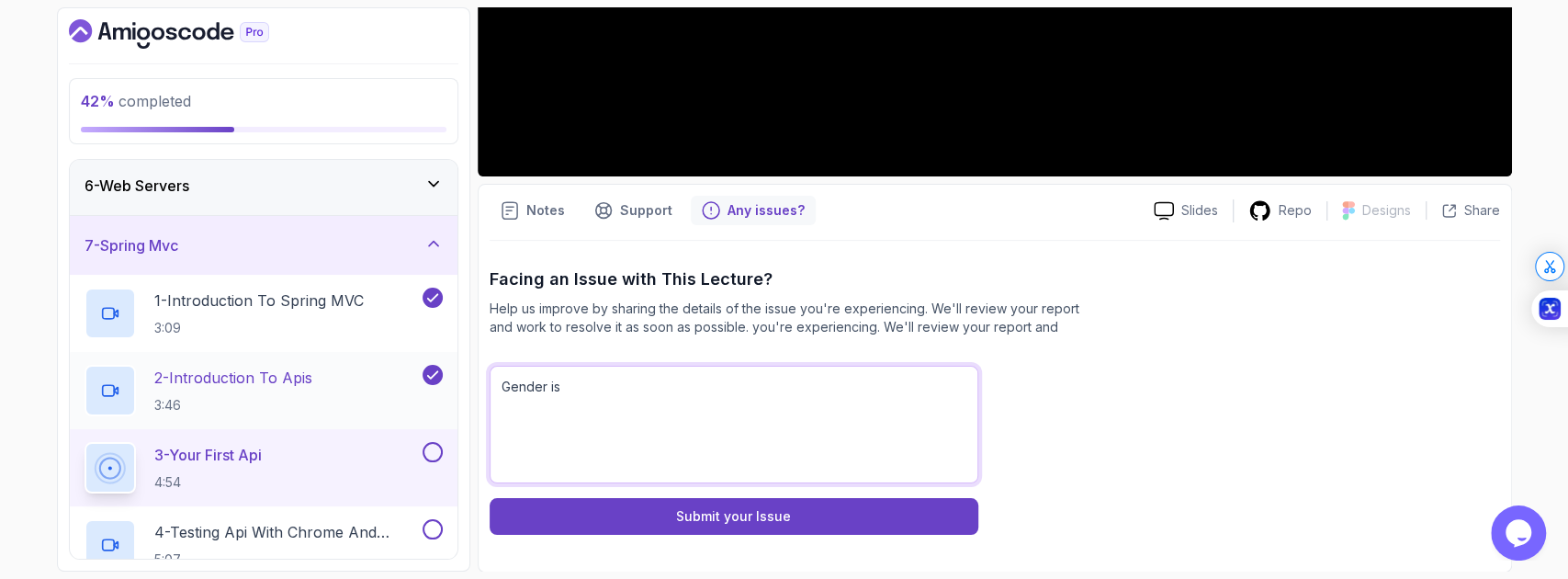
type textarea "Gender is"
drag, startPoint x: 500, startPoint y: 395, endPoint x: 487, endPoint y: 395, distance: 13.0
click at [487, 395] on div "Notes Support Any issues? Slides Repo Designs Design not available Share Facing…" at bounding box center [995, 379] width 1034 height 389
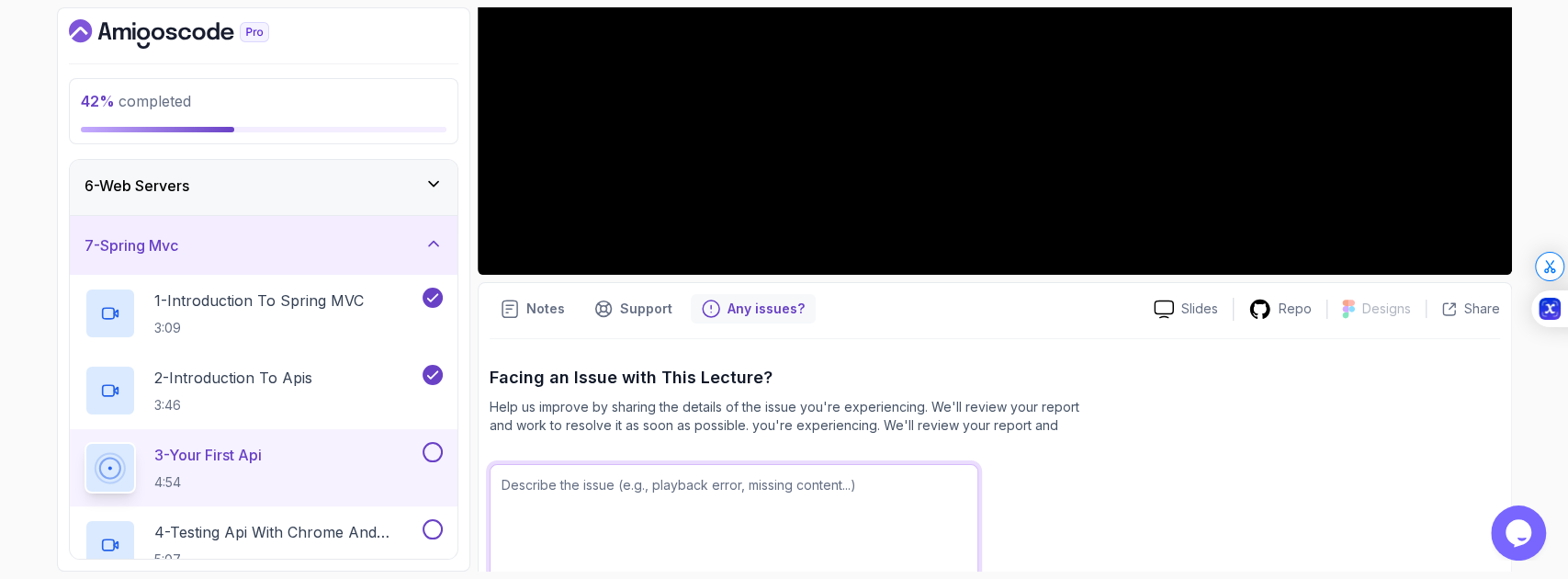
scroll to position [324, 0]
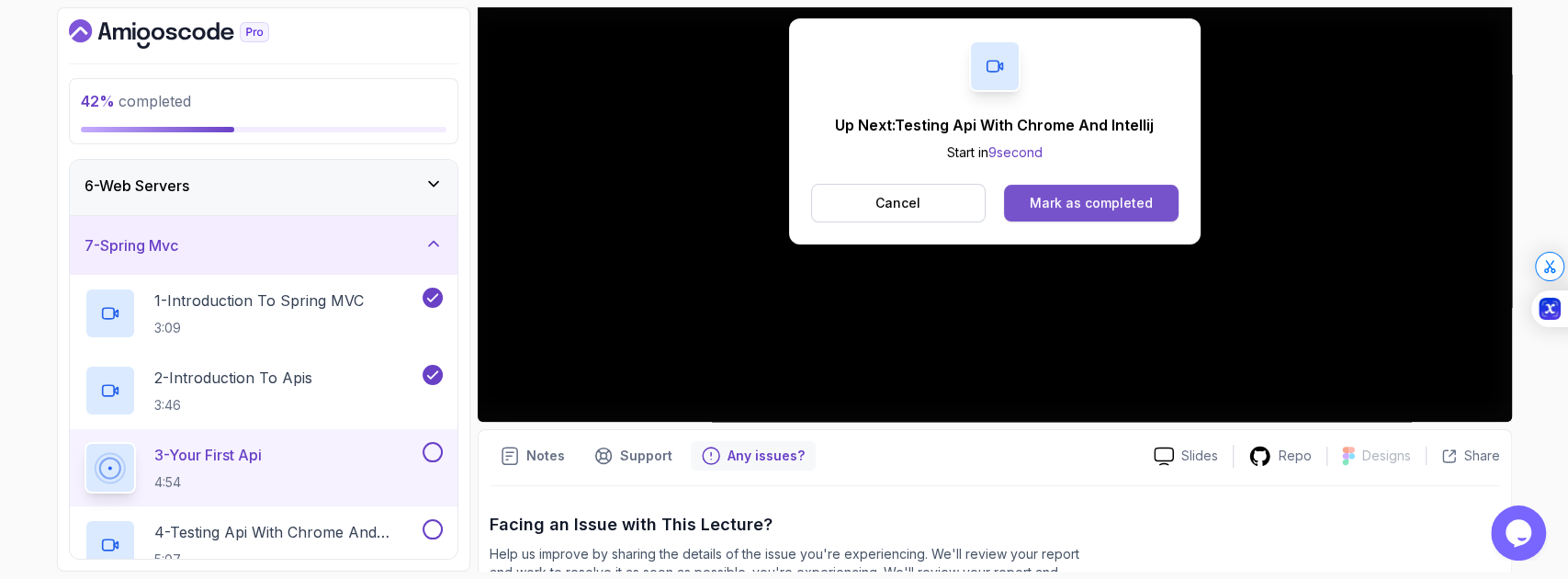
click at [1090, 208] on div "Mark as completed" at bounding box center [1091, 203] width 123 height 19
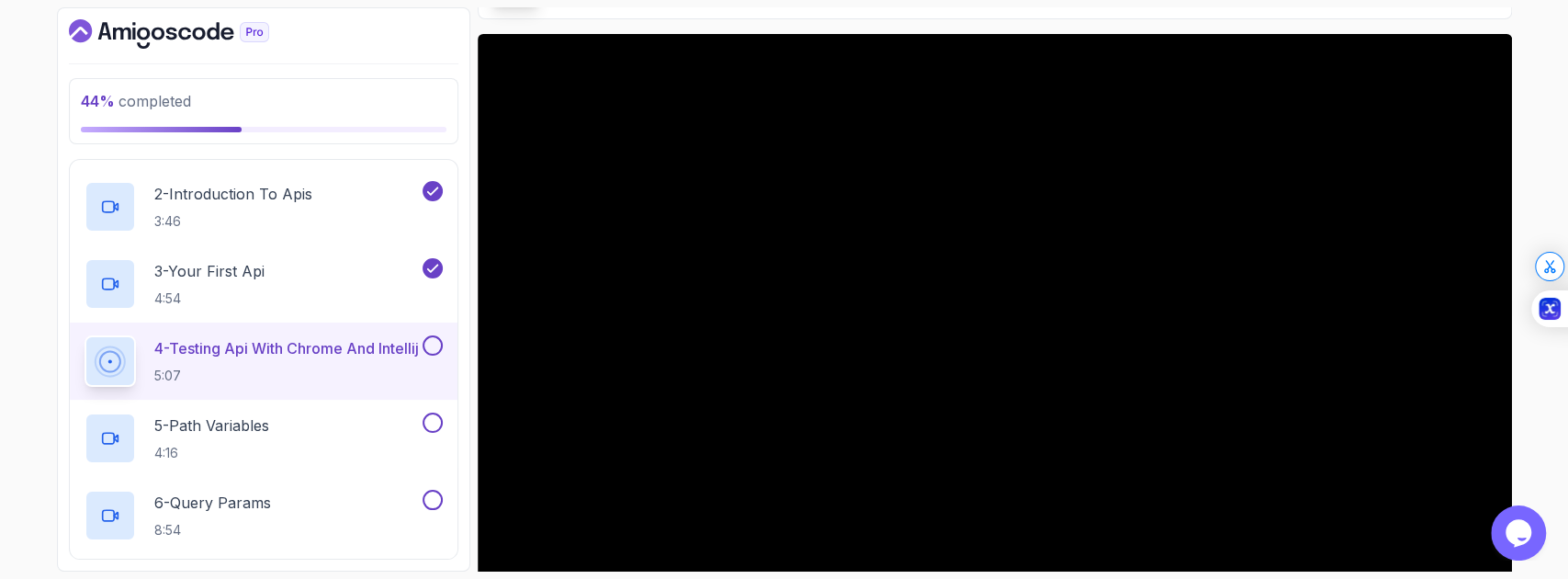
scroll to position [117, 0]
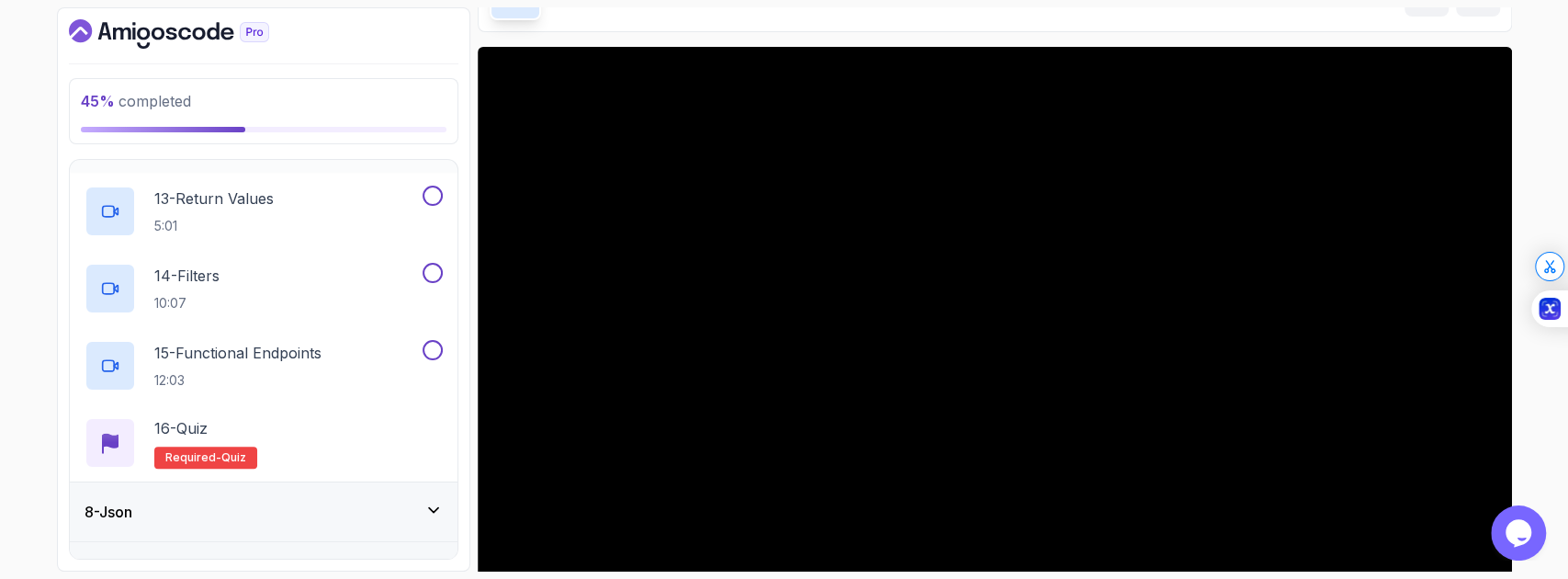
scroll to position [1428, 0]
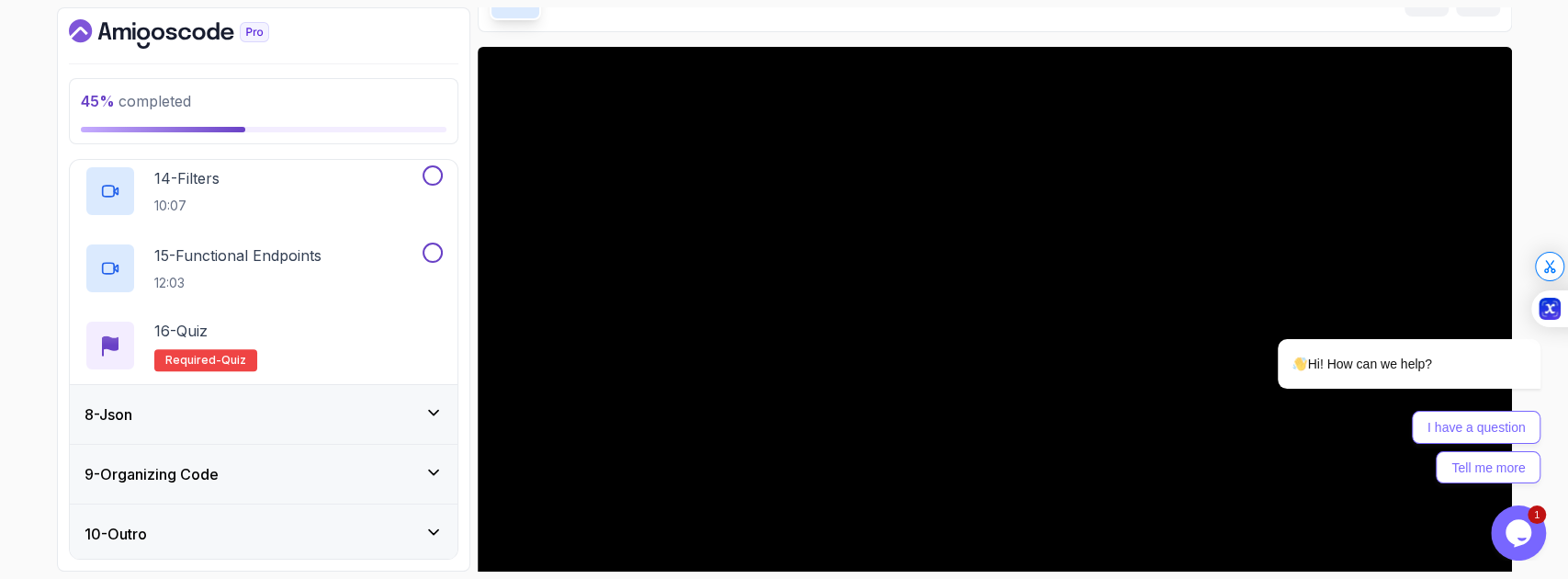
click at [330, 417] on div "8 - Json" at bounding box center [263, 414] width 358 height 22
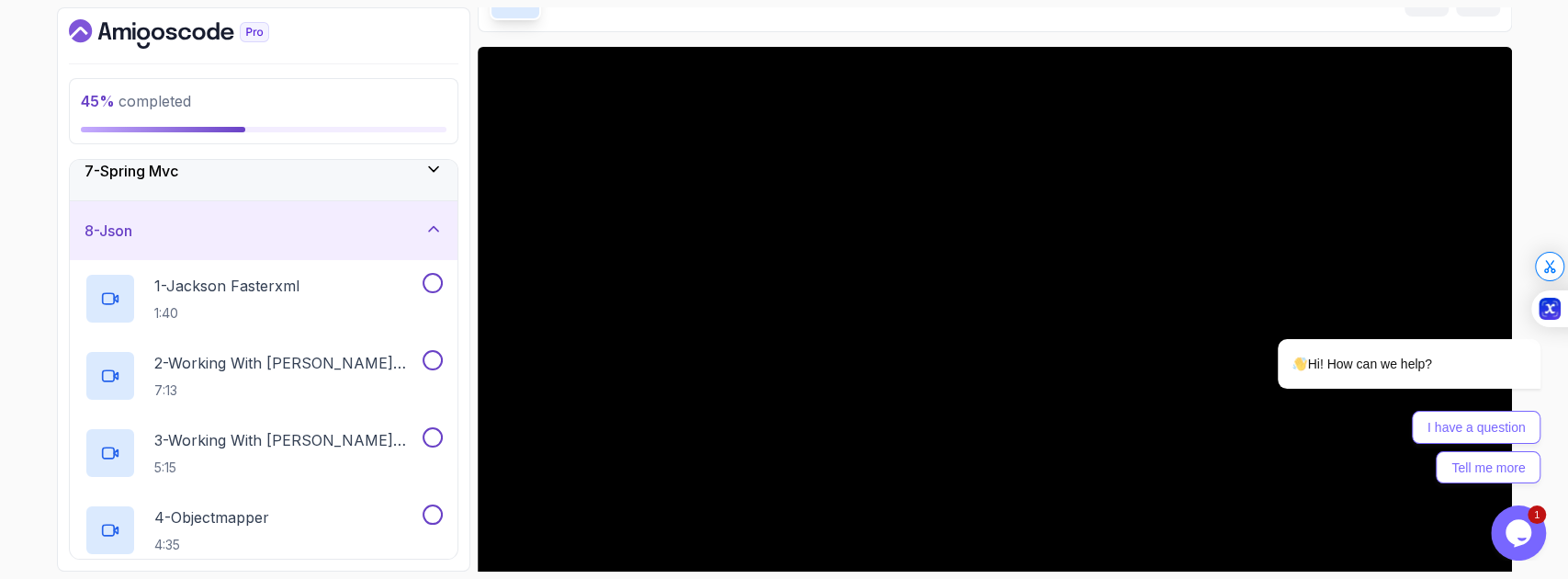
scroll to position [579, 0]
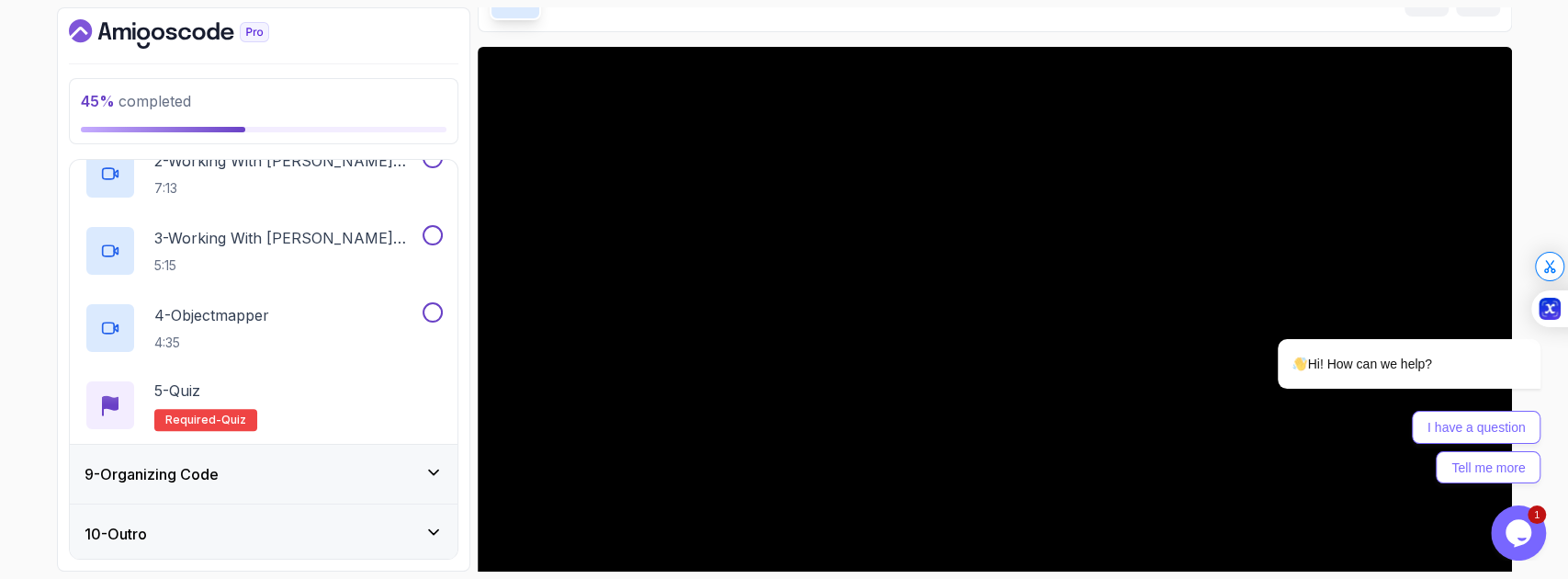
click at [340, 482] on div "9 - Organizing Code" at bounding box center [264, 474] width 388 height 59
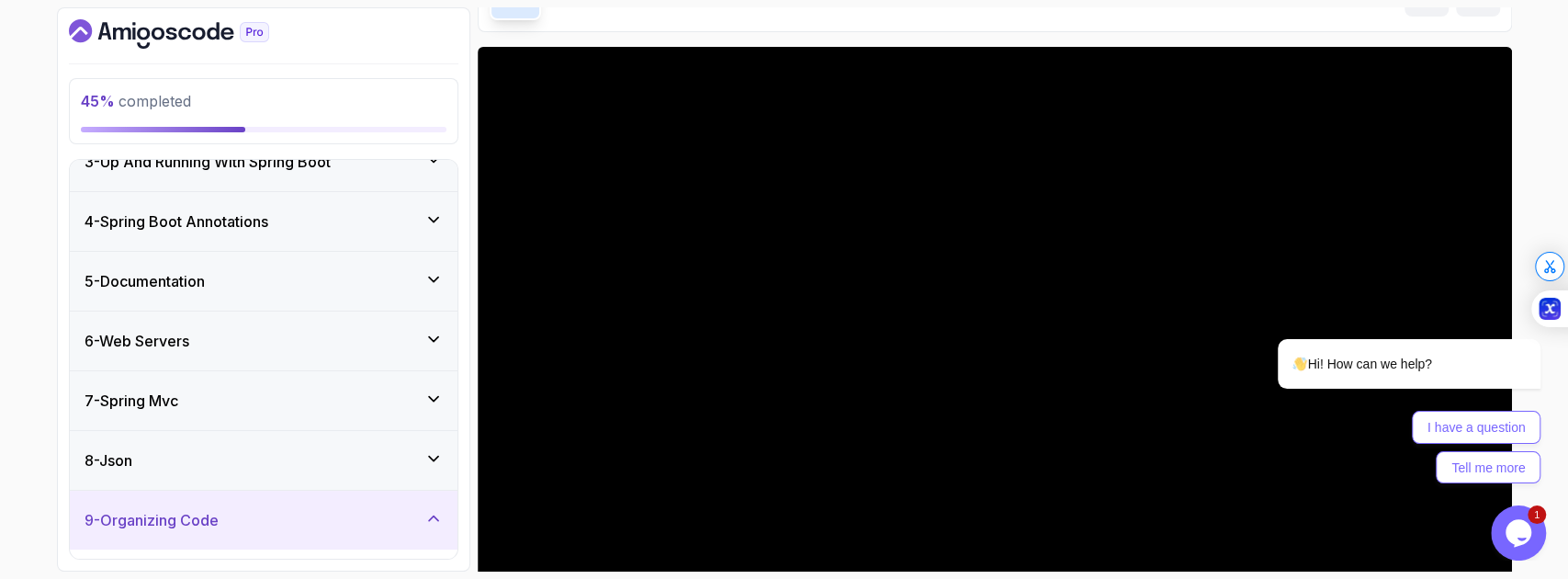
scroll to position [61, 0]
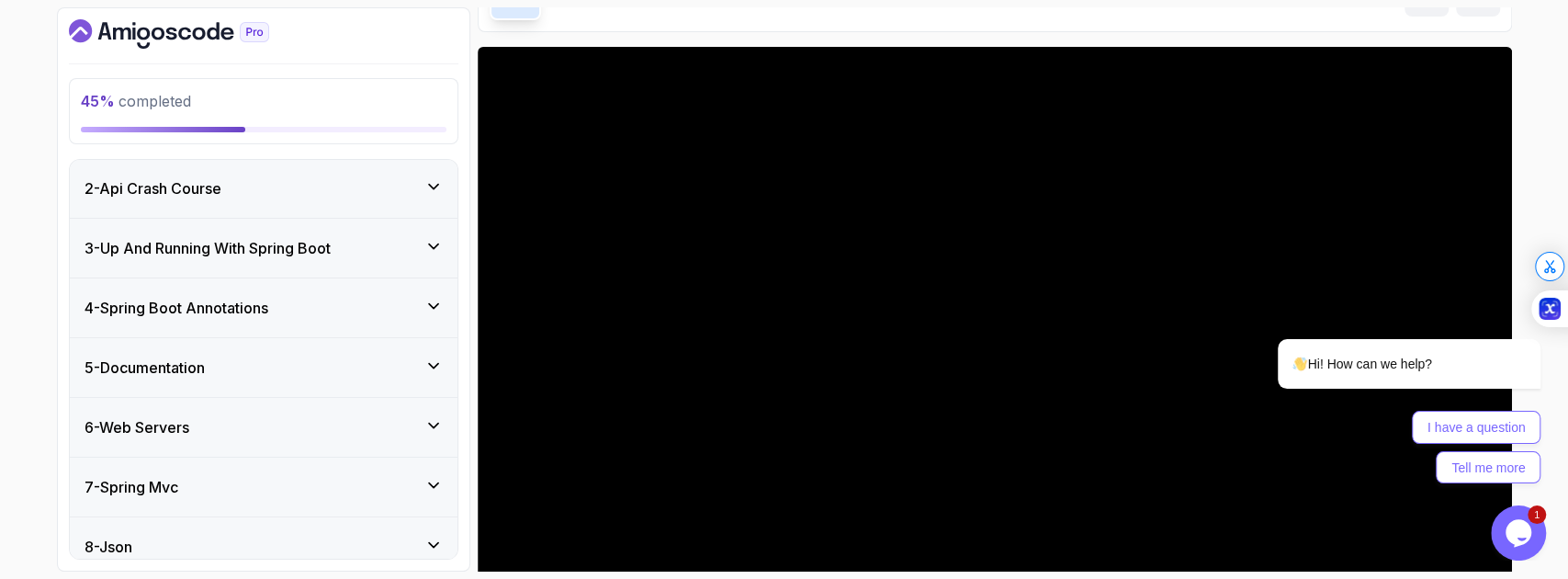
click at [278, 434] on div "6 - Web Servers" at bounding box center [263, 427] width 358 height 22
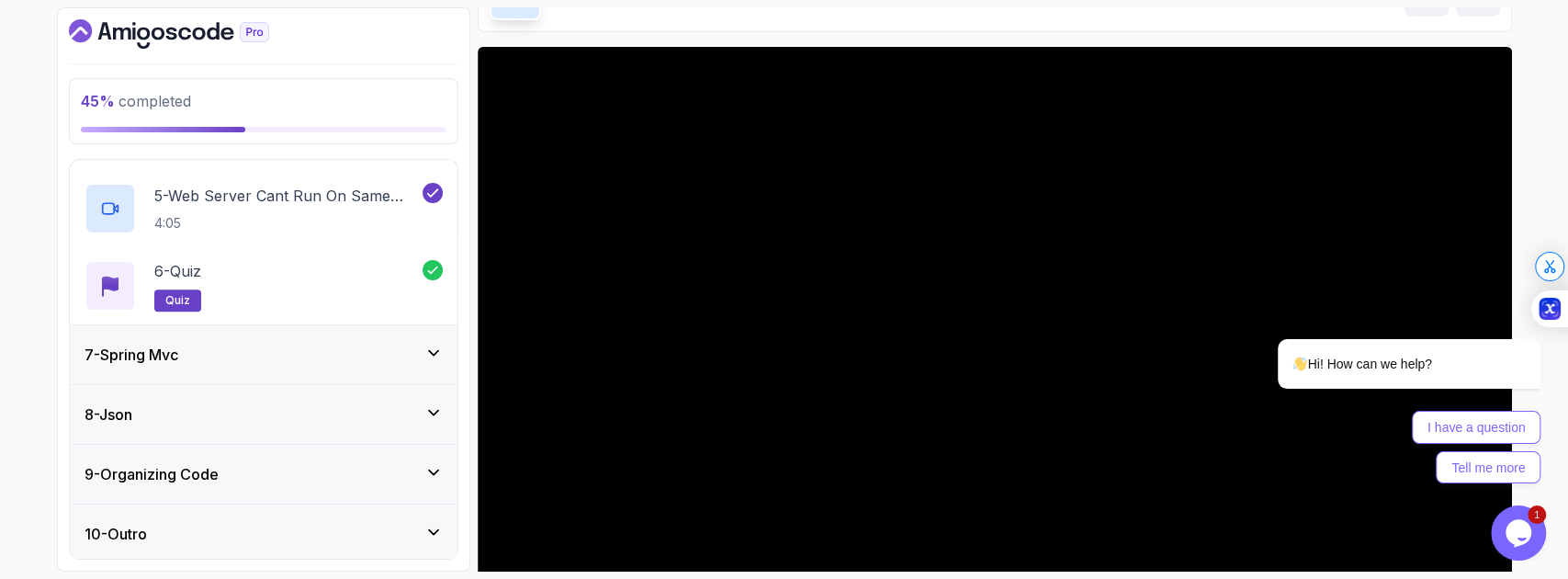
click at [297, 358] on div "7 - Spring Mvc" at bounding box center [263, 355] width 358 height 22
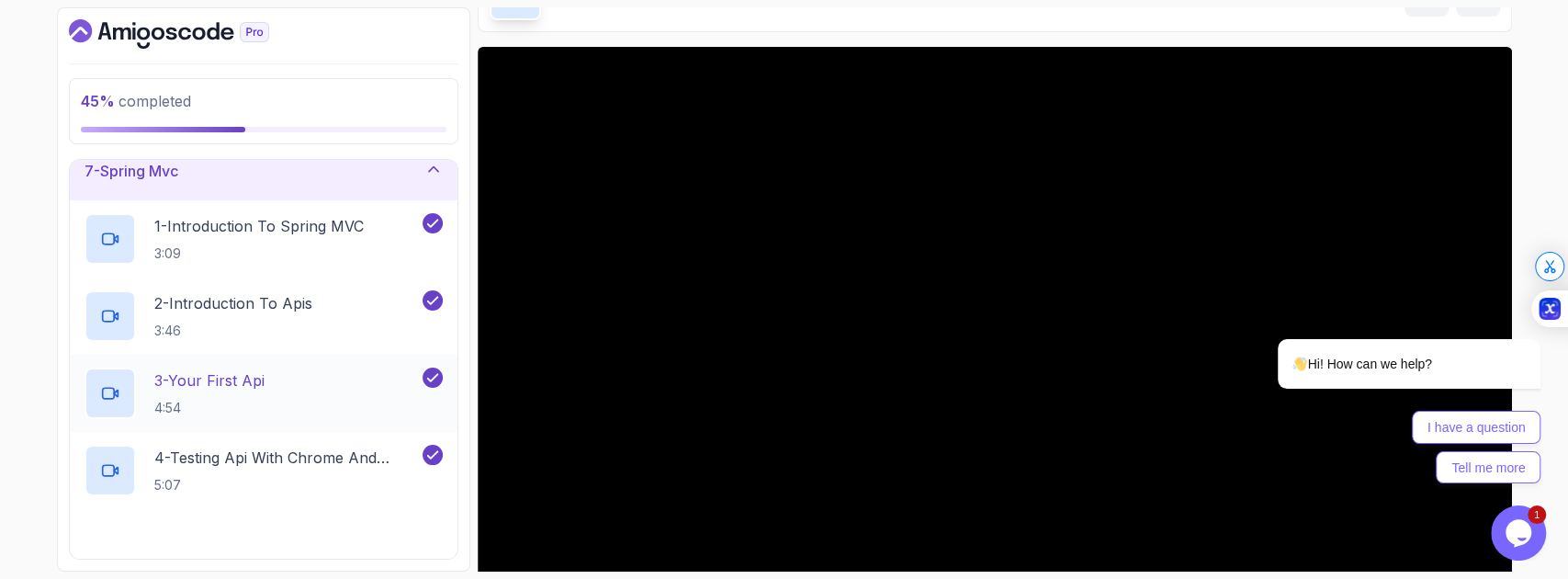
scroll to position [560, 0]
